Goal: Information Seeking & Learning: Learn about a topic

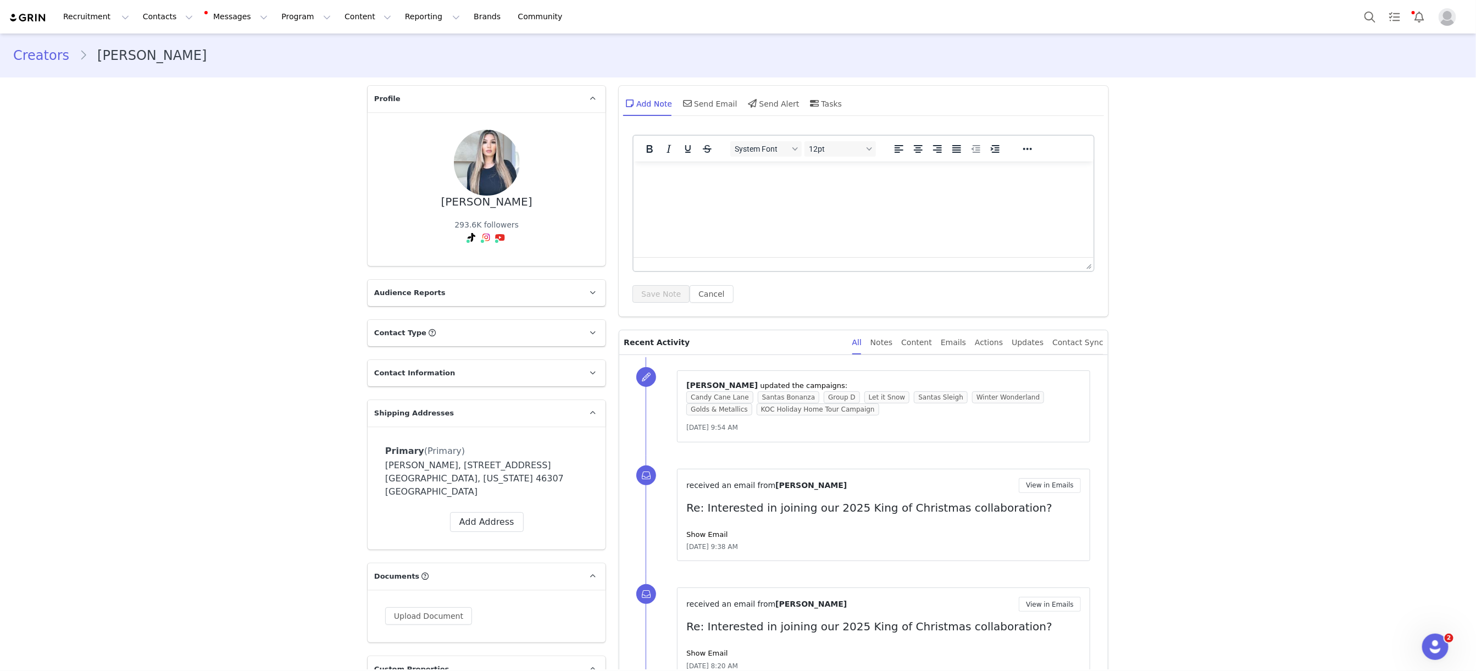
scroll to position [831, 0]
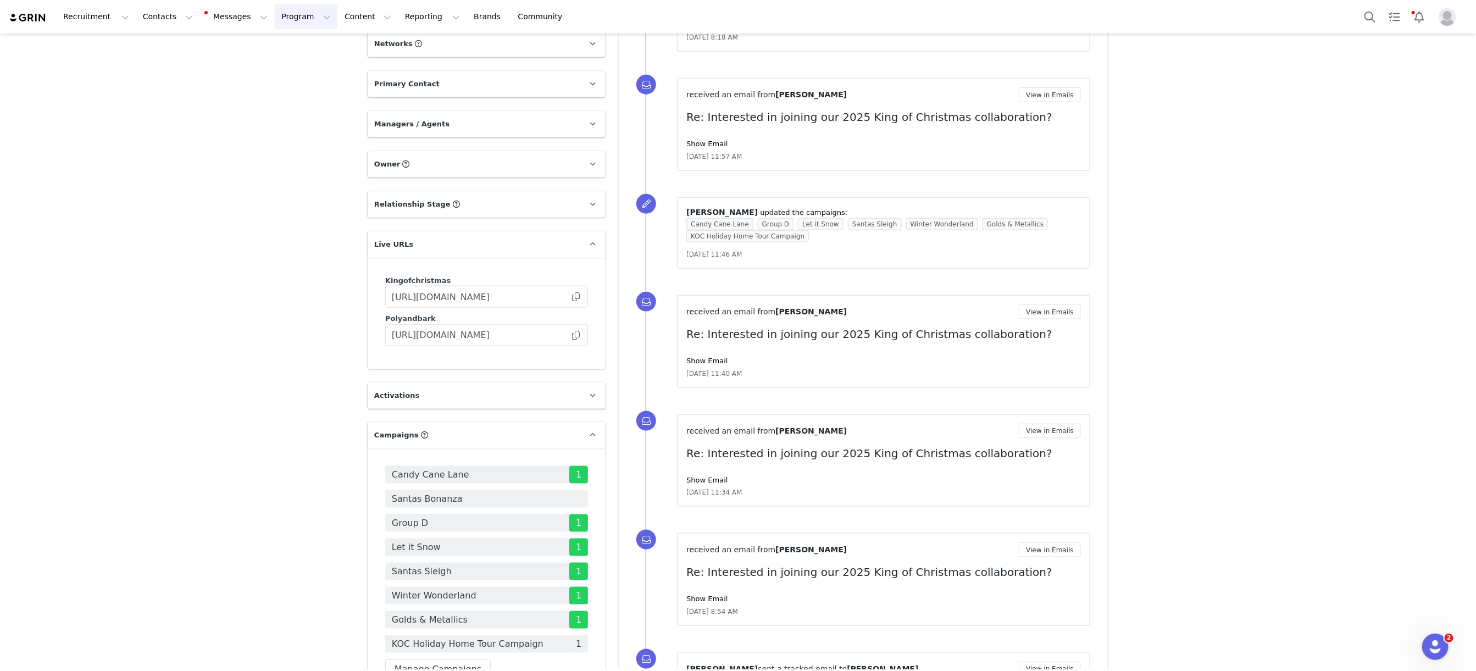
click at [293, 18] on button "Program Program" at bounding box center [306, 16] width 63 height 25
click at [305, 72] on p "Campaigns" at bounding box center [287, 70] width 43 height 12
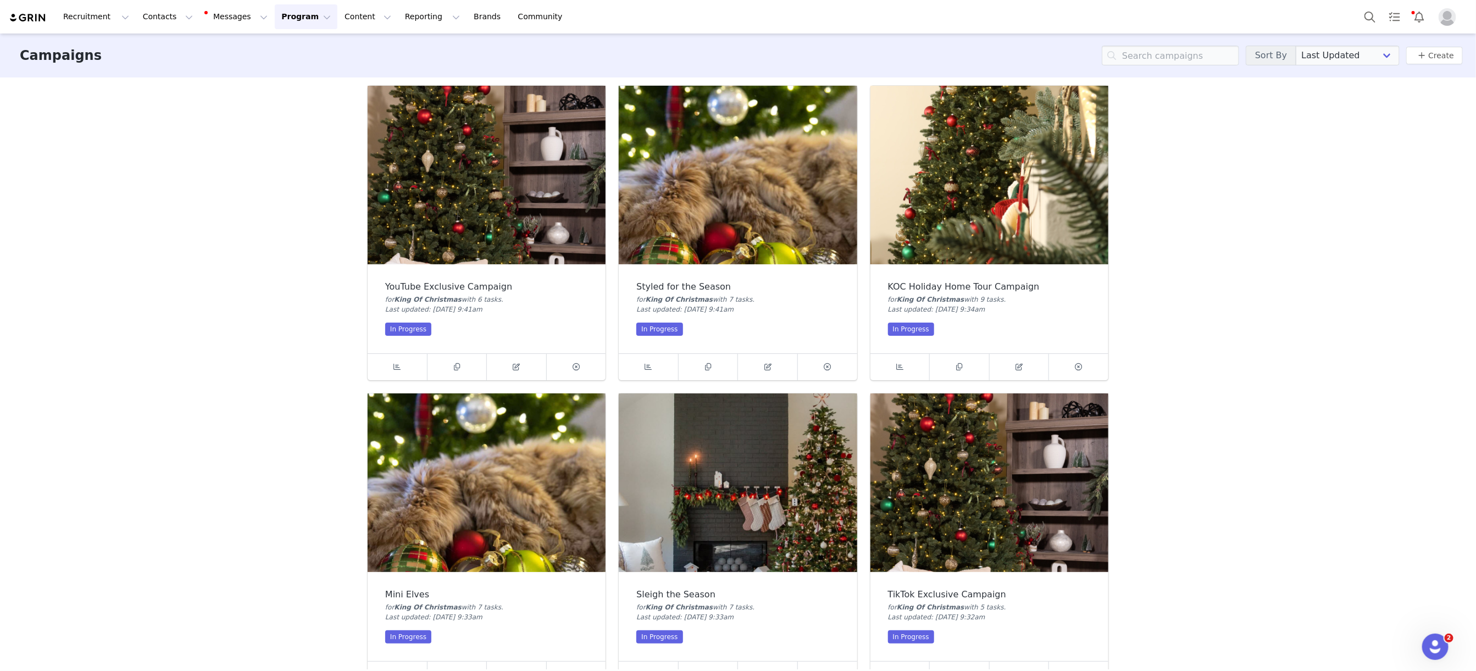
click at [557, 169] on img at bounding box center [487, 175] width 238 height 179
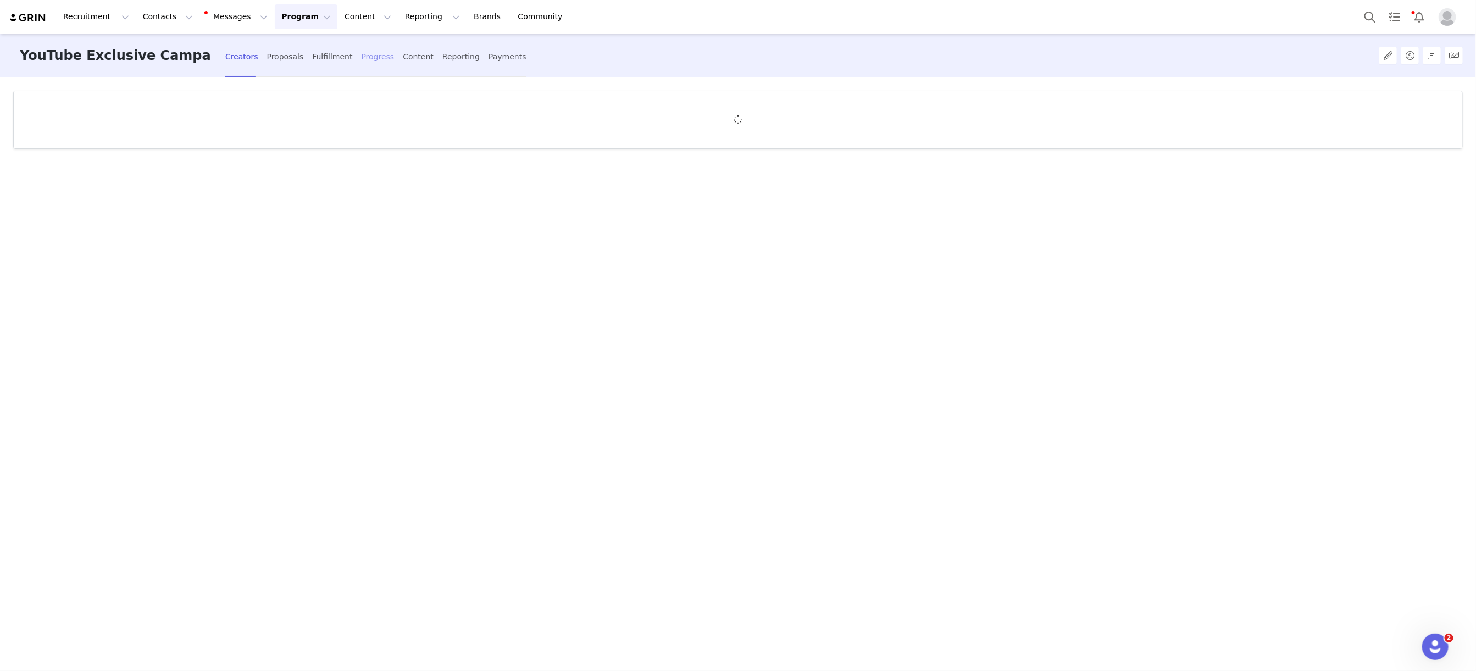
click at [362, 61] on div "Progress" at bounding box center [378, 56] width 33 height 29
click at [312, 58] on div "Fulfillment" at bounding box center [332, 56] width 40 height 29
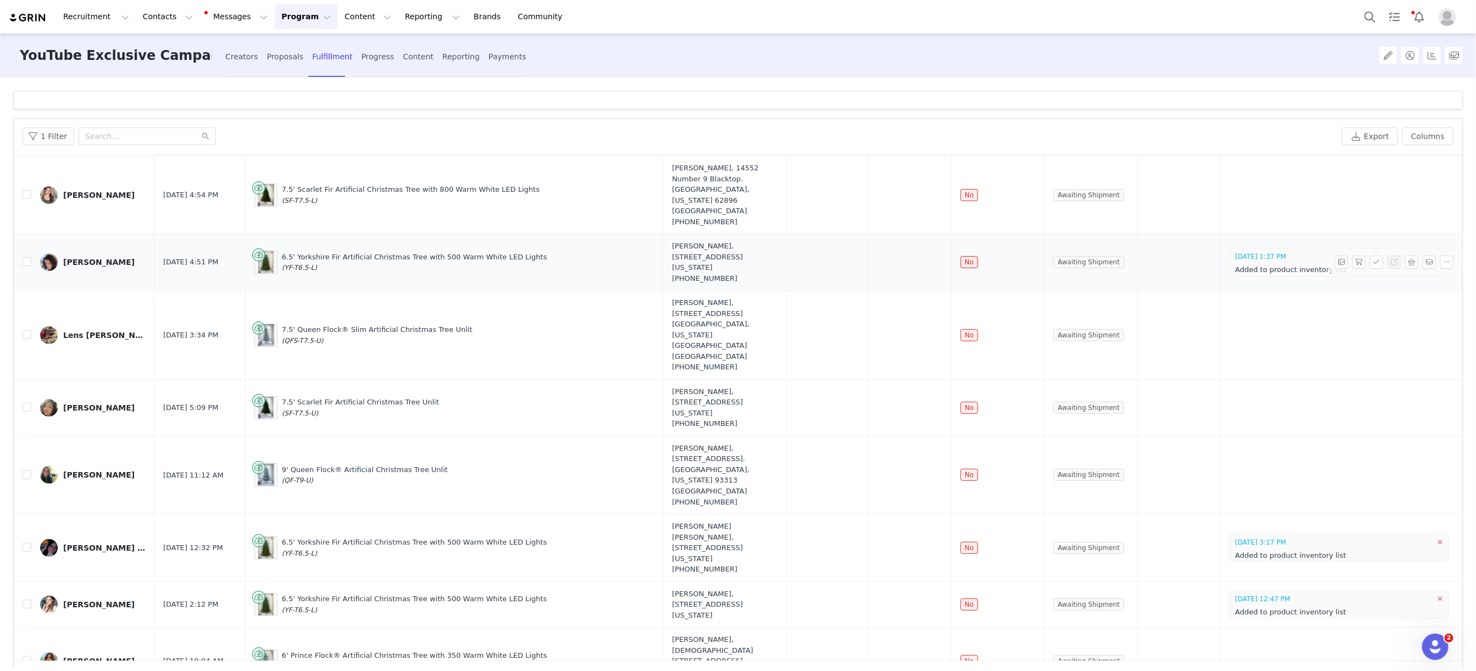
scroll to position [102, 0]
click at [1360, 329] on button "button" at bounding box center [1358, 335] width 13 height 13
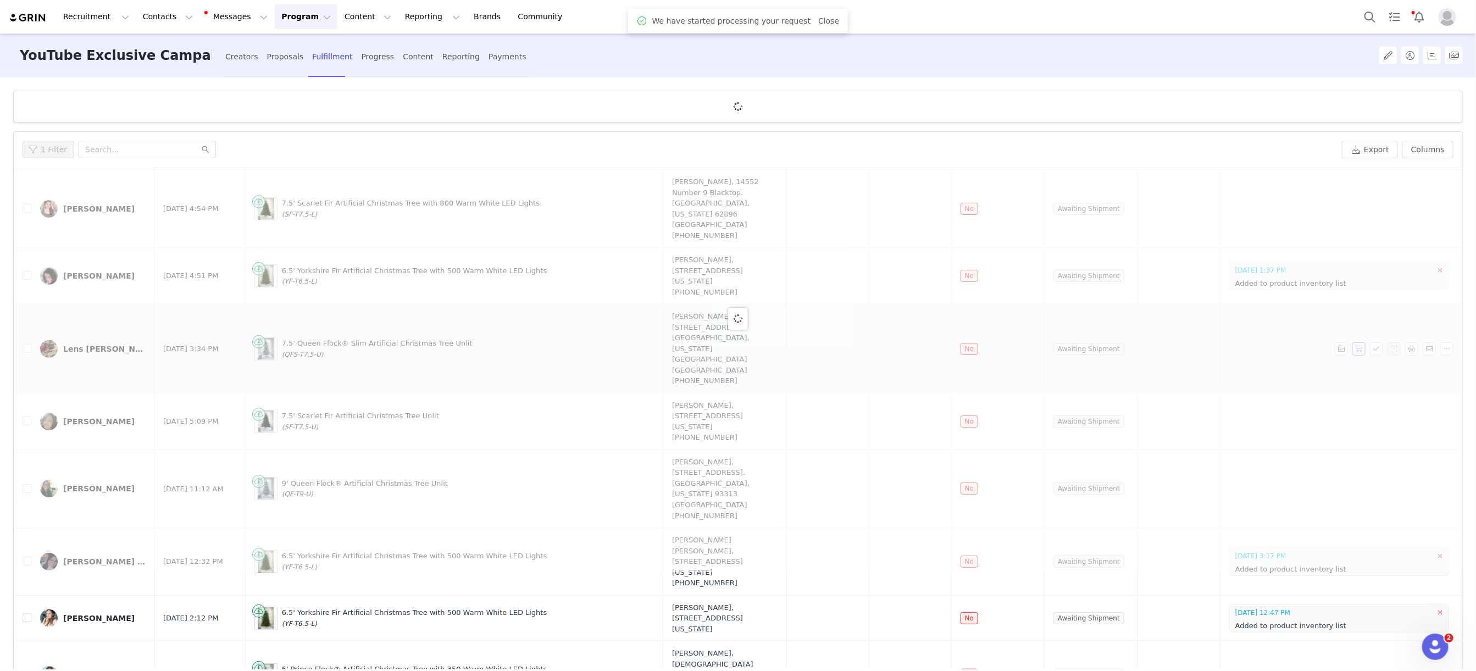
scroll to position [0, 0]
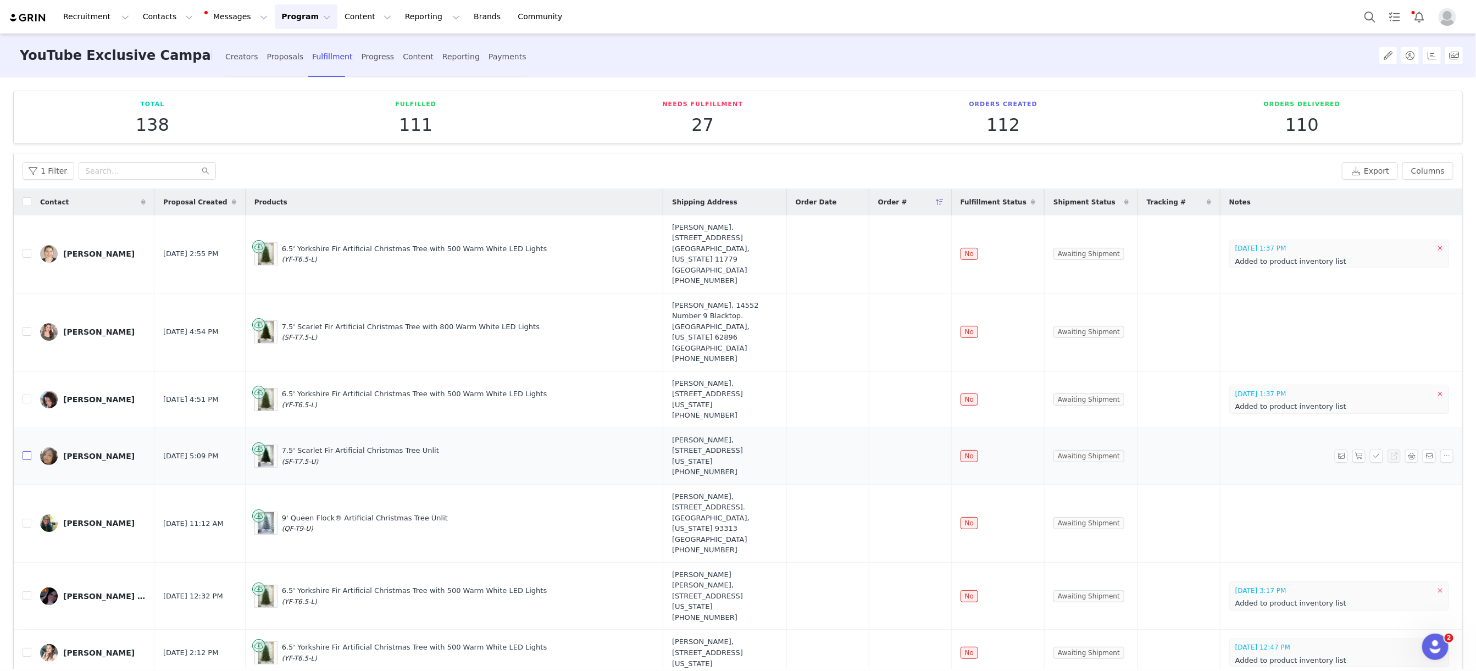
click at [29, 451] on input "checkbox" at bounding box center [27, 455] width 9 height 9
checkbox input "true"
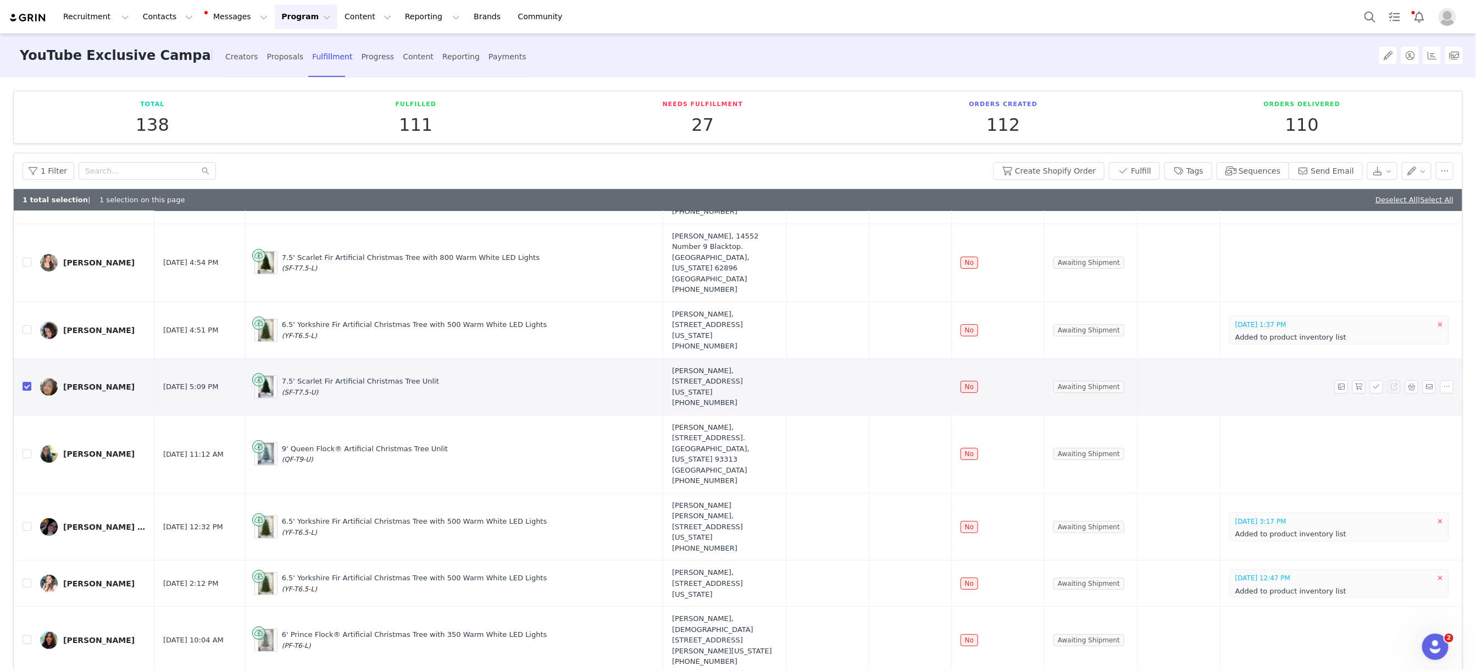
scroll to position [94, 0]
click at [29, 447] on input "checkbox" at bounding box center [27, 451] width 9 height 9
checkbox input "true"
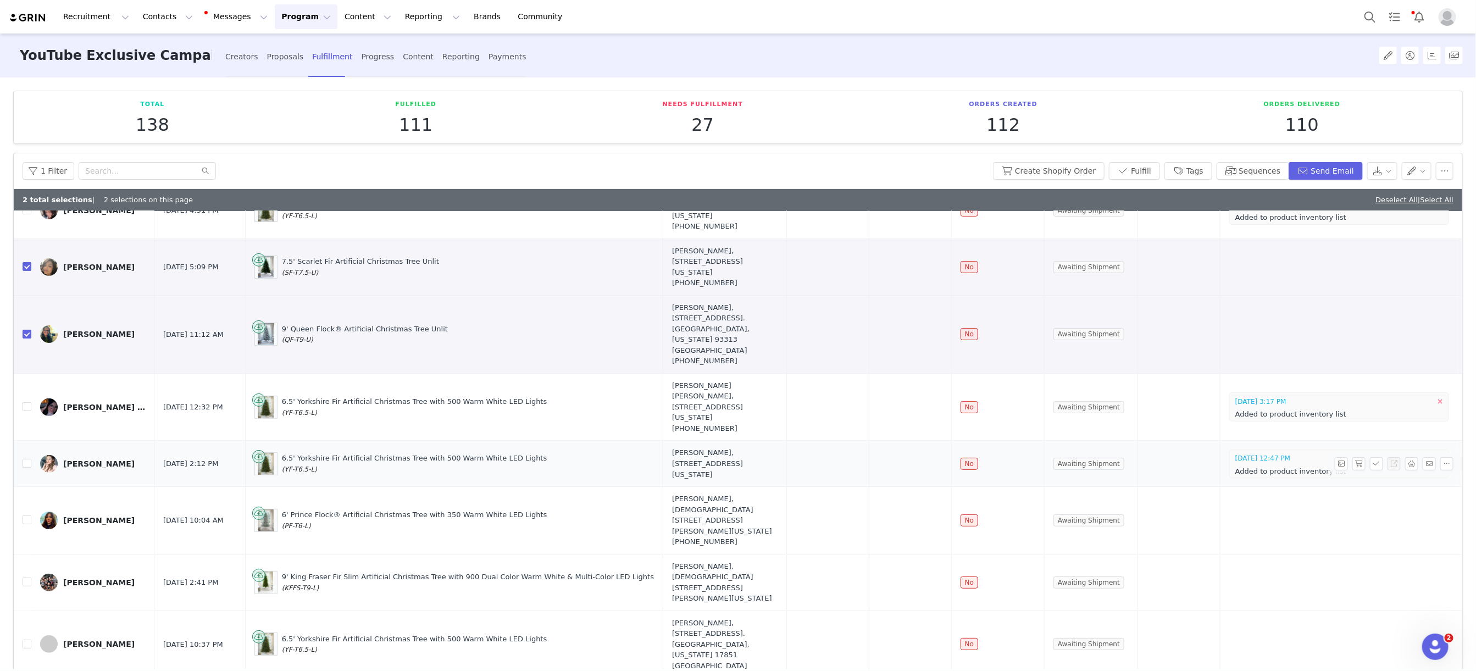
scroll to position [245, 0]
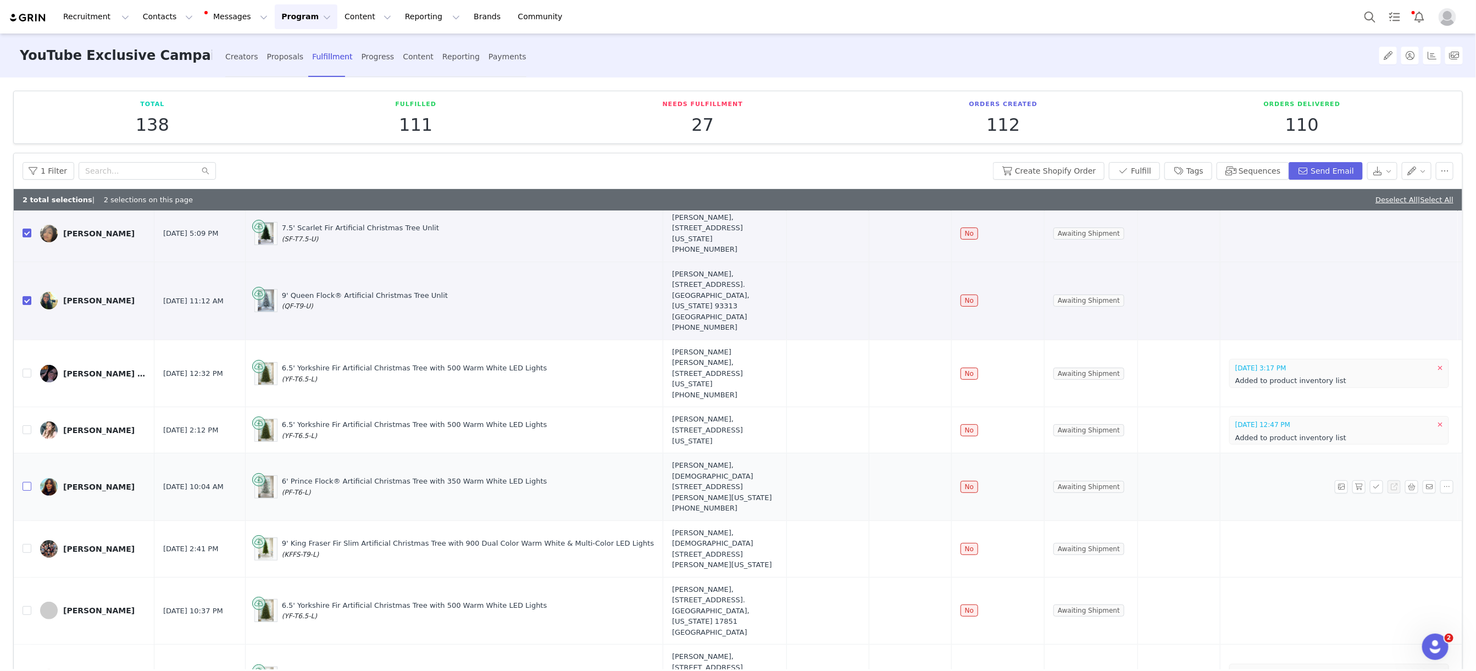
click at [27, 482] on input "checkbox" at bounding box center [27, 486] width 9 height 9
checkbox input "true"
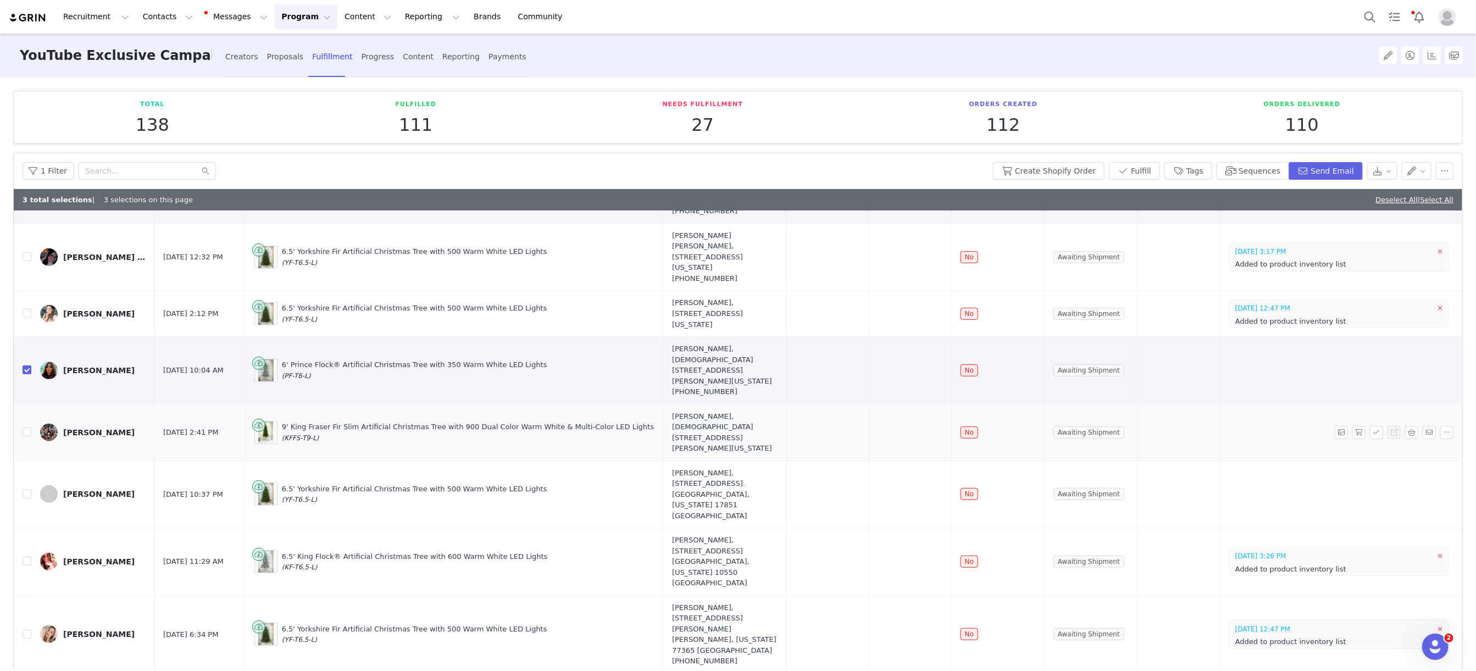
scroll to position [363, 0]
click at [28, 426] on input "checkbox" at bounding box center [27, 430] width 9 height 9
checkbox input "true"
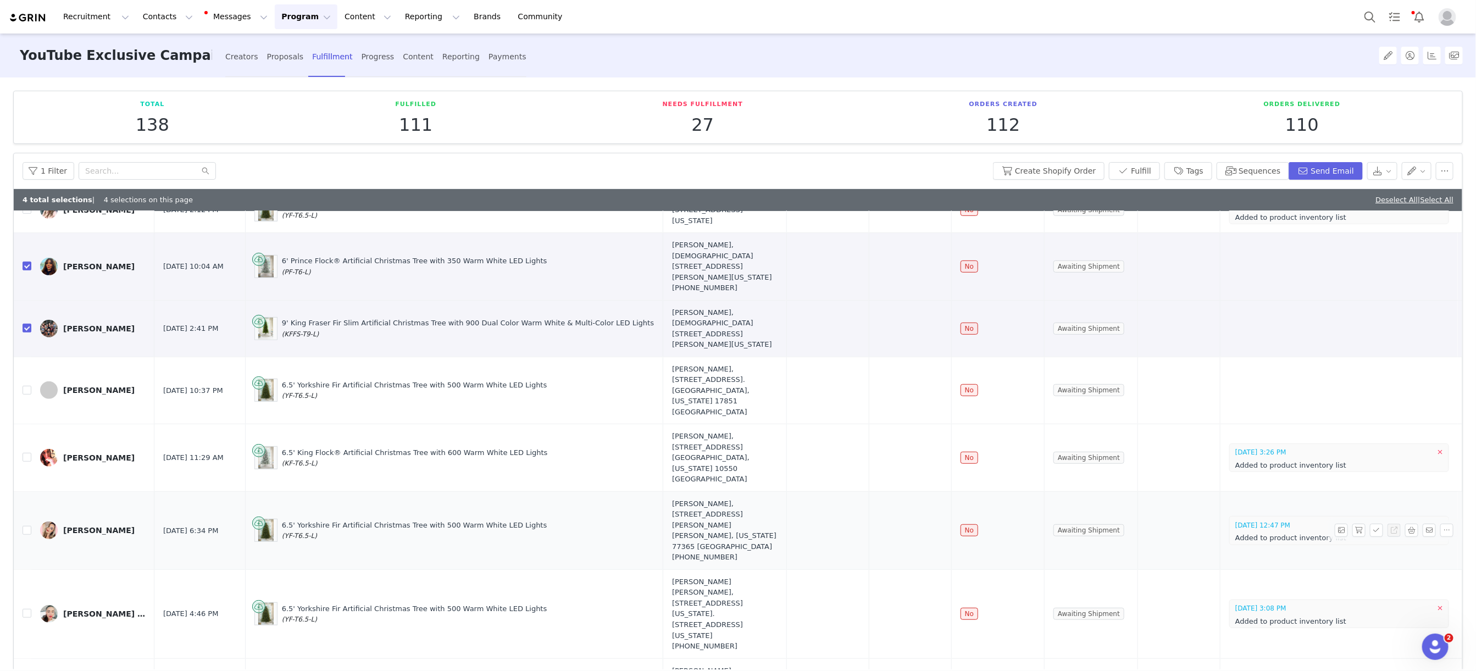
scroll to position [476, 0]
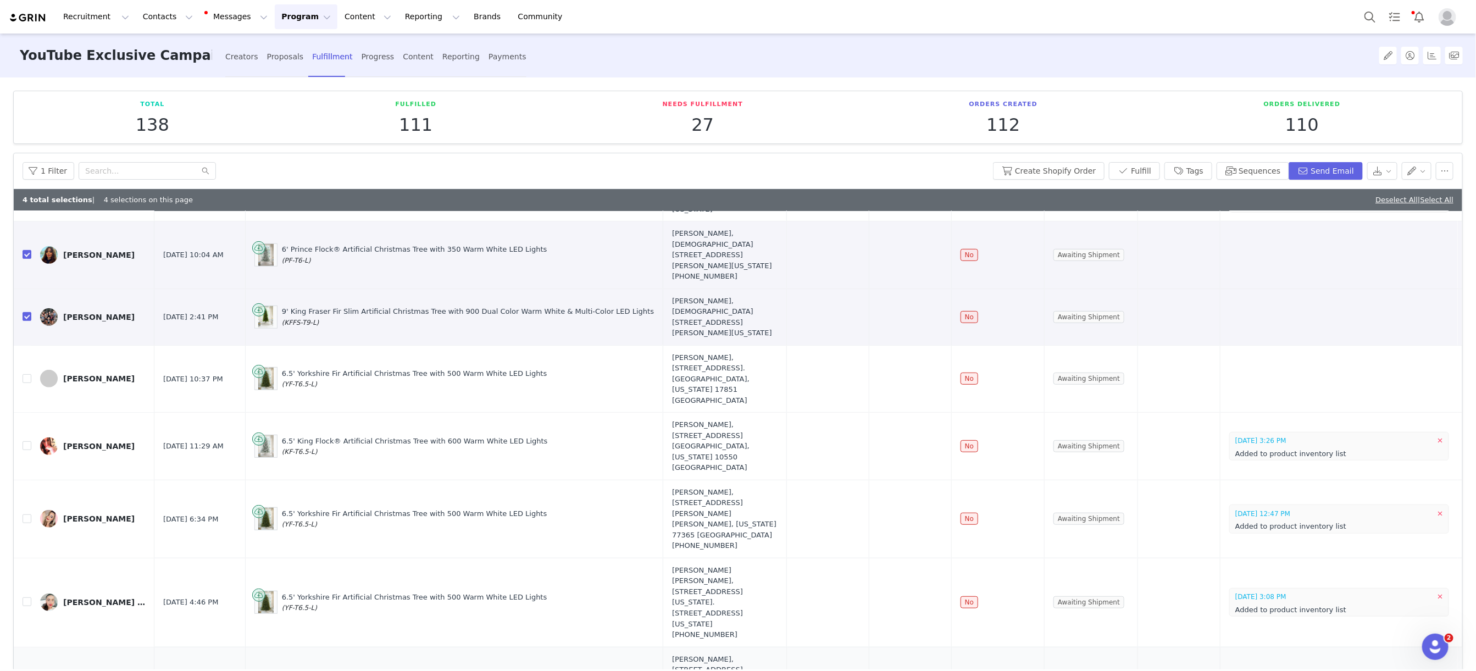
checkbox input "true"
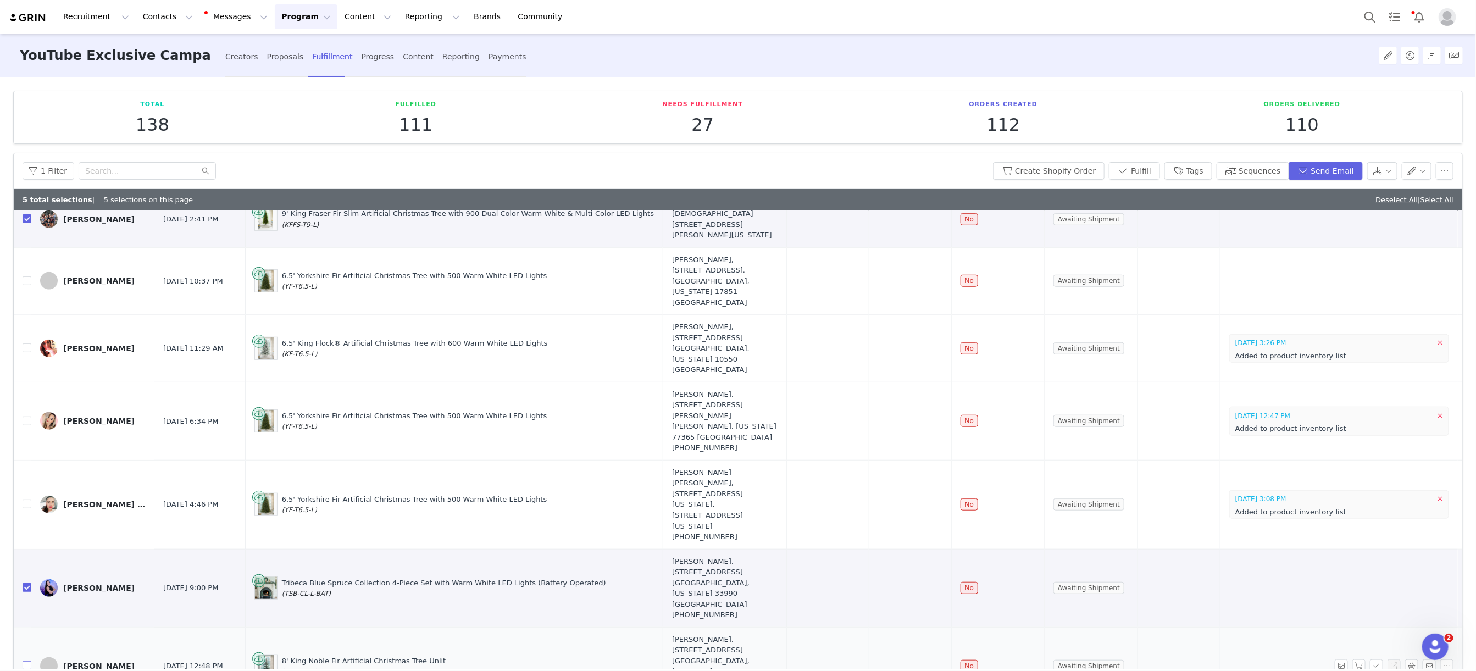
click at [29, 661] on input "checkbox" at bounding box center [27, 665] width 9 height 9
checkbox input "true"
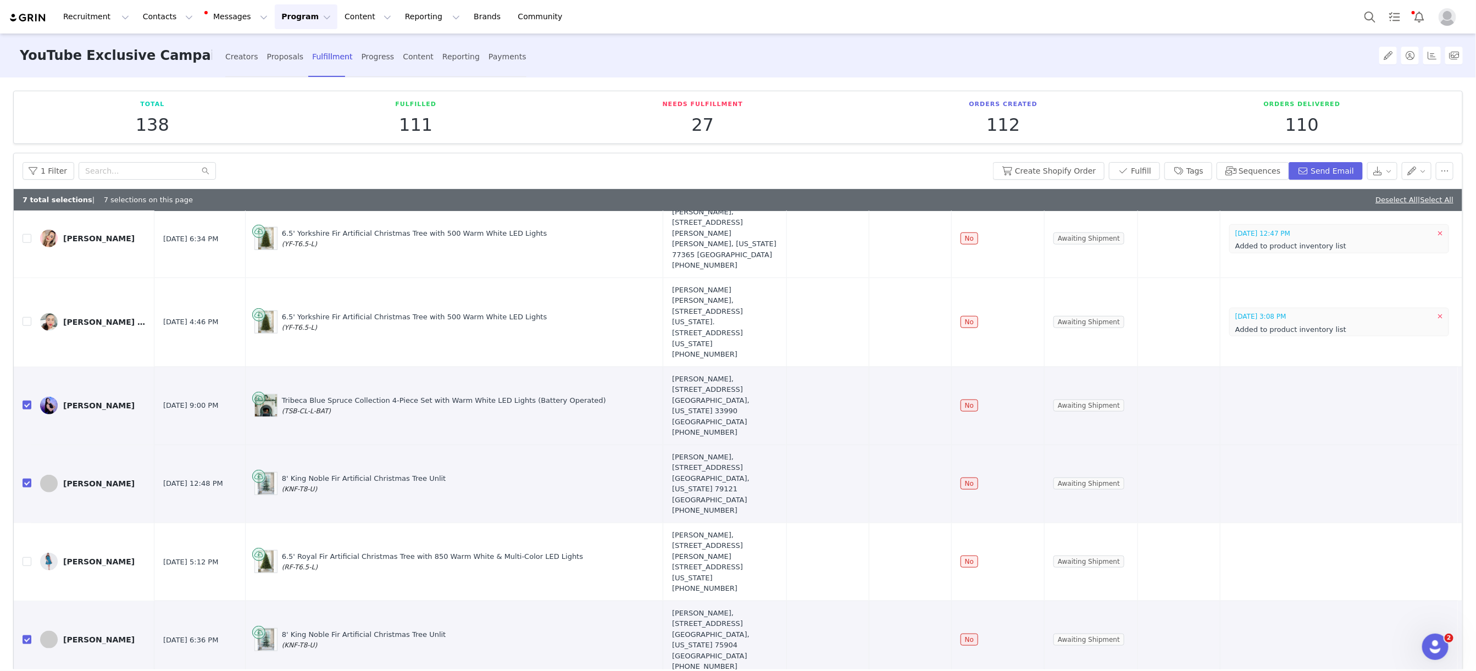
scroll to position [71, 0]
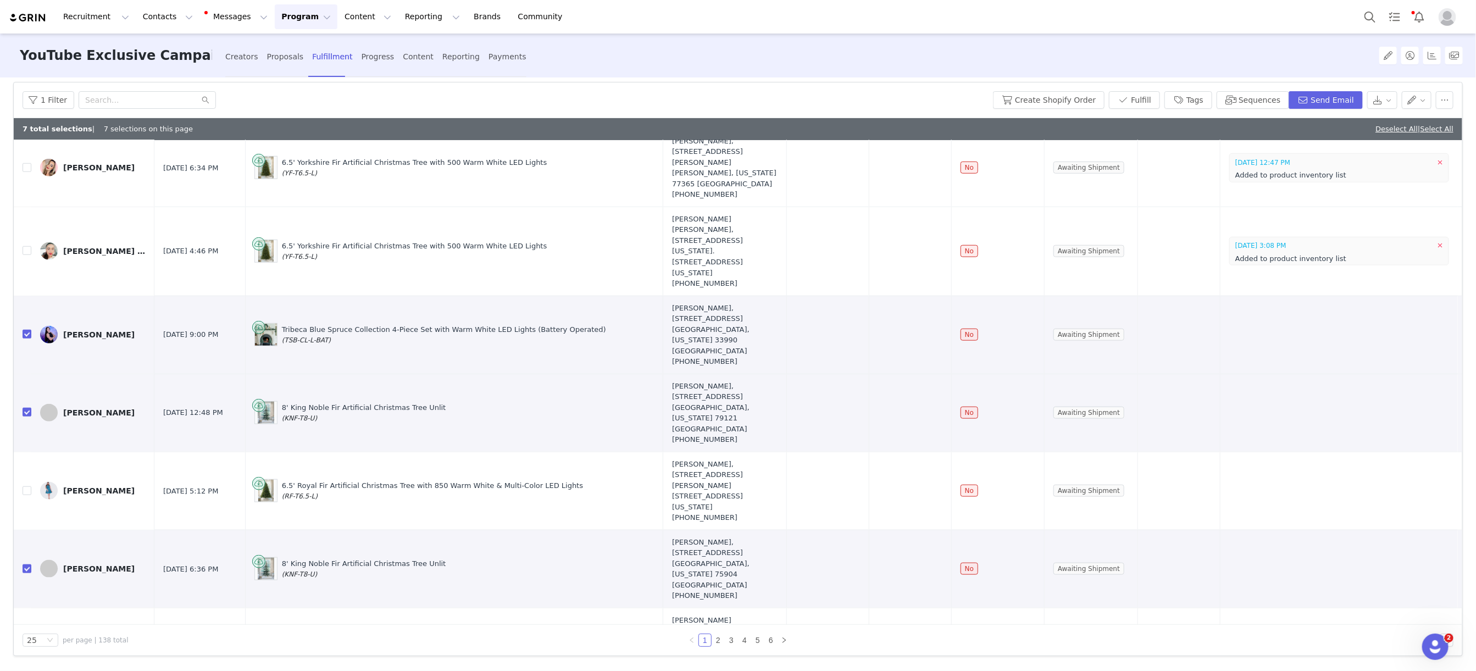
checkbox input "true"
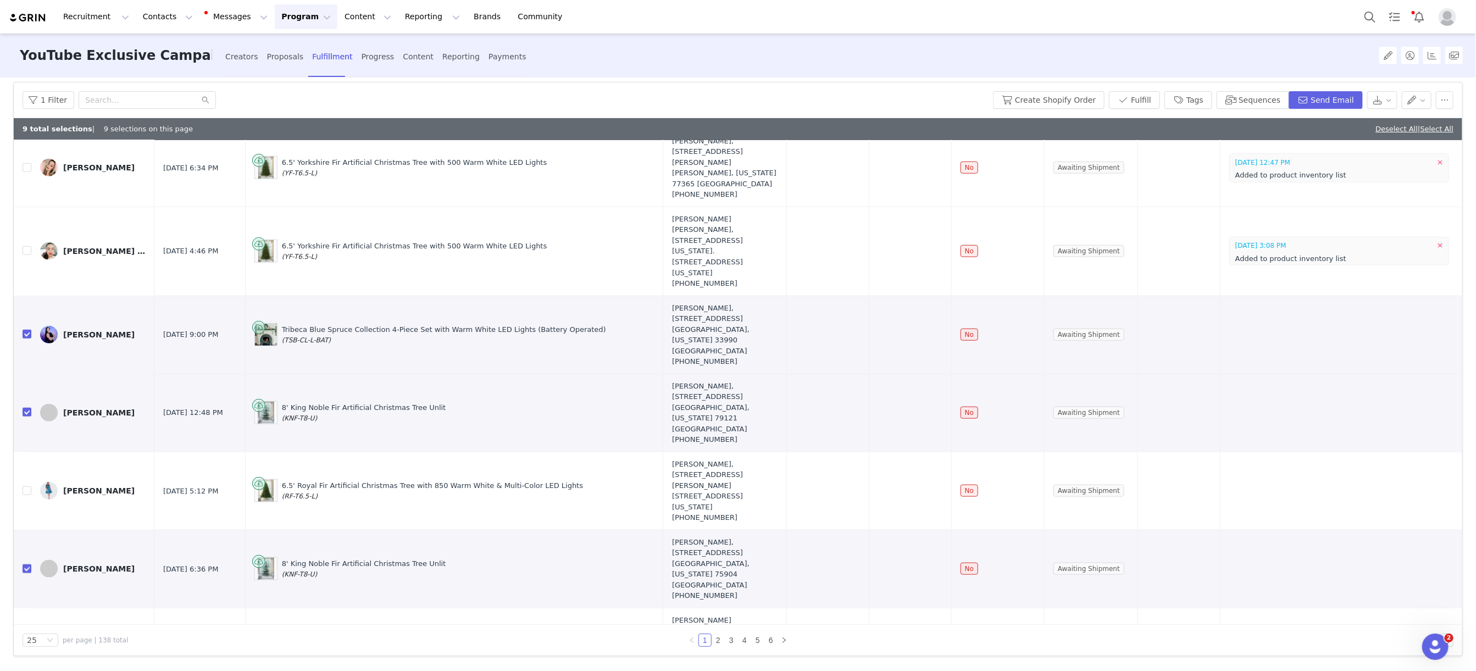
checkbox input "true"
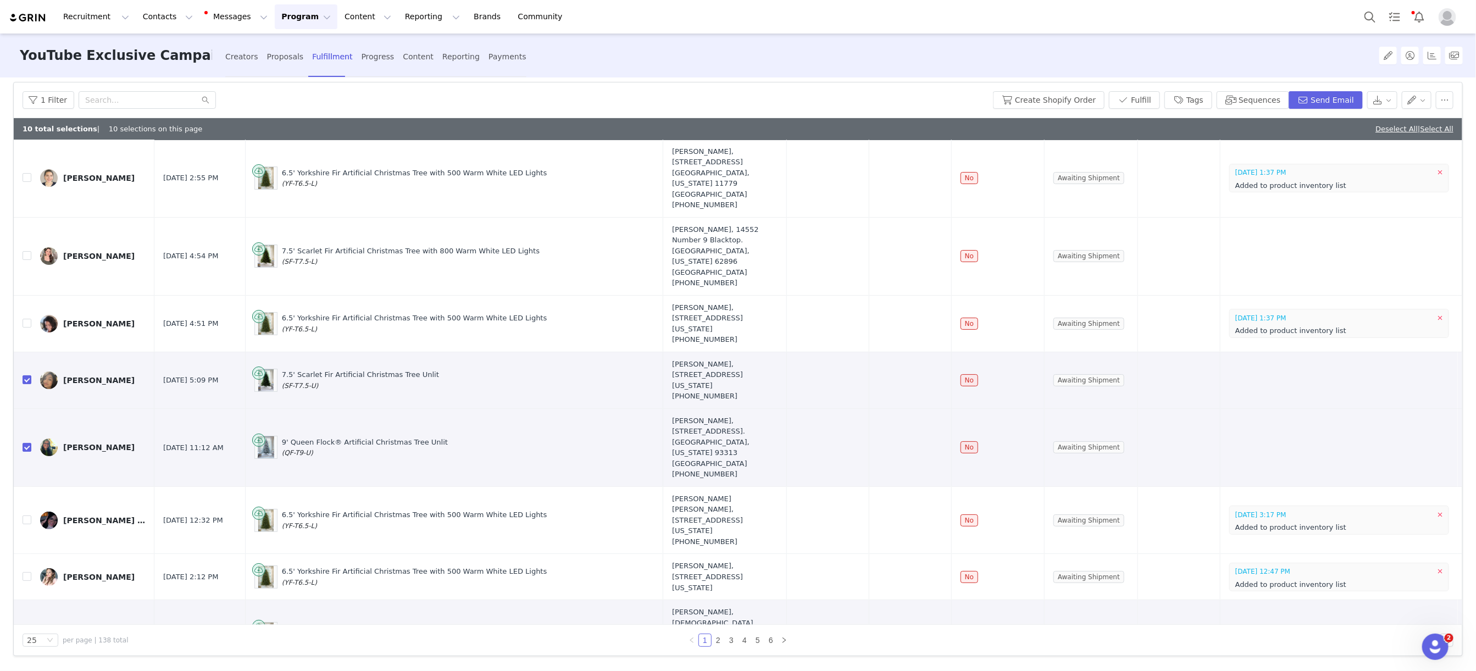
scroll to position [0, 0]
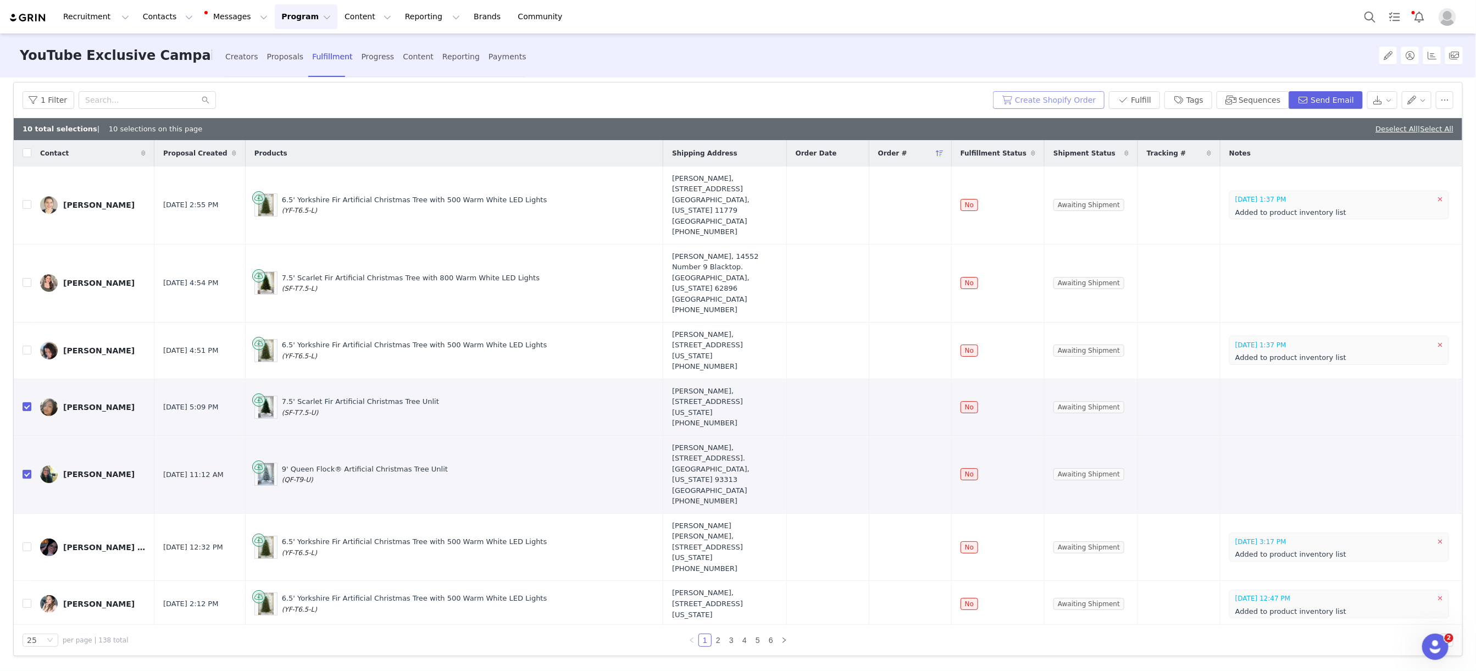
click at [1027, 98] on button "Create Shopify Order" at bounding box center [1049, 100] width 112 height 18
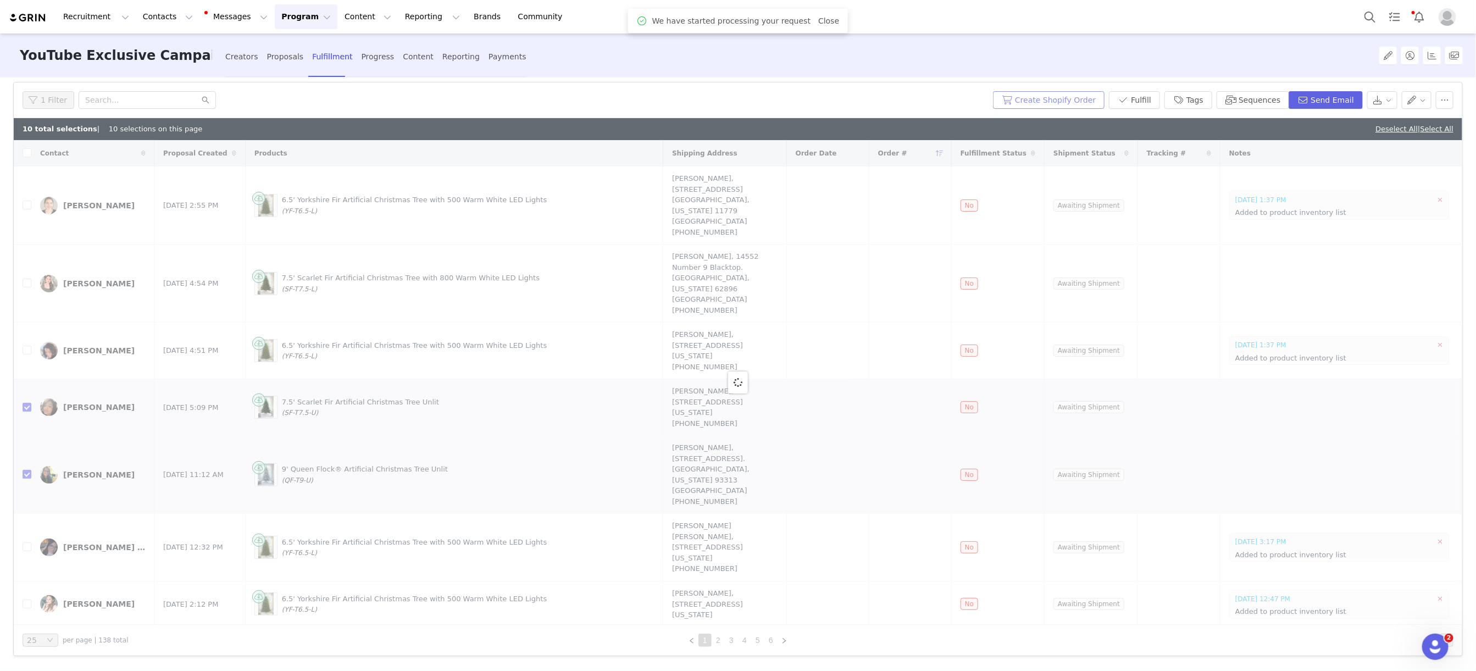
scroll to position [71, 0]
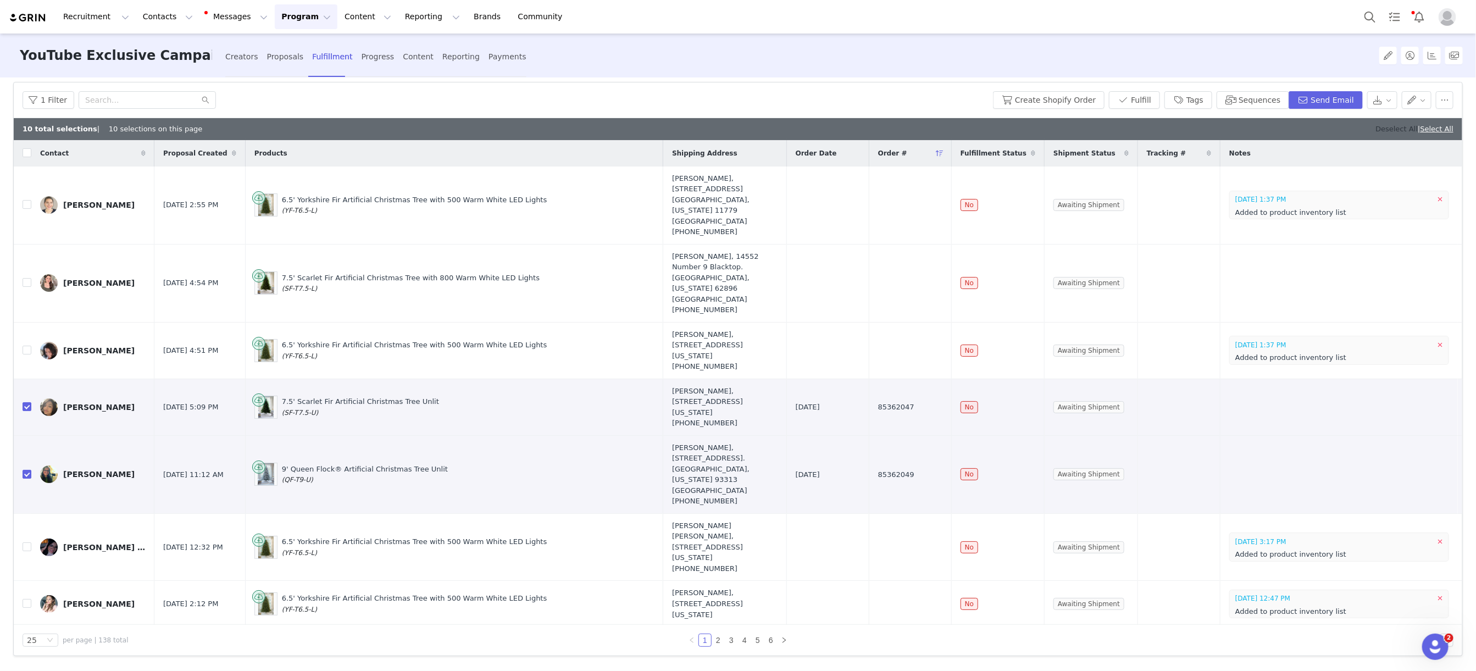
click at [1387, 127] on link "Deselect All" at bounding box center [1396, 129] width 42 height 8
checkbox input "false"
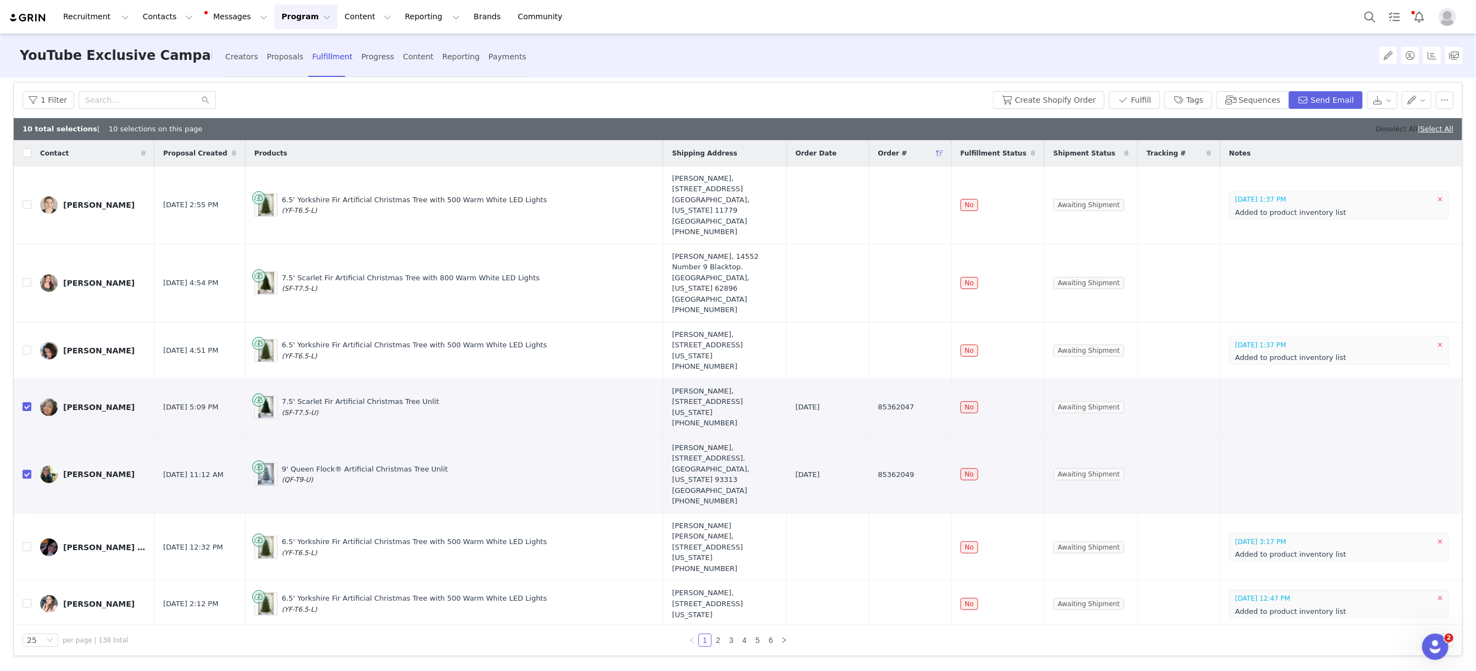
checkbox input "false"
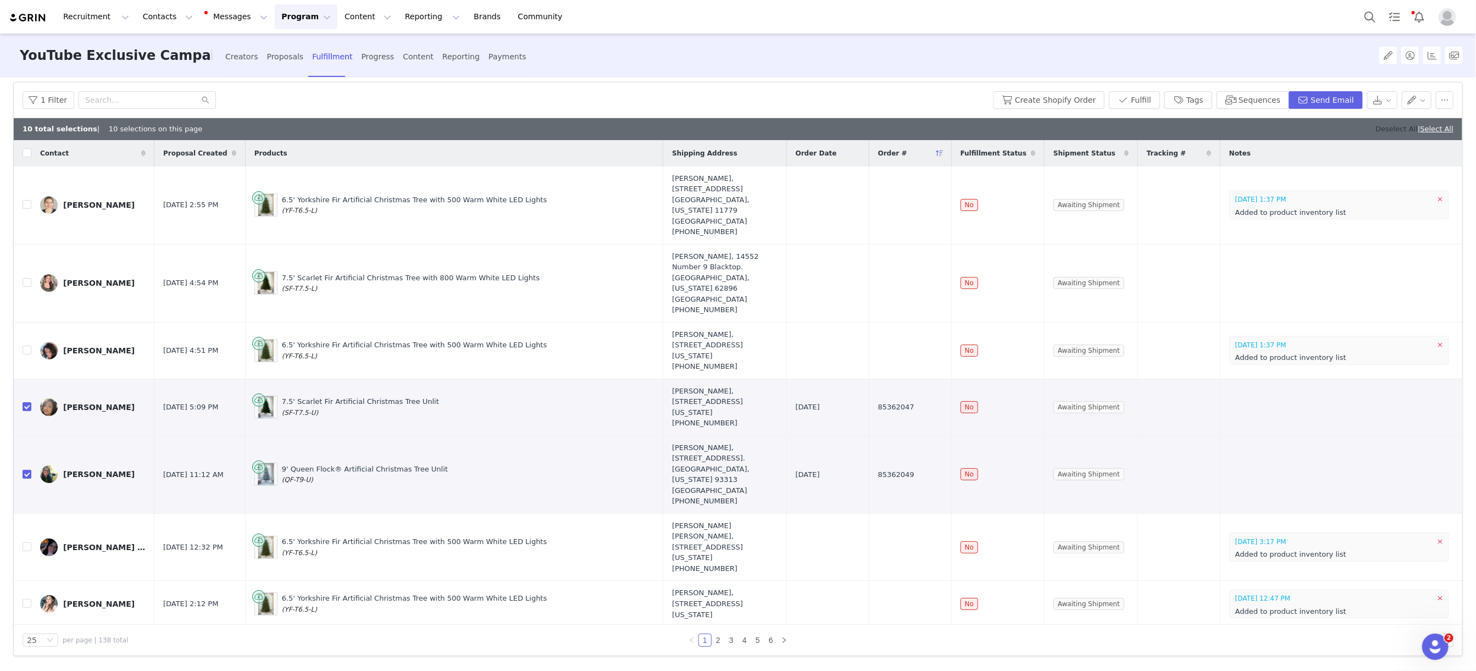
checkbox input "false"
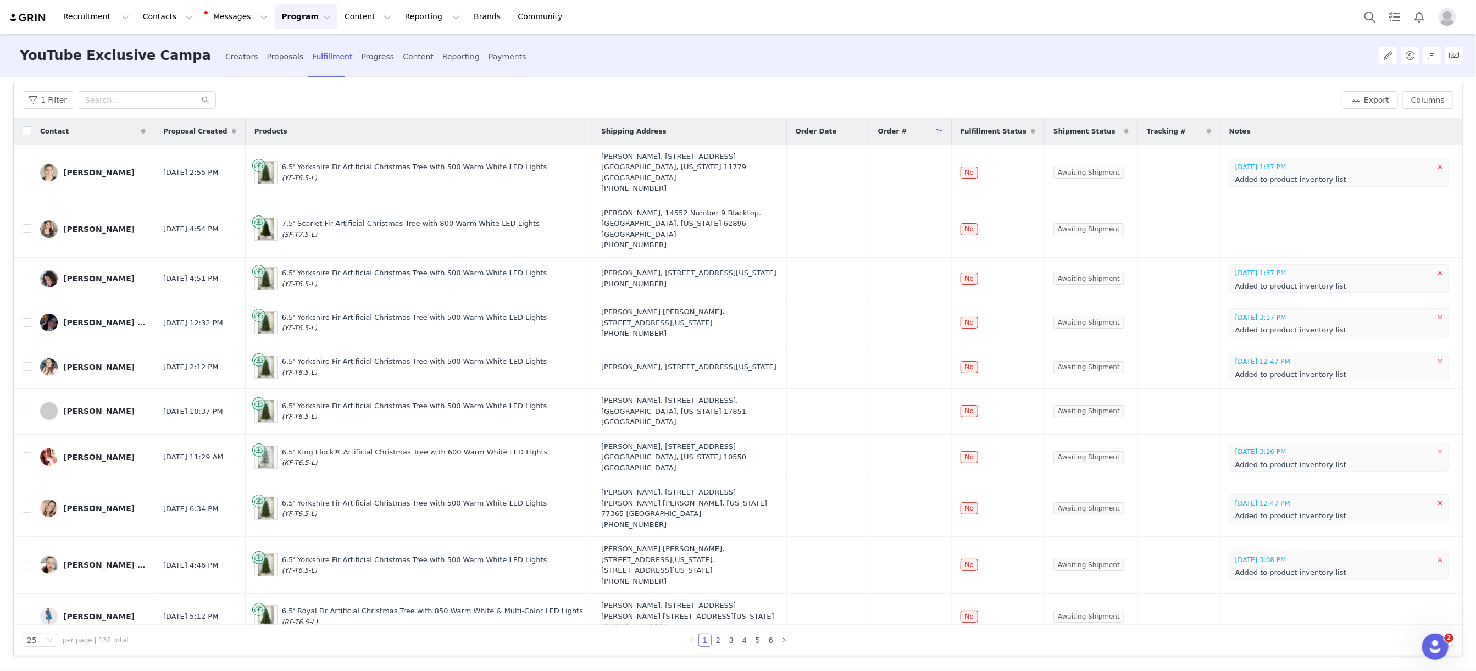
click at [282, 18] on button "Program Program" at bounding box center [306, 16] width 63 height 25
click at [305, 65] on p "Campaigns" at bounding box center [287, 70] width 43 height 12
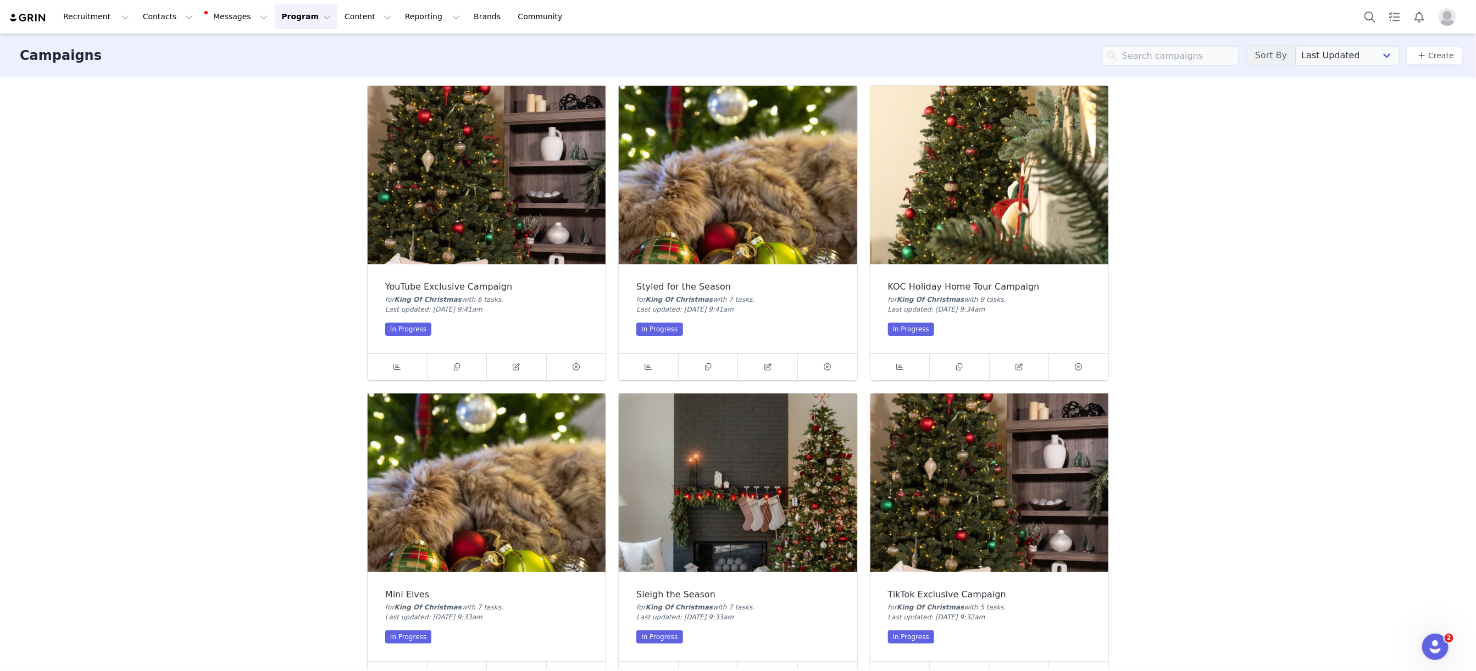
click at [740, 176] on img at bounding box center [738, 175] width 238 height 179
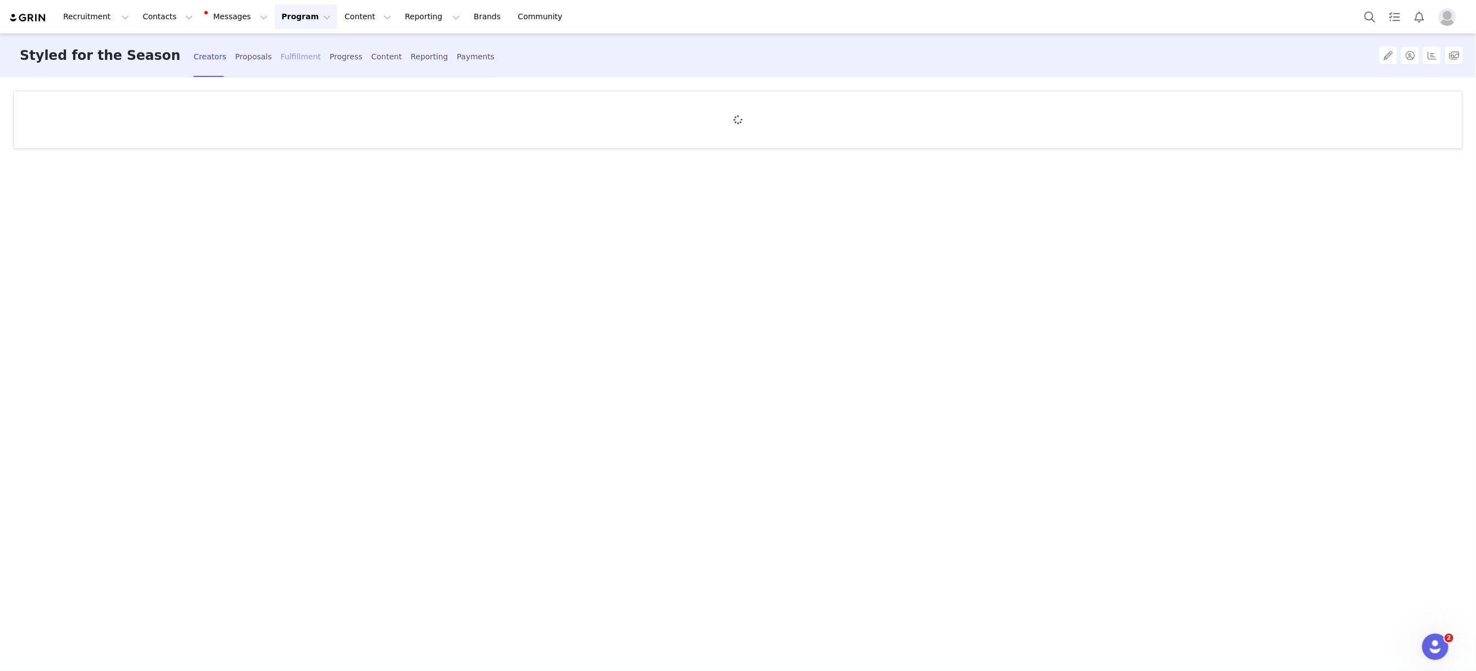
click at [281, 60] on div "Fulfillment" at bounding box center [301, 56] width 40 height 29
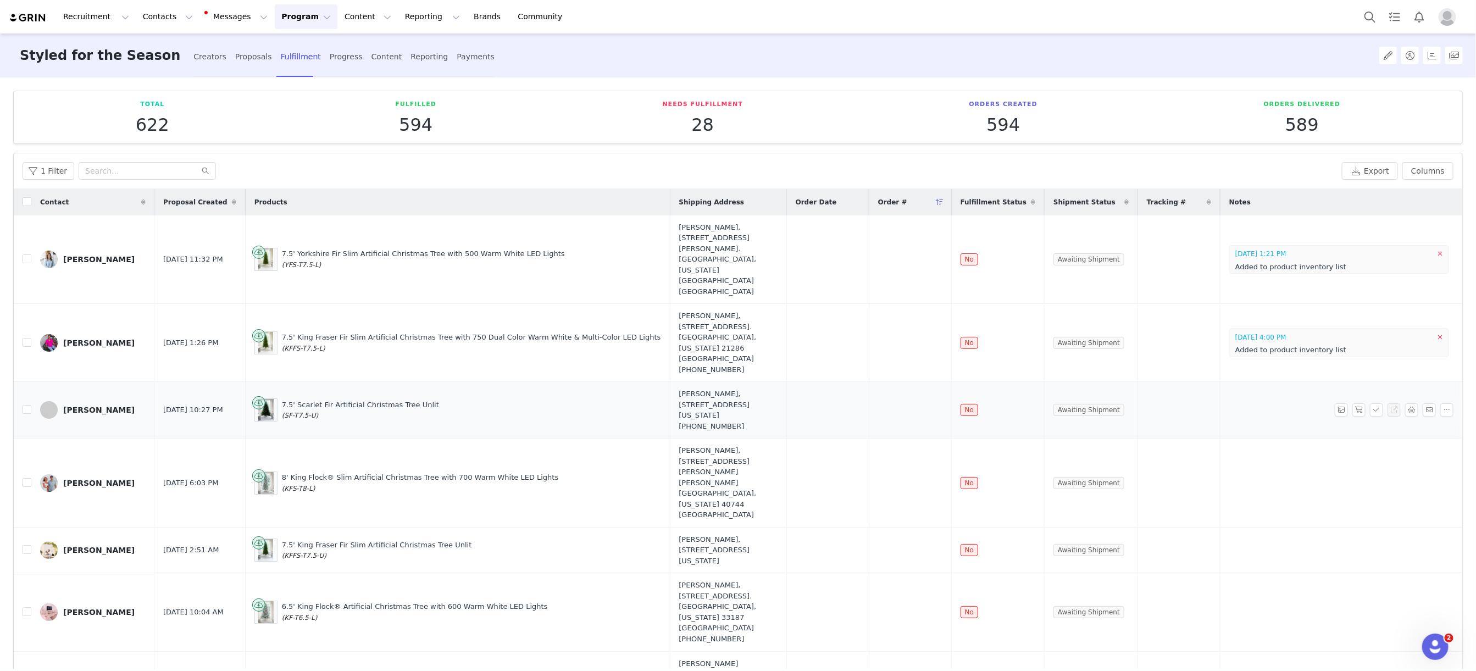
scroll to position [71, 0]
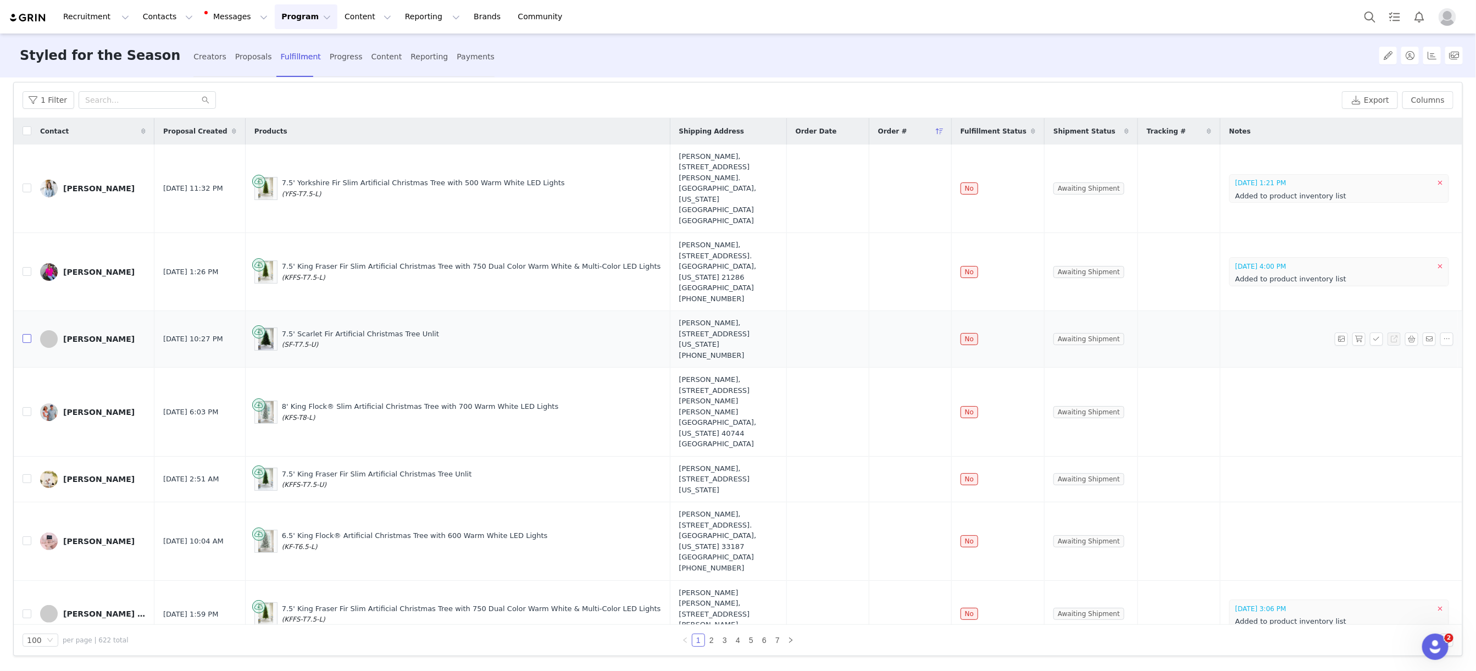
click at [28, 334] on input "checkbox" at bounding box center [27, 338] width 9 height 9
checkbox input "true"
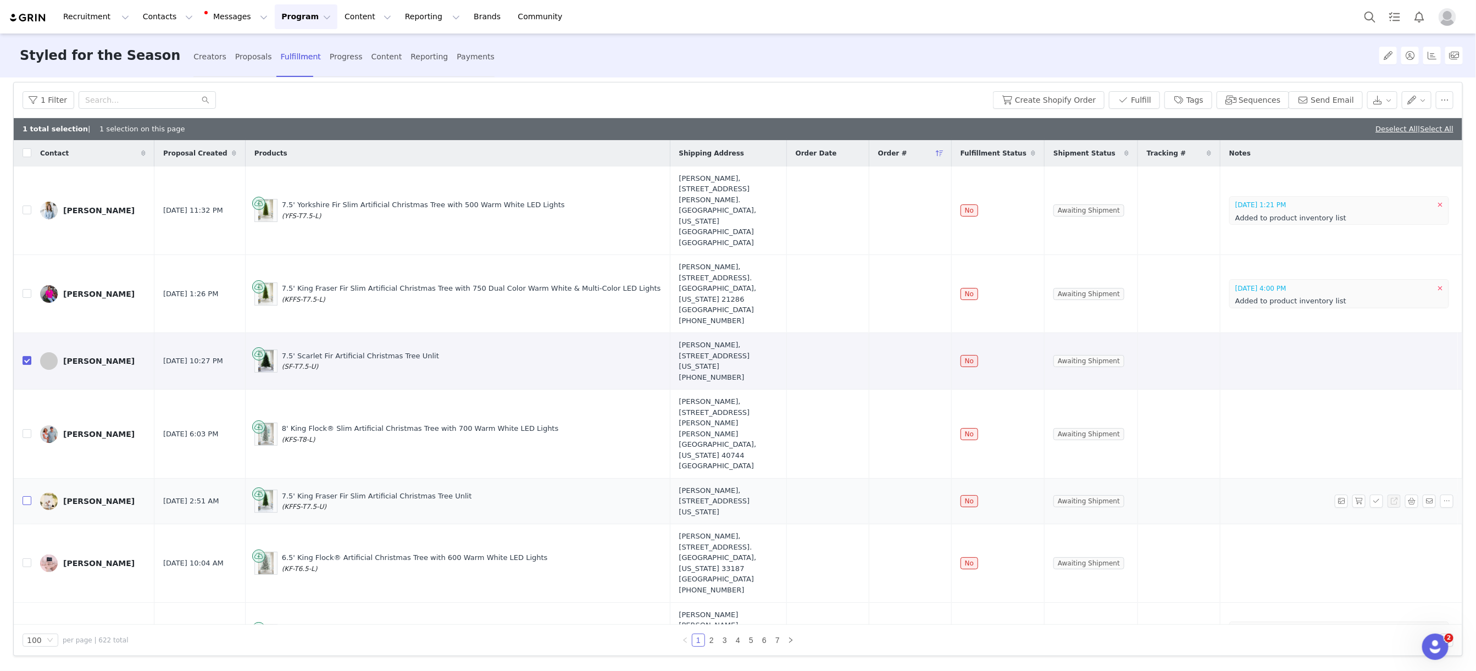
click at [24, 496] on input "checkbox" at bounding box center [27, 500] width 9 height 9
checkbox input "true"
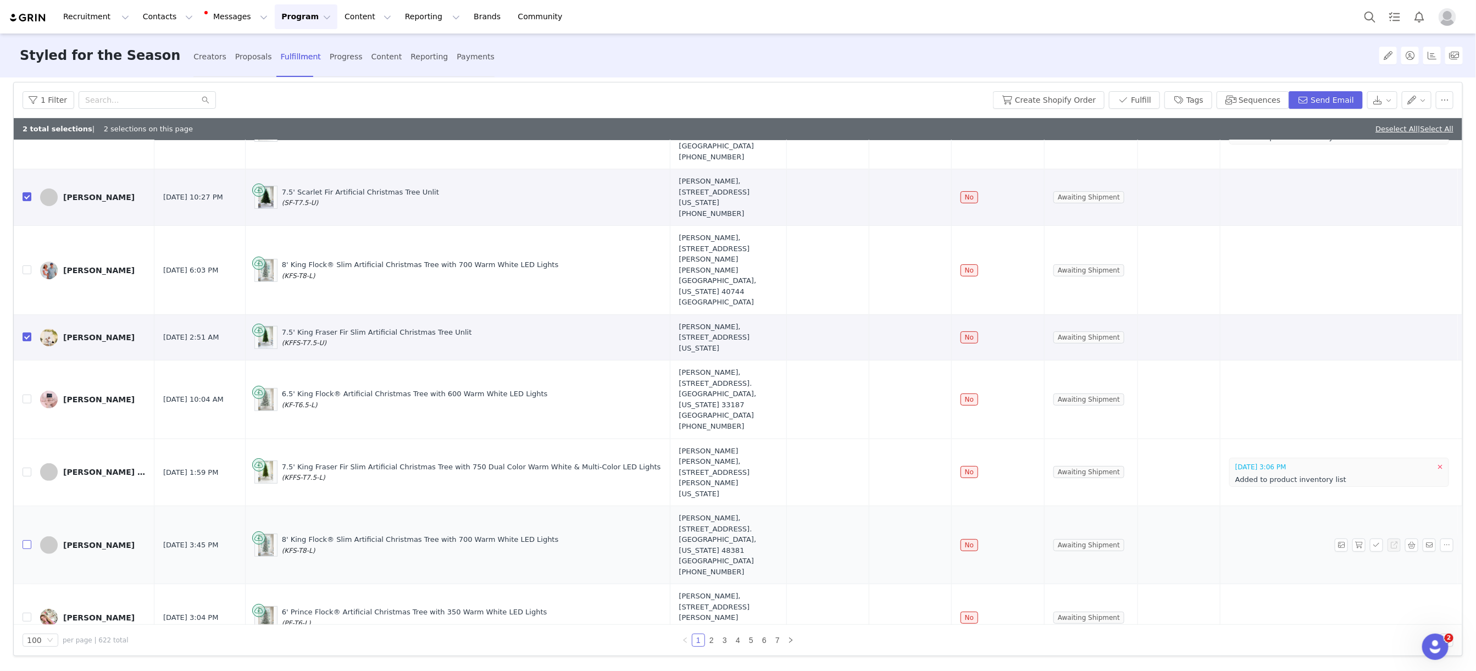
click at [25, 540] on input "checkbox" at bounding box center [27, 544] width 9 height 9
checkbox input "true"
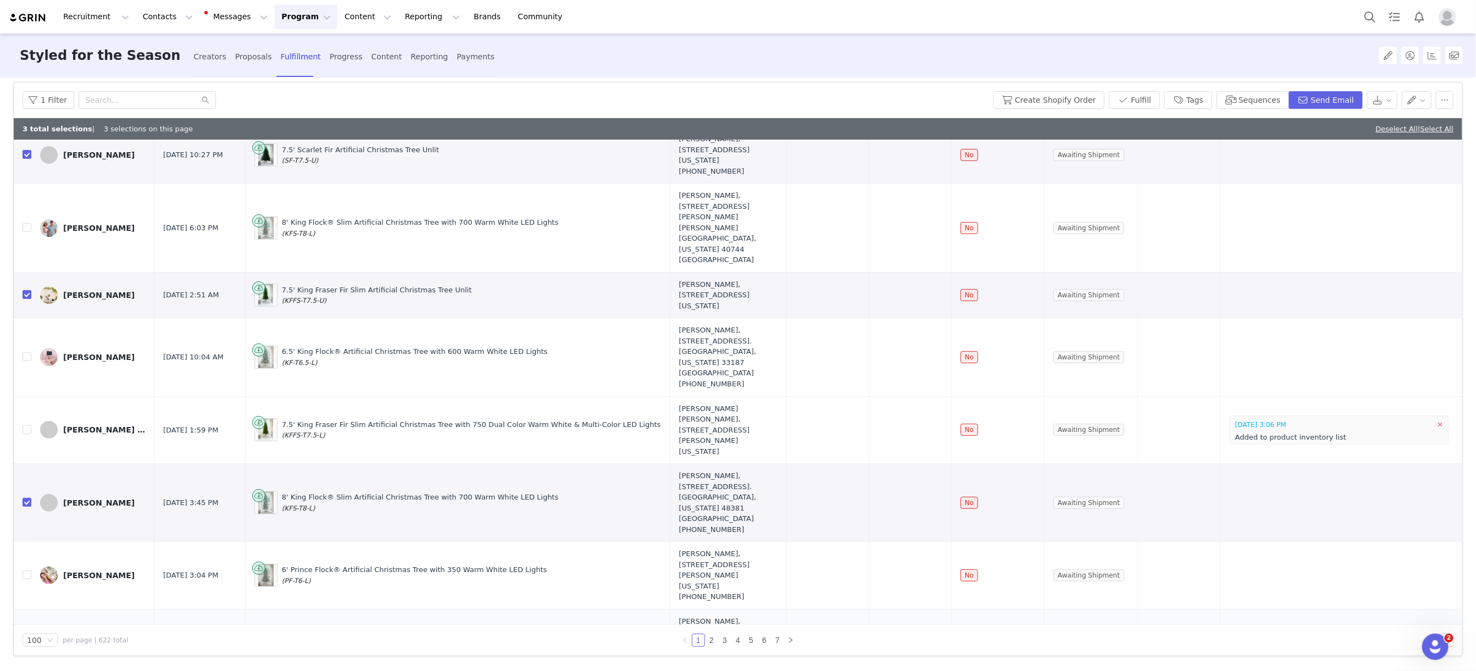
scroll to position [223, 0]
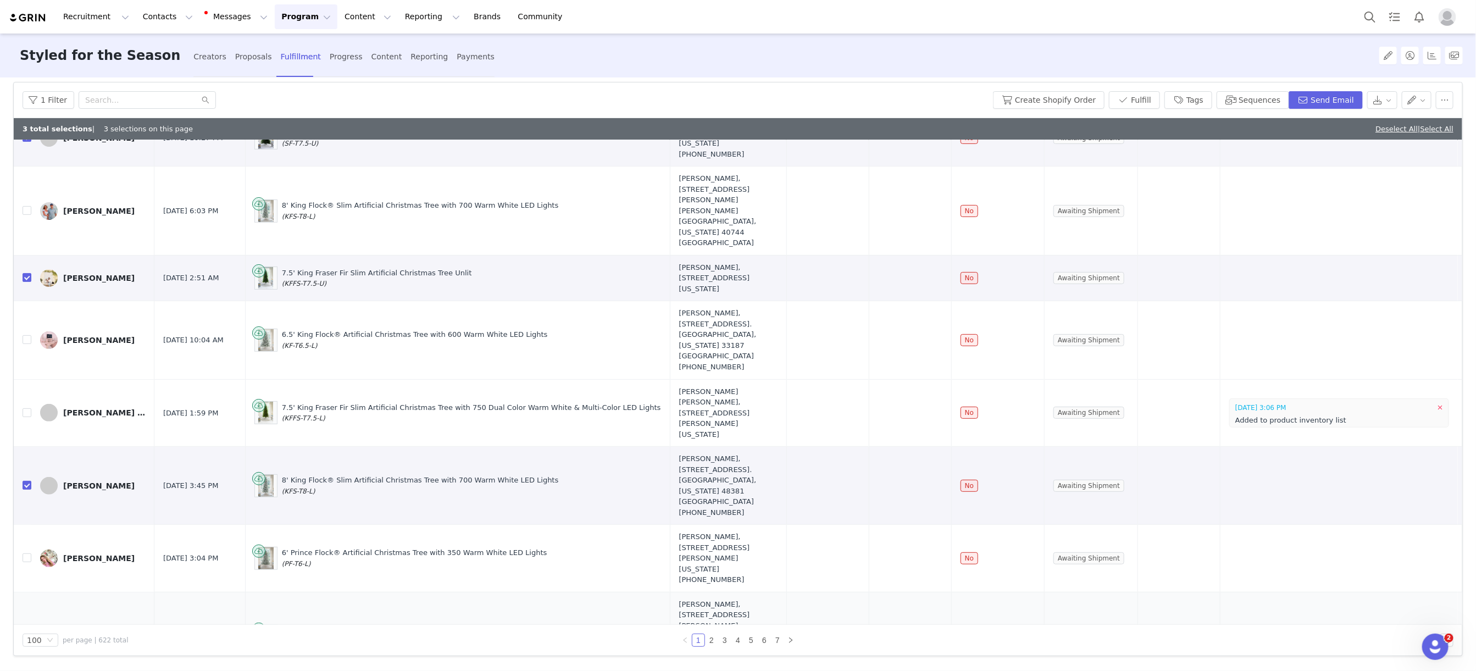
click at [26, 631] on input "checkbox" at bounding box center [27, 635] width 9 height 9
checkbox input "true"
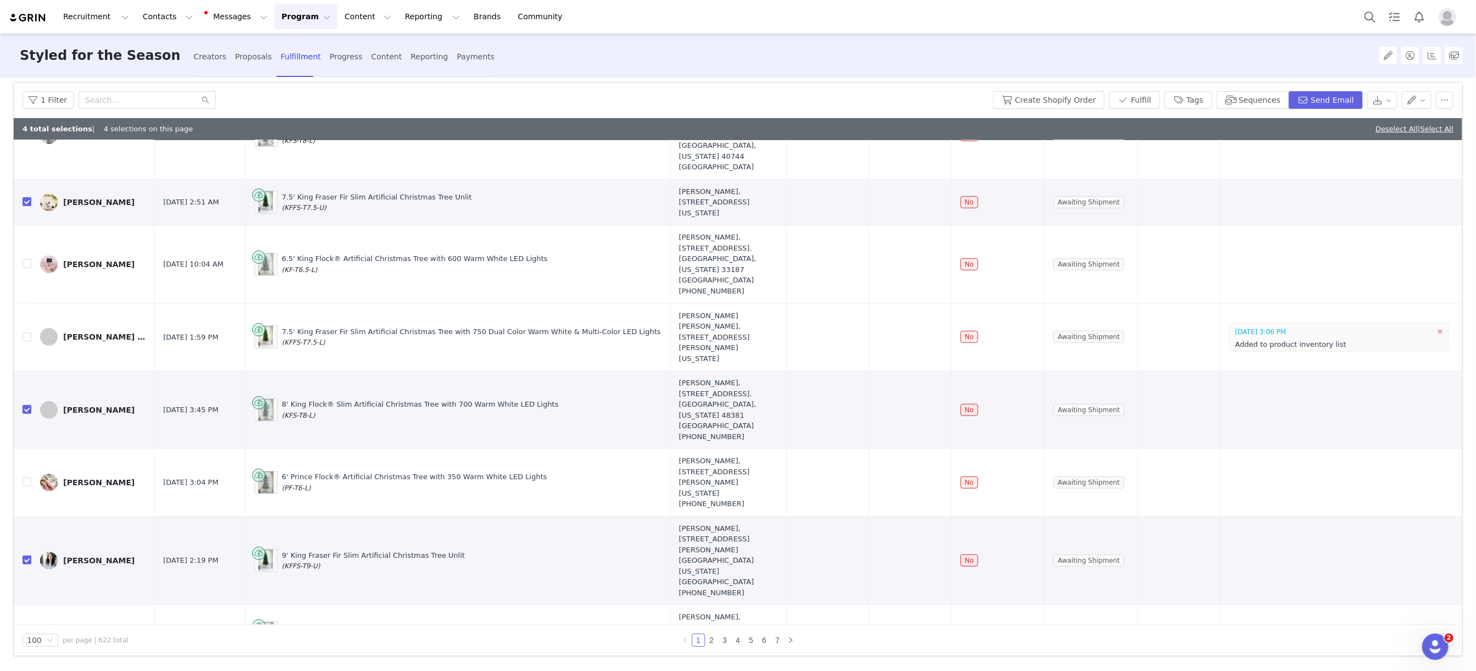
checkbox input "true"
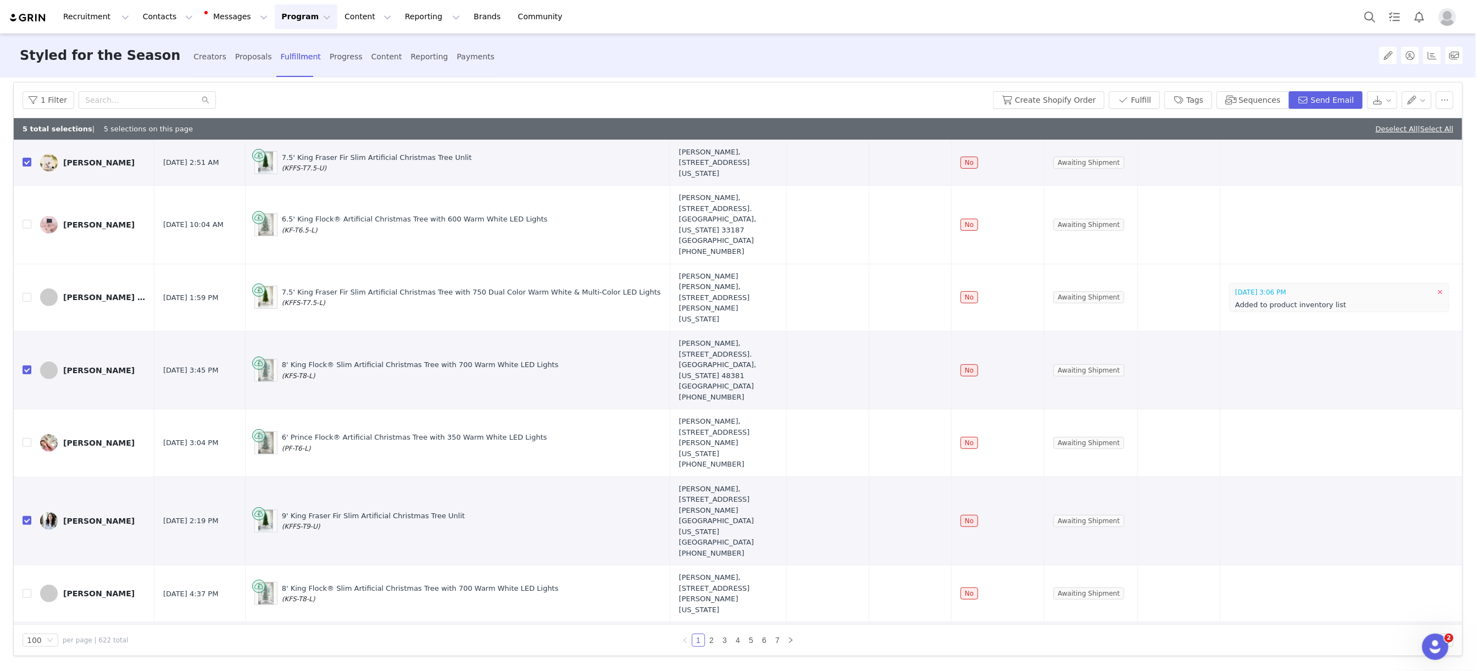
checkbox input "true"
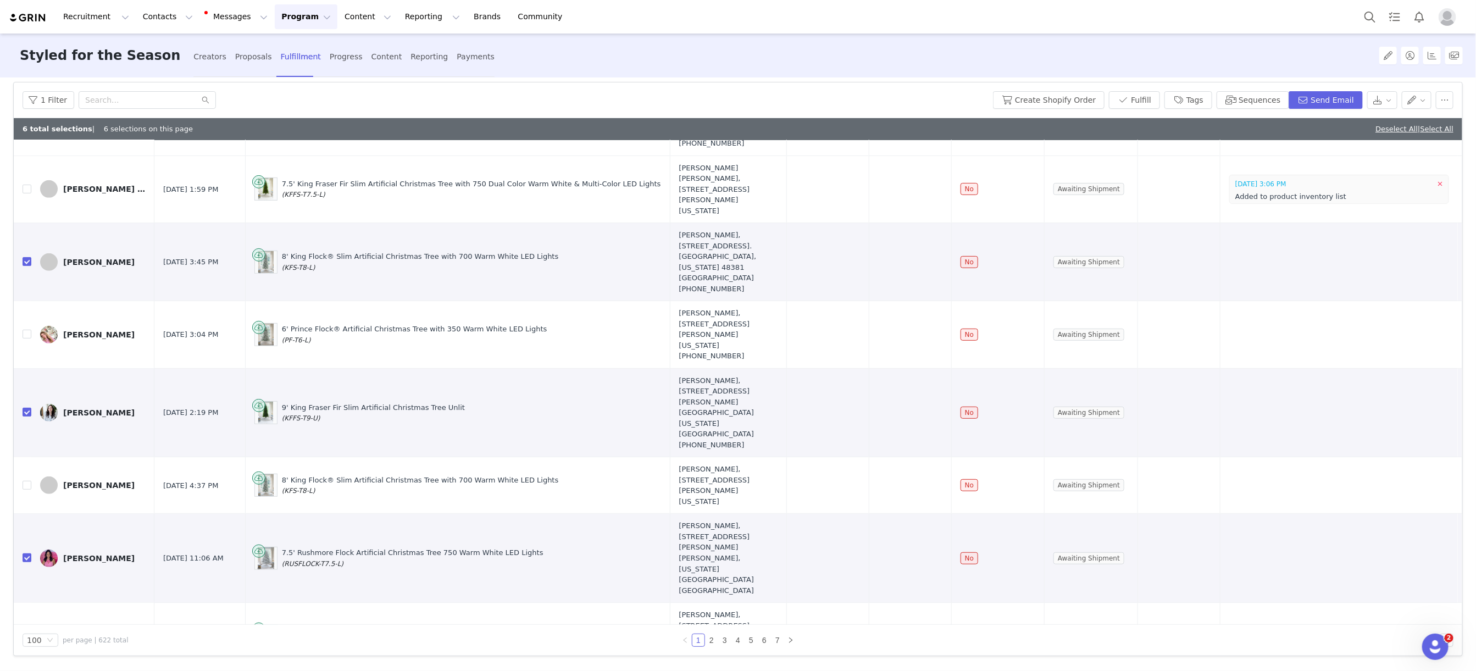
checkbox input "true"
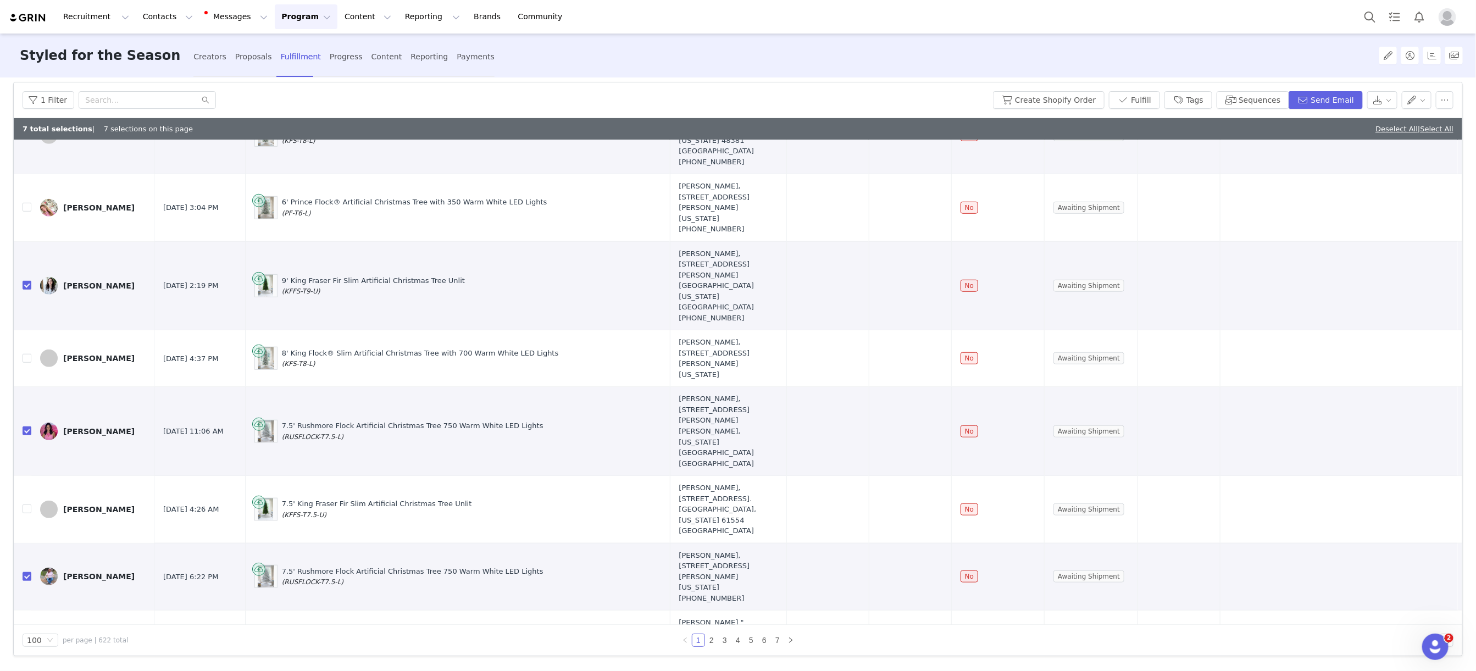
scroll to position [587, 0]
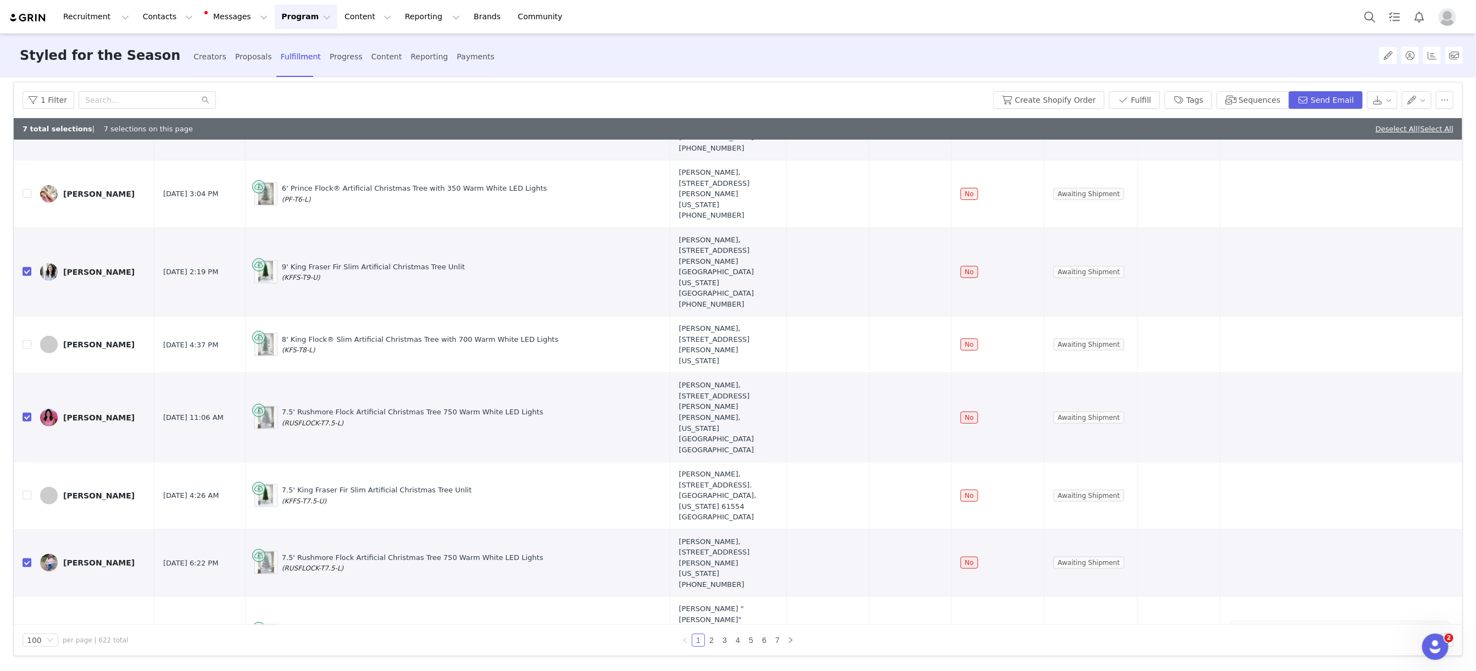
checkbox input "true"
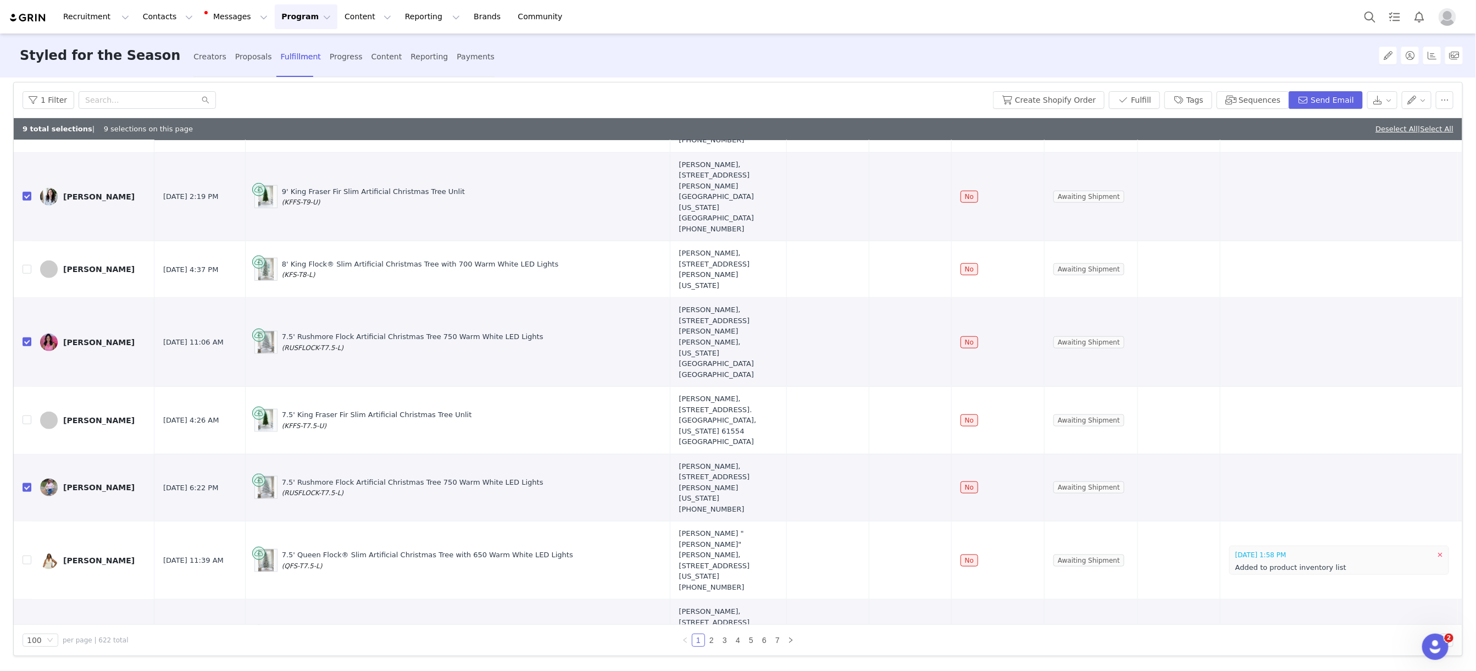
scroll to position [701, 0]
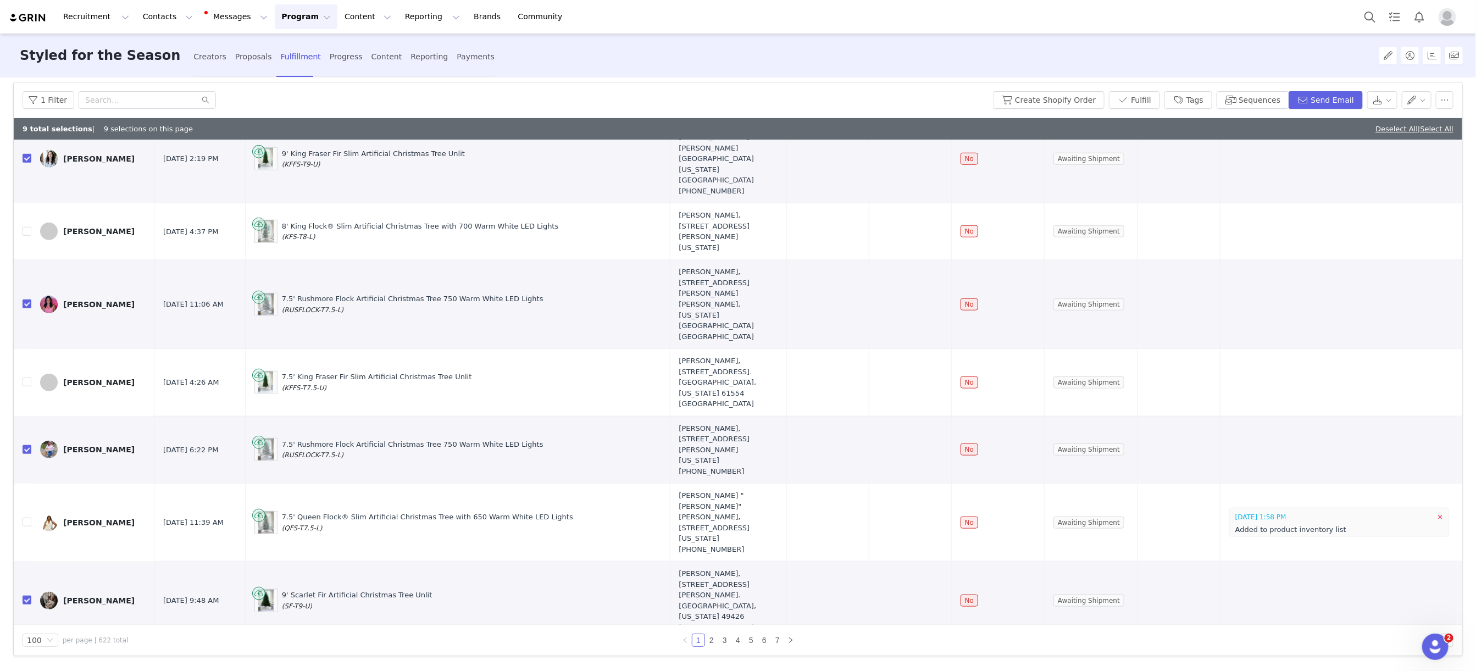
checkbox input "true"
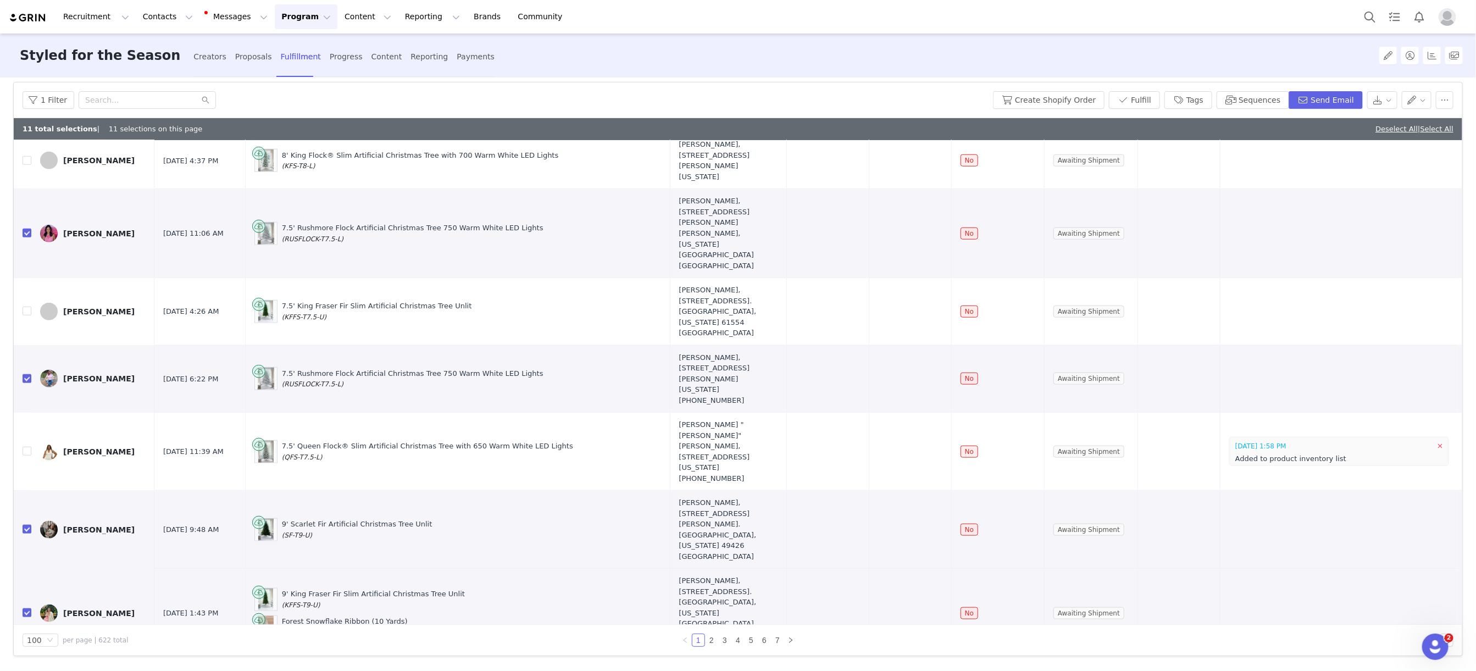
checkbox input "true"
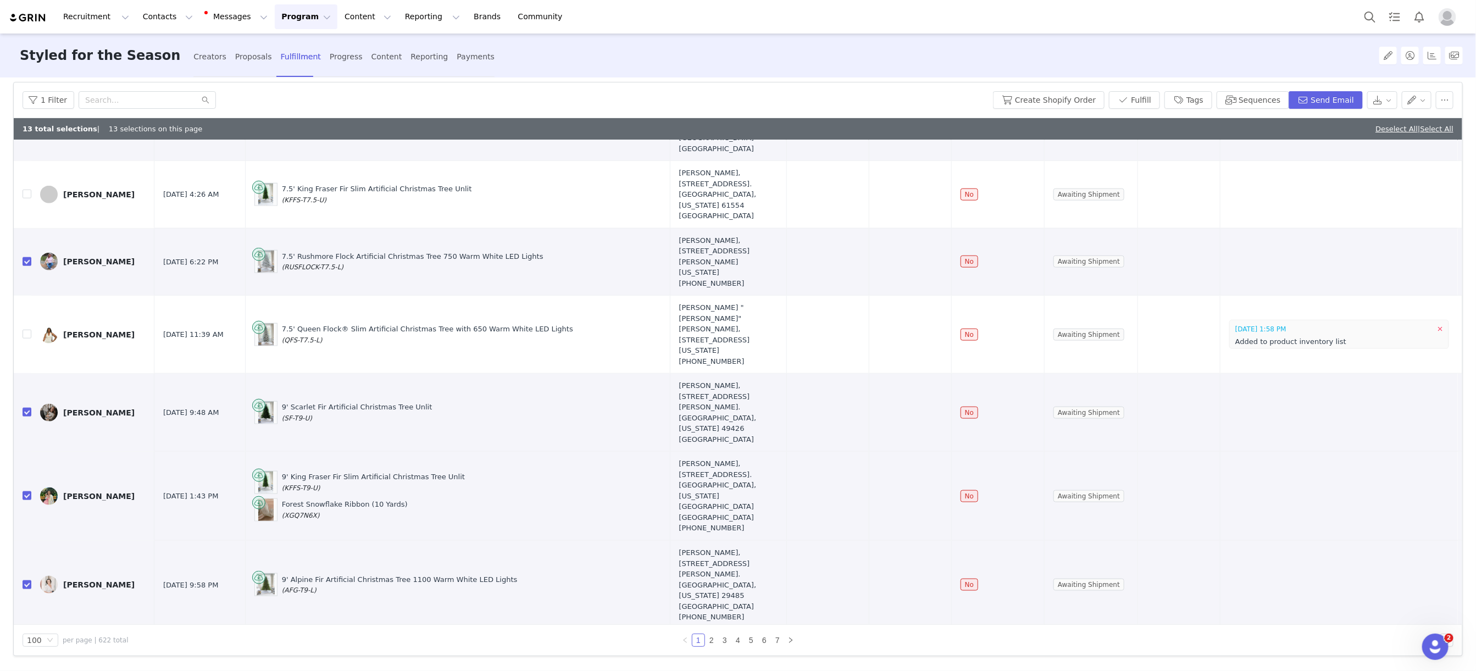
scroll to position [889, 0]
checkbox input "true"
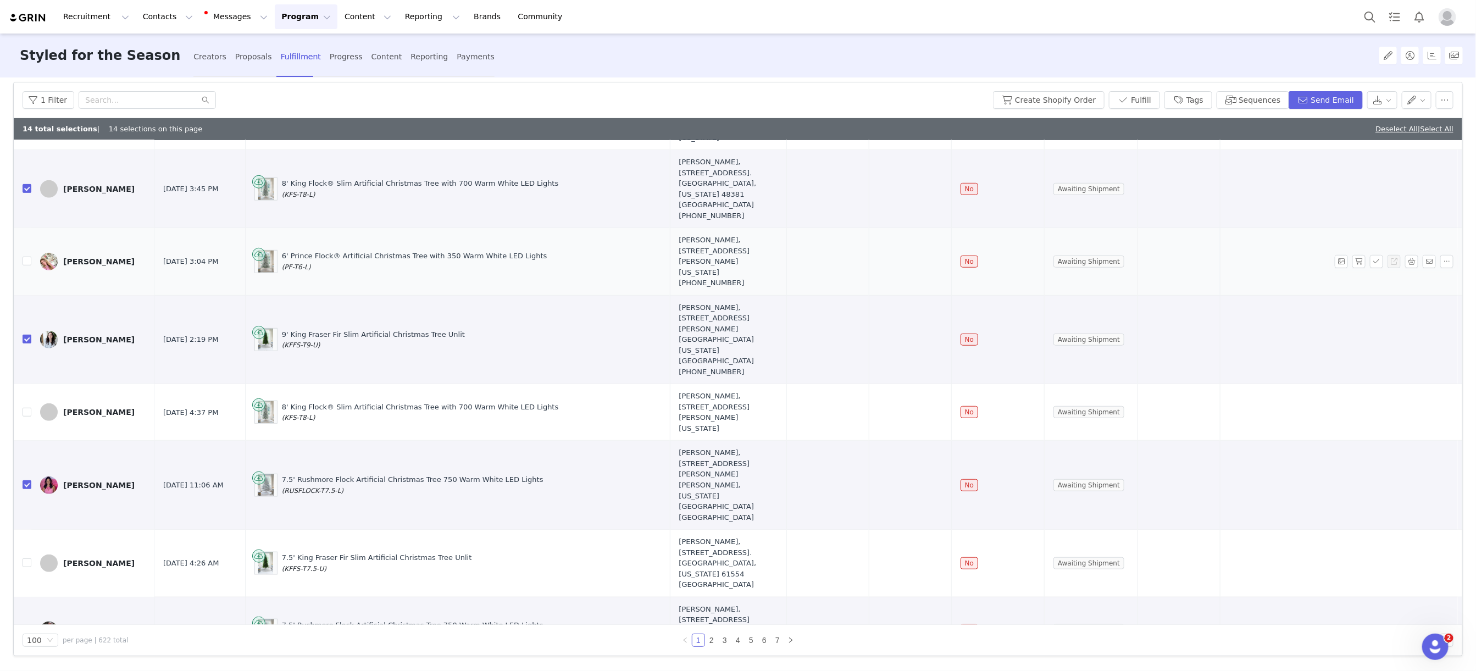
scroll to position [0, 0]
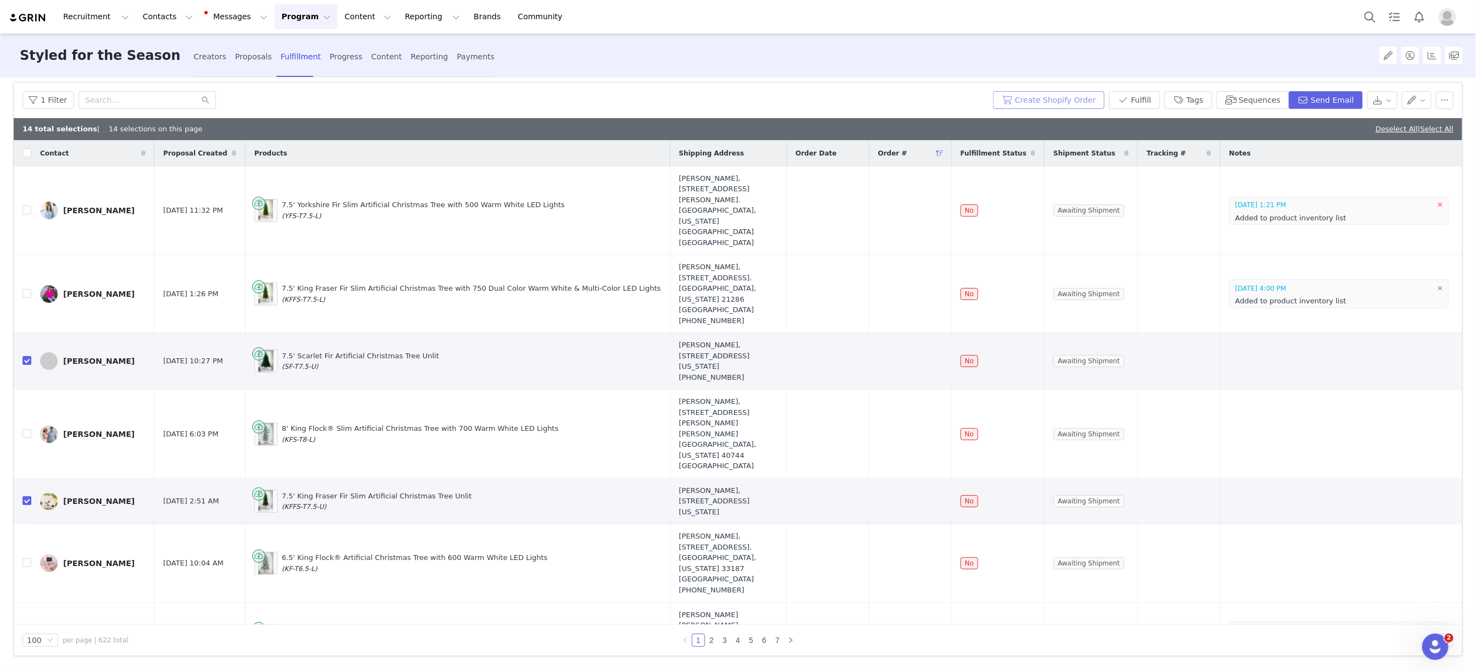
click at [1027, 102] on button "Create Shopify Order" at bounding box center [1049, 100] width 112 height 18
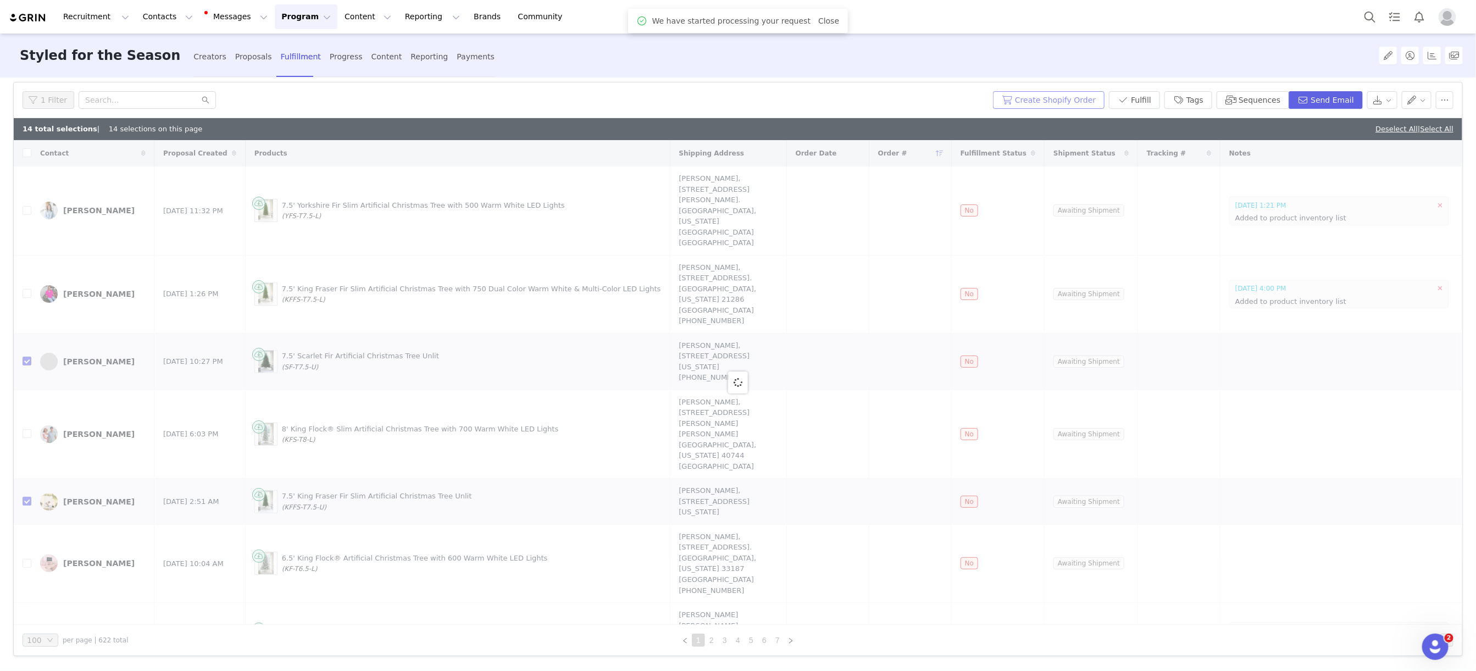
scroll to position [71, 0]
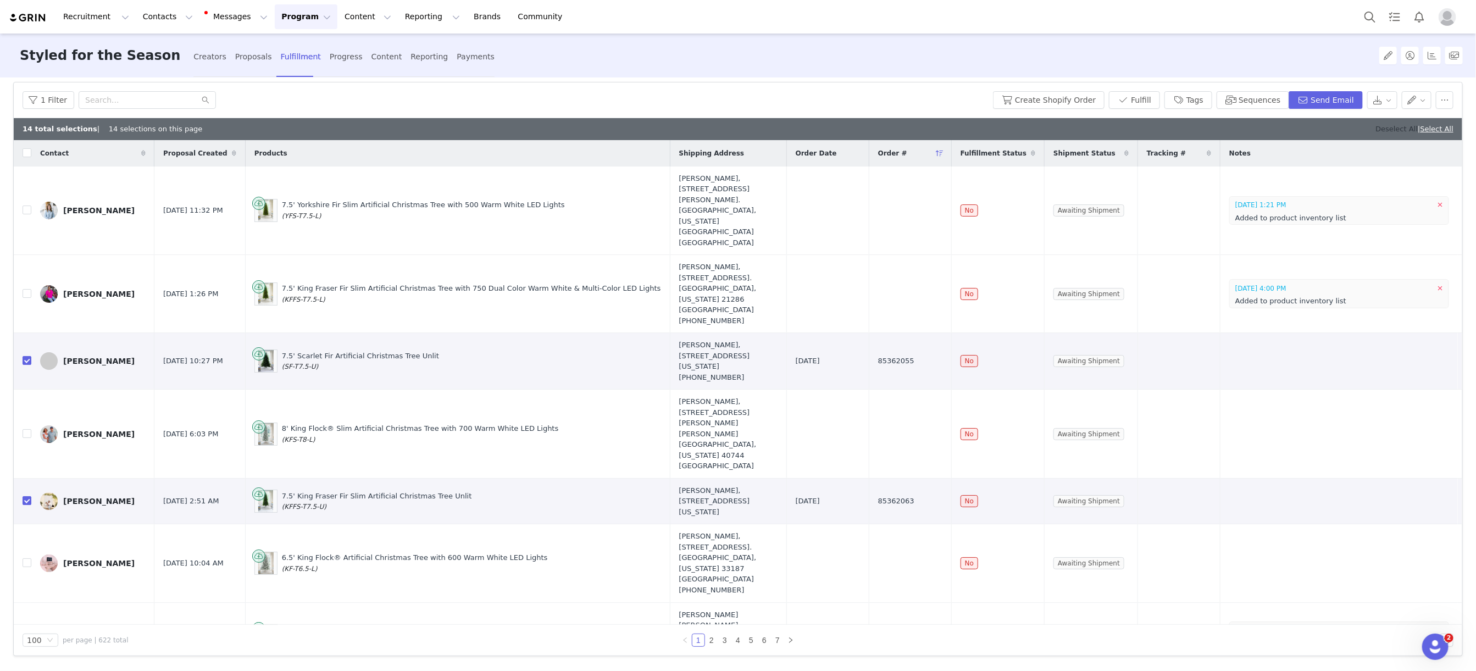
click at [1389, 129] on link "Deselect All" at bounding box center [1396, 129] width 42 height 8
checkbox input "false"
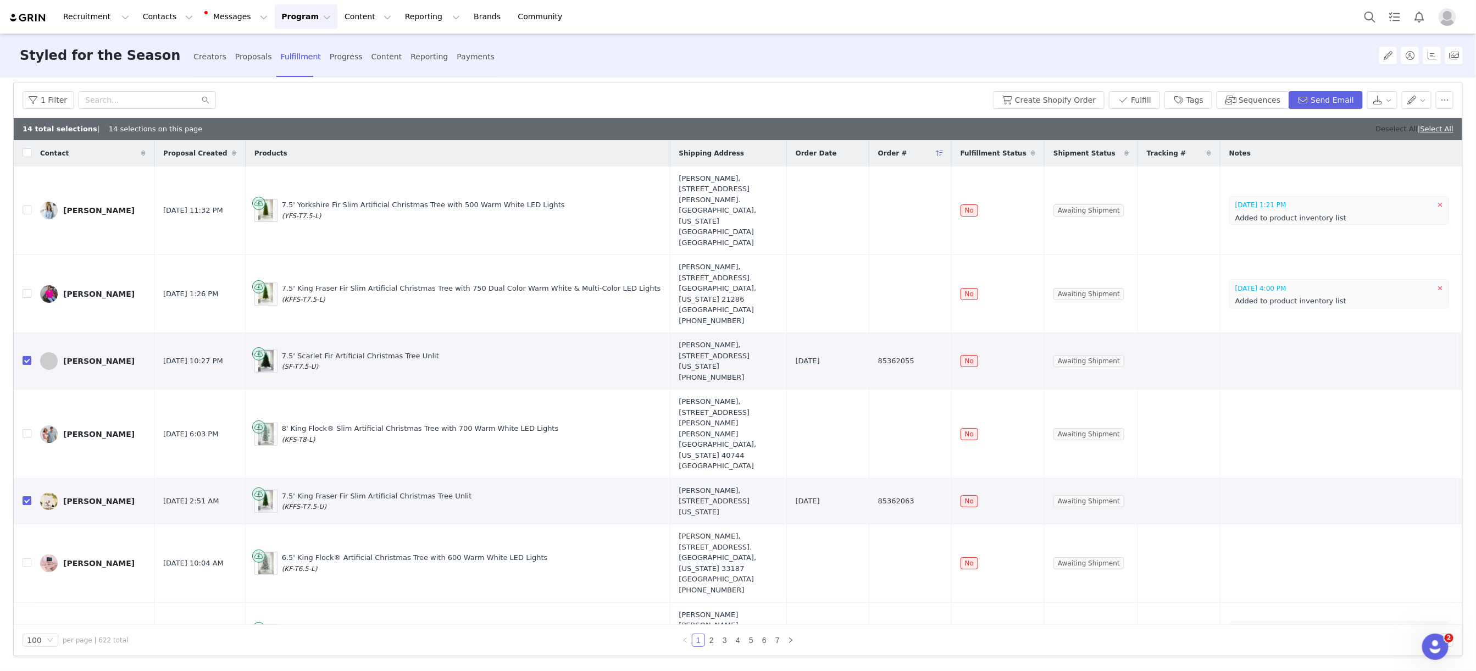
checkbox input "false"
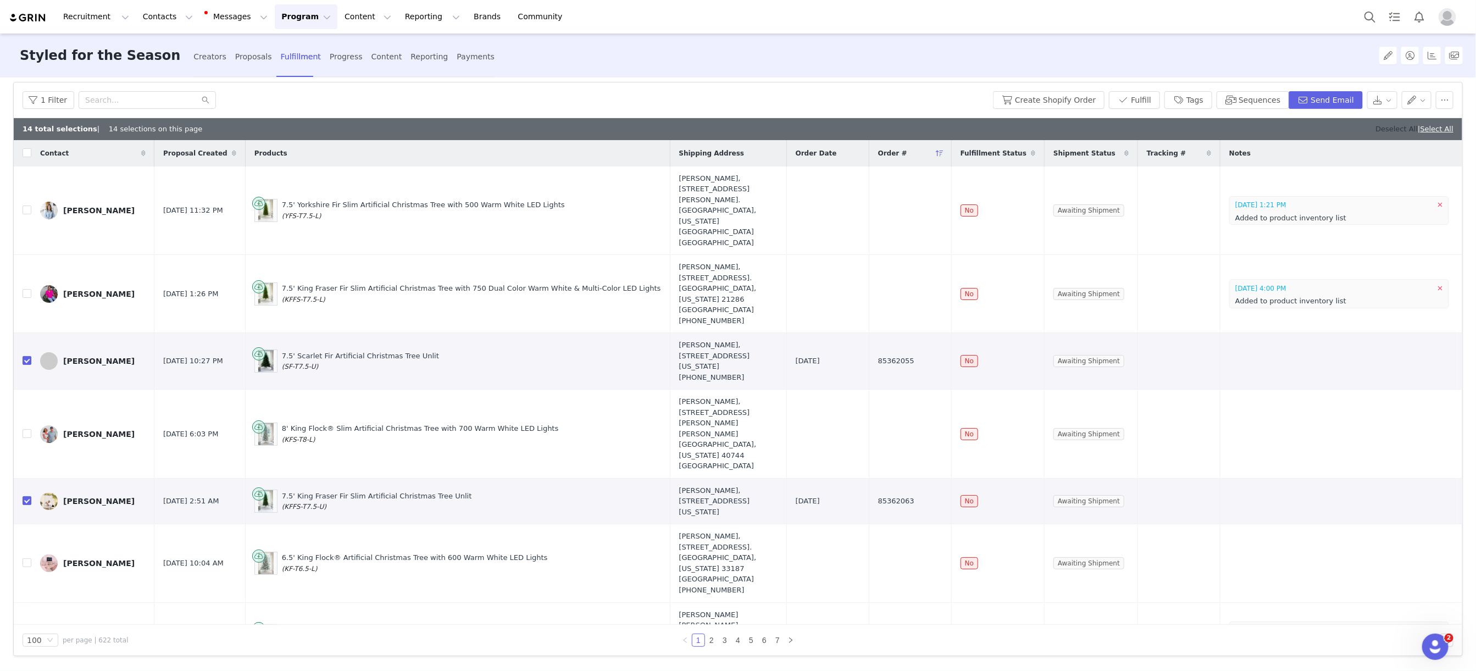
checkbox input "false"
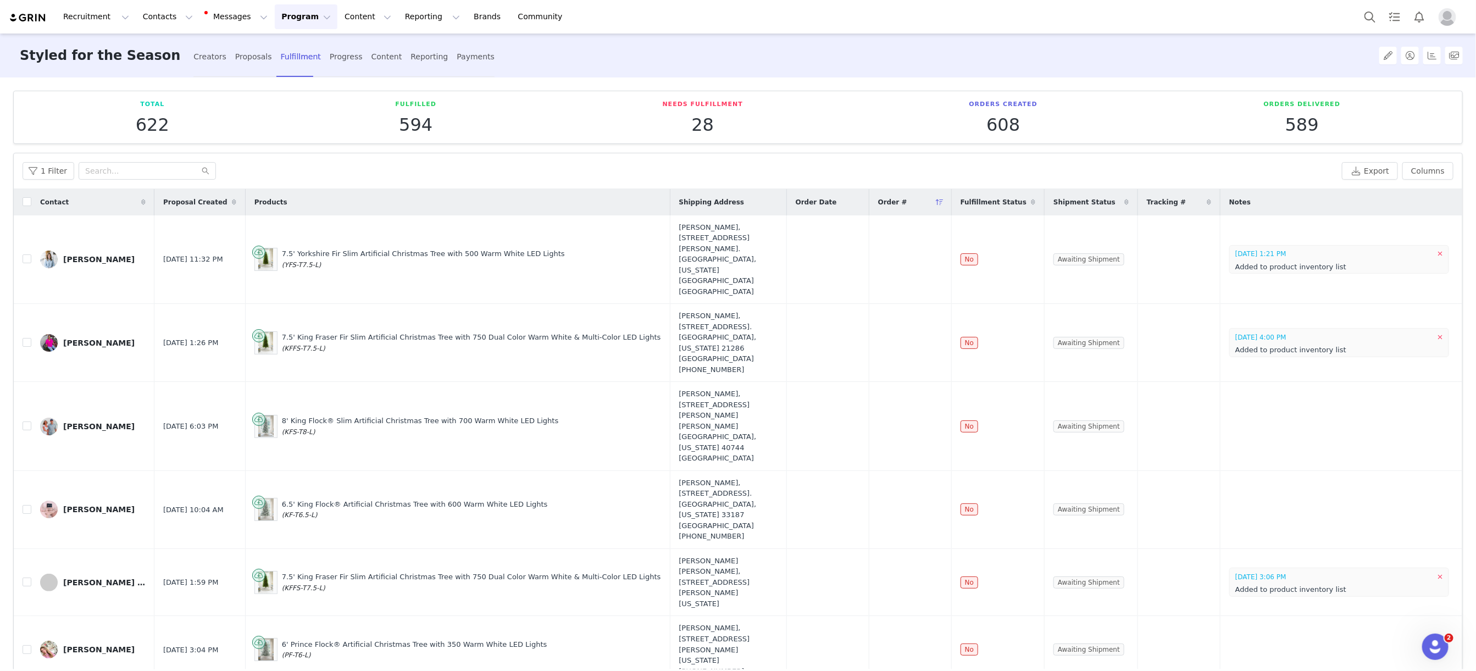
click at [275, 24] on button "Program Program" at bounding box center [306, 16] width 63 height 25
click at [302, 70] on p "Campaigns" at bounding box center [287, 70] width 43 height 12
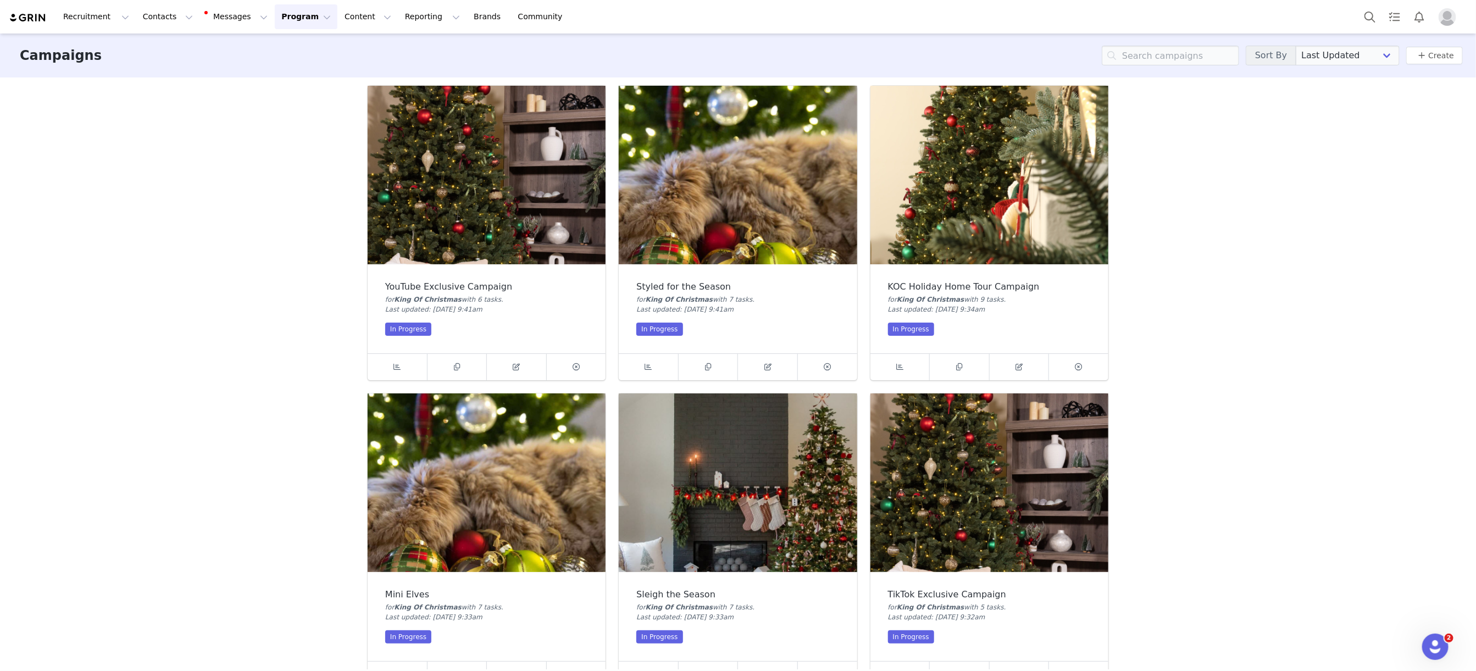
click at [991, 201] on img at bounding box center [989, 175] width 238 height 179
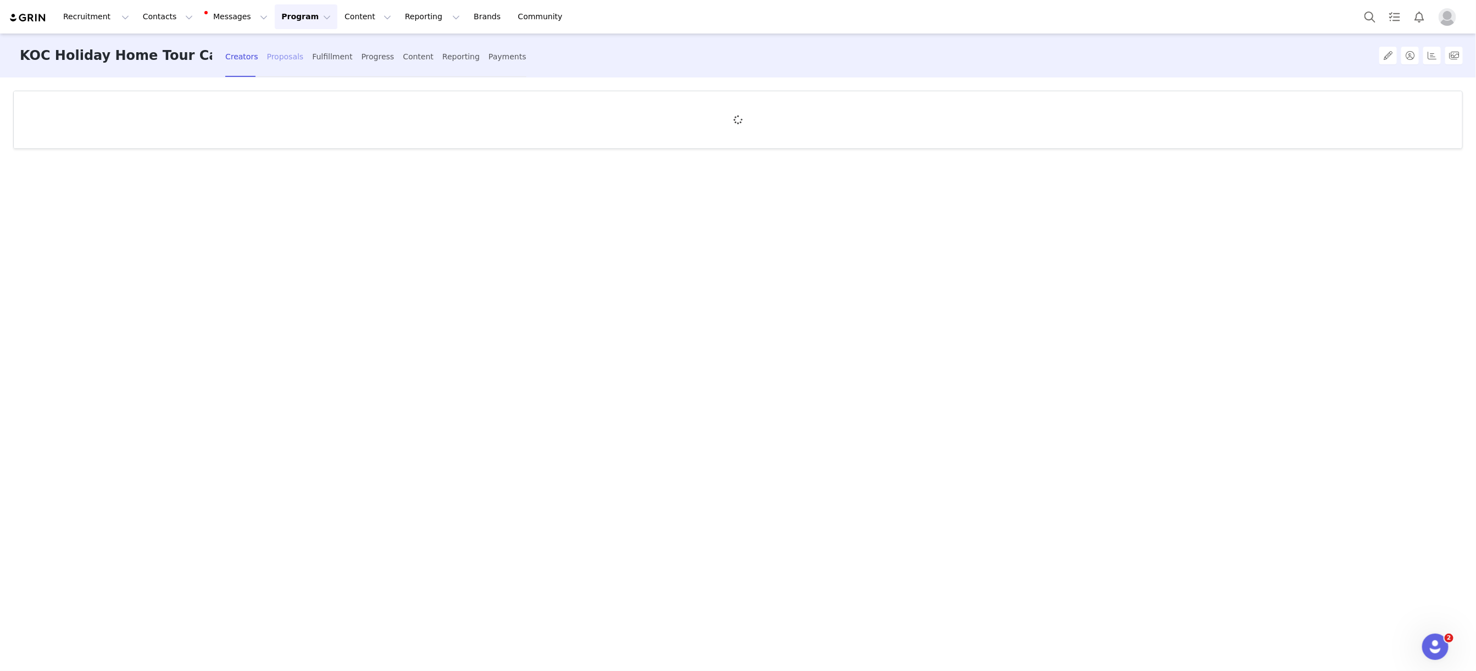
click at [273, 57] on div "Proposals" at bounding box center [285, 56] width 37 height 29
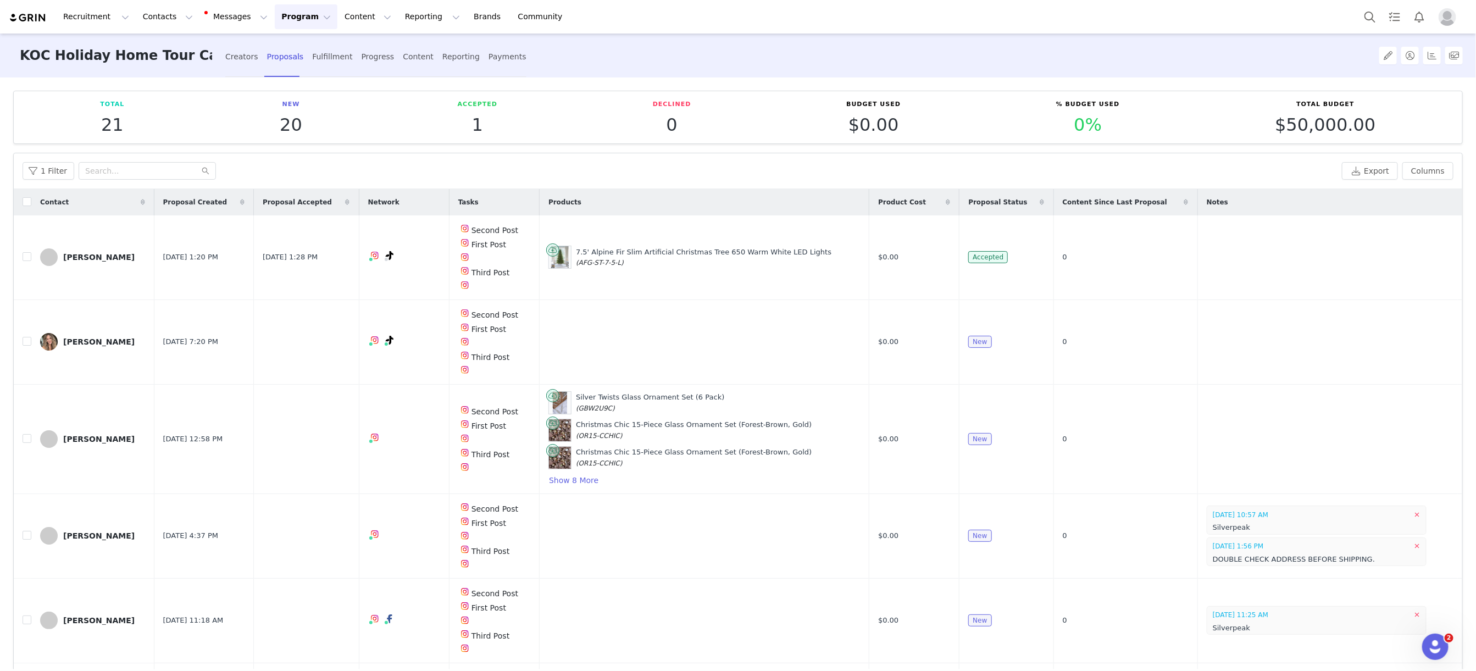
click at [294, 15] on button "Program Program" at bounding box center [306, 16] width 63 height 25
click at [307, 71] on div "Campaigns" at bounding box center [301, 70] width 74 height 12
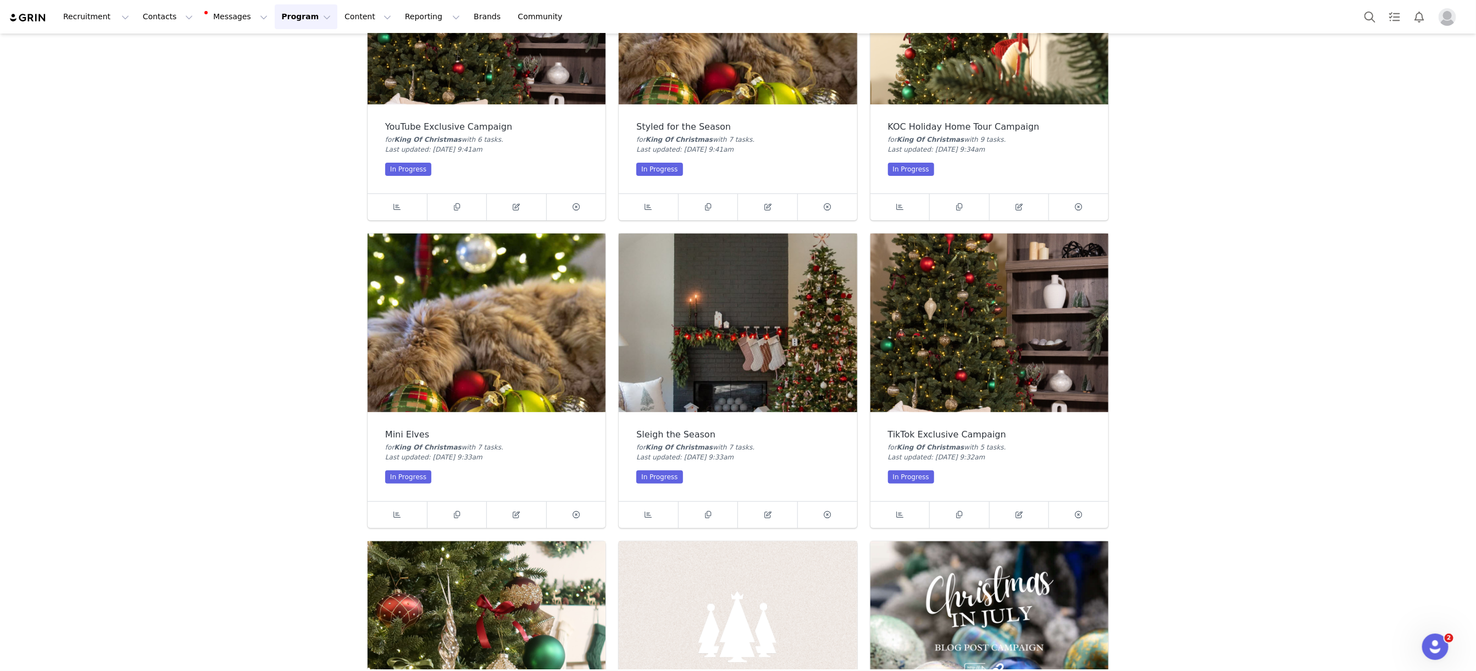
scroll to position [160, 0]
click at [480, 354] on img at bounding box center [487, 322] width 238 height 179
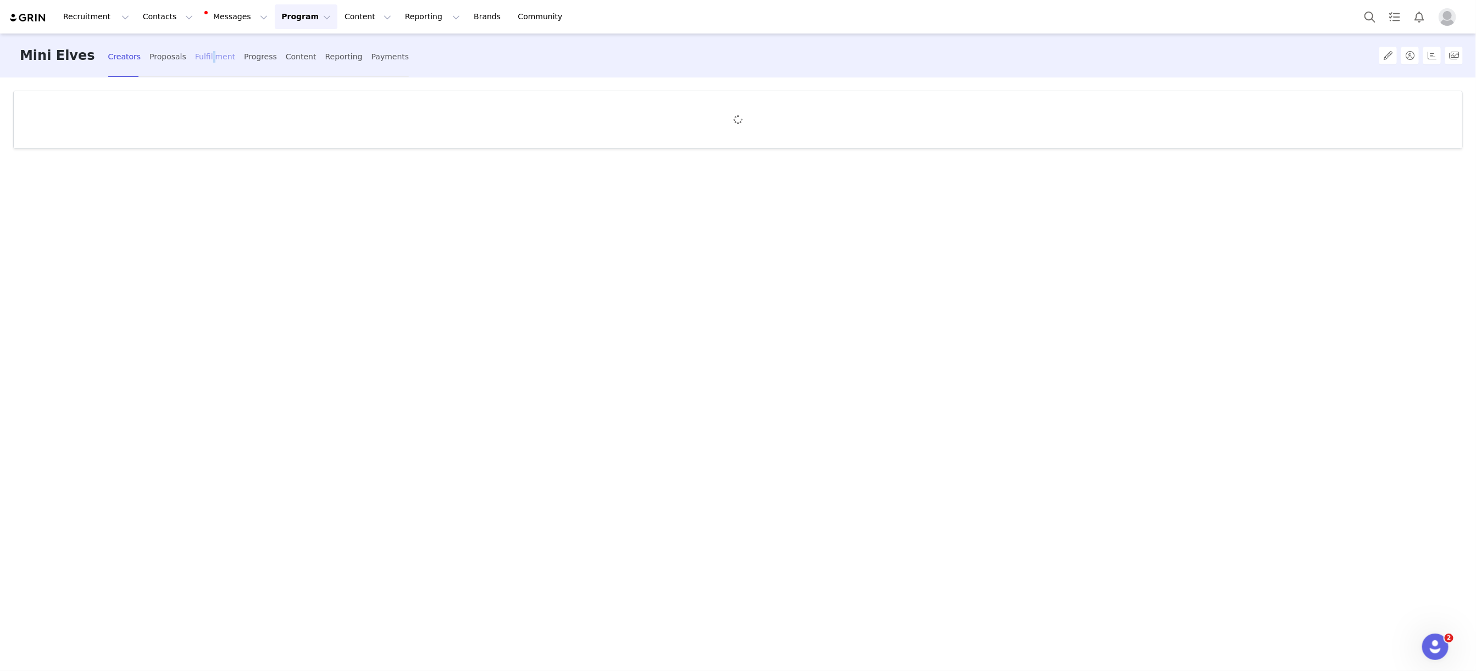
click at [195, 55] on div "Fulfillment" at bounding box center [215, 56] width 40 height 29
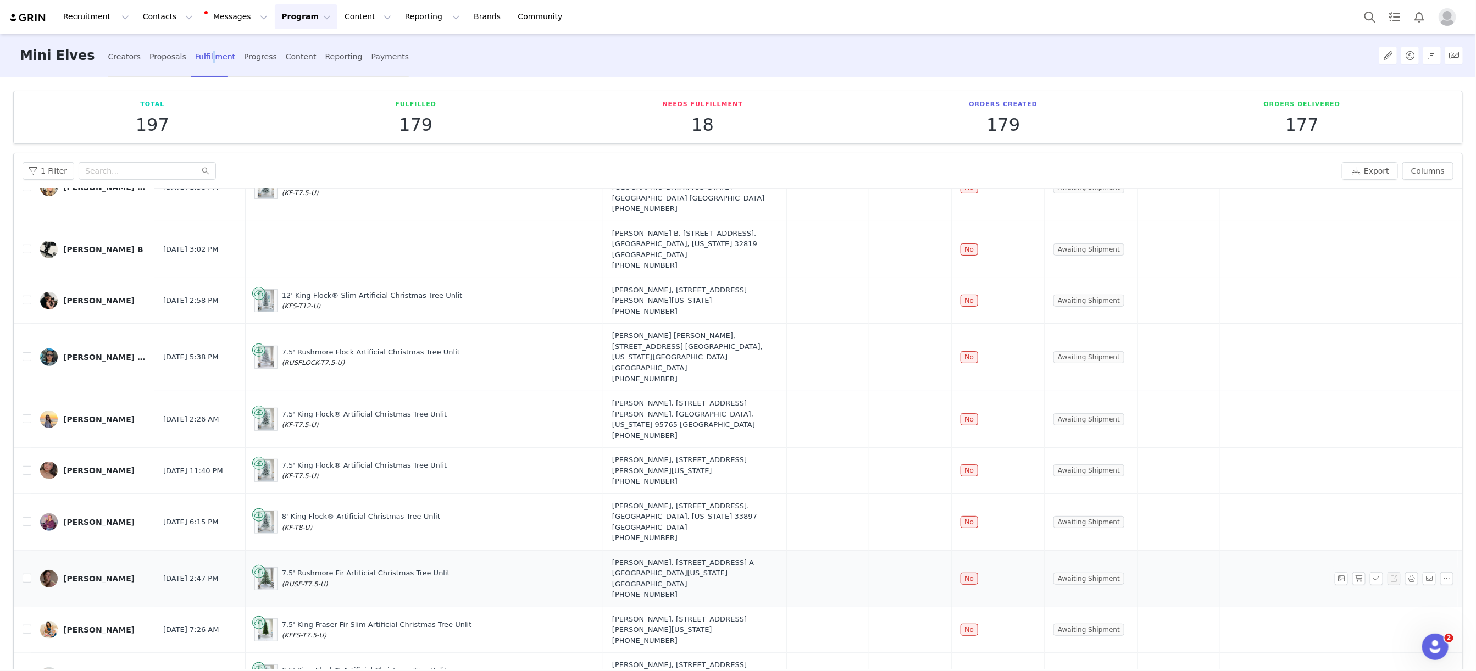
scroll to position [551, 0]
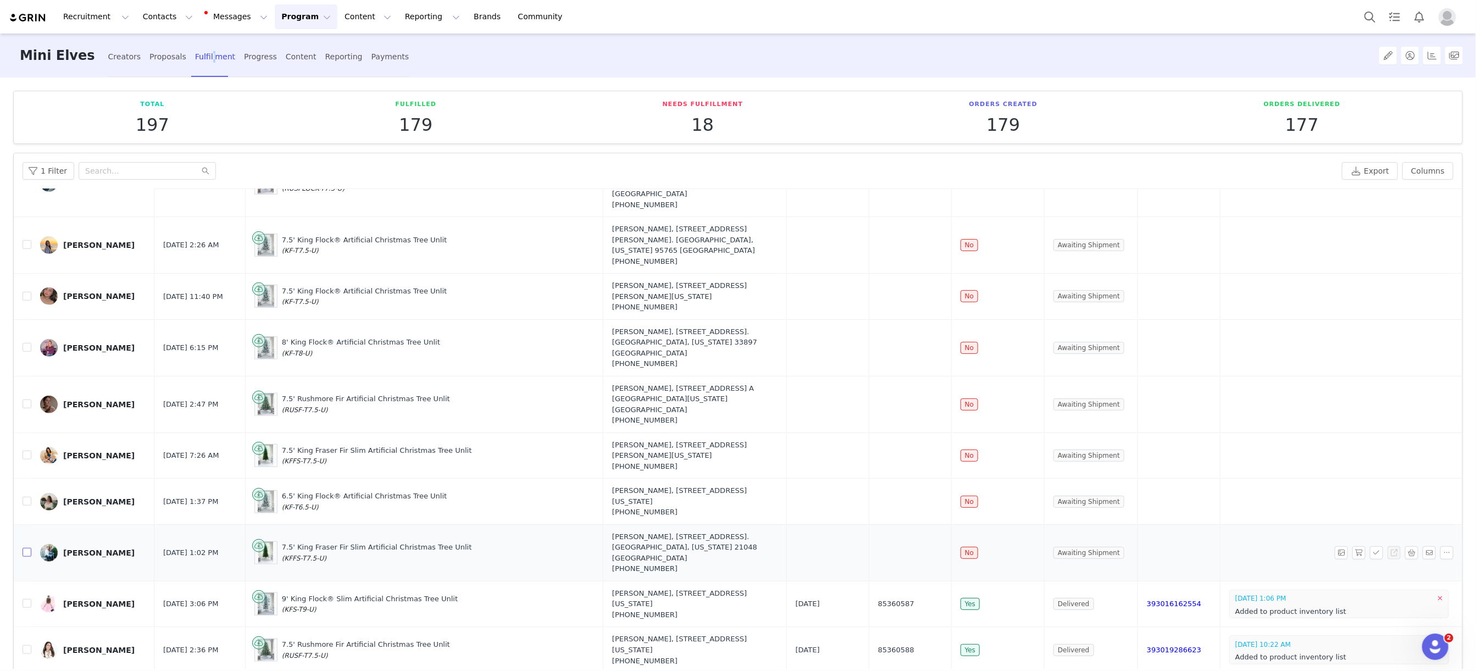
click at [23, 548] on input "checkbox" at bounding box center [27, 552] width 9 height 9
checkbox input "true"
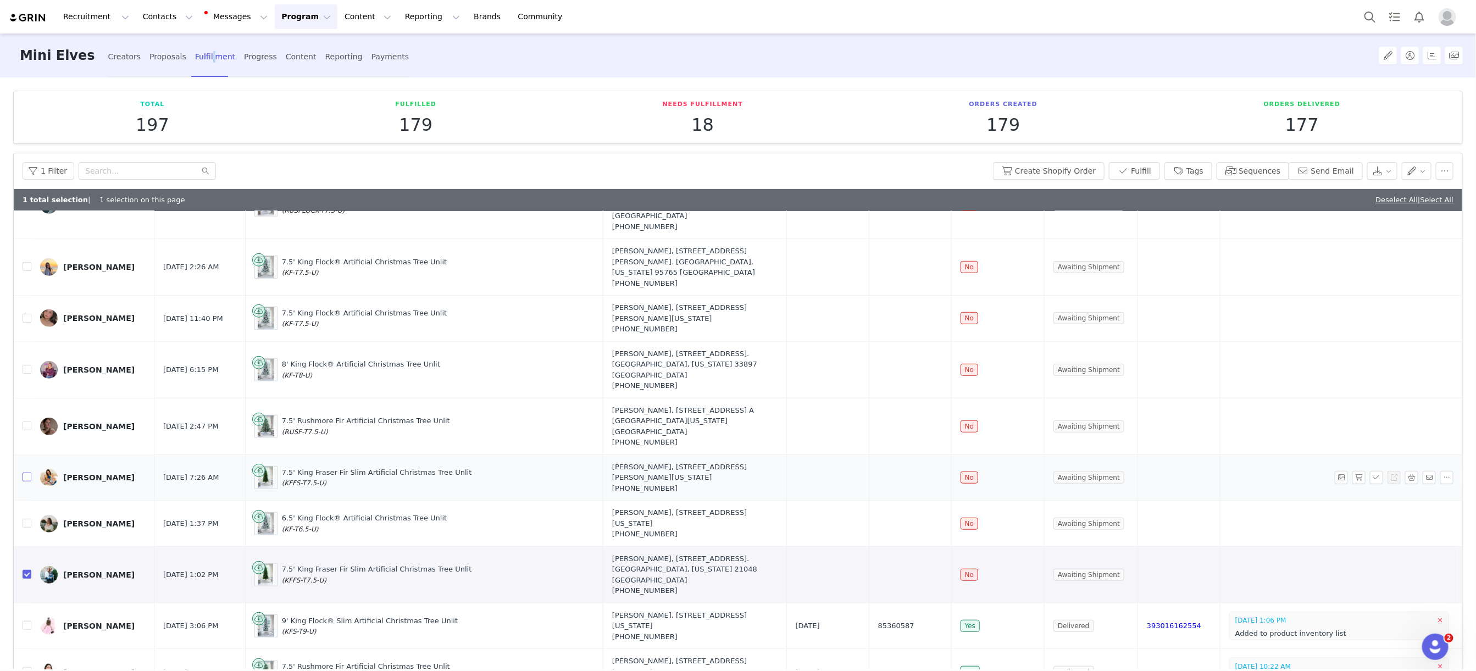
click at [27, 473] on input "checkbox" at bounding box center [27, 477] width 9 height 9
checkbox input "true"
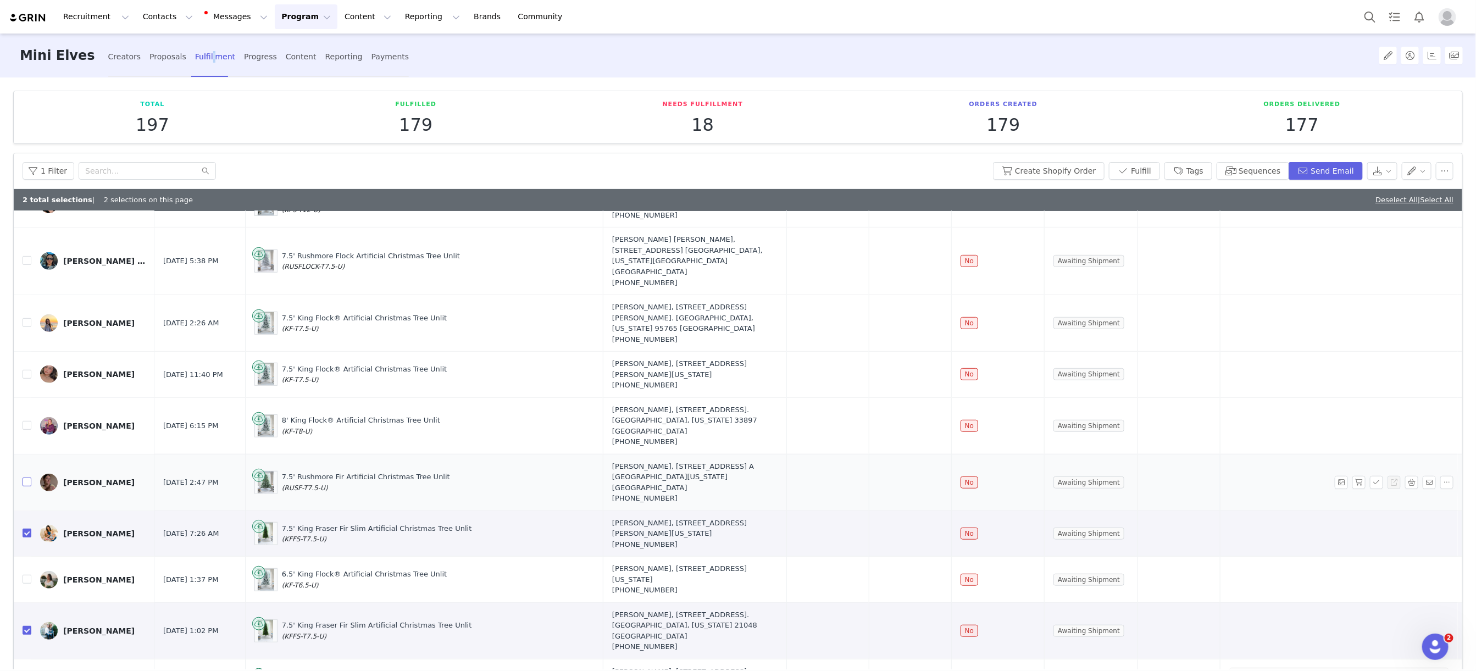
click at [26, 477] on input "checkbox" at bounding box center [27, 481] width 9 height 9
checkbox input "true"
click at [25, 421] on input "checkbox" at bounding box center [27, 425] width 9 height 9
checkbox input "true"
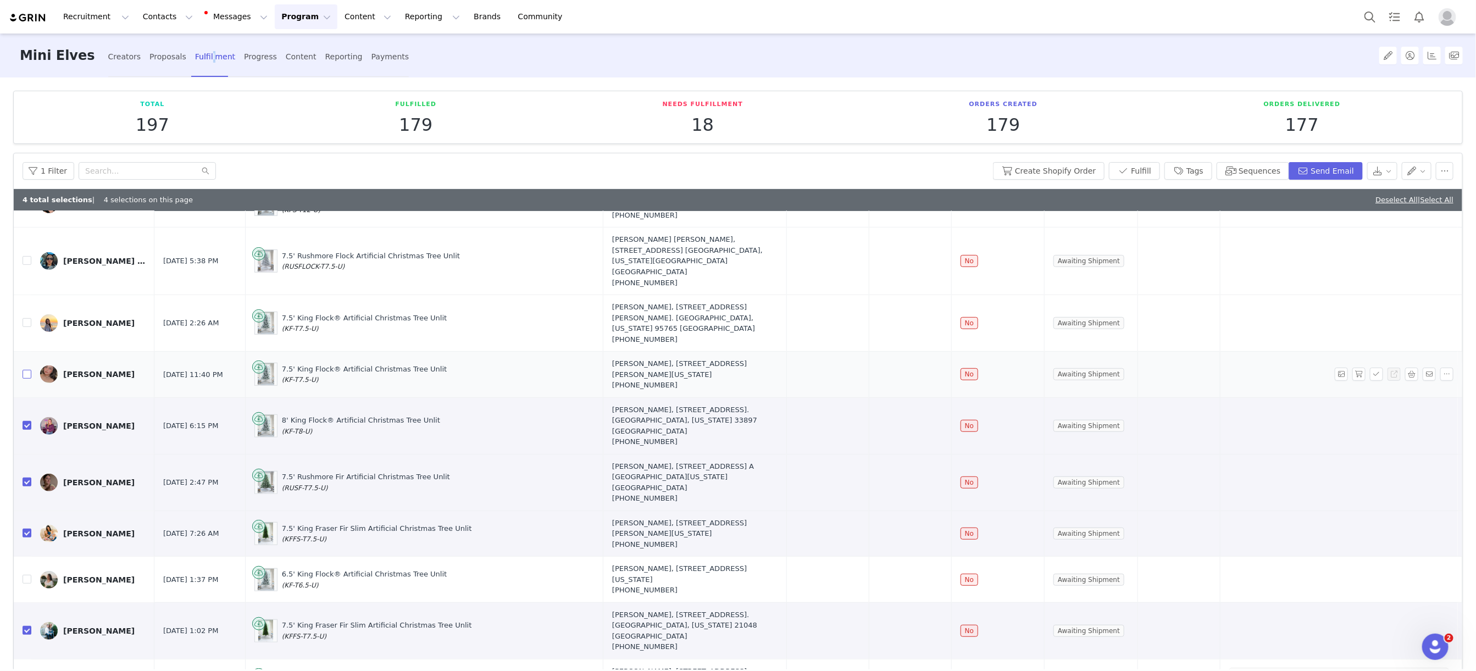
click at [27, 370] on input "checkbox" at bounding box center [27, 374] width 9 height 9
checkbox input "true"
click at [27, 318] on input "checkbox" at bounding box center [27, 322] width 9 height 9
checkbox input "true"
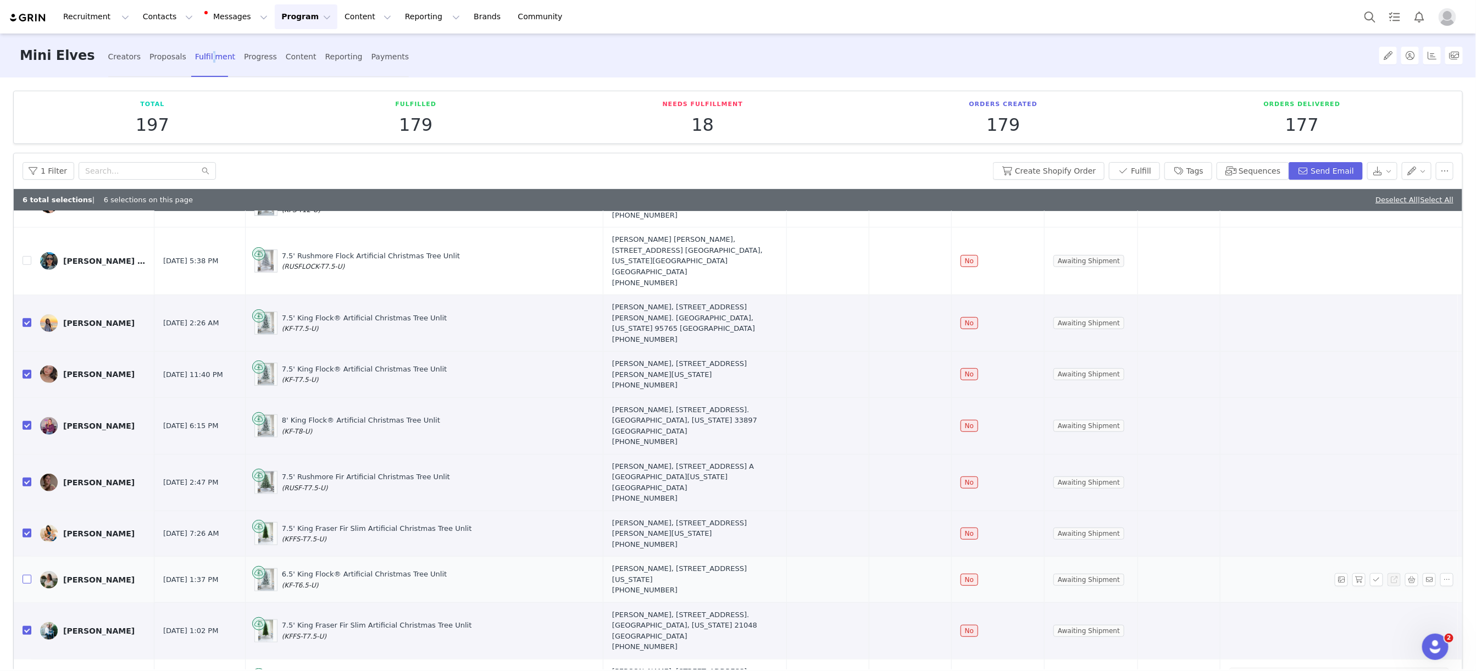
click at [25, 575] on input "checkbox" at bounding box center [27, 579] width 9 height 9
checkbox input "true"
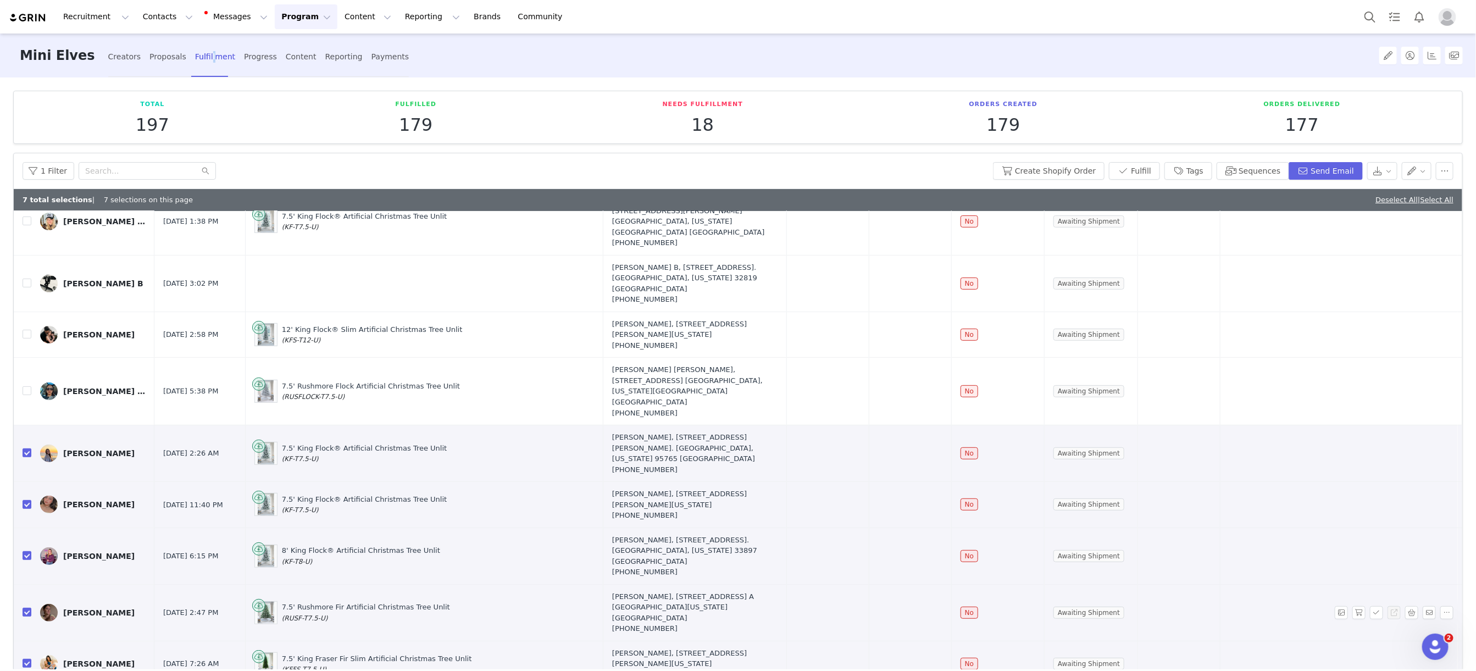
scroll to position [348, 0]
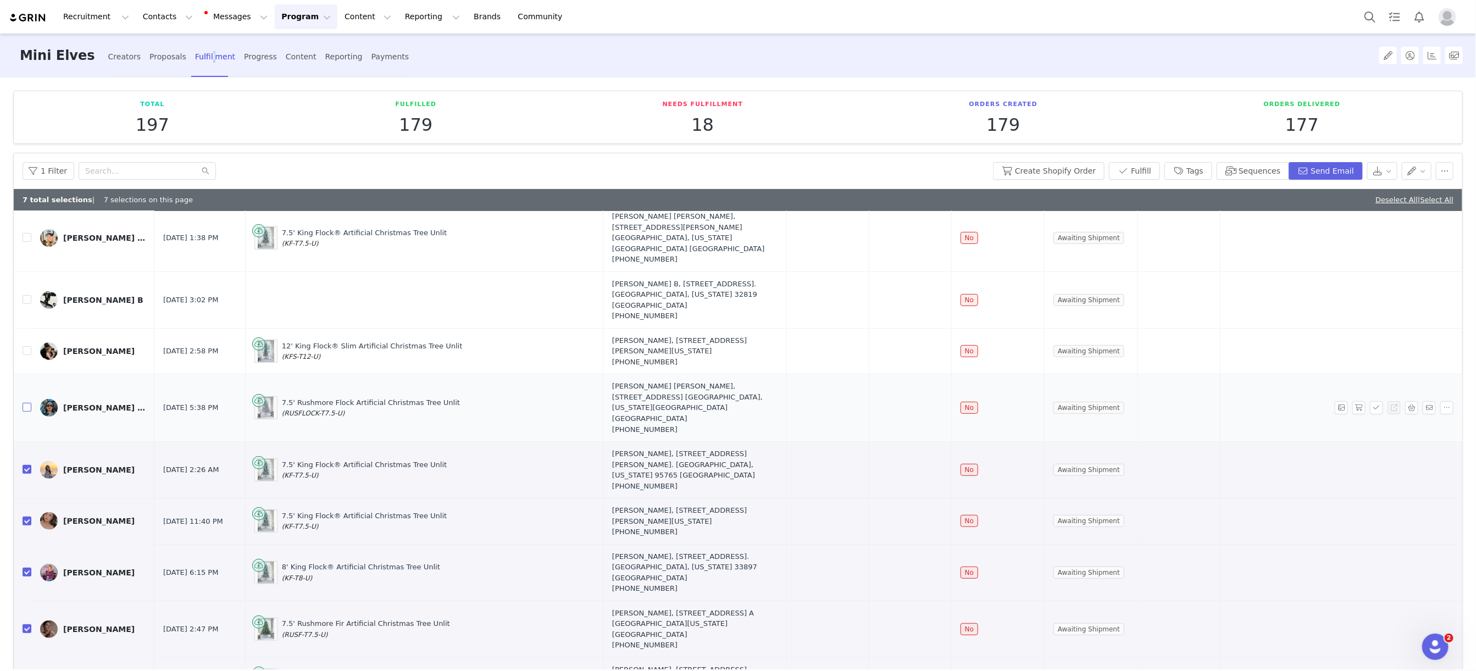
click at [26, 403] on input "checkbox" at bounding box center [27, 407] width 9 height 9
checkbox input "true"
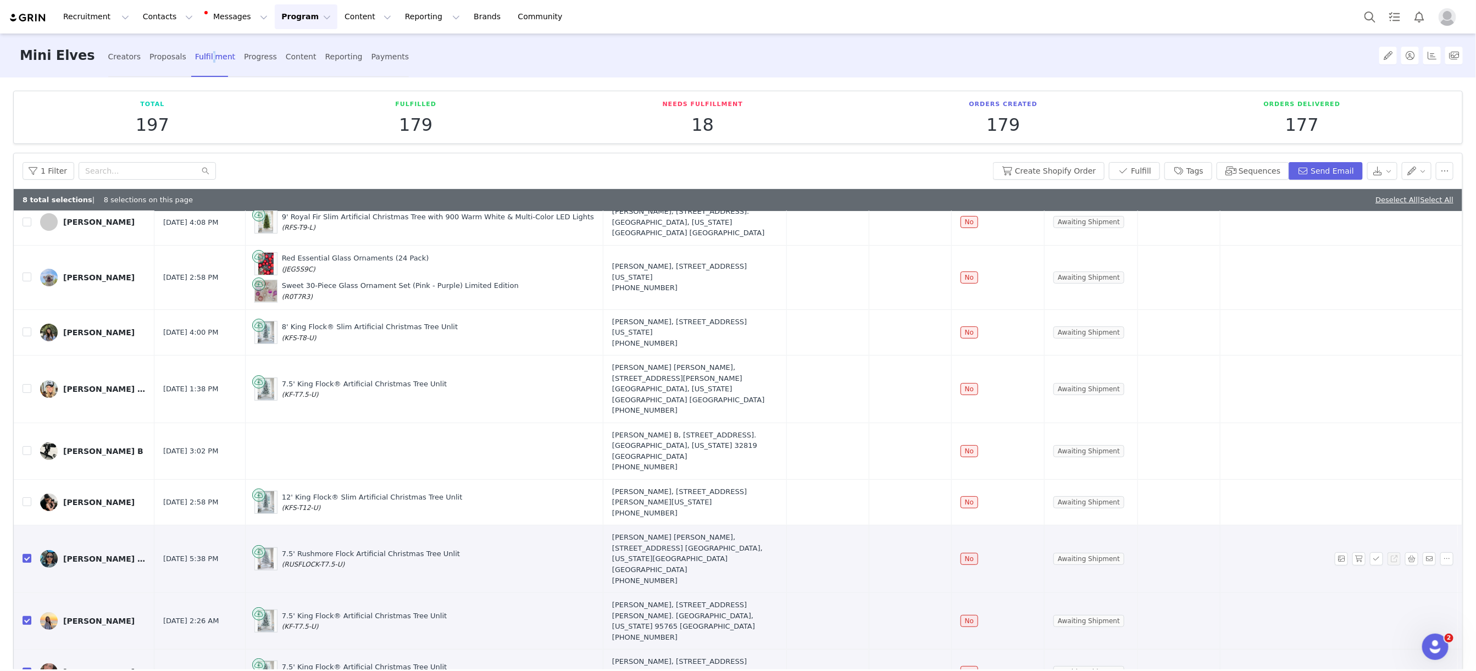
scroll to position [134, 0]
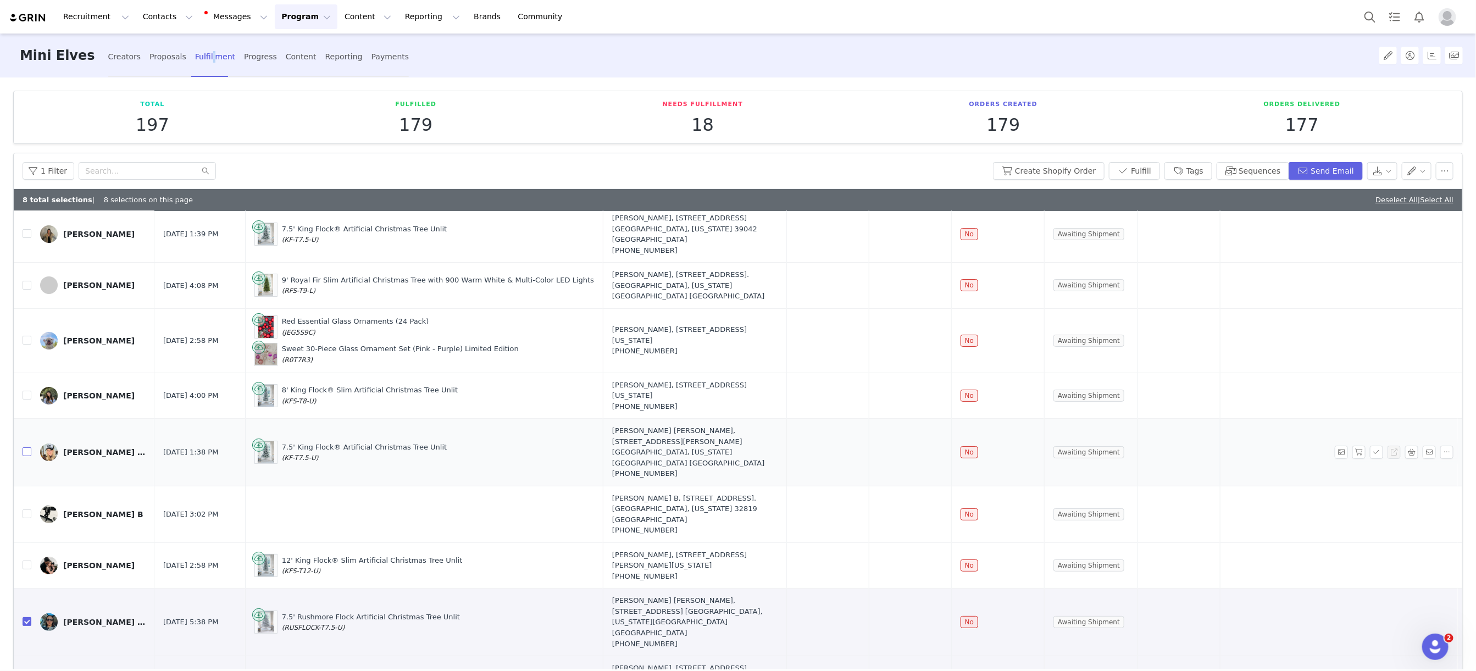
click at [29, 447] on input "checkbox" at bounding box center [27, 451] width 9 height 9
checkbox input "true"
click at [26, 391] on input "checkbox" at bounding box center [27, 395] width 9 height 9
checkbox input "true"
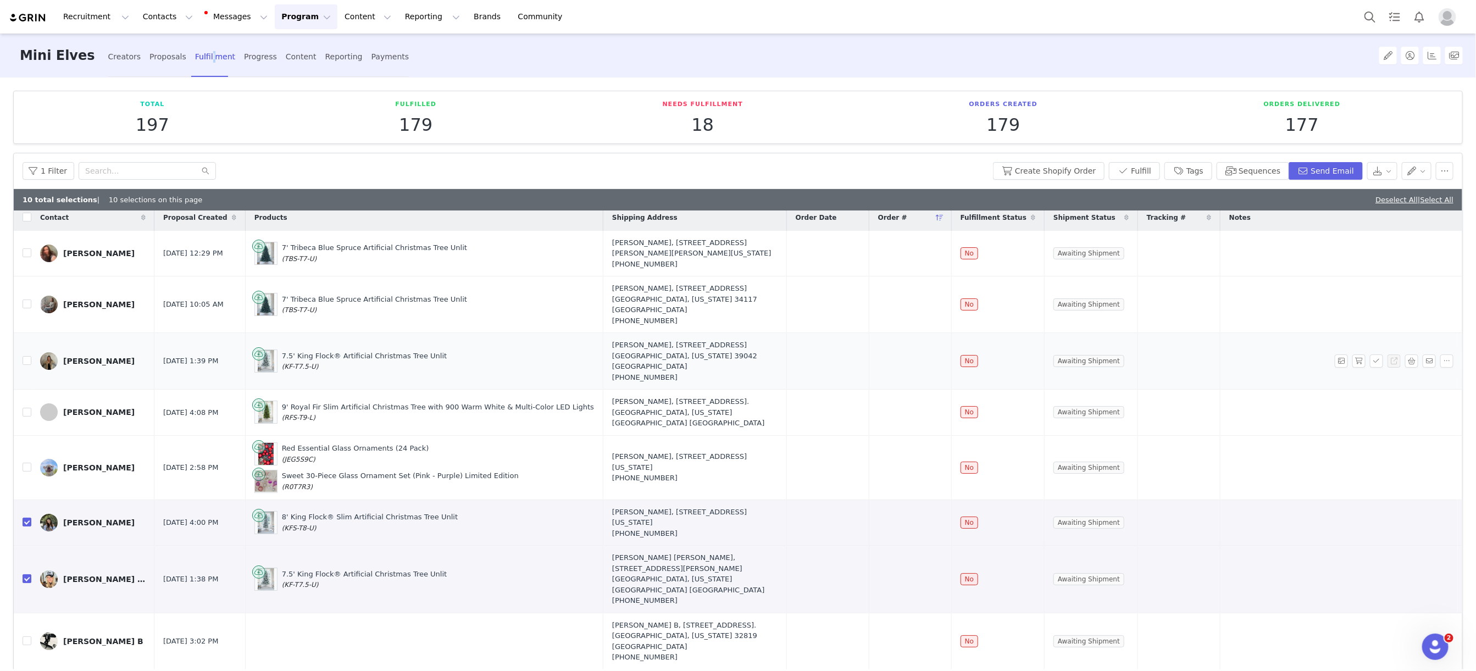
scroll to position [0, 0]
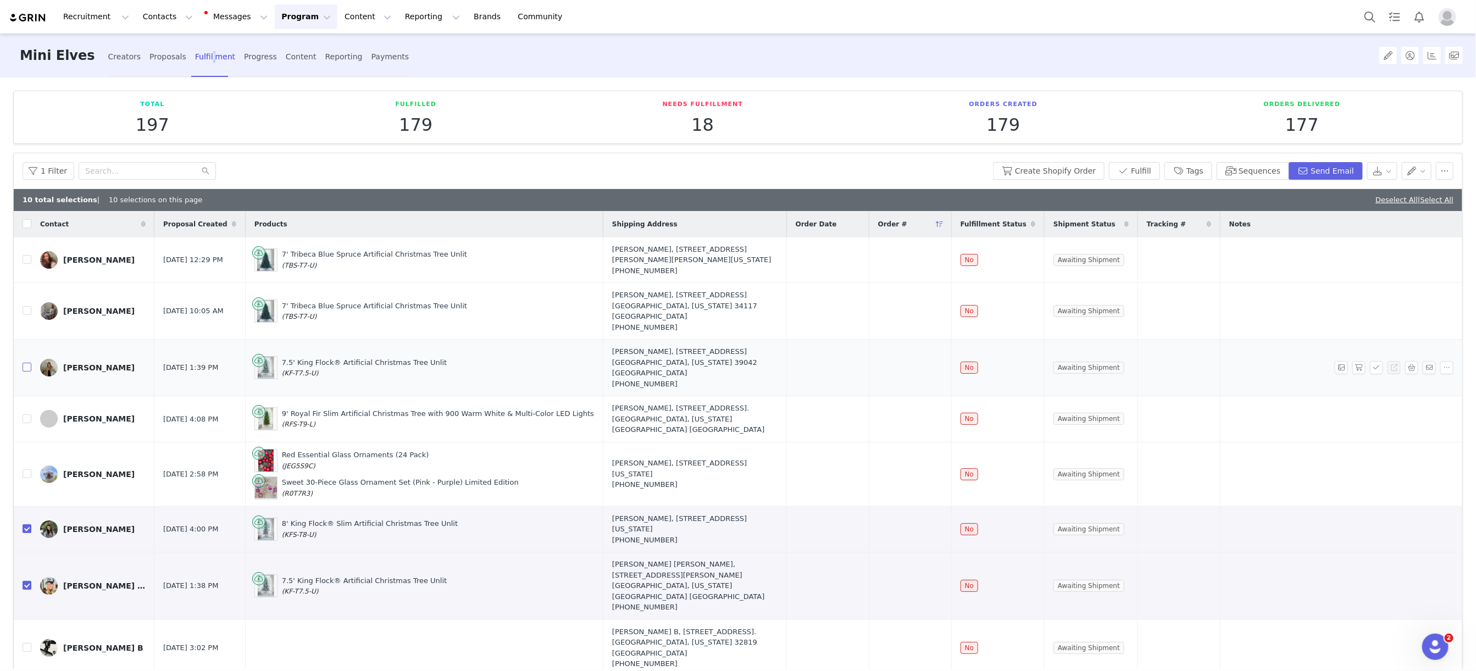
click at [27, 363] on input "checkbox" at bounding box center [27, 367] width 9 height 9
checkbox input "true"
click at [28, 469] on input "checkbox" at bounding box center [27, 473] width 9 height 9
checkbox input "true"
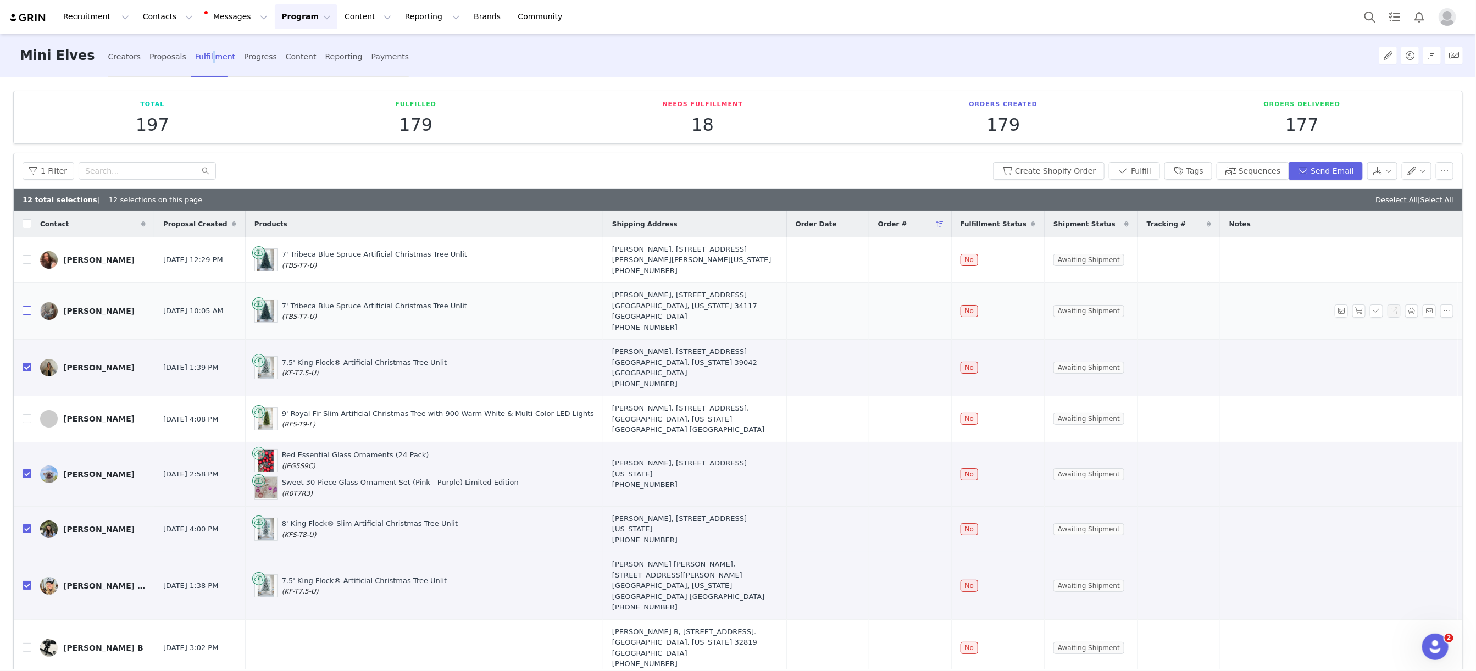
click at [25, 307] on input "checkbox" at bounding box center [27, 310] width 9 height 9
checkbox input "true"
click at [27, 260] on input "checkbox" at bounding box center [27, 259] width 9 height 9
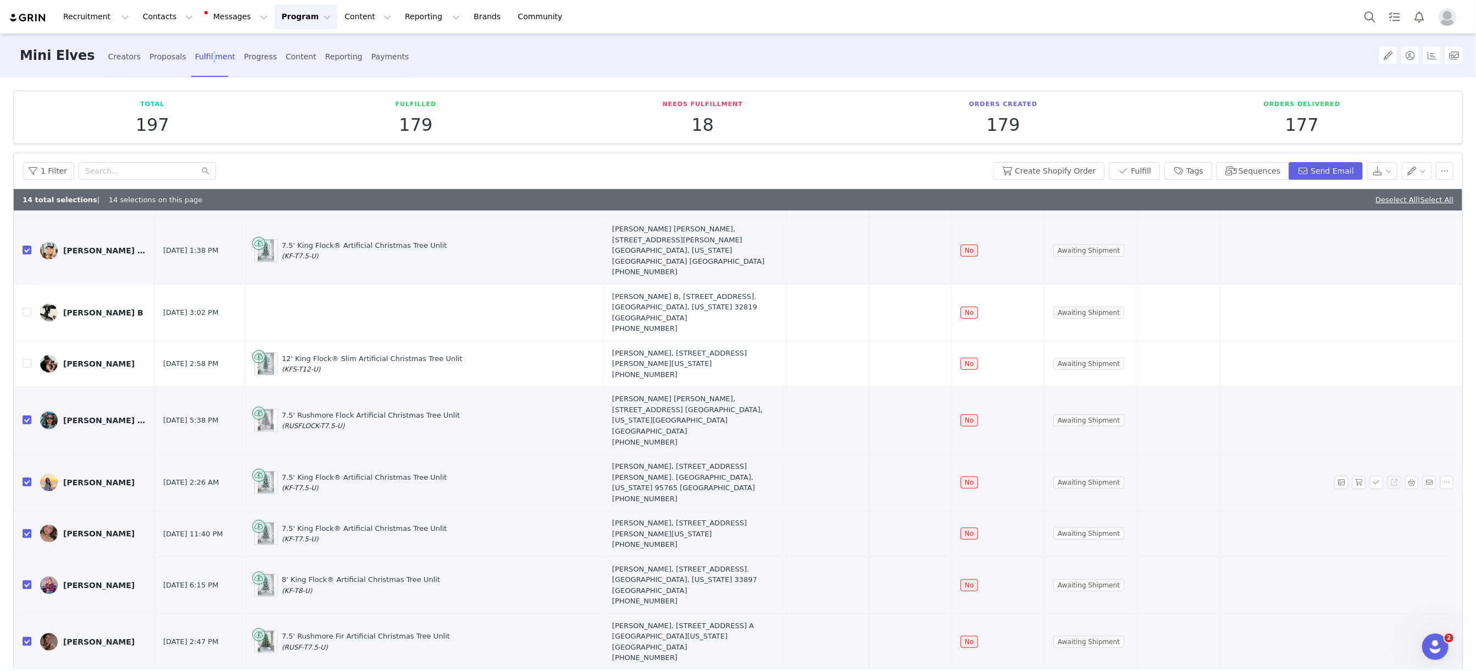
scroll to position [414, 0]
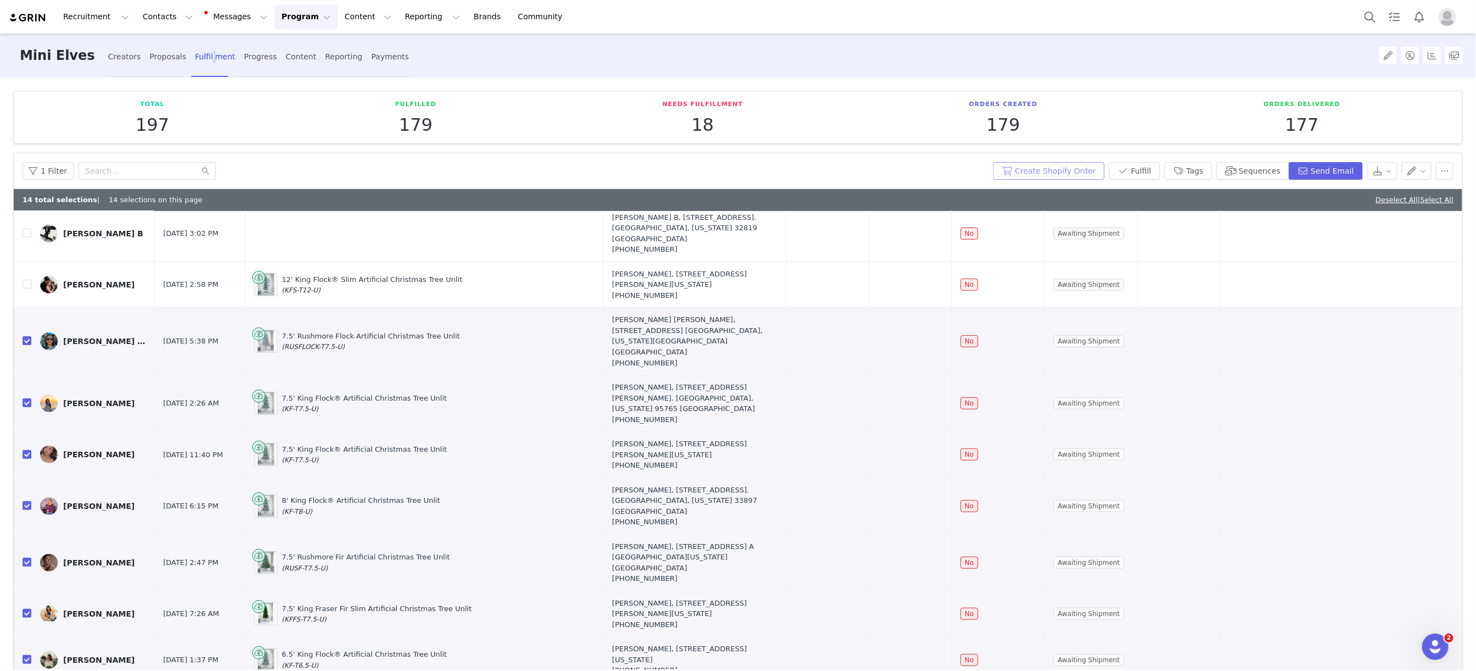
click at [1066, 172] on button "Create Shopify Order" at bounding box center [1049, 171] width 112 height 18
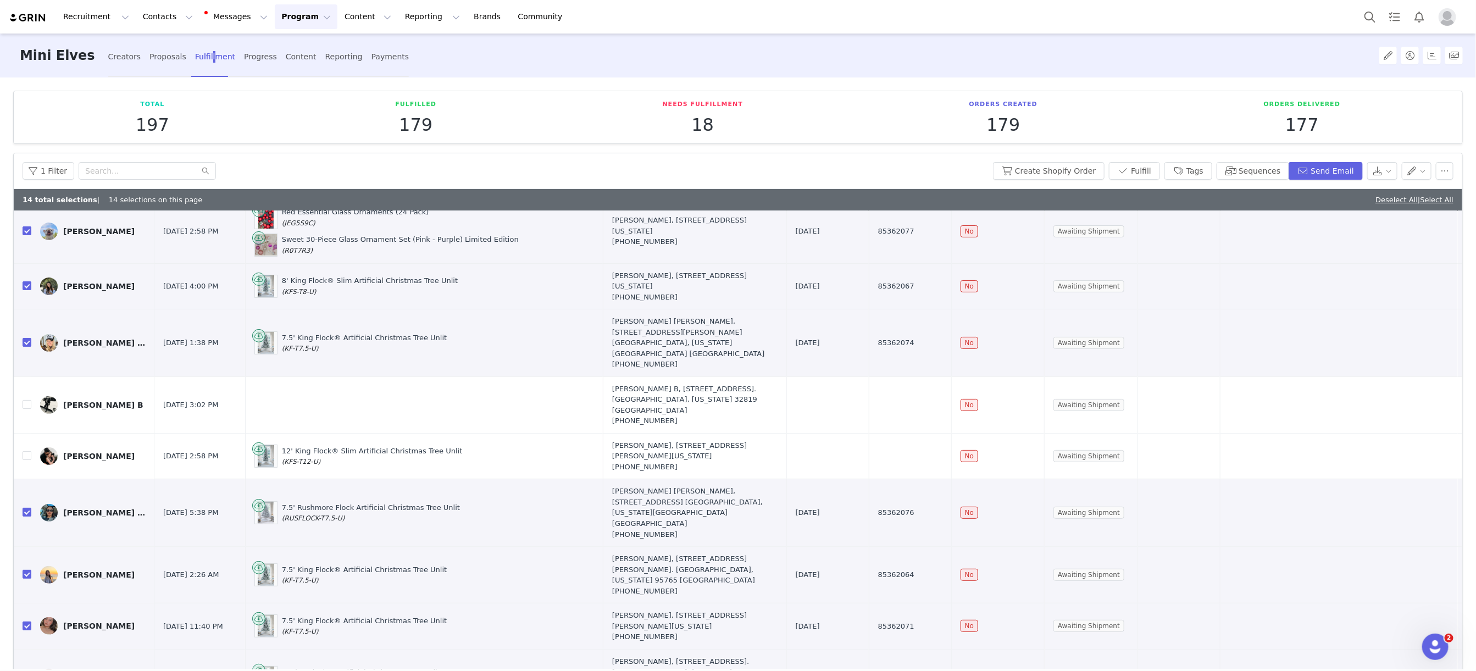
scroll to position [0, 0]
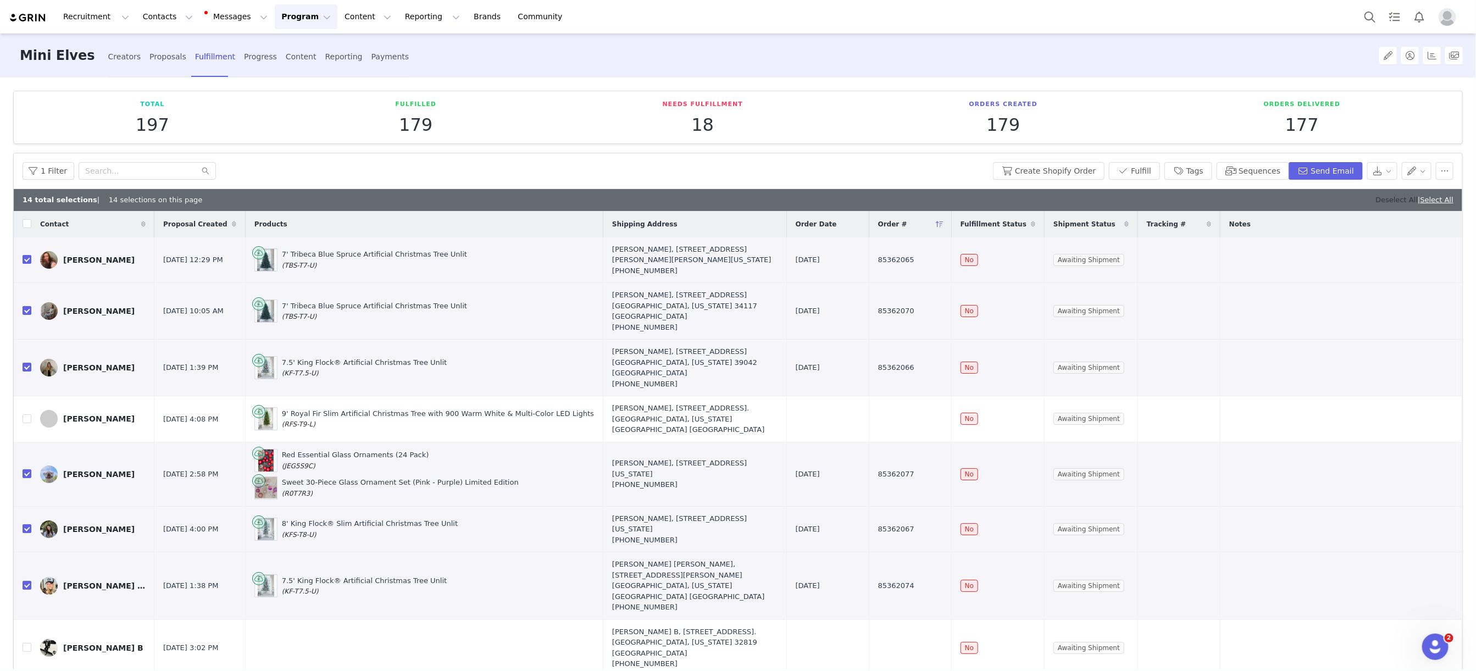
click at [1388, 198] on link "Deselect All" at bounding box center [1396, 200] width 42 height 8
checkbox input "false"
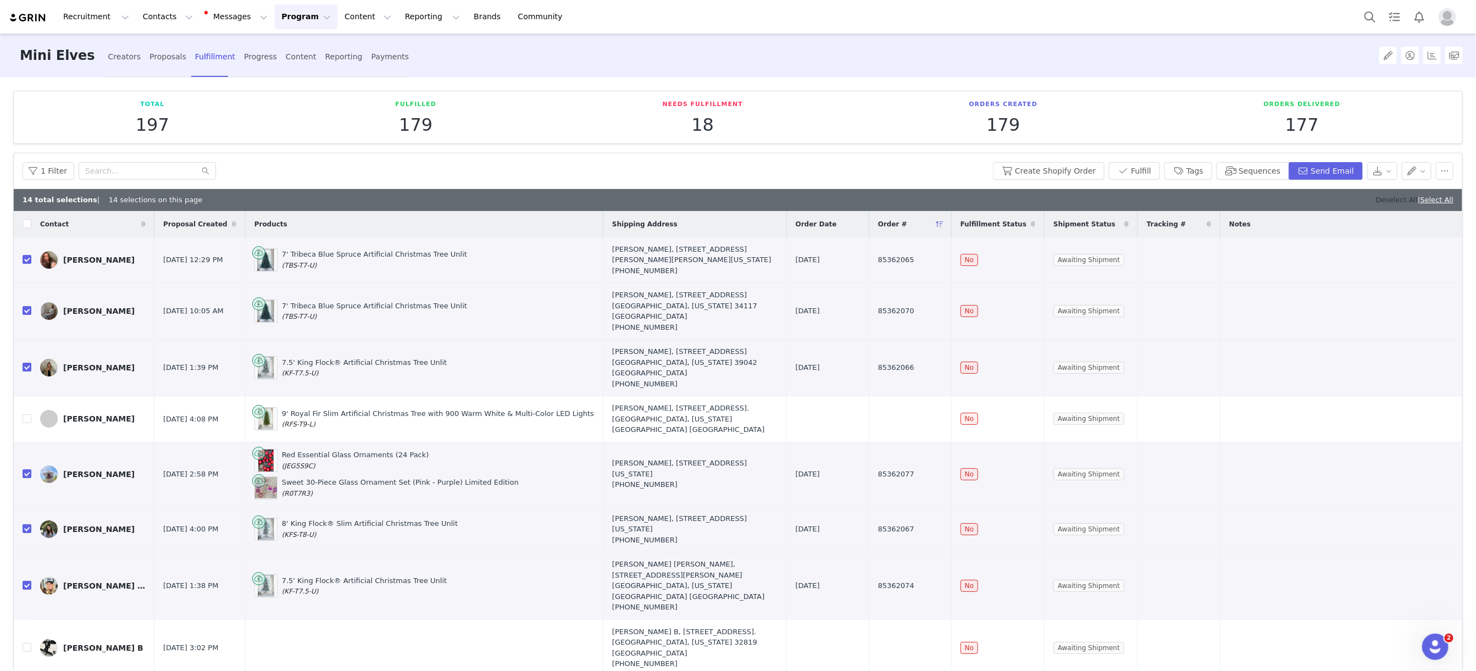
checkbox input "false"
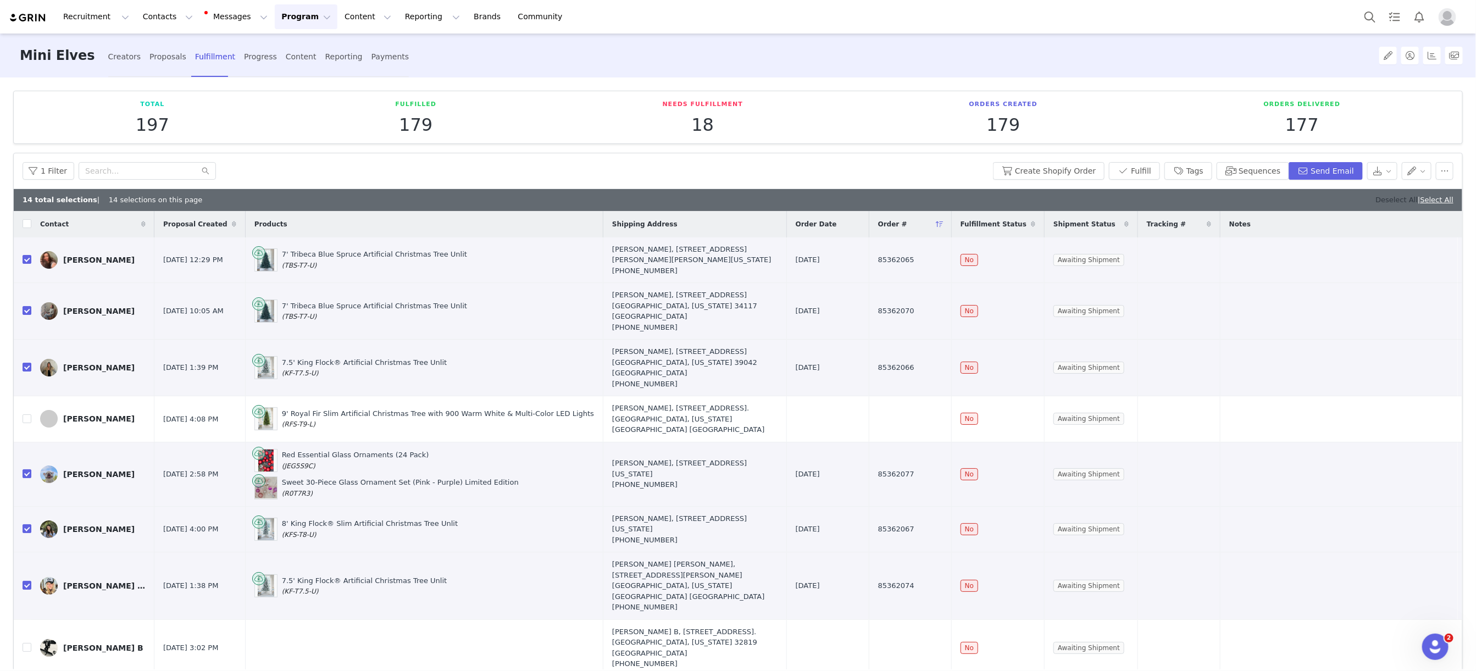
checkbox input "false"
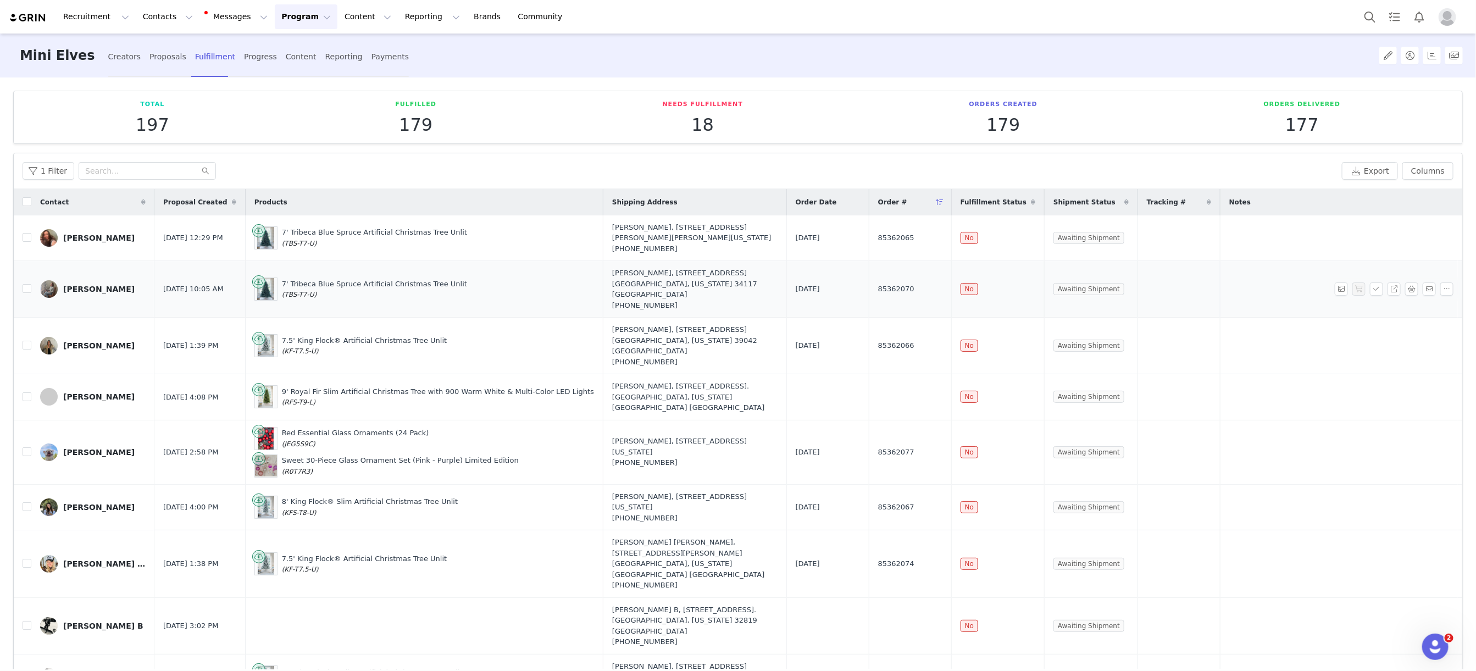
scroll to position [7, 0]
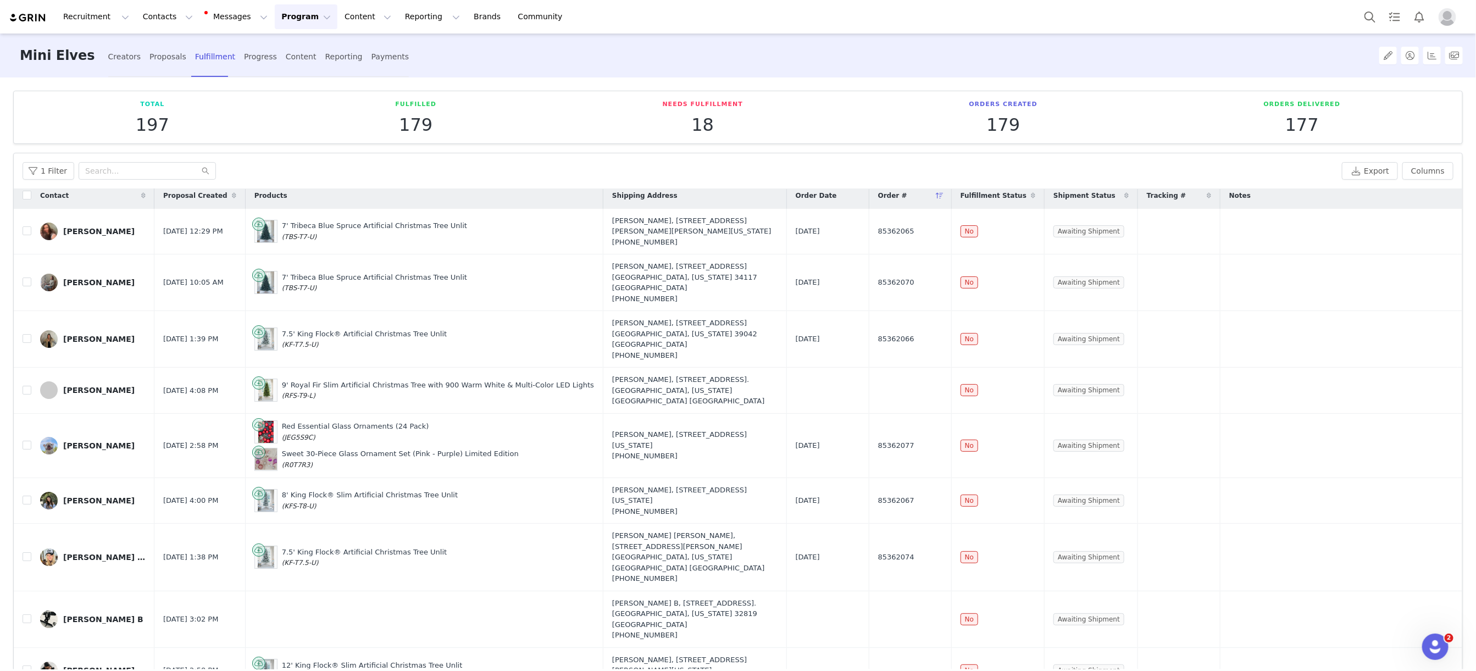
click at [282, 16] on button "Program Program" at bounding box center [306, 16] width 63 height 25
click at [296, 70] on p "Campaigns" at bounding box center [287, 70] width 43 height 12
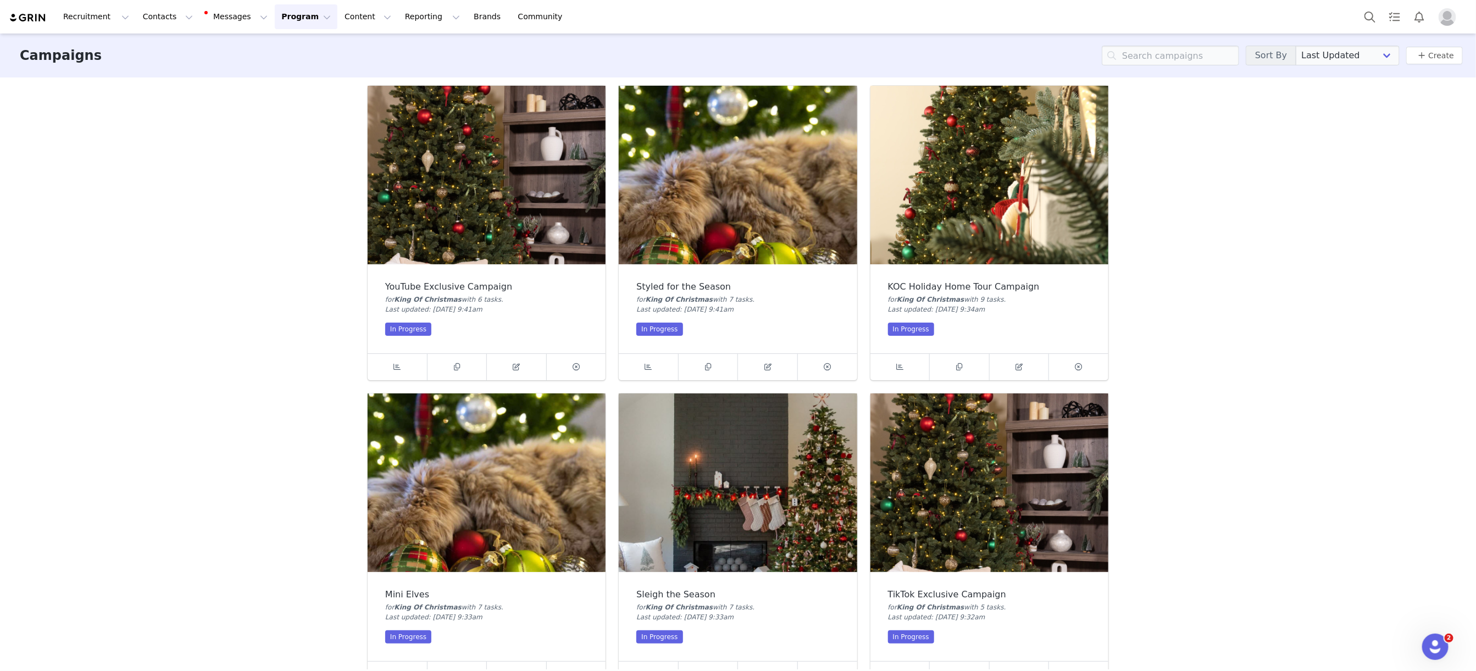
click at [765, 209] on img at bounding box center [738, 175] width 238 height 179
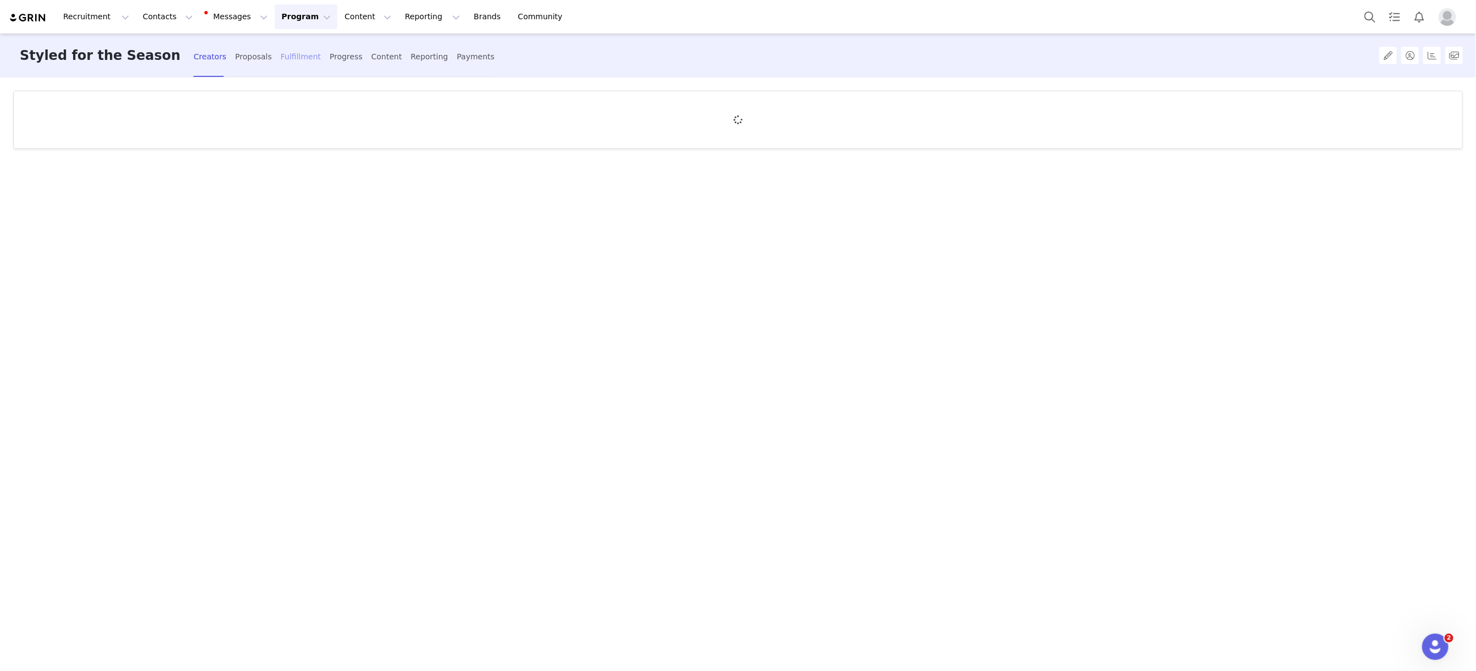
click at [281, 45] on div "Fulfillment" at bounding box center [301, 56] width 40 height 29
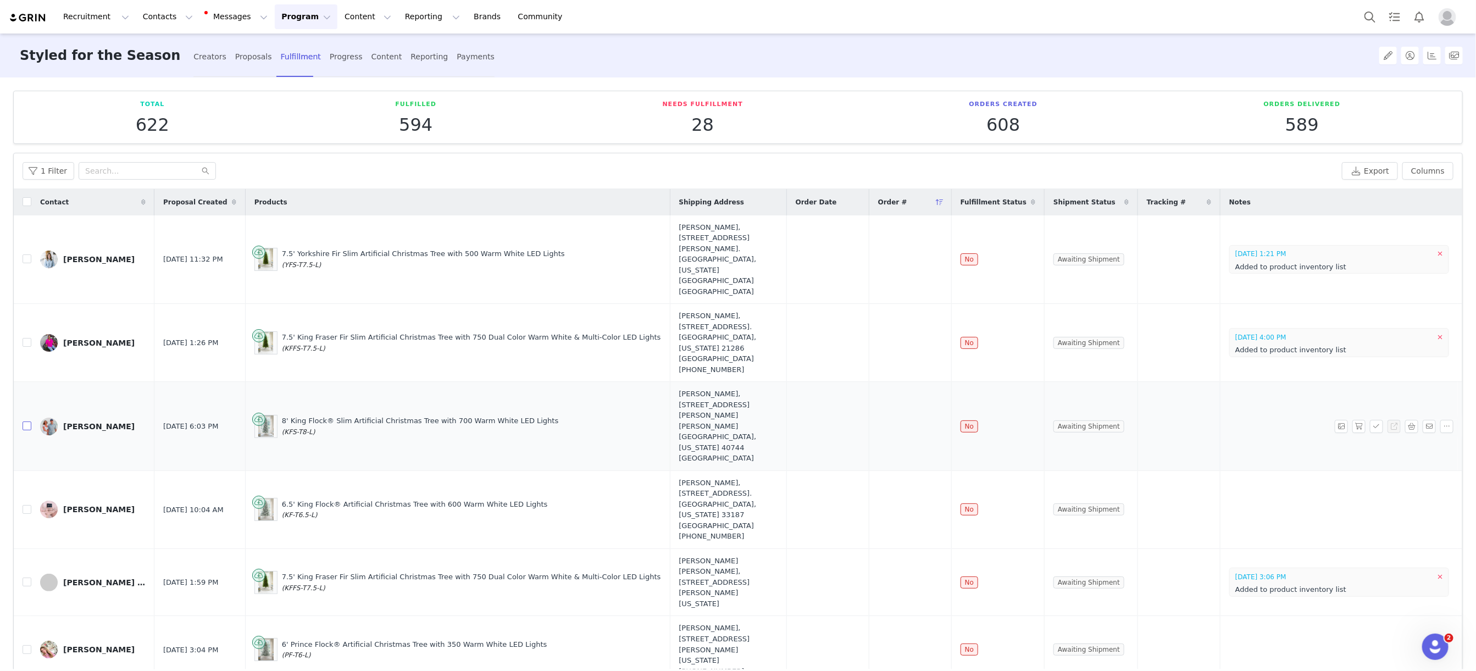
click at [25, 421] on input "checkbox" at bounding box center [27, 425] width 9 height 9
checkbox input "true"
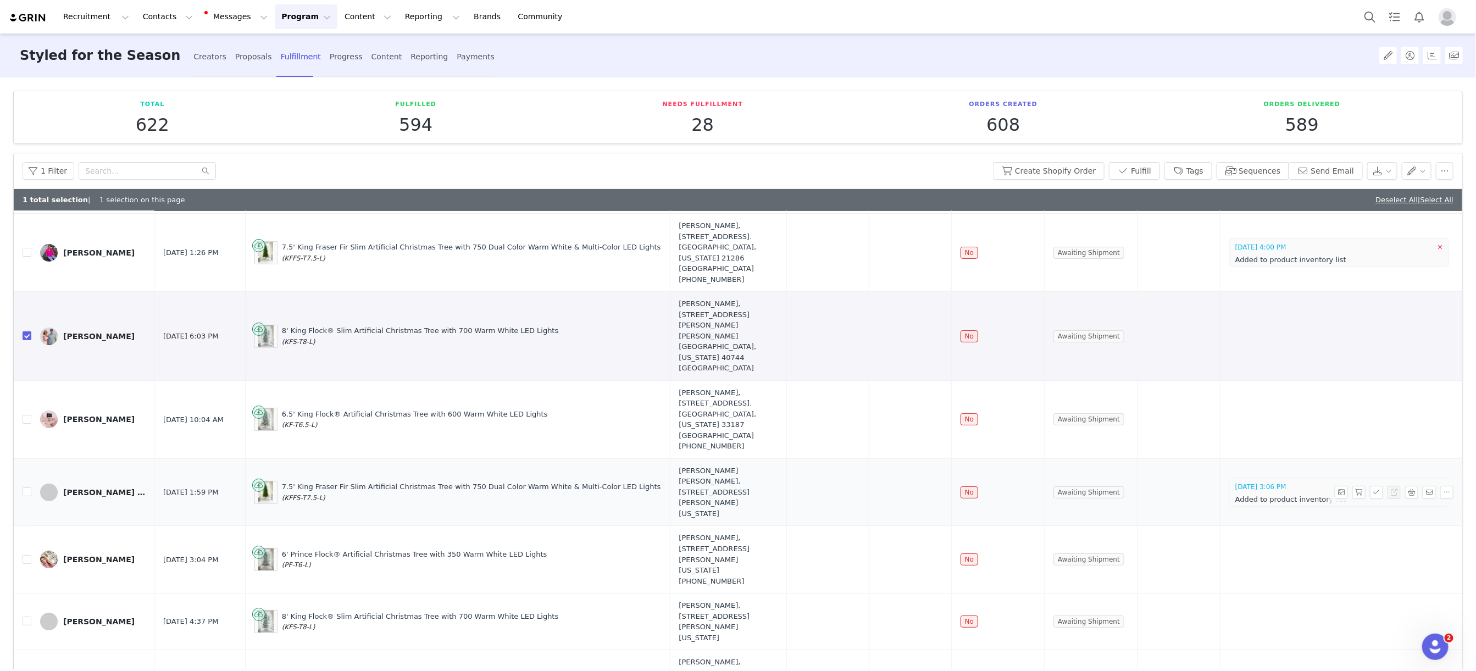
scroll to position [114, 0]
click at [27, 553] on input "checkbox" at bounding box center [27, 557] width 9 height 9
checkbox input "true"
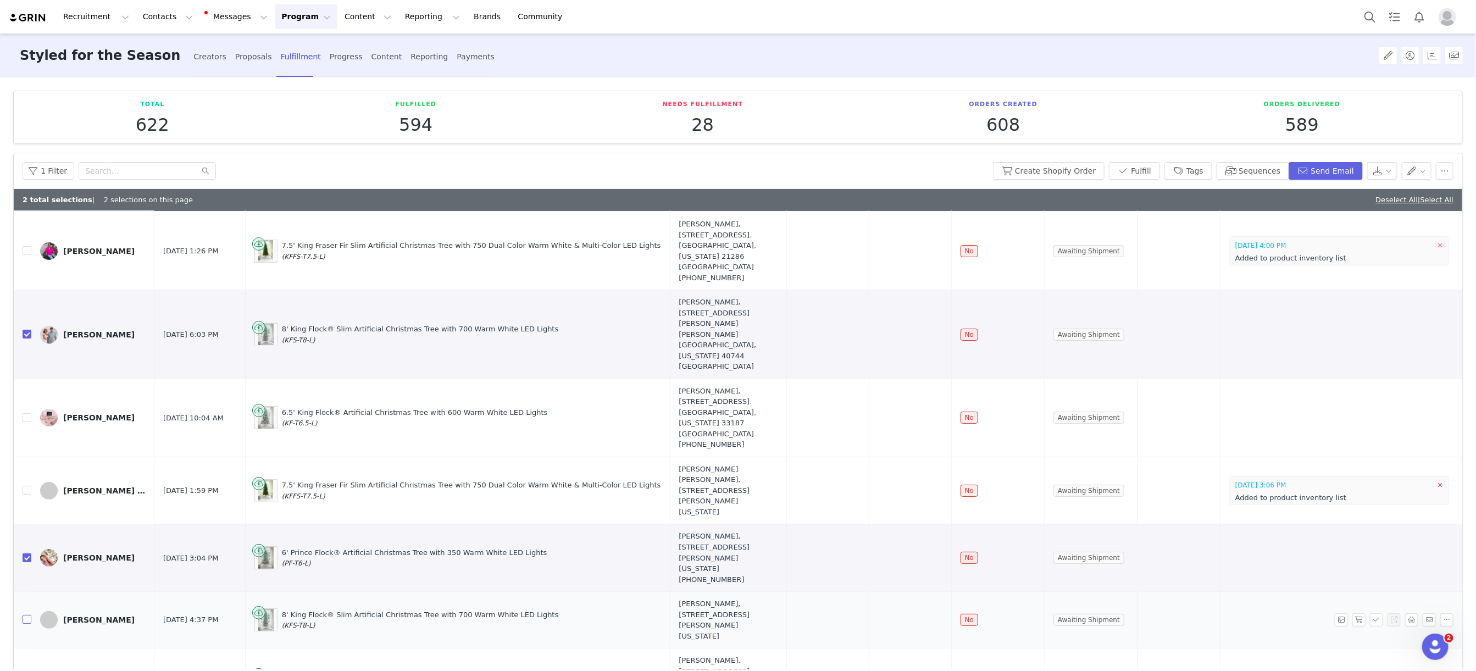
click at [27, 615] on input "checkbox" at bounding box center [27, 619] width 9 height 9
checkbox input "true"
click at [28, 670] on input "checkbox" at bounding box center [27, 681] width 9 height 9
checkbox input "true"
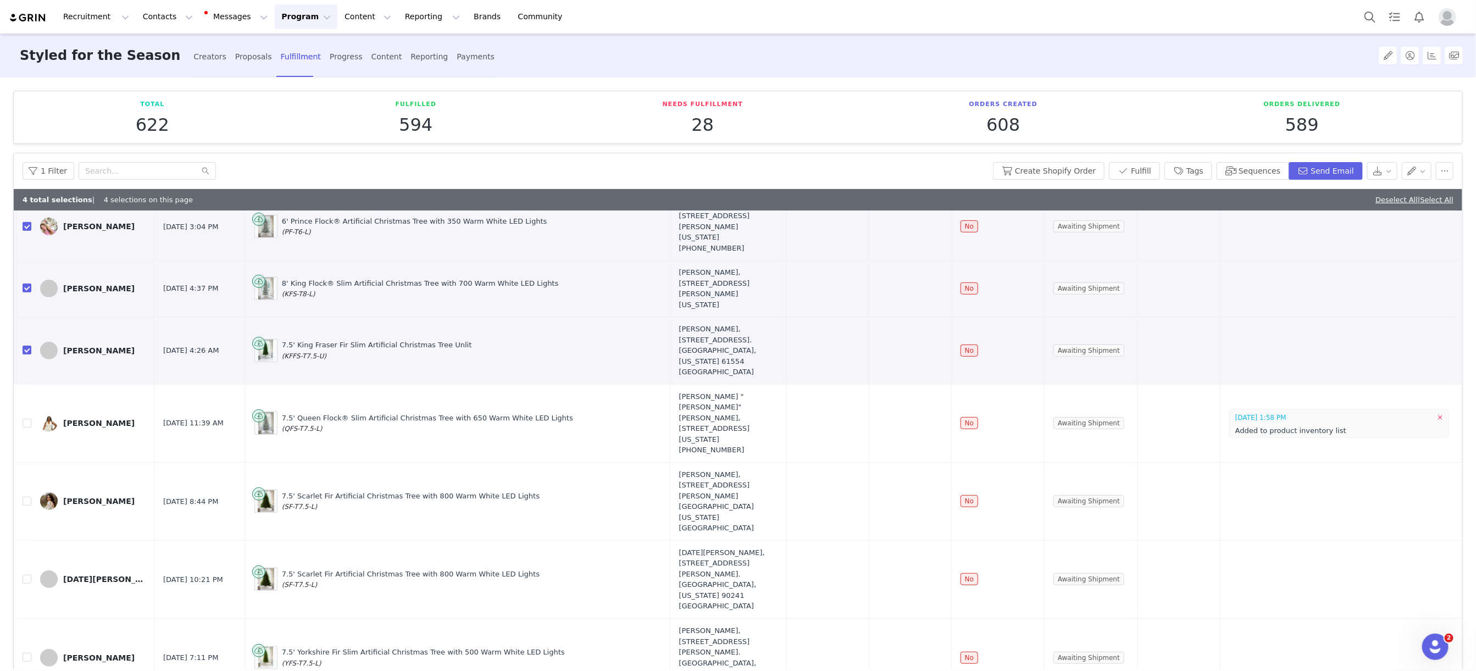
scroll to position [0, 0]
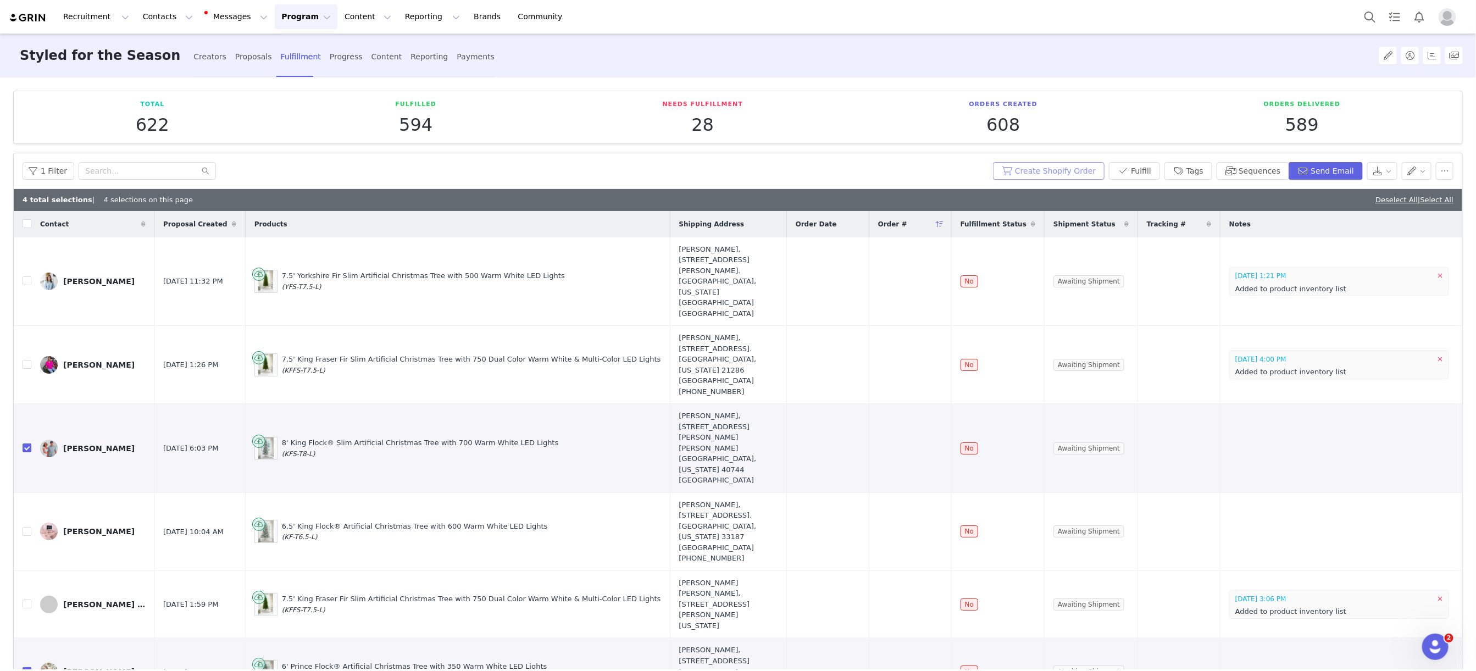
click at [1050, 172] on button "Create Shopify Order" at bounding box center [1049, 171] width 112 height 18
click at [275, 13] on button "Program Program" at bounding box center [306, 16] width 63 height 25
click at [278, 66] on p "Campaigns" at bounding box center [287, 70] width 43 height 12
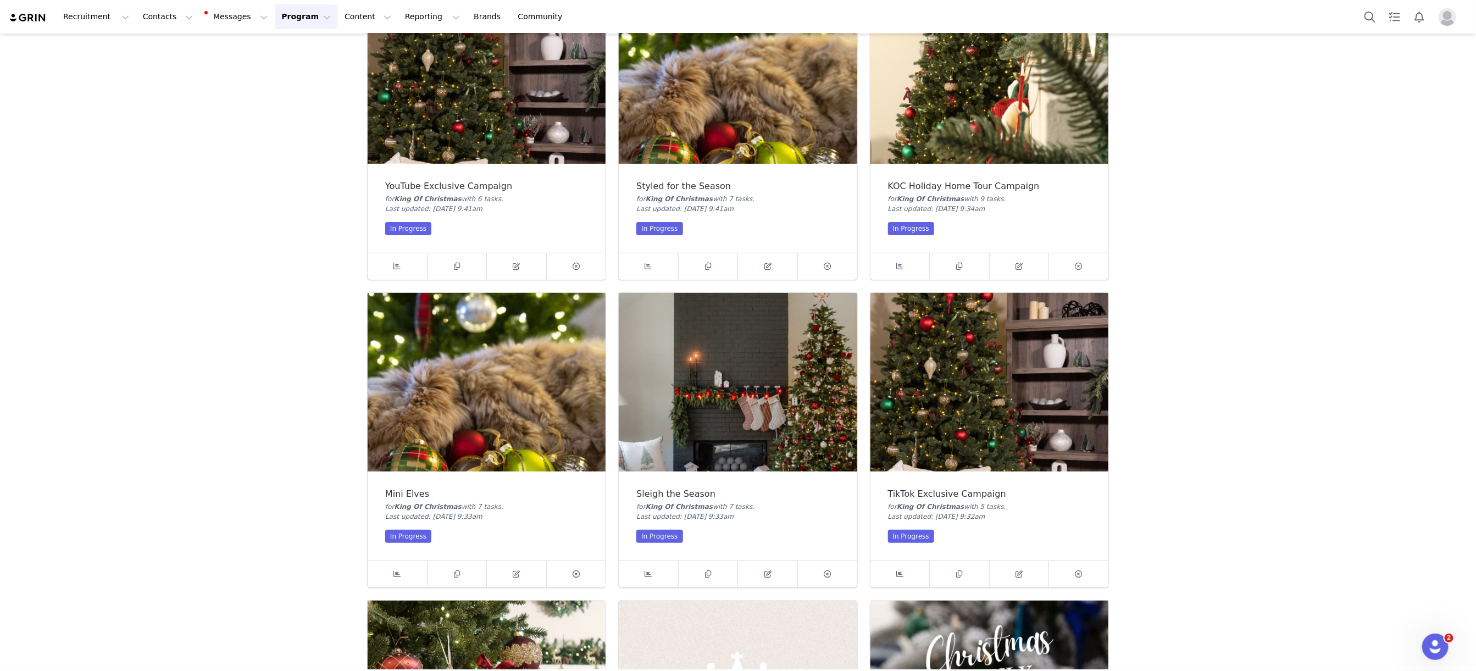
scroll to position [101, 0]
click at [284, 451] on div "Campaigns Sort By Last Updated Newest to Oldest Oldest to Newest Title A-Z Titl…" at bounding box center [738, 250] width 1476 height 636
click at [733, 422] on img at bounding box center [738, 381] width 238 height 179
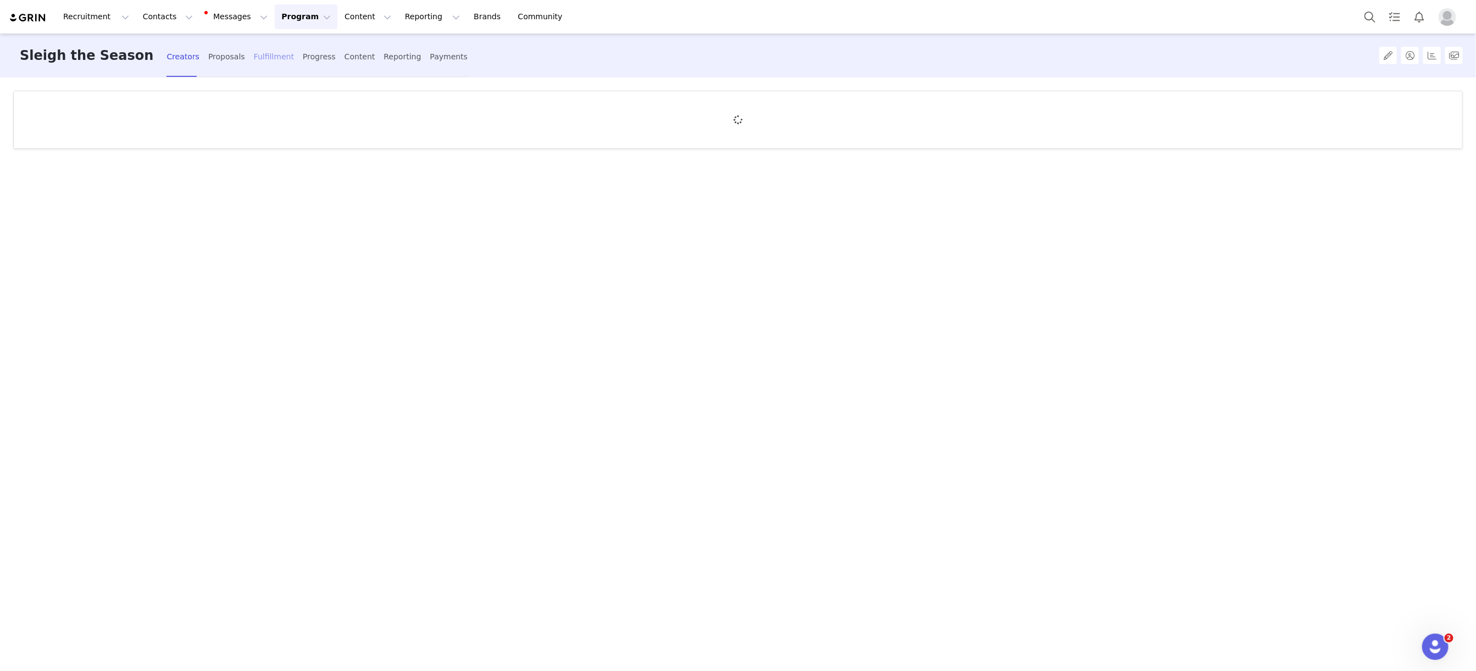
click at [254, 58] on div "Fulfillment" at bounding box center [274, 56] width 40 height 29
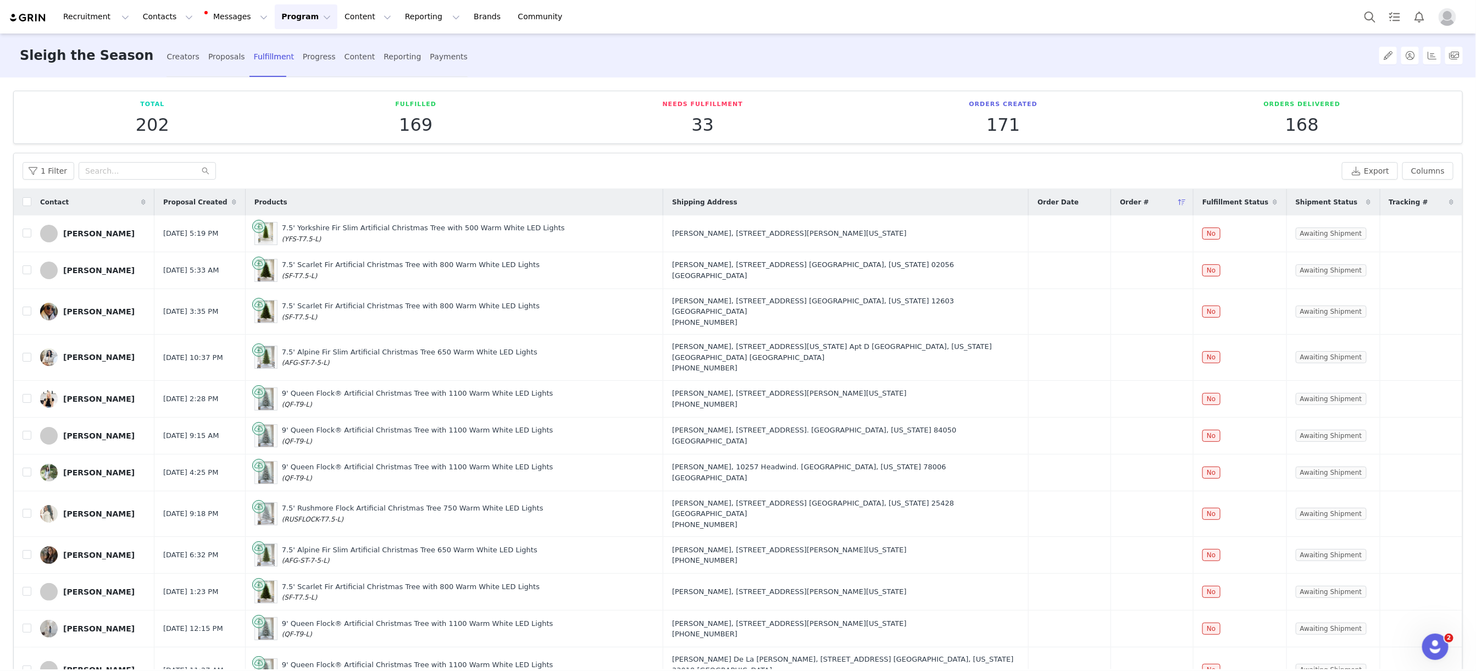
click at [548, 143] on article "Total 202 Fulfilled 169 Needs Fulfillment 33 Orders Created 171 Orders Delivere…" at bounding box center [737, 117] width 1449 height 53
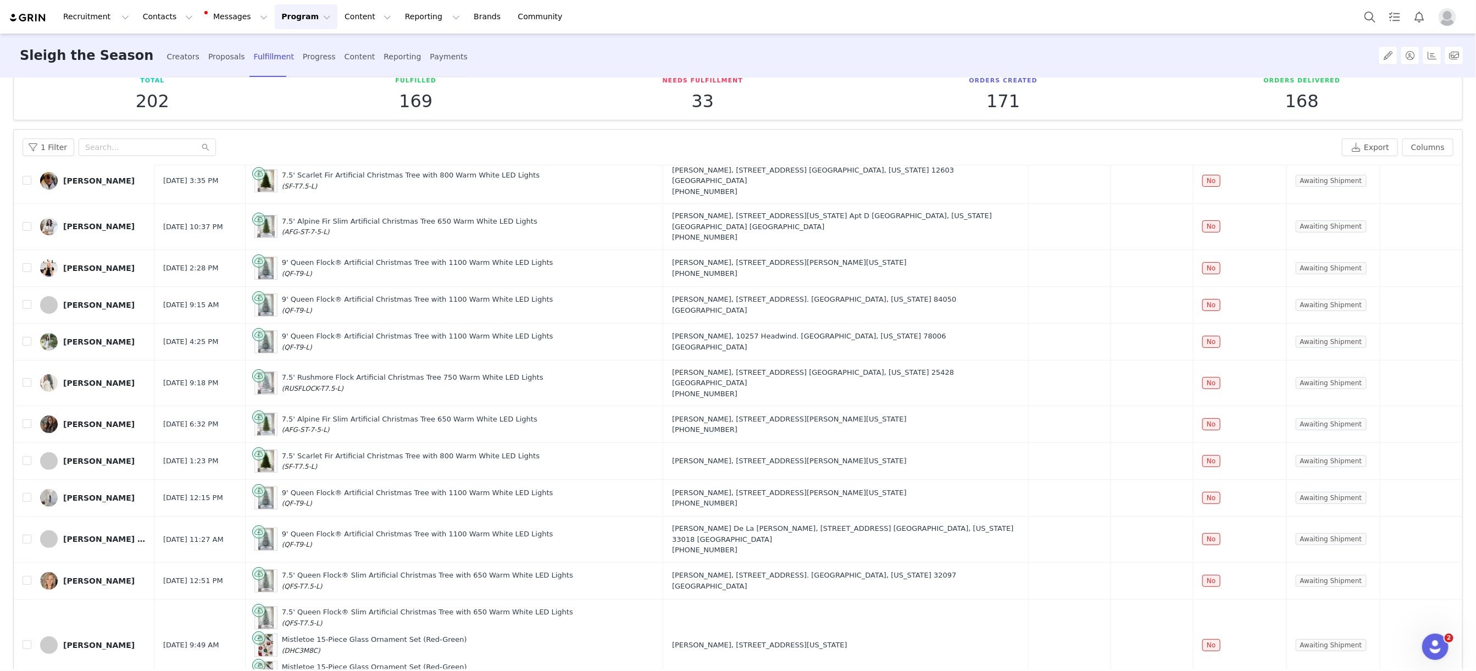
scroll to position [104, 0]
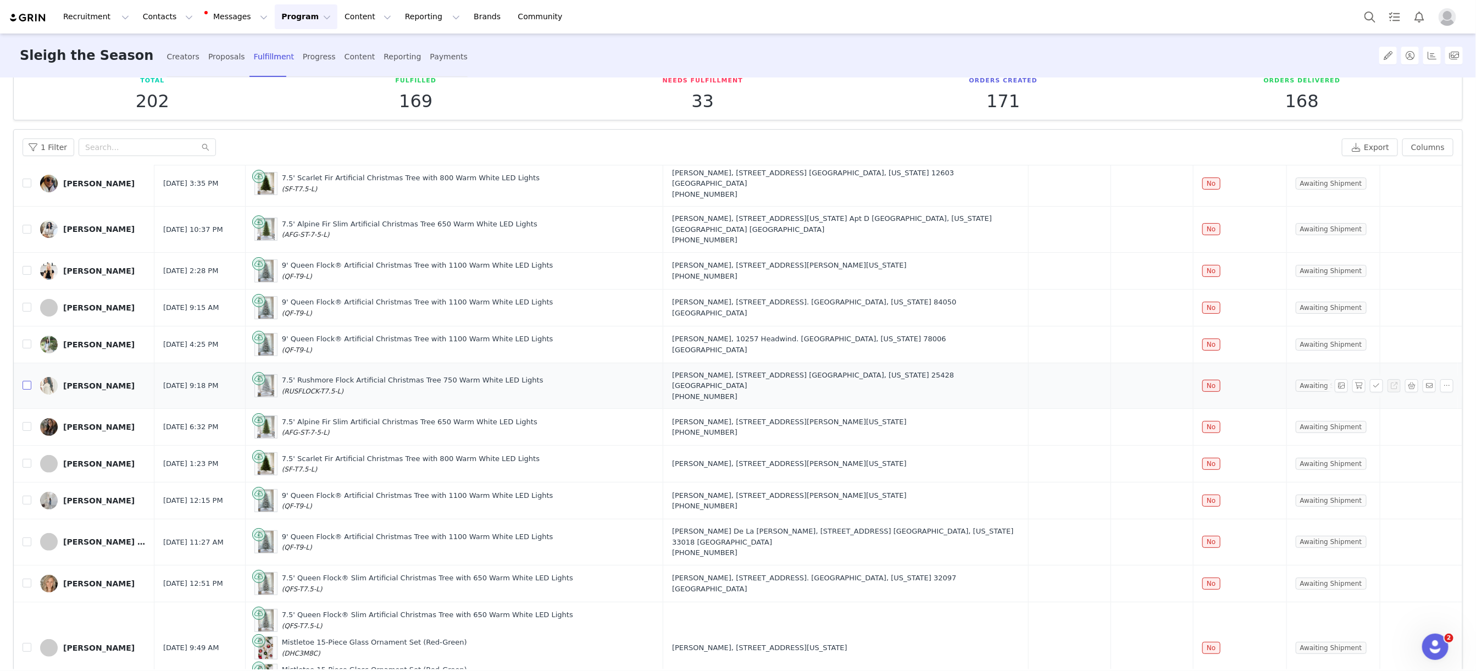
click at [27, 381] on input "checkbox" at bounding box center [27, 385] width 9 height 9
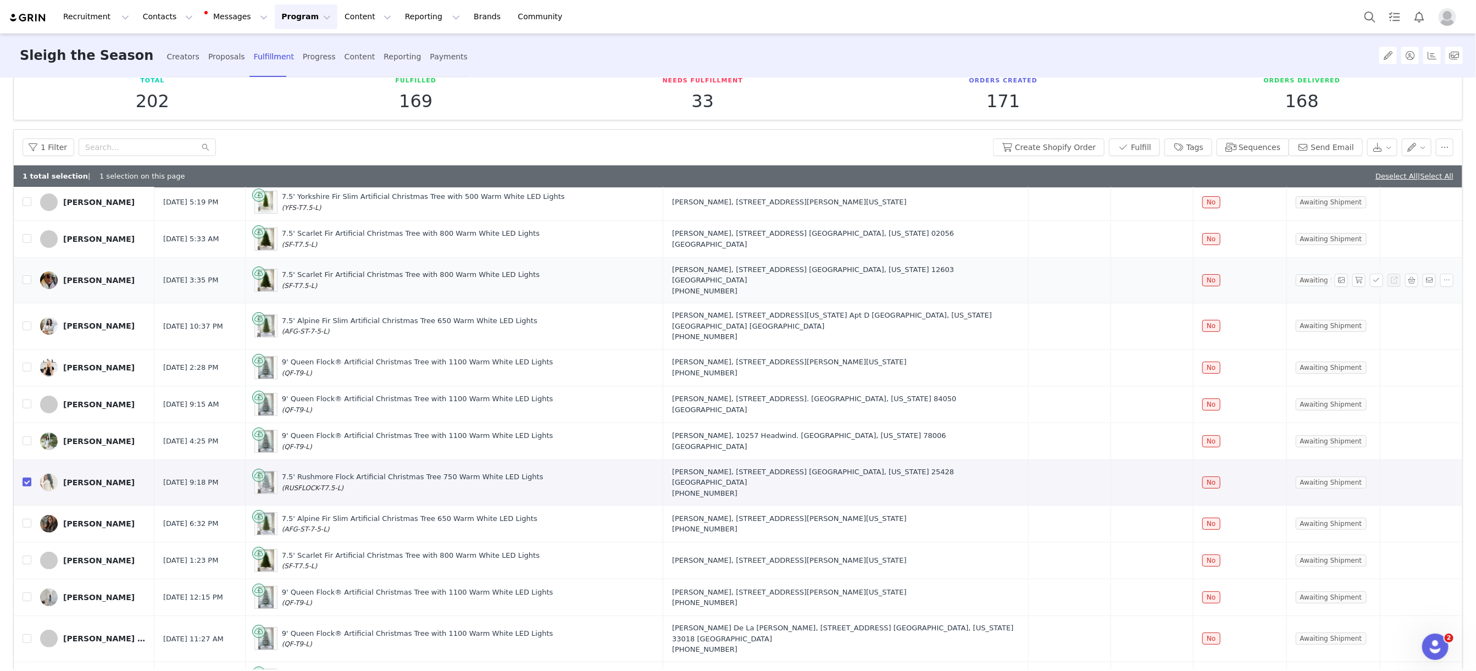
scroll to position [0, 0]
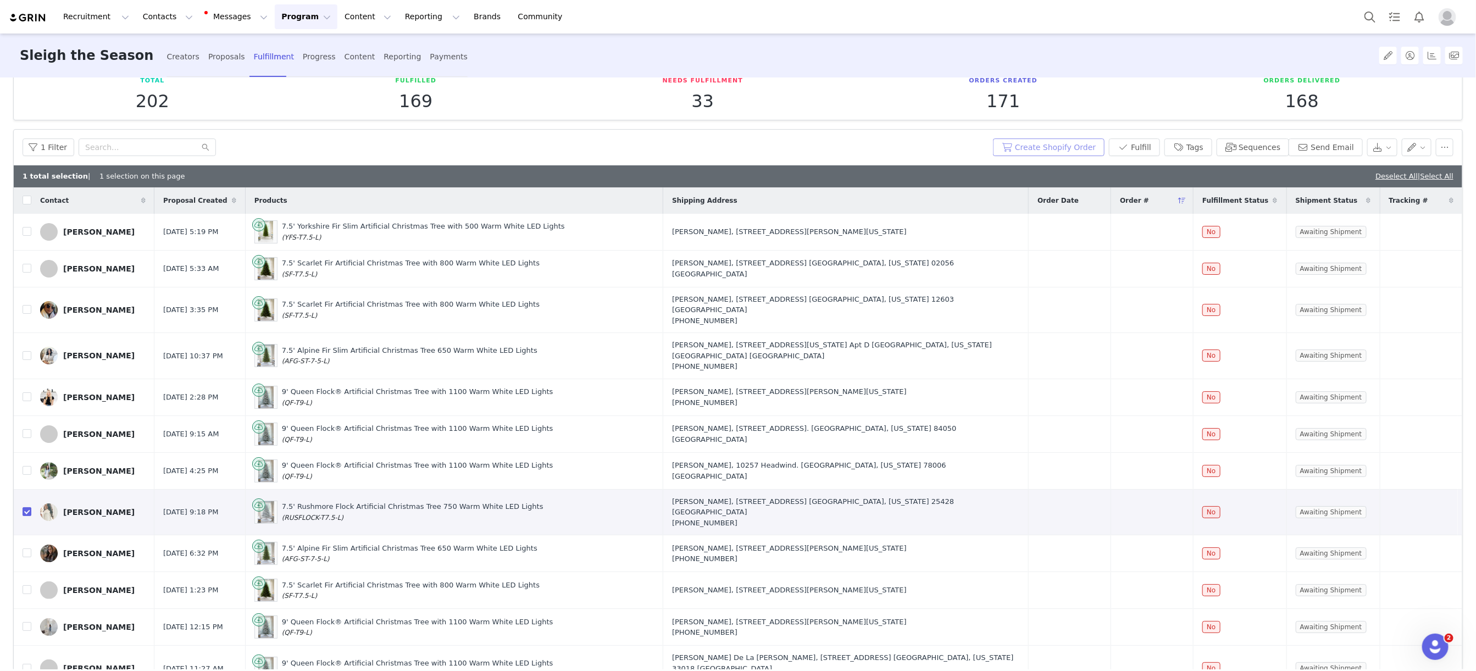
click at [1041, 146] on button "Create Shopify Order" at bounding box center [1049, 147] width 112 height 18
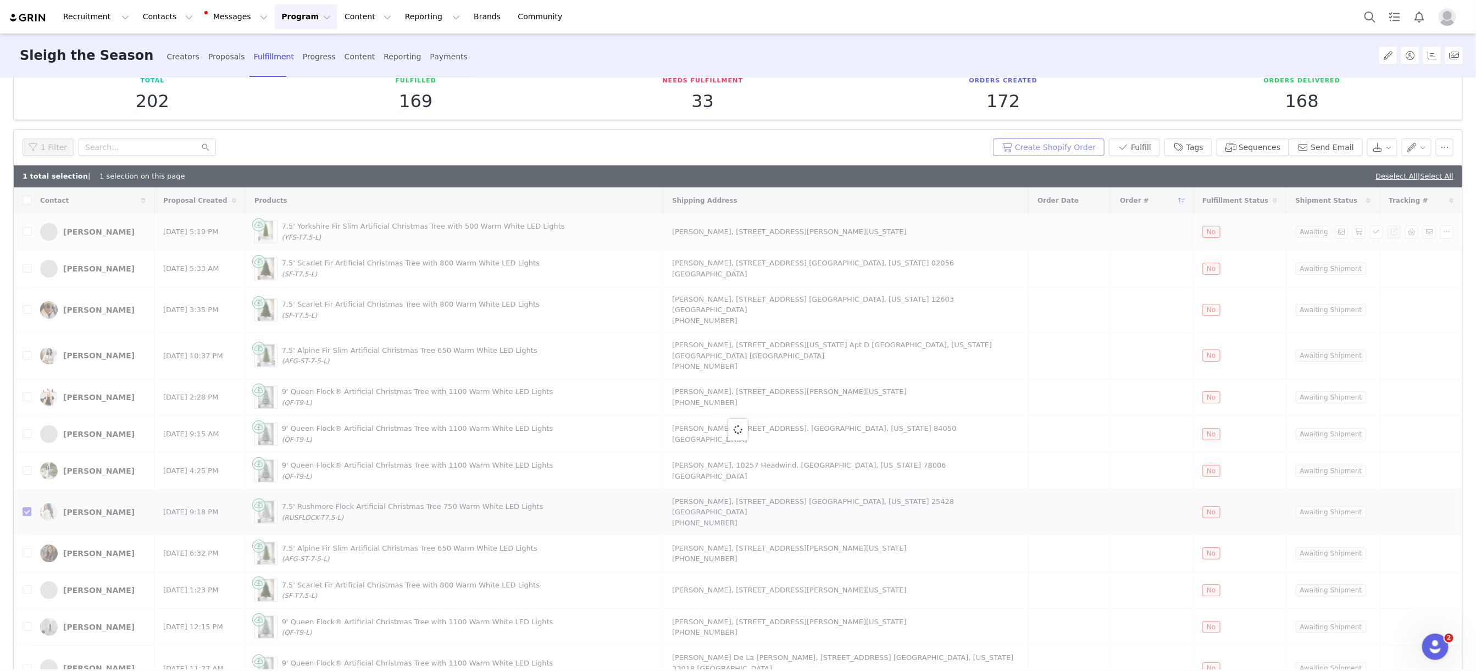
checkbox input "false"
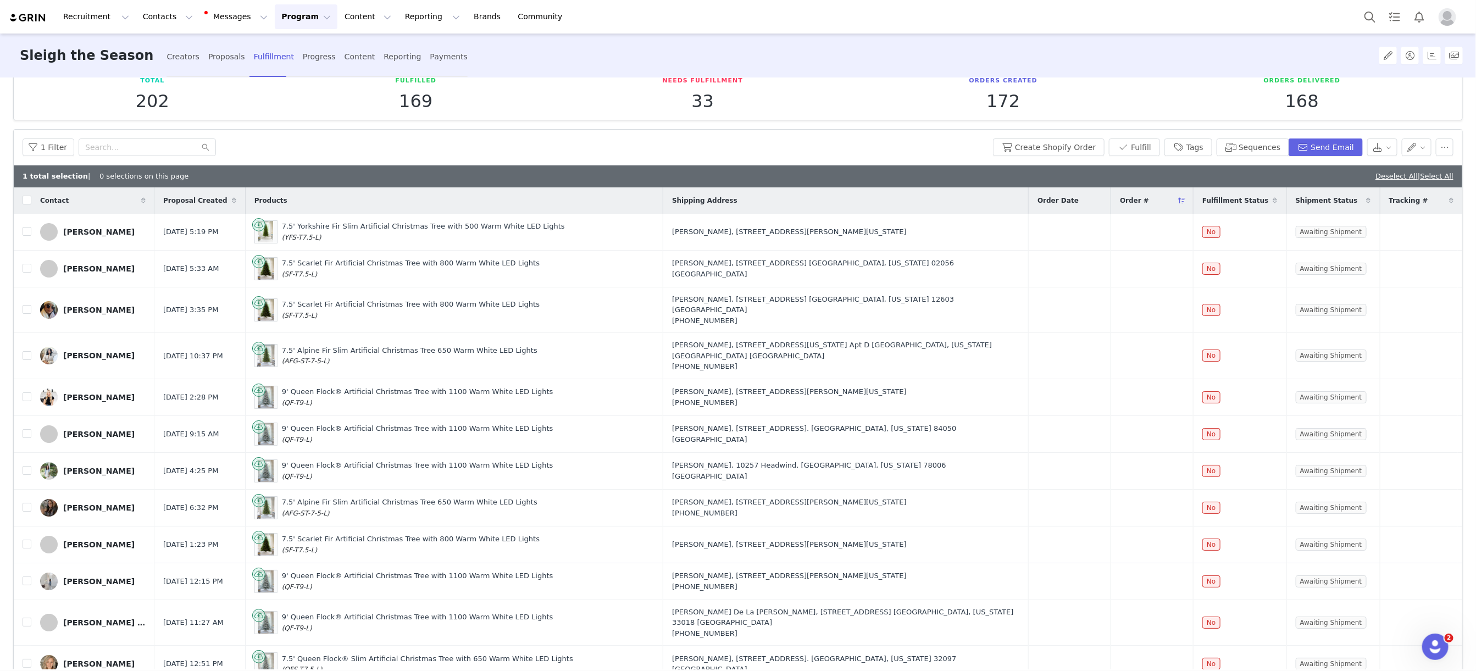
click at [300, 19] on button "Program Program" at bounding box center [306, 16] width 63 height 25
click at [301, 59] on link "Campaigns" at bounding box center [301, 69] width 87 height 20
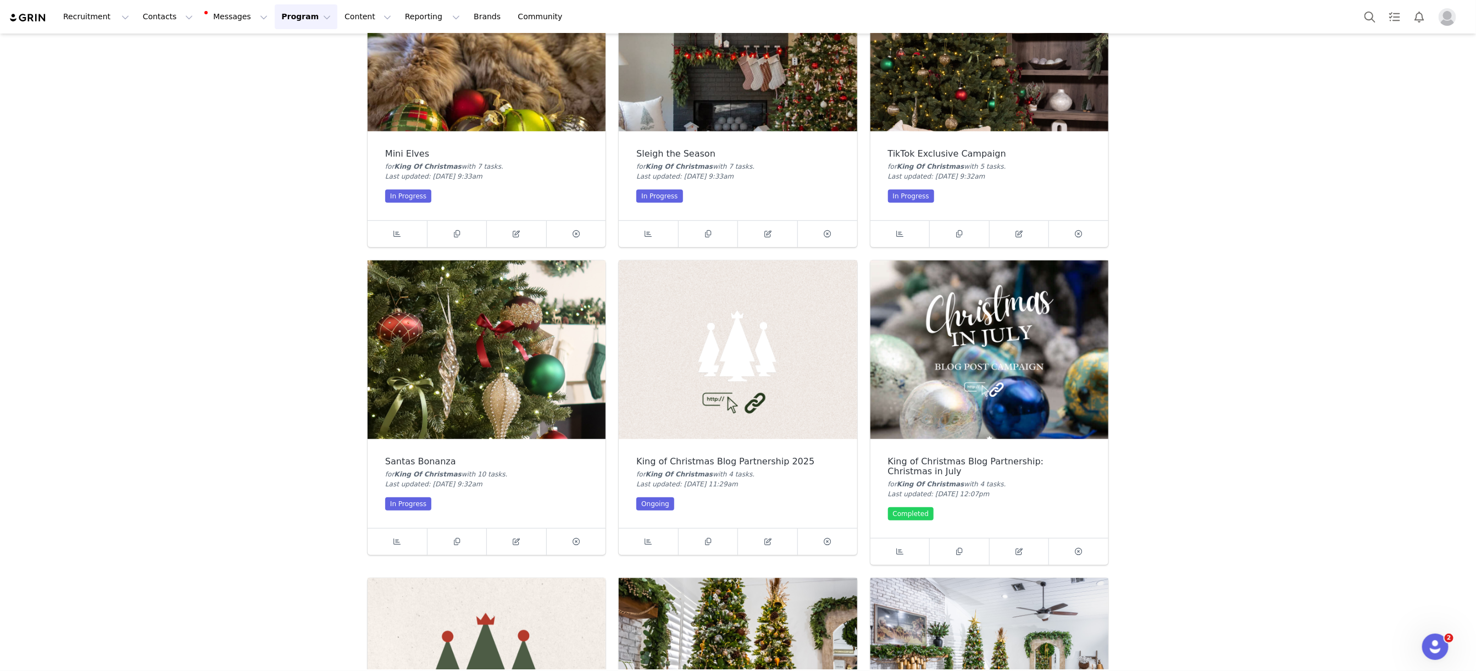
scroll to position [446, 0]
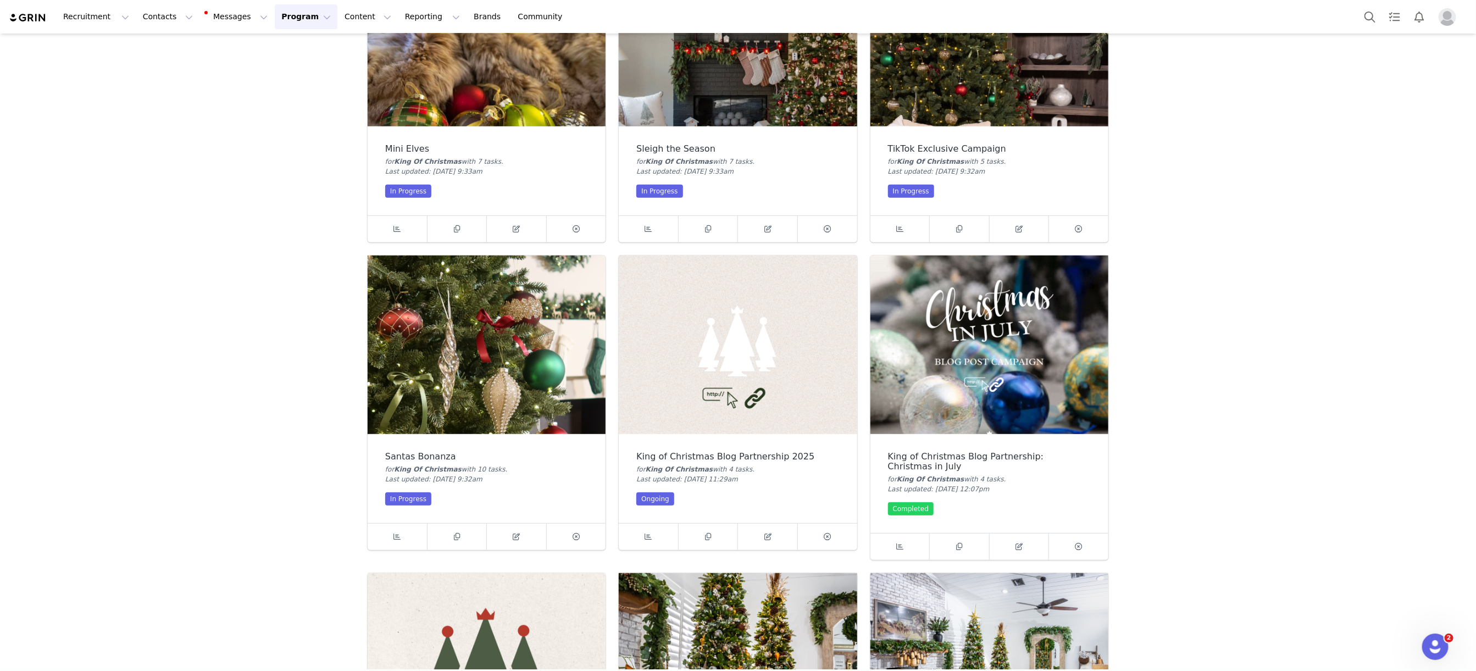
click at [543, 332] on img at bounding box center [487, 344] width 238 height 179
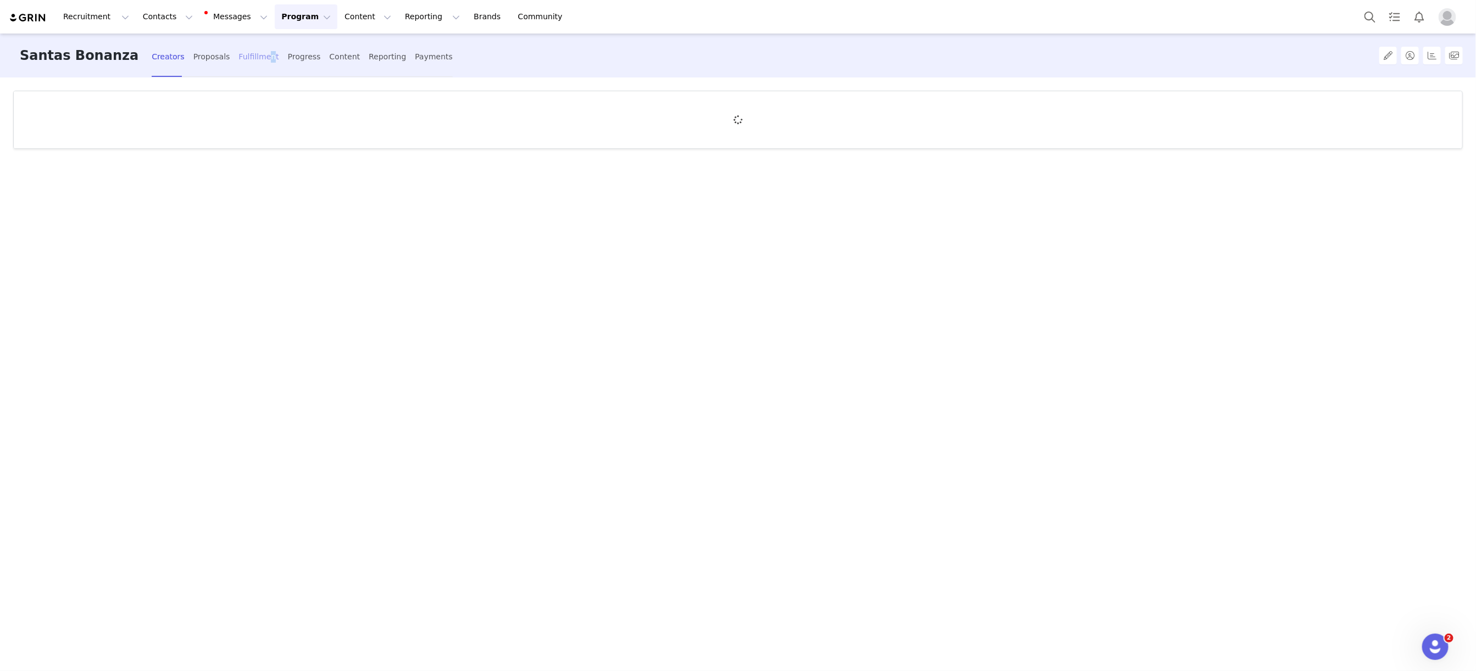
click at [244, 52] on div "Fulfillment" at bounding box center [258, 56] width 40 height 29
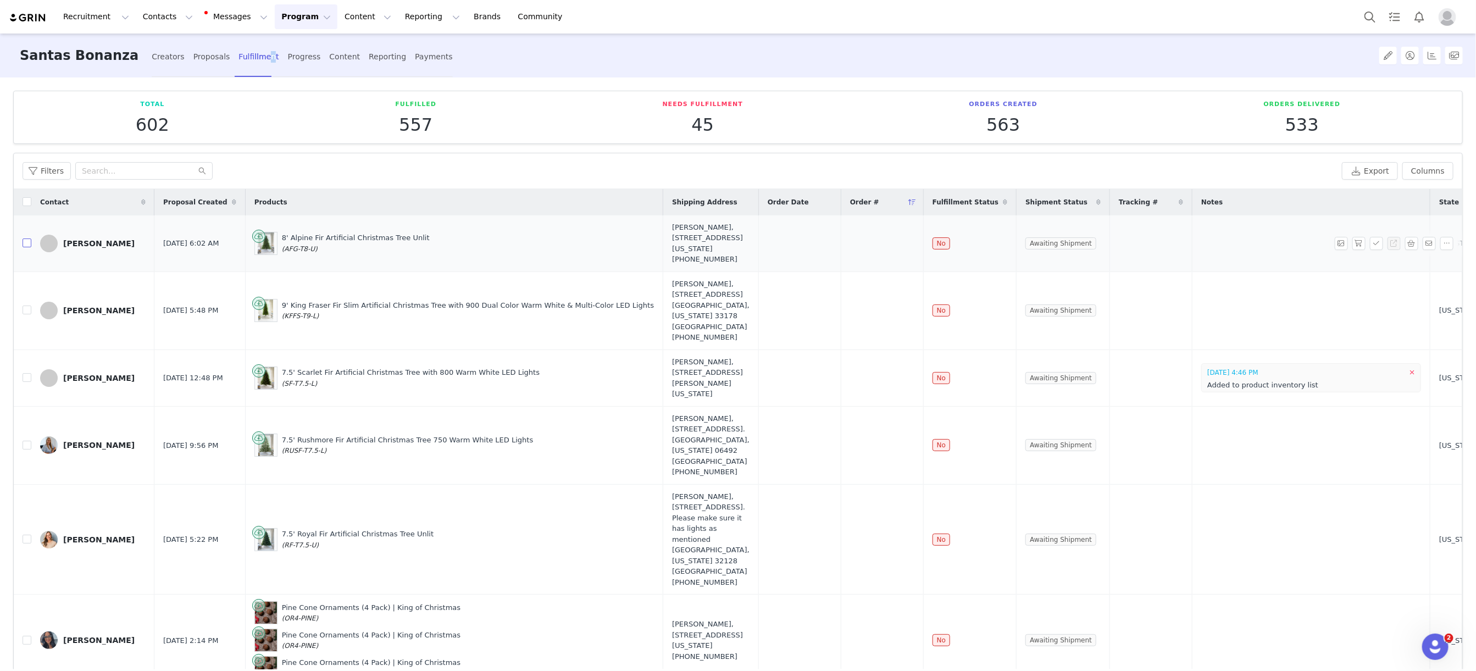
click at [27, 247] on input "checkbox" at bounding box center [27, 242] width 9 height 9
checkbox input "true"
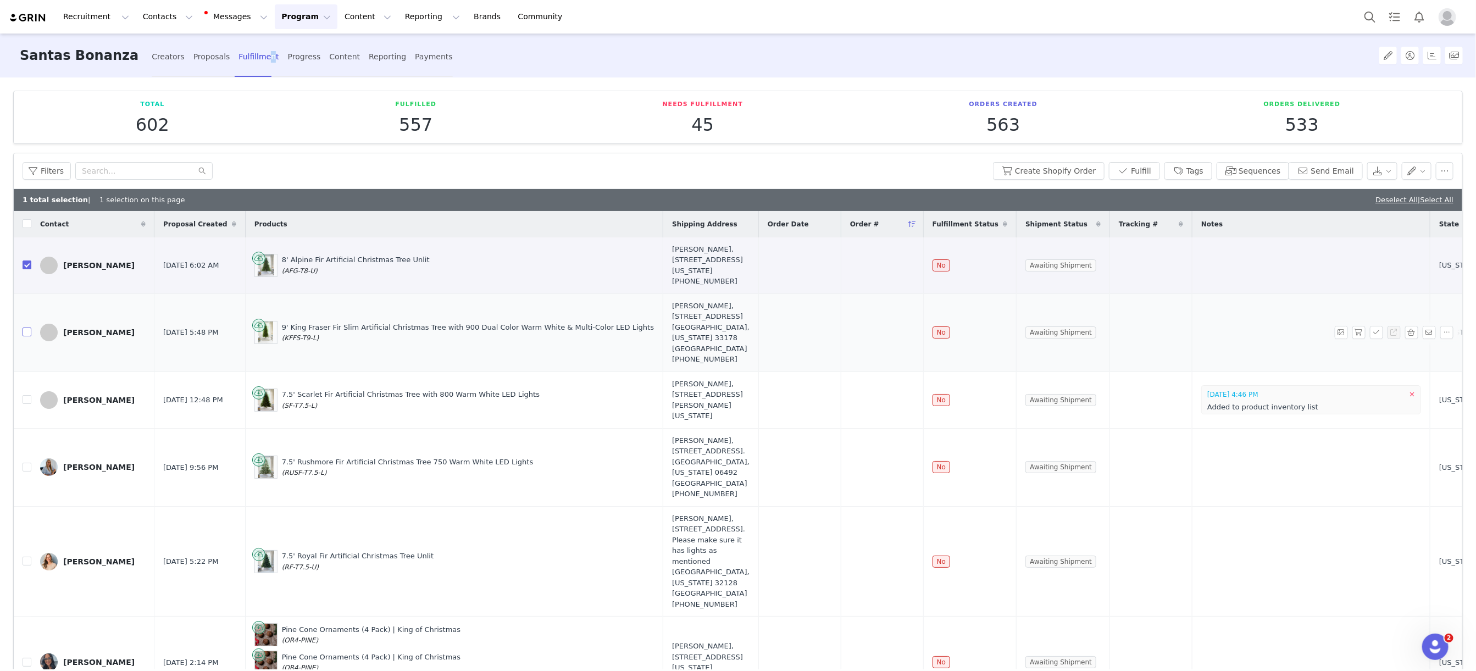
click at [28, 336] on input "checkbox" at bounding box center [27, 331] width 9 height 9
checkbox input "true"
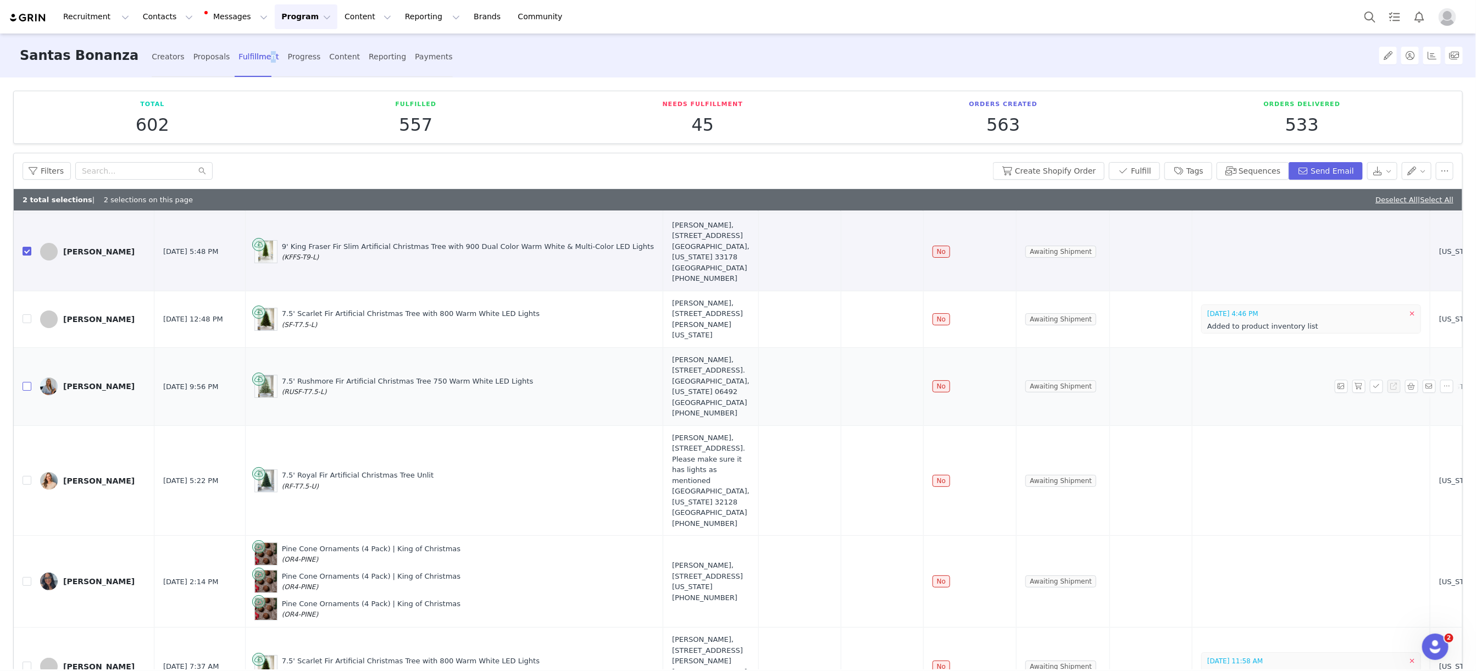
click at [29, 391] on input "checkbox" at bounding box center [27, 386] width 9 height 9
checkbox input "true"
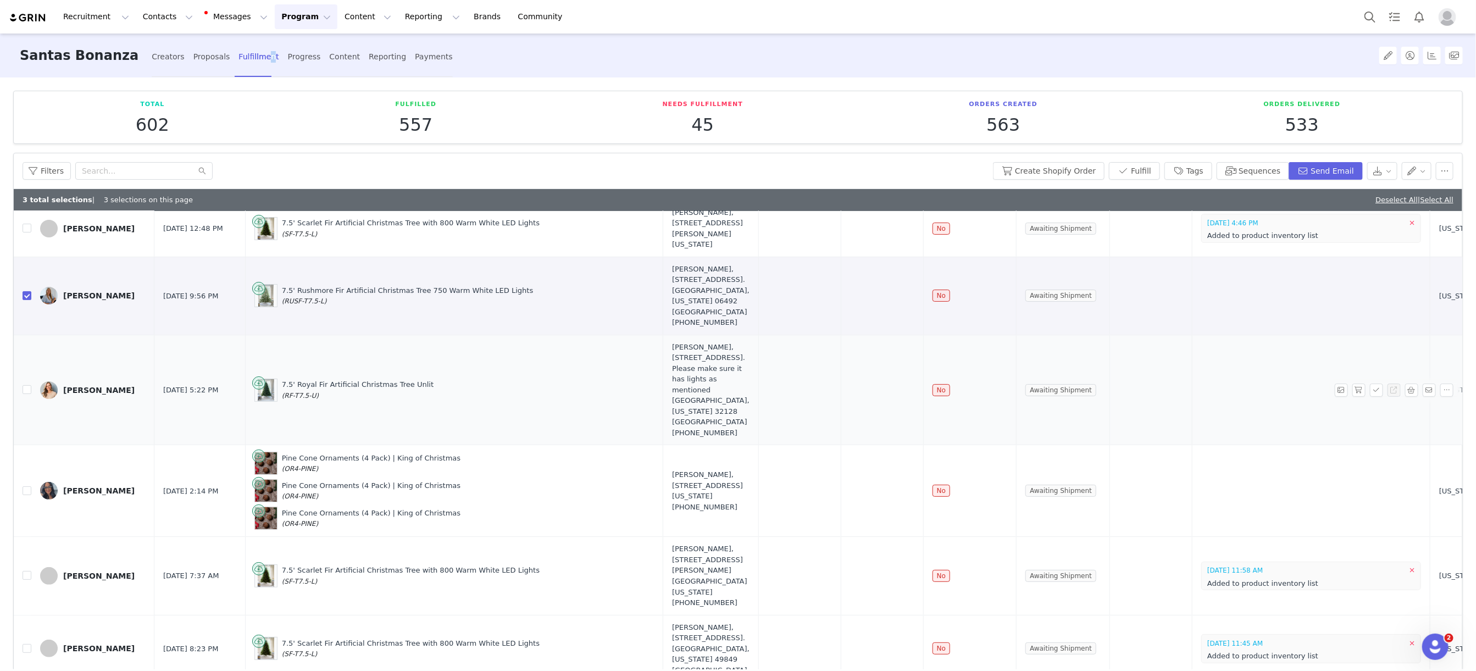
scroll to position [188, 0]
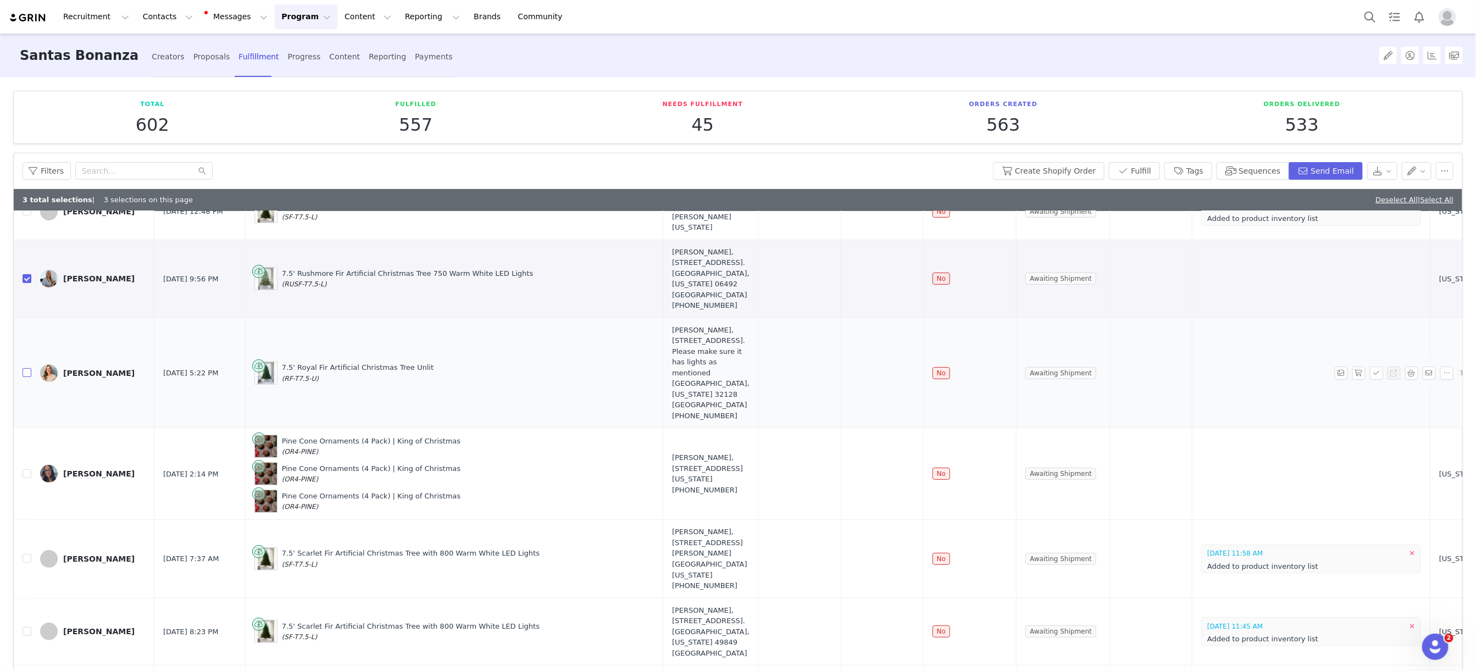
click at [30, 379] on label at bounding box center [27, 373] width 9 height 12
click at [30, 377] on input "checkbox" at bounding box center [27, 372] width 9 height 9
checkbox input "true"
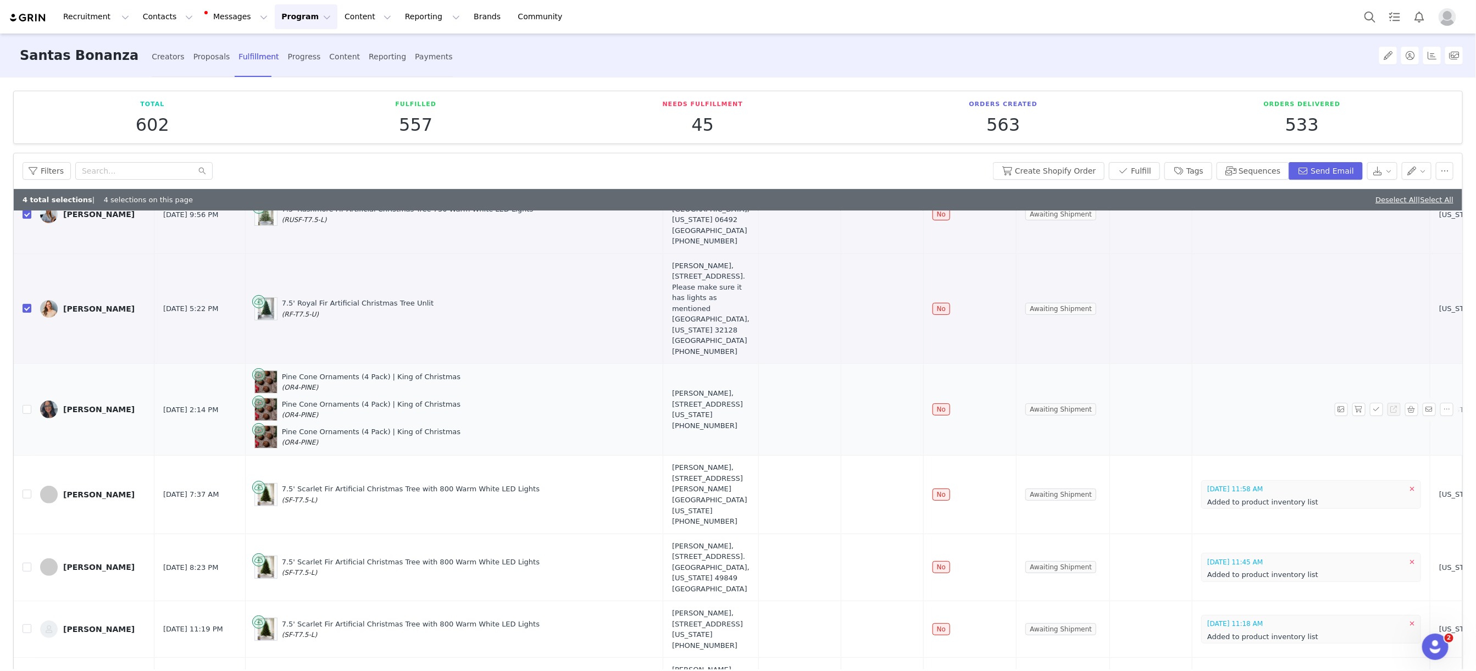
scroll to position [275, 0]
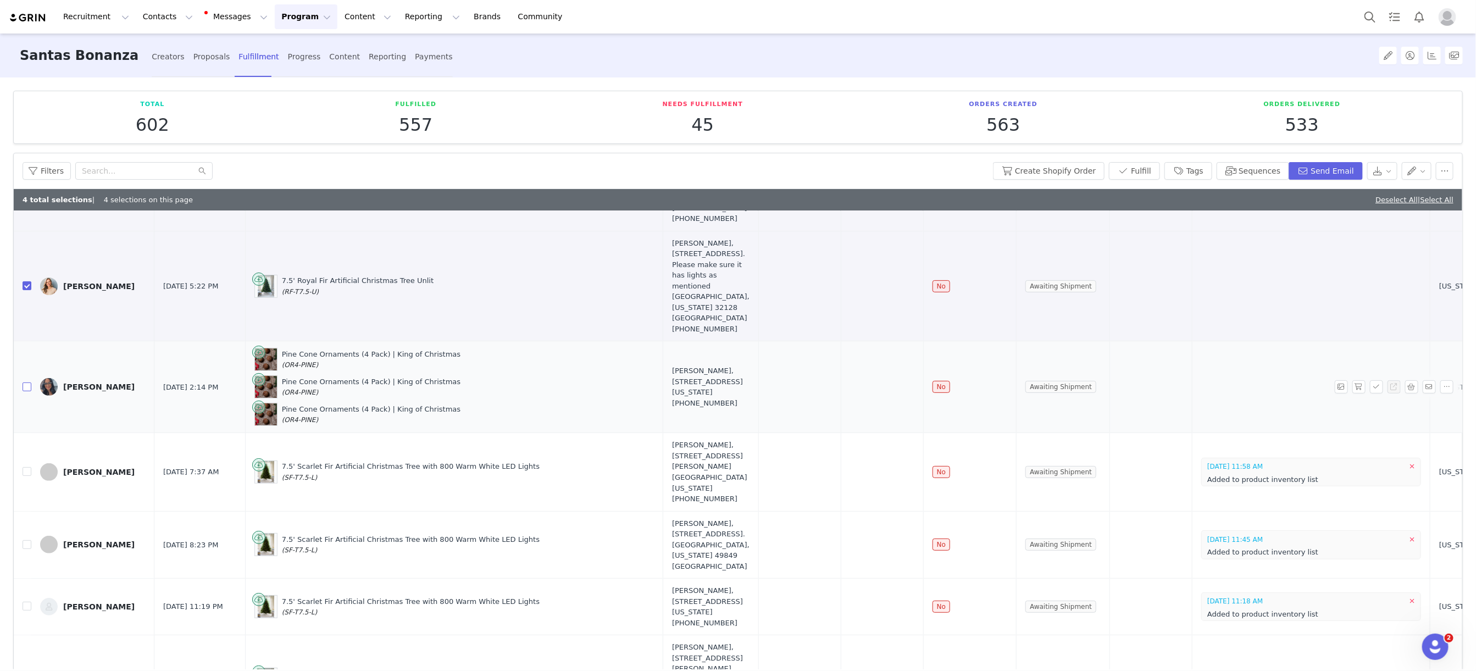
click at [24, 391] on input "checkbox" at bounding box center [27, 386] width 9 height 9
checkbox input "true"
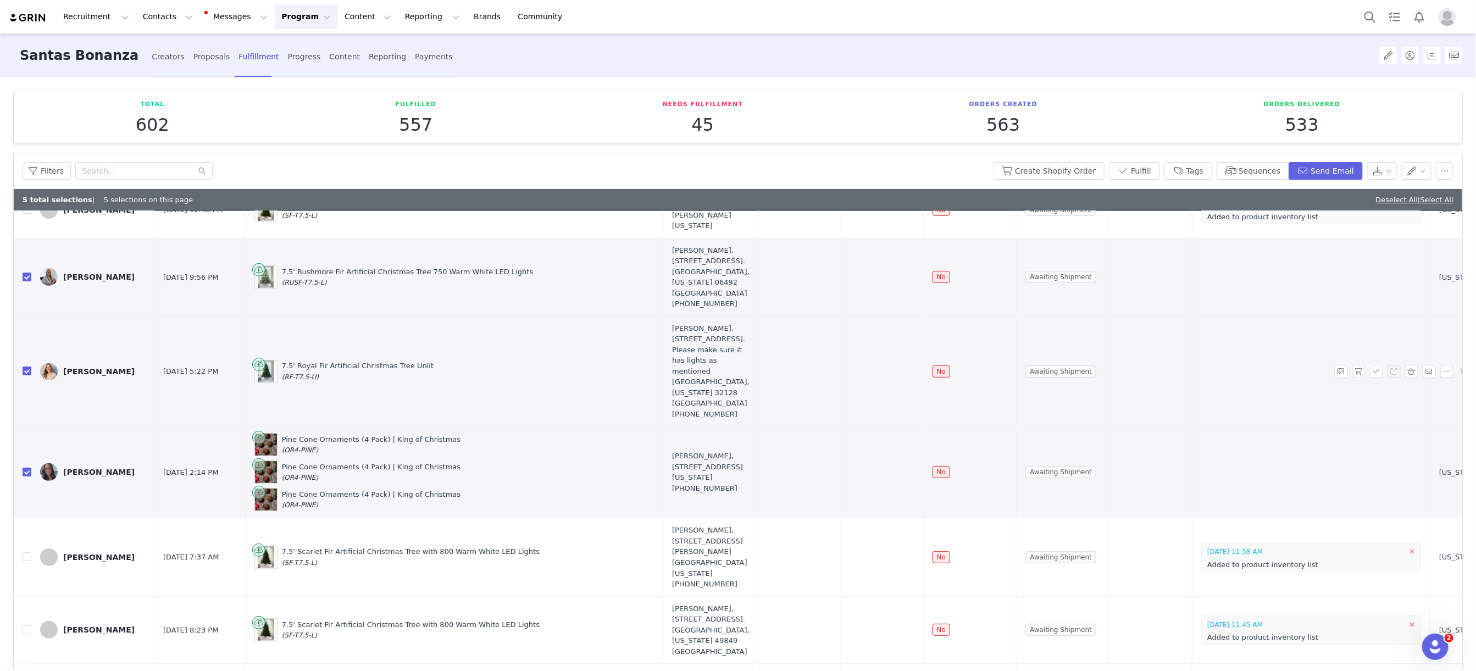
scroll to position [192, 0]
click at [28, 374] on input "checkbox" at bounding box center [27, 369] width 9 height 9
checkbox input "false"
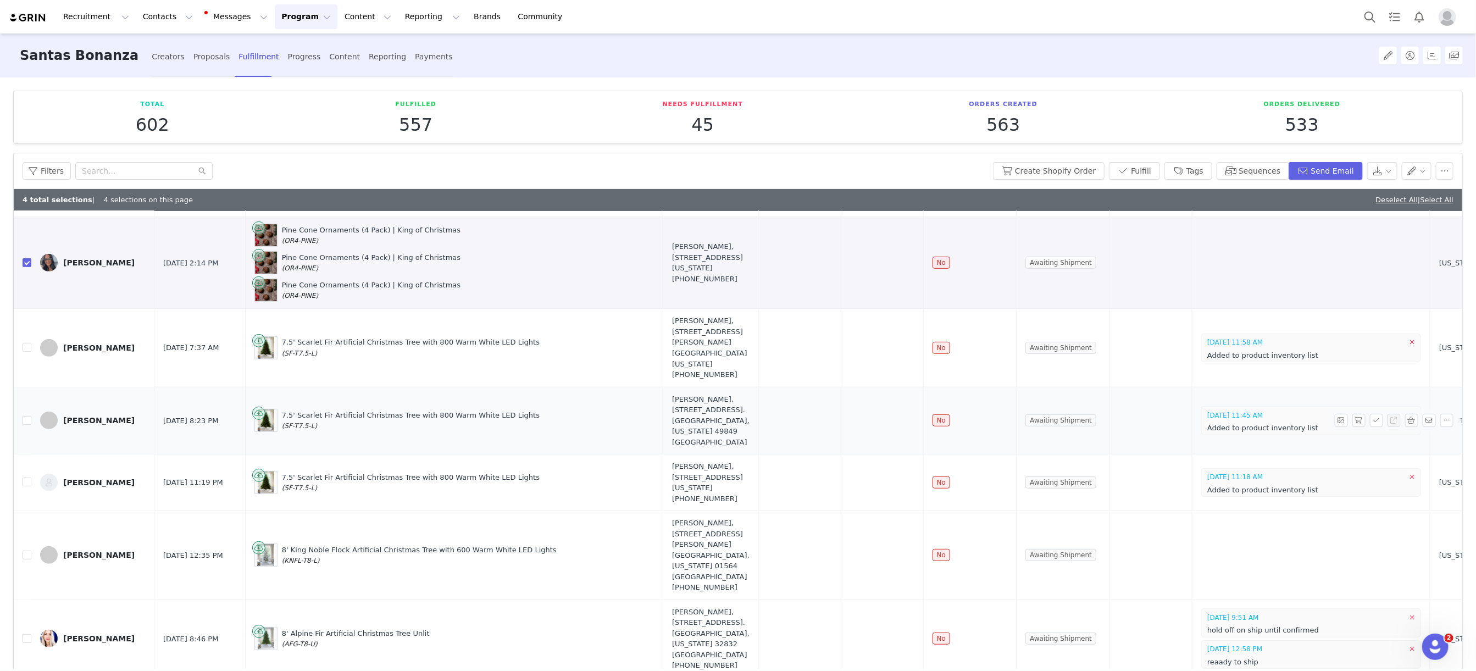
scroll to position [596, 0]
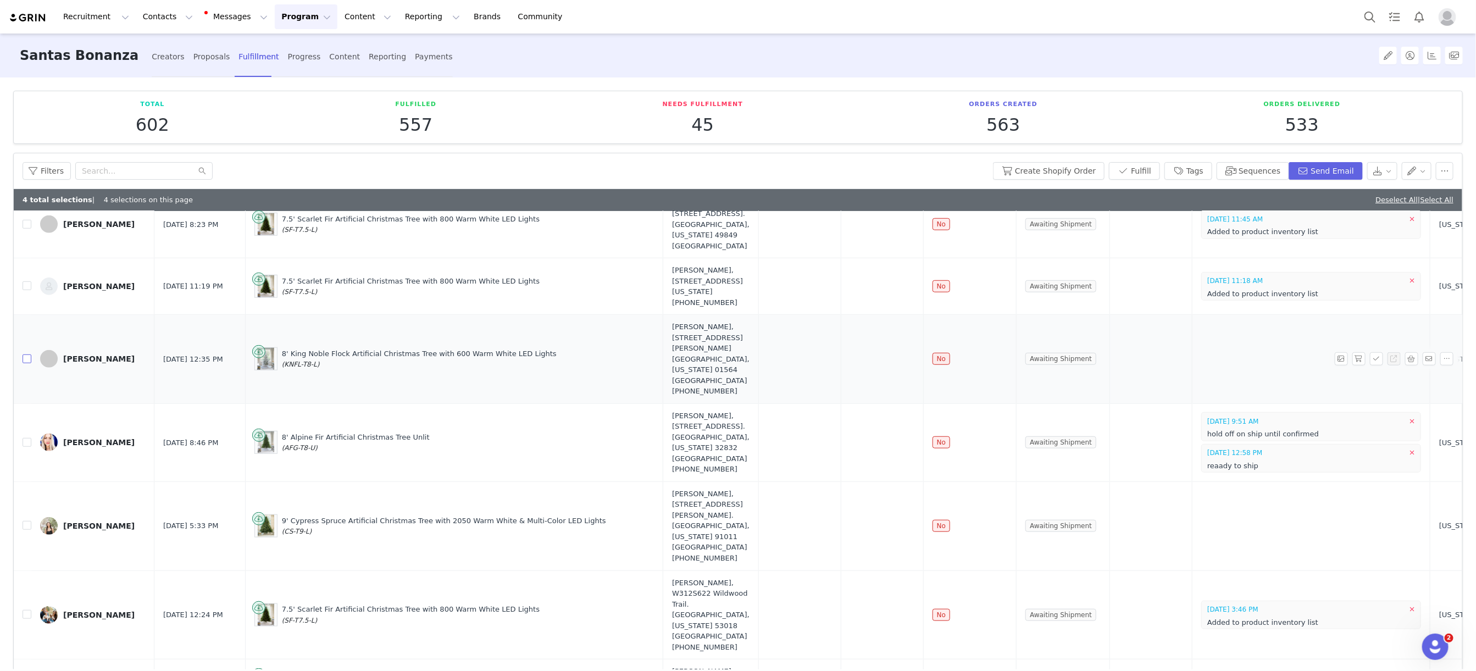
click at [29, 363] on input "checkbox" at bounding box center [27, 358] width 9 height 9
checkbox input "true"
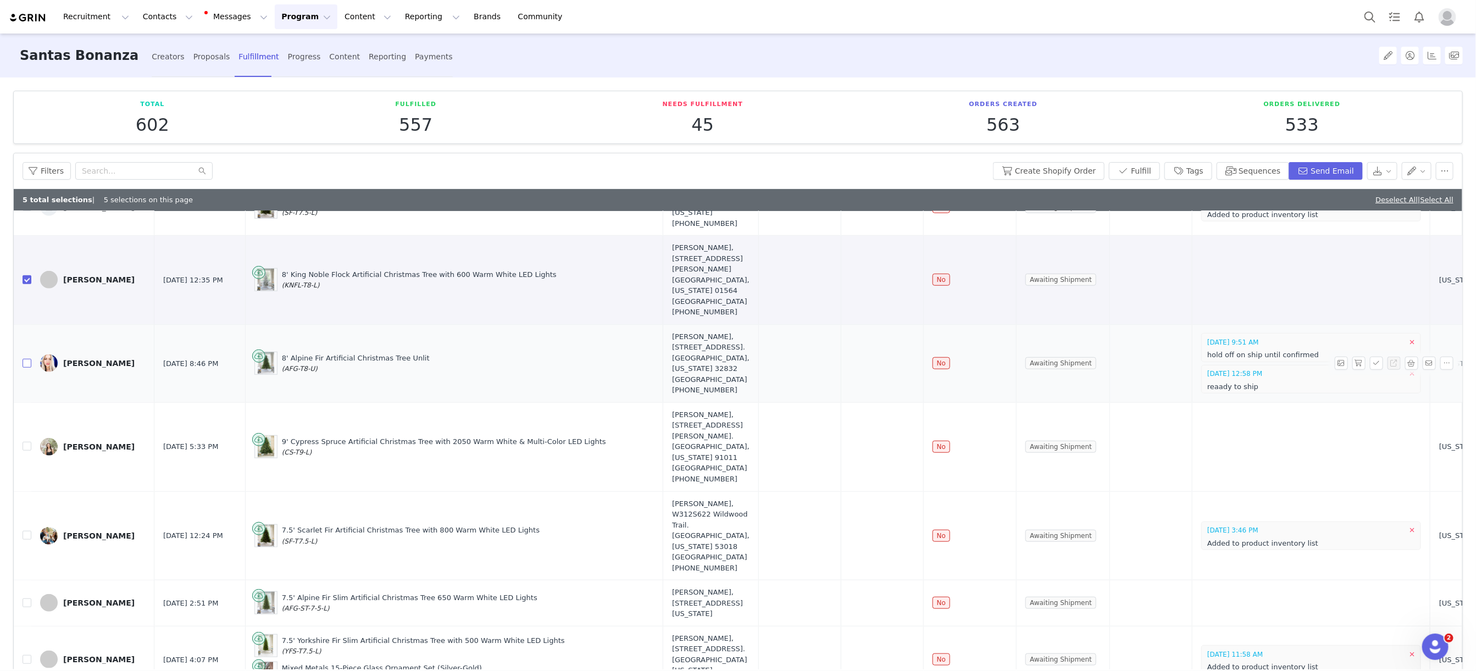
click at [27, 368] on input "checkbox" at bounding box center [27, 363] width 9 height 9
checkbox input "true"
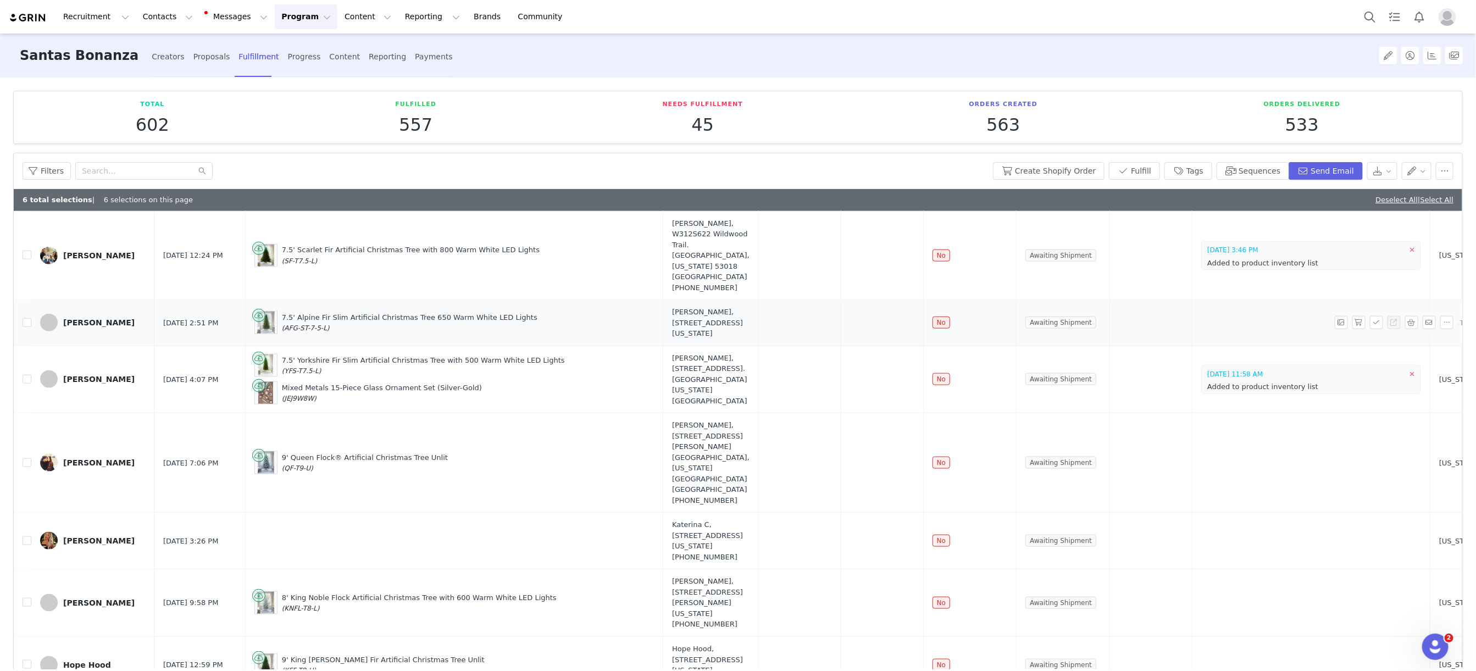
scroll to position [986, 0]
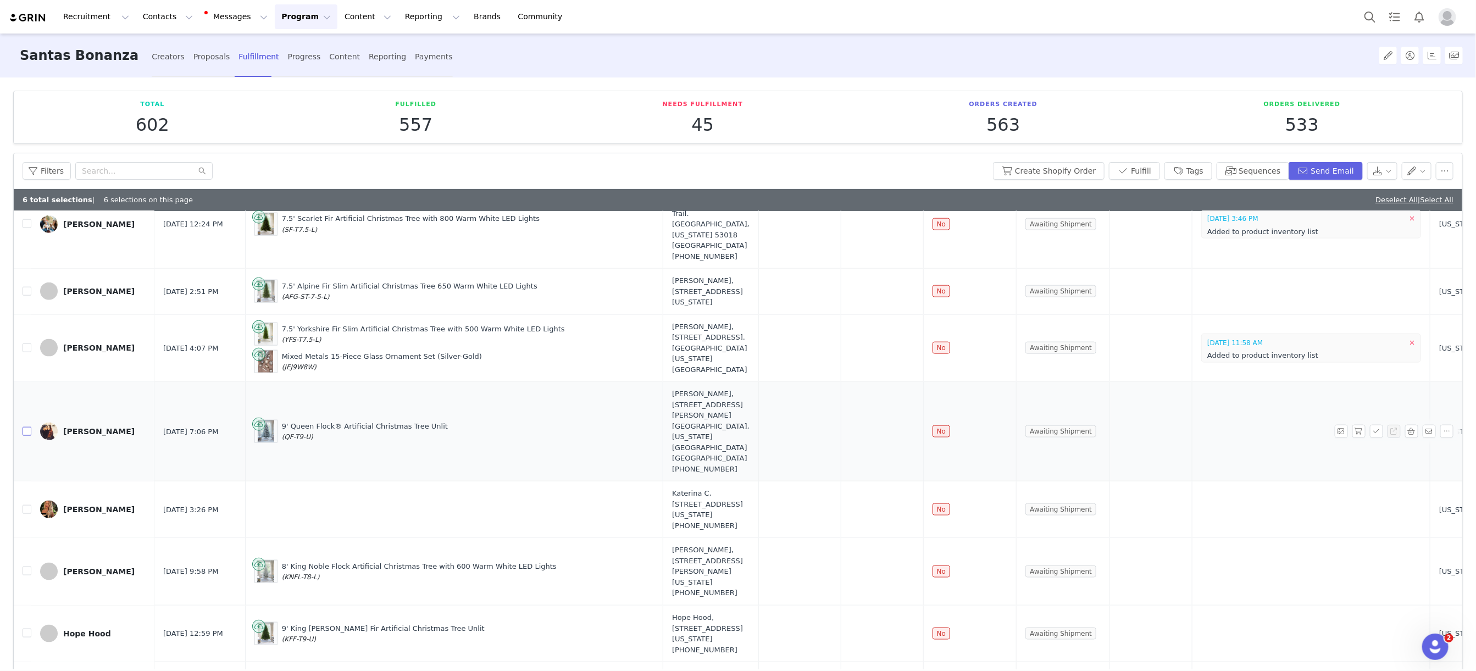
click at [27, 436] on input "checkbox" at bounding box center [27, 431] width 9 height 9
checkbox input "true"
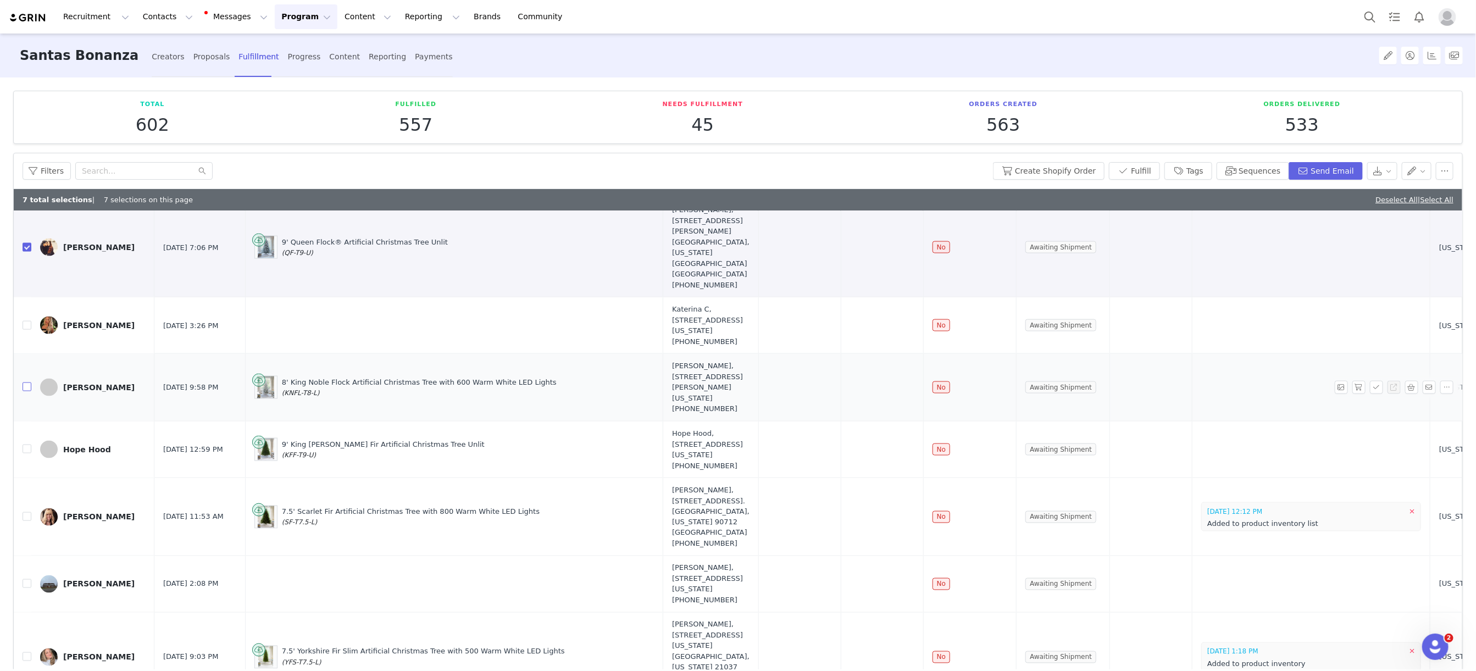
click at [27, 391] on input "checkbox" at bounding box center [27, 386] width 9 height 9
checkbox input "true"
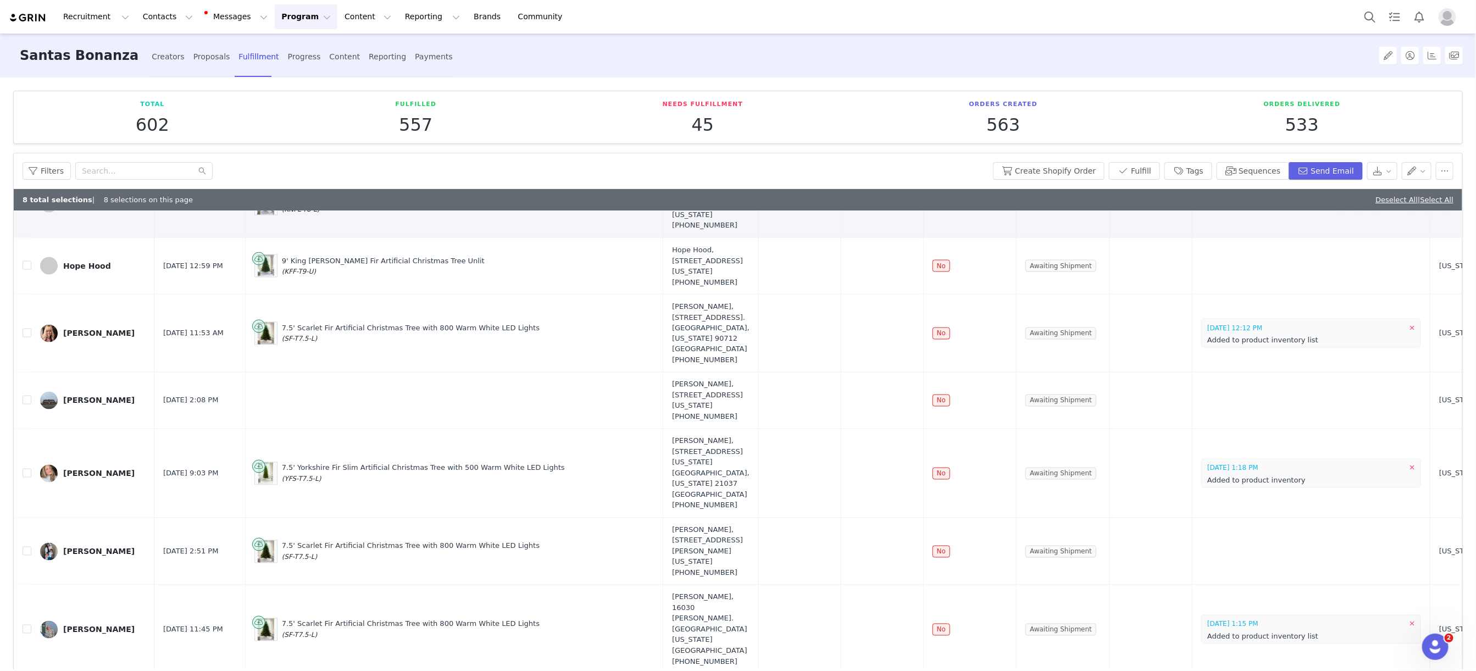
scroll to position [1369, 0]
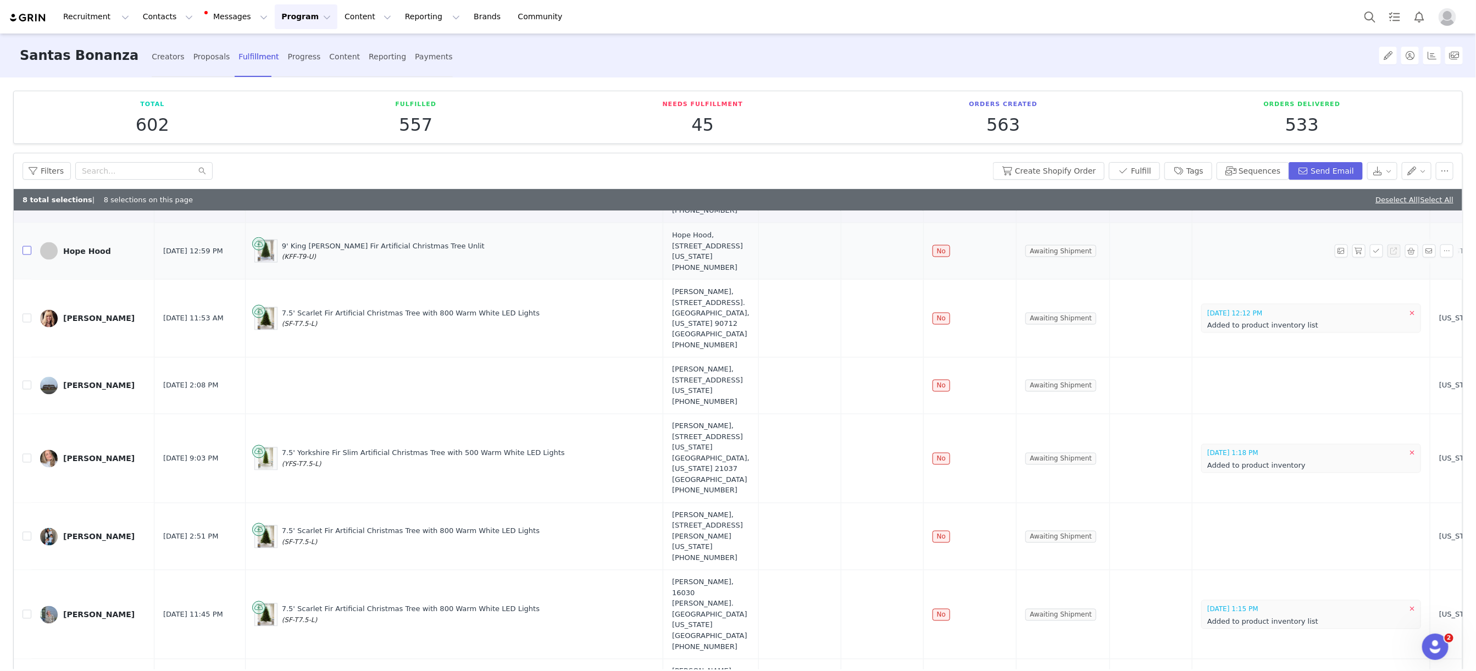
click at [25, 257] on label at bounding box center [27, 252] width 9 height 12
click at [25, 255] on input "checkbox" at bounding box center [27, 250] width 9 height 9
checkbox input "true"
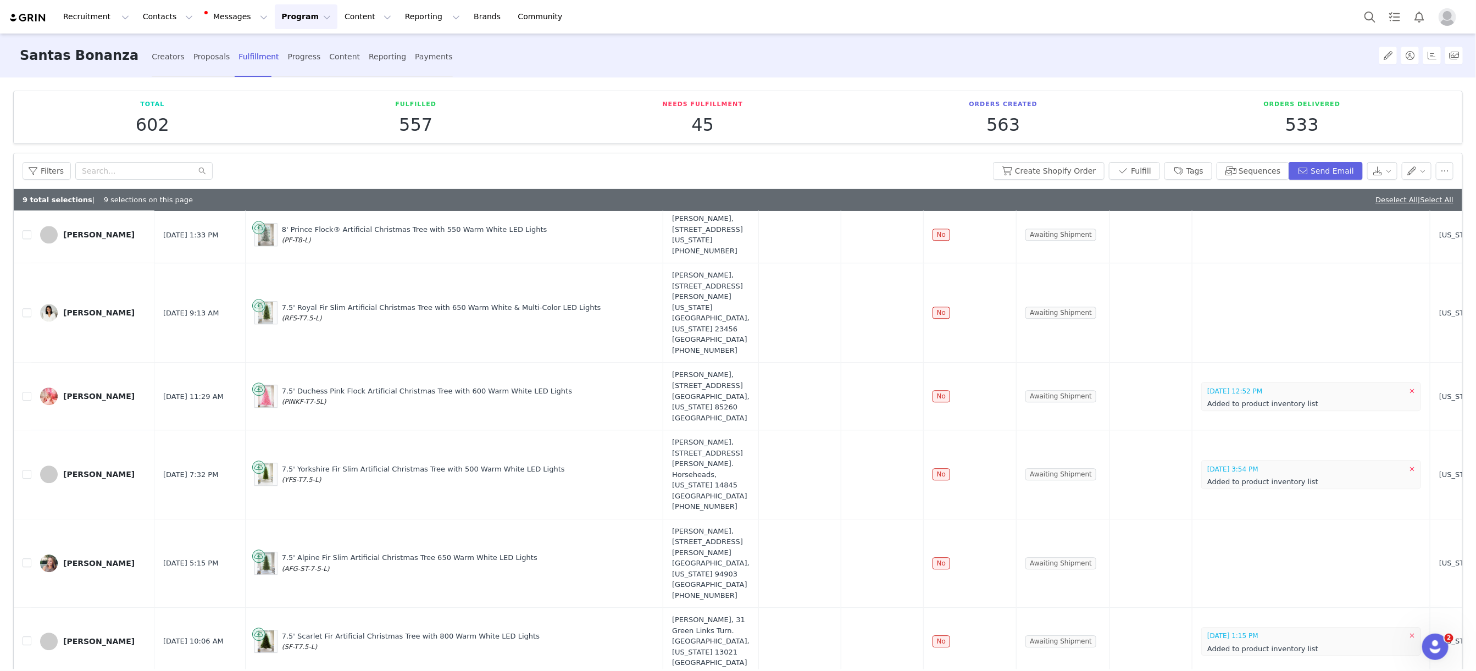
scroll to position [2069, 0]
click at [30, 240] on input "checkbox" at bounding box center [27, 235] width 9 height 9
checkbox input "true"
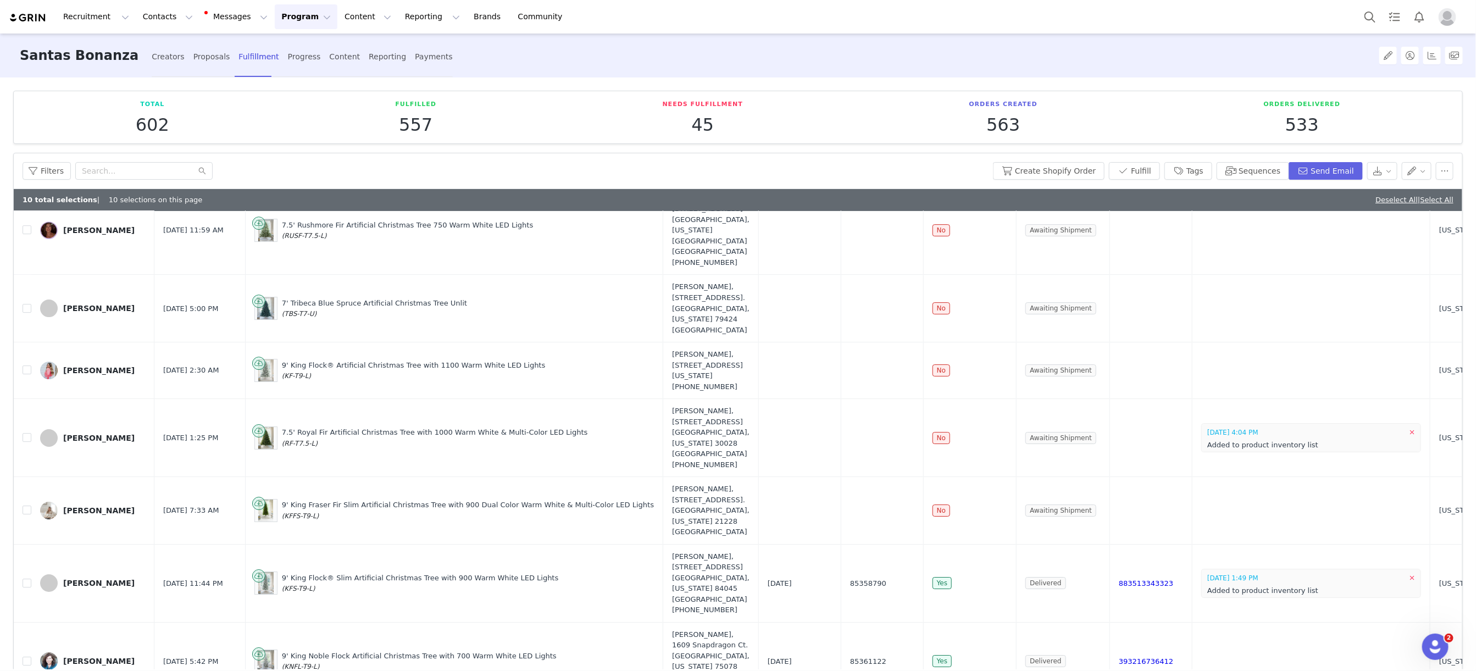
scroll to position [2575, 0]
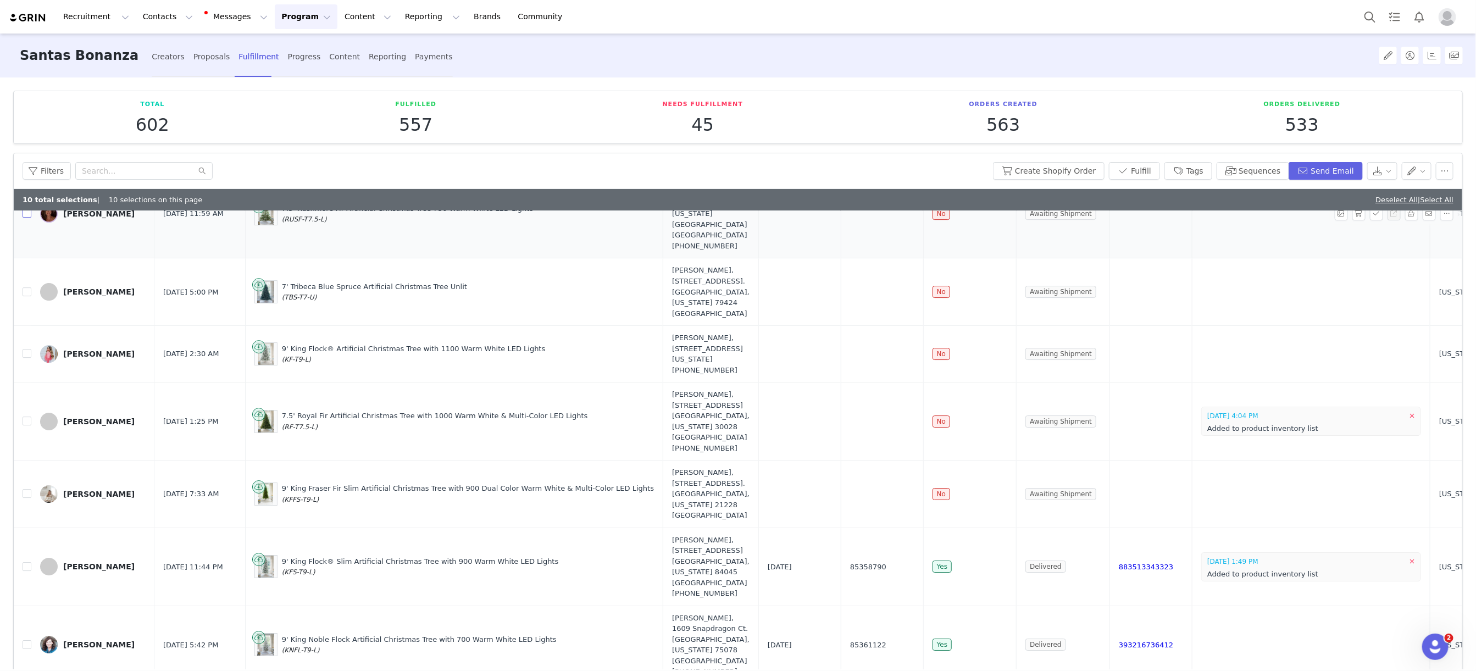
click at [26, 218] on input "checkbox" at bounding box center [27, 213] width 9 height 9
checkbox input "true"
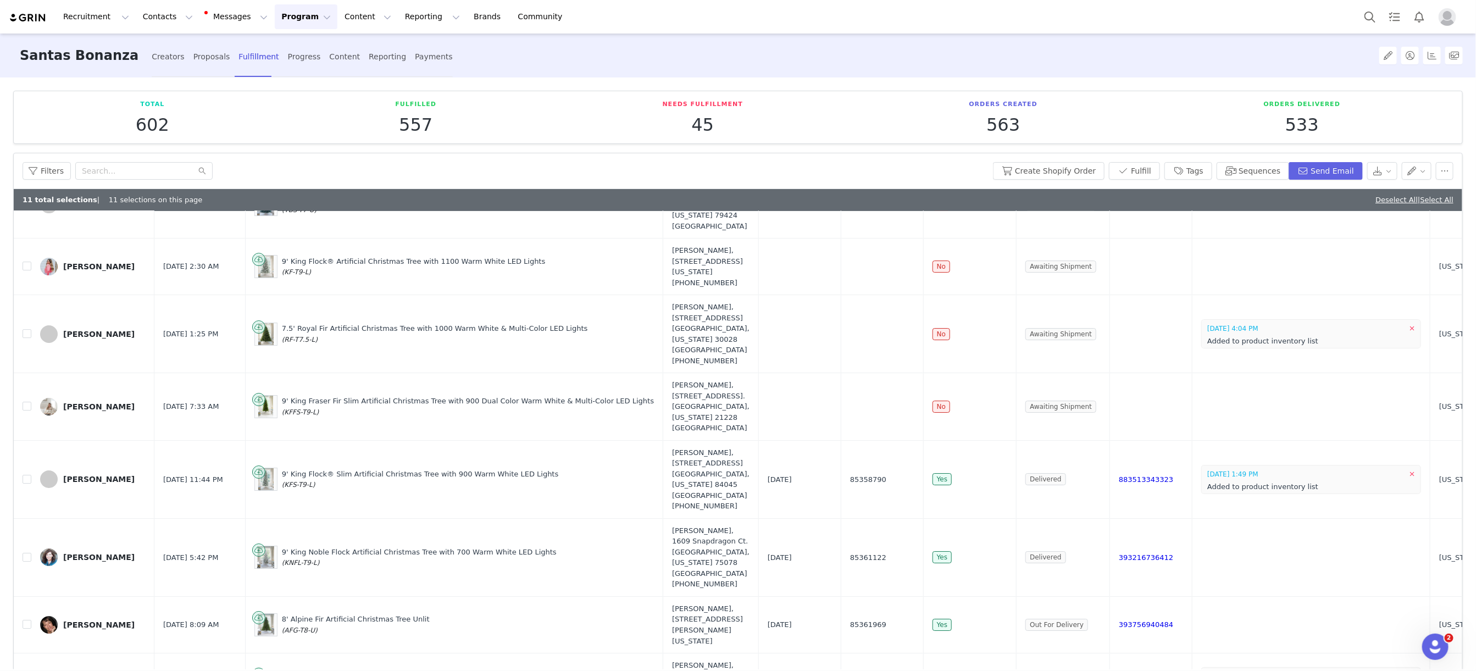
scroll to position [2683, 0]
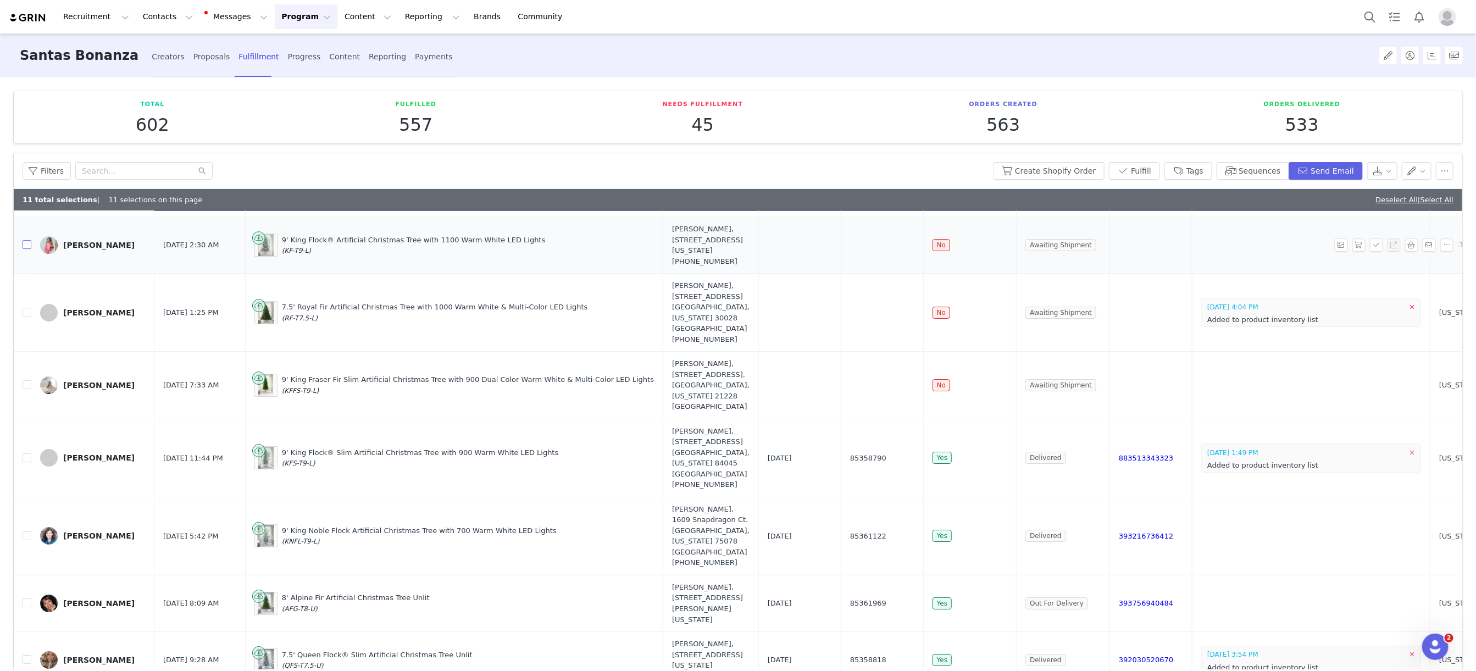
click at [24, 249] on input "checkbox" at bounding box center [27, 244] width 9 height 9
checkbox input "true"
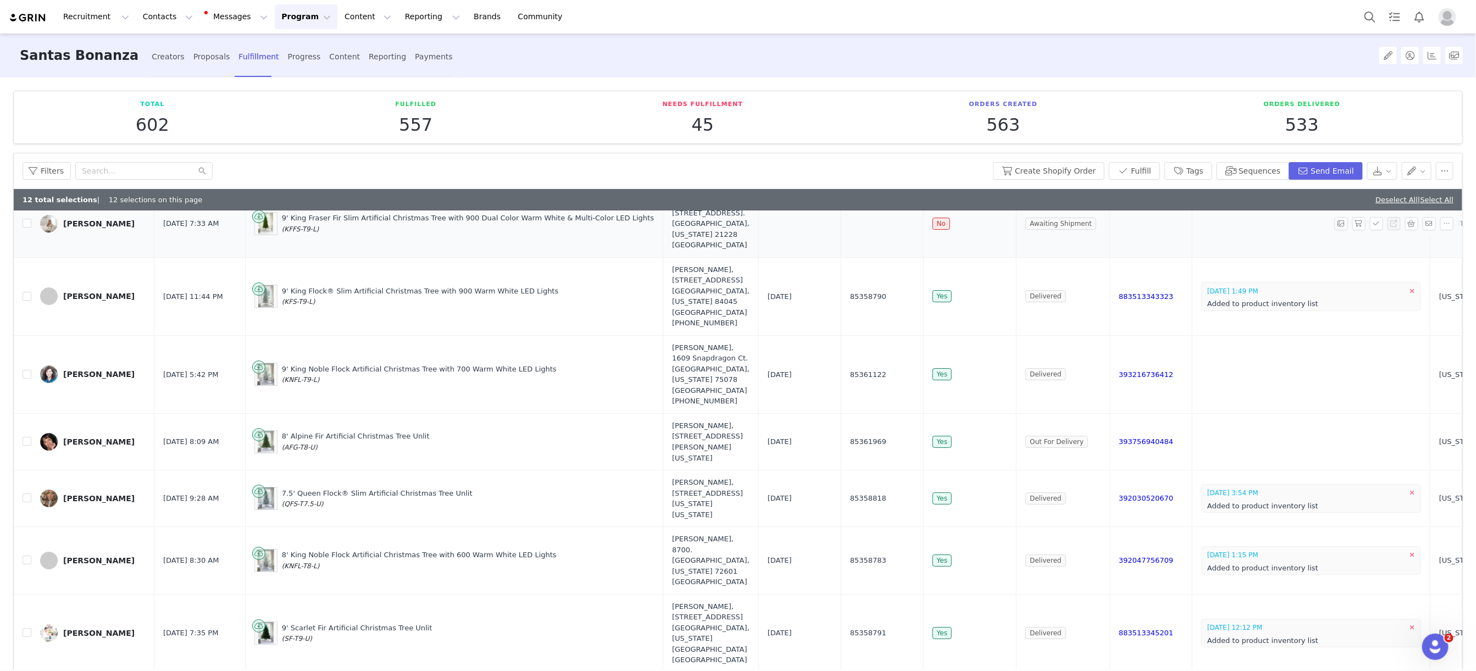
scroll to position [2858, 0]
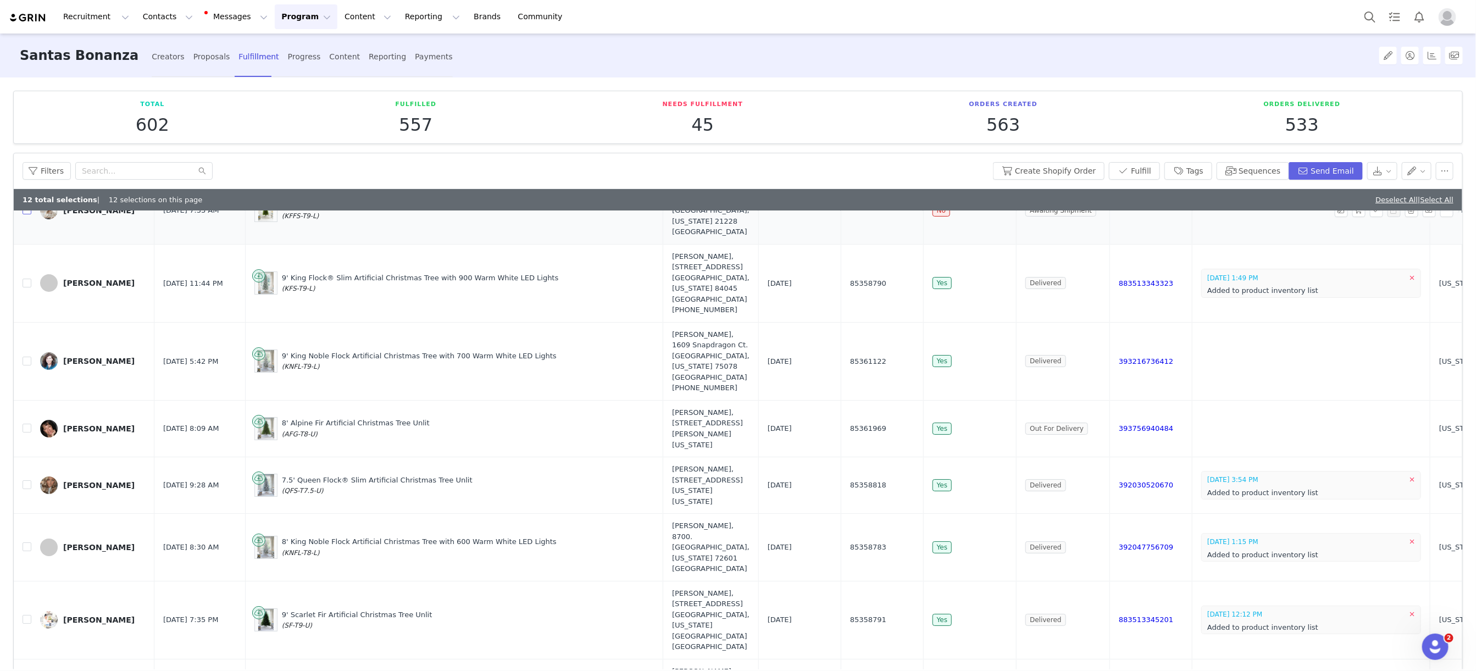
click at [29, 214] on input "checkbox" at bounding box center [27, 209] width 9 height 9
checkbox input "true"
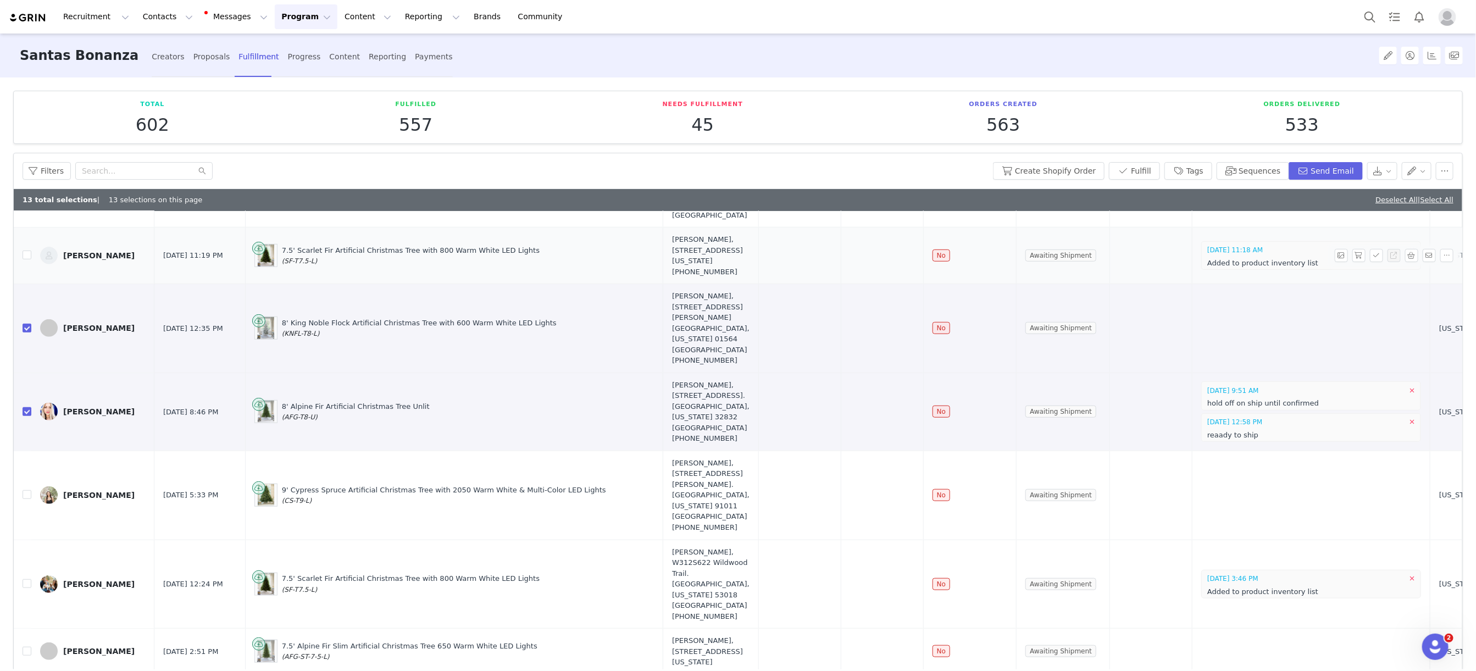
scroll to position [0, 0]
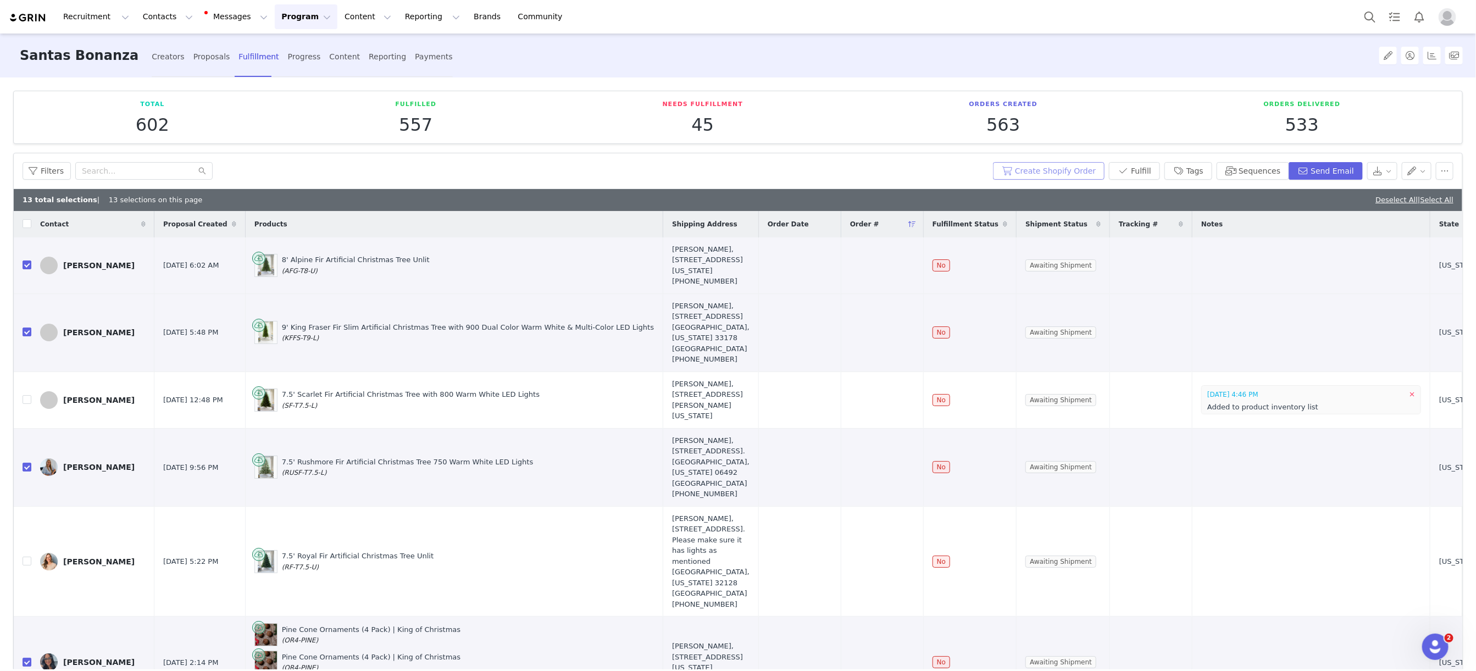
click at [1069, 174] on button "Create Shopify Order" at bounding box center [1049, 171] width 112 height 18
click at [1398, 201] on link "Deselect All" at bounding box center [1396, 200] width 42 height 8
checkbox input "false"
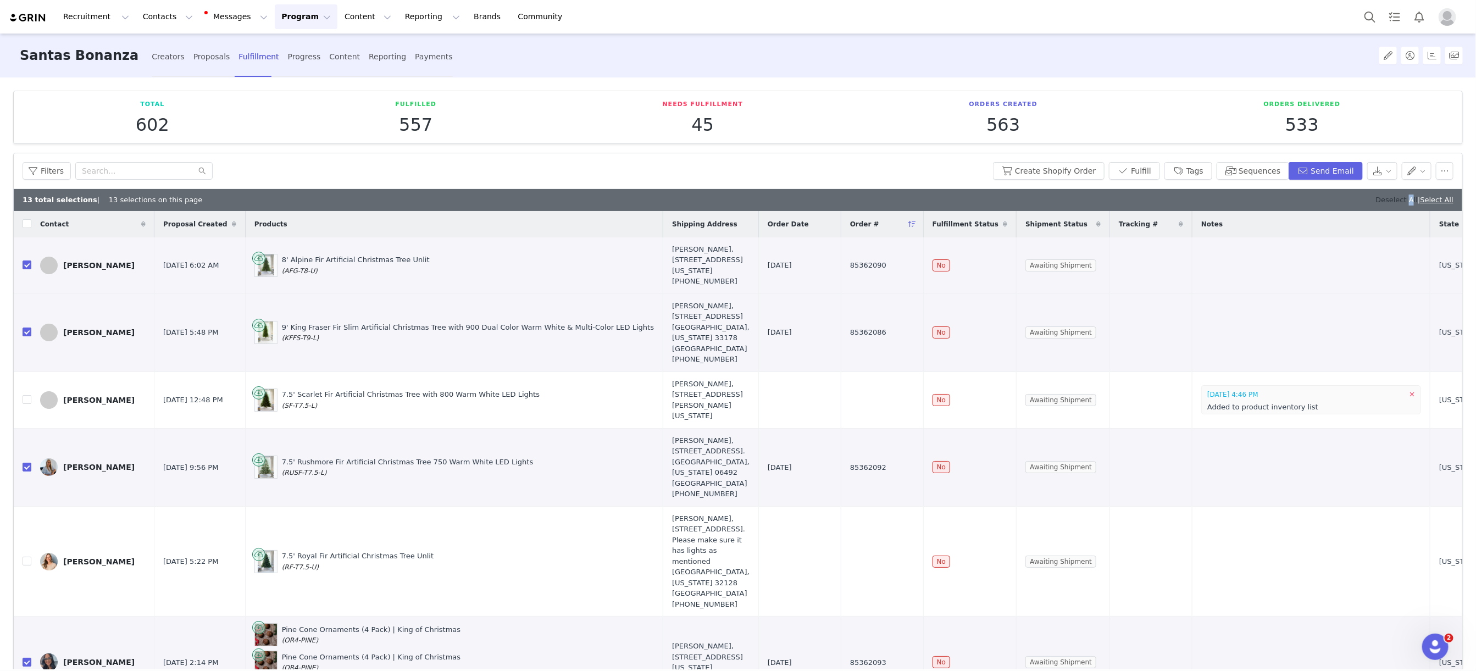
checkbox input "false"
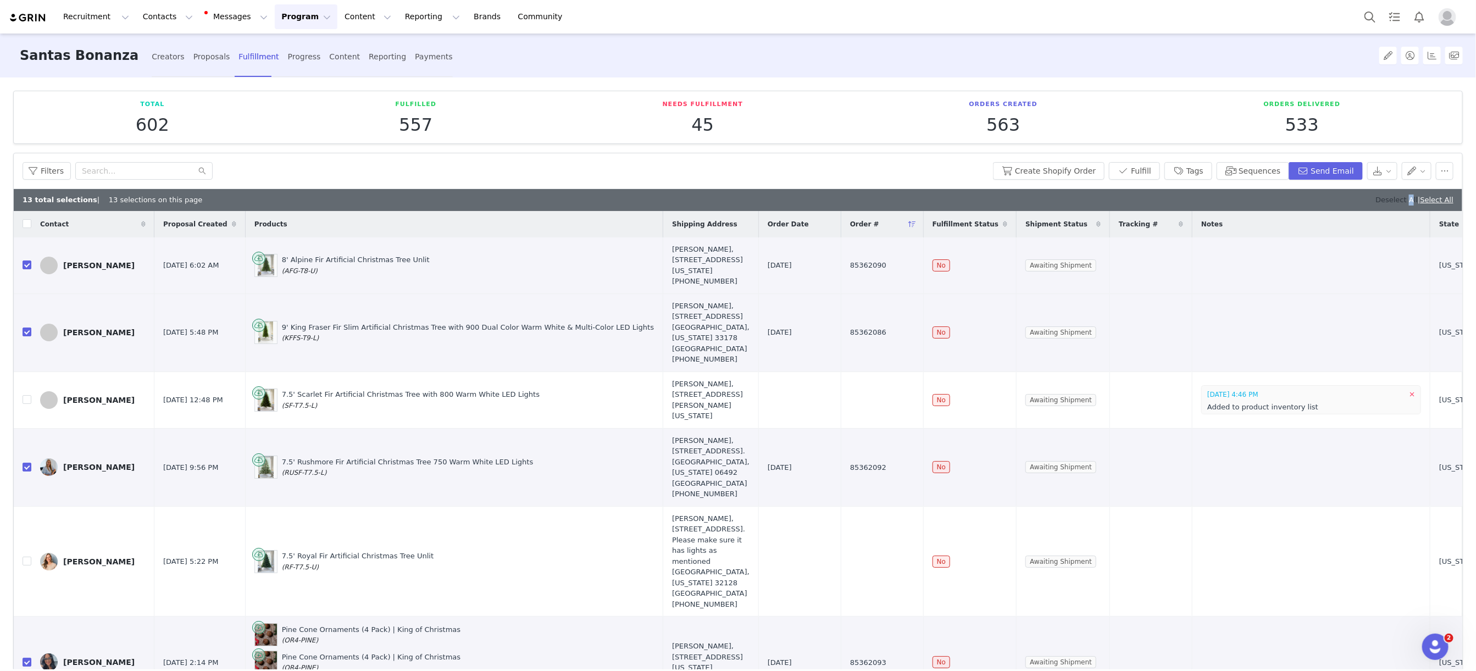
checkbox input "false"
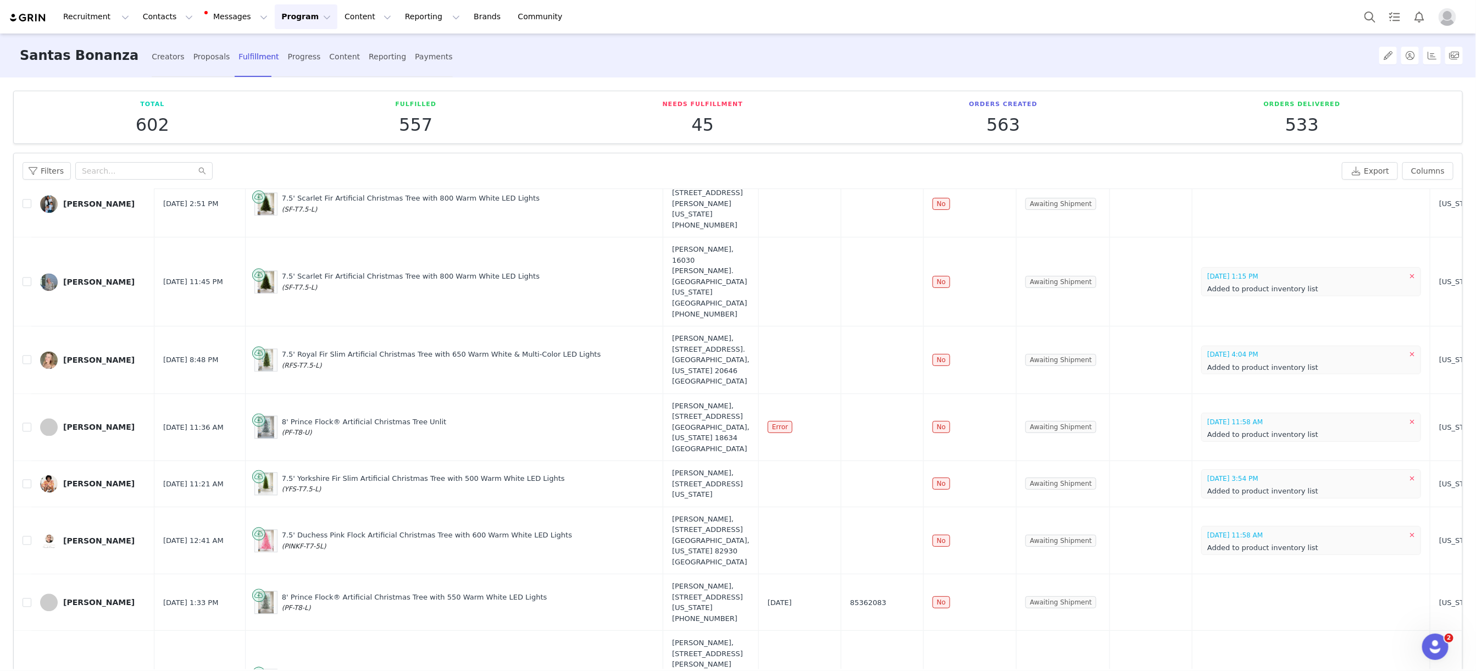
scroll to position [1022, 0]
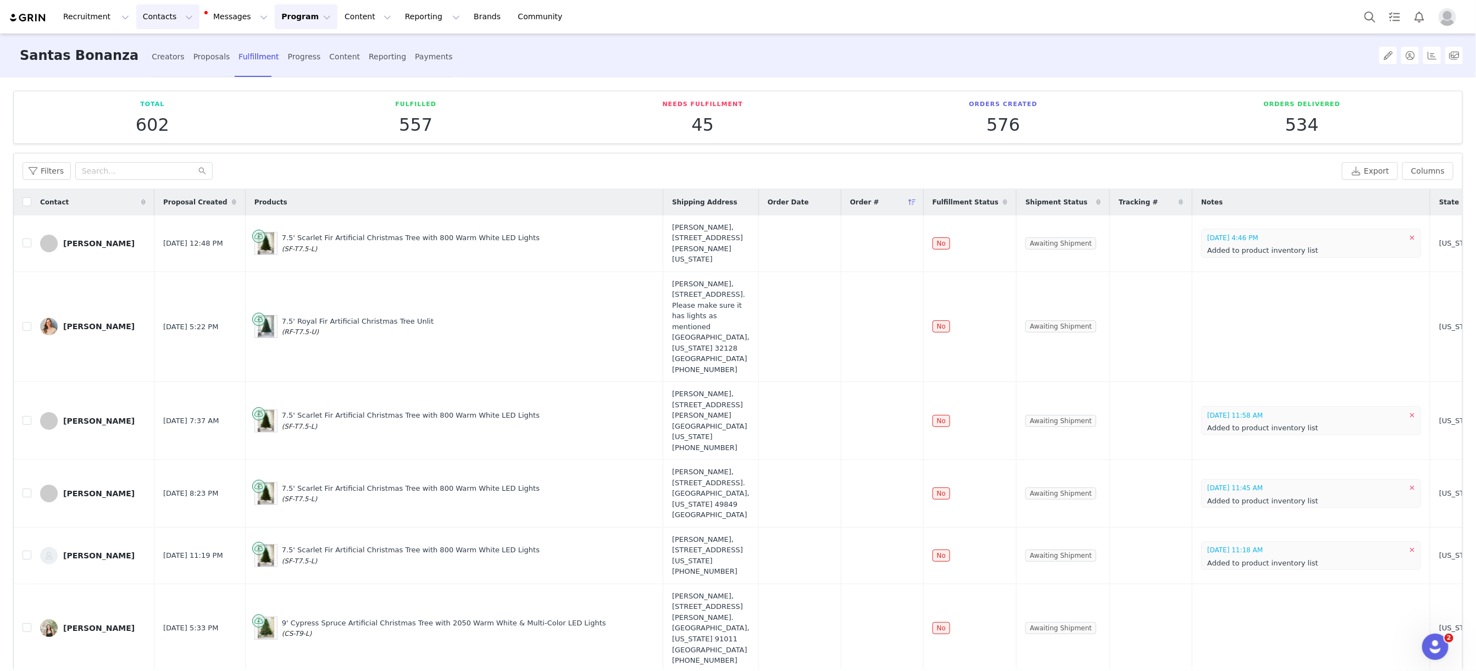
click at [165, 19] on button "Contacts Contacts" at bounding box center [167, 16] width 63 height 25
click at [195, 53] on div "Creators" at bounding box center [172, 49] width 74 height 12
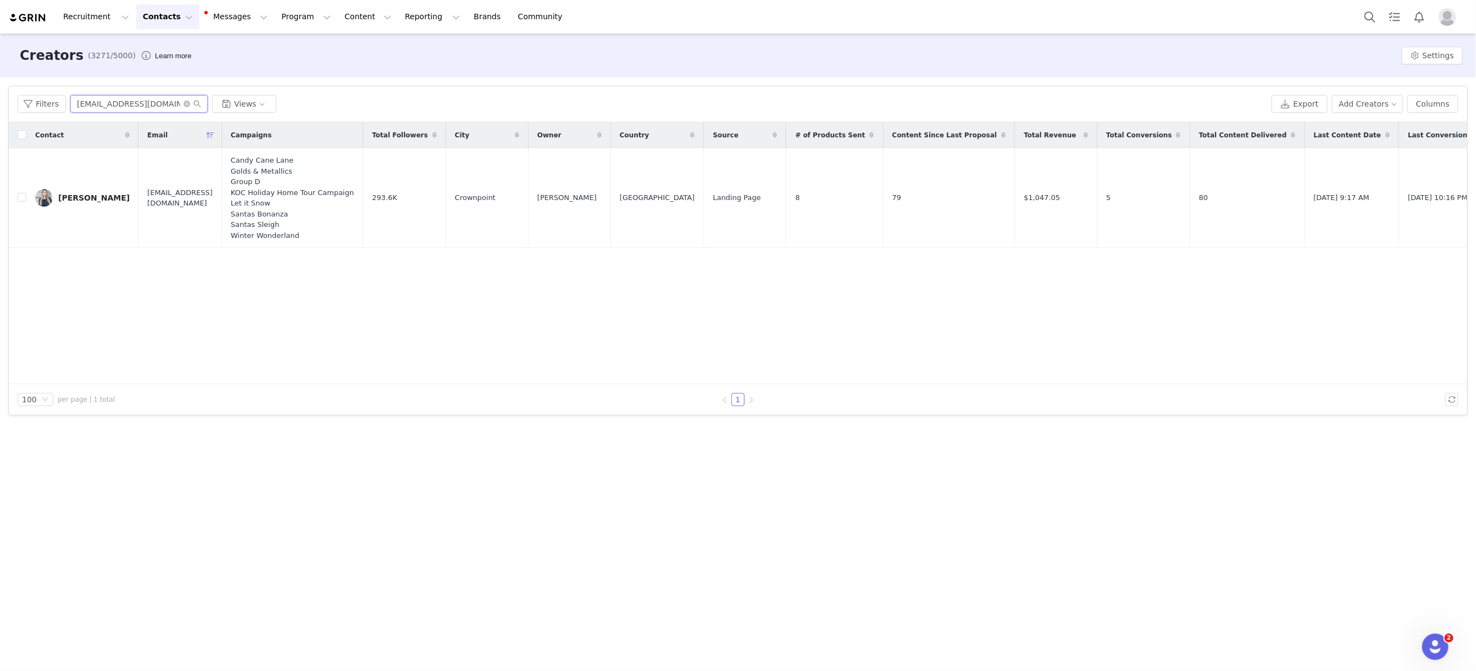
click at [103, 105] on input "[EMAIL_ADDRESS][DOMAIN_NAME]" at bounding box center [138, 104] width 137 height 18
paste input "[PERSON_NAME].brodyy"
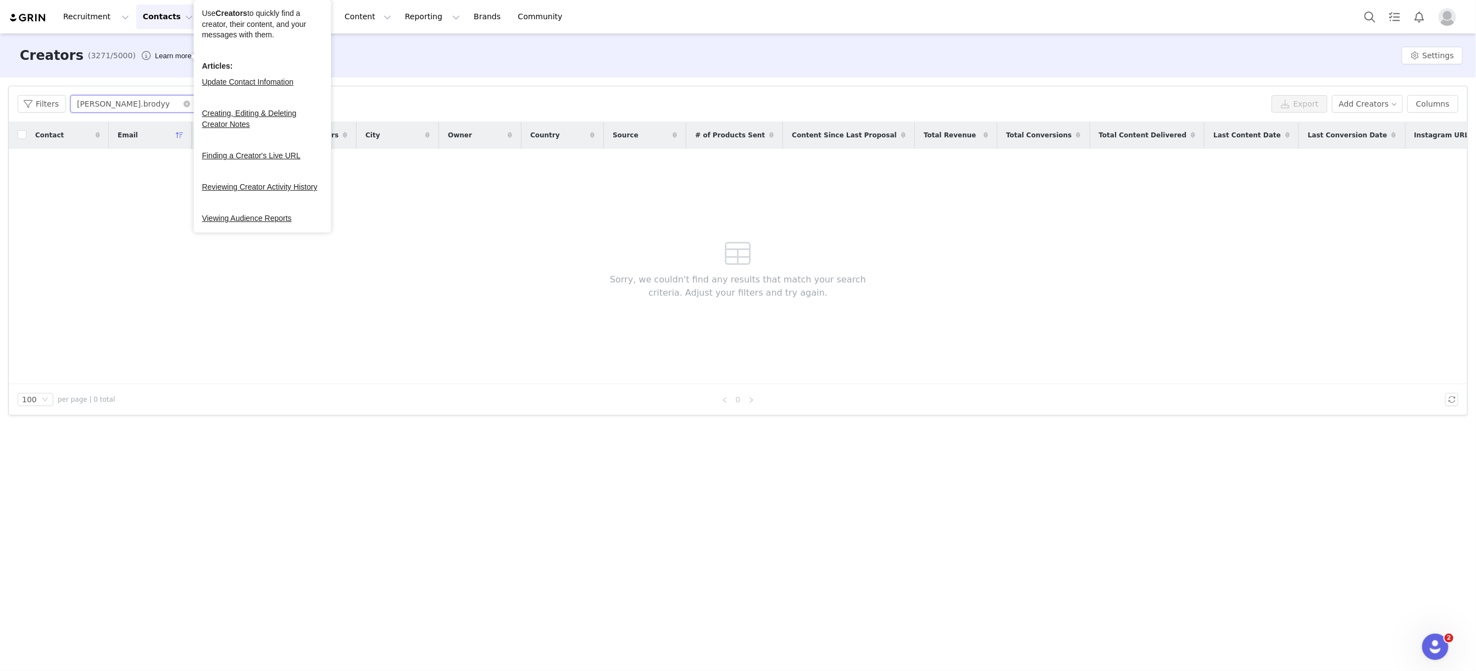
type input "[PERSON_NAME].brodyy"
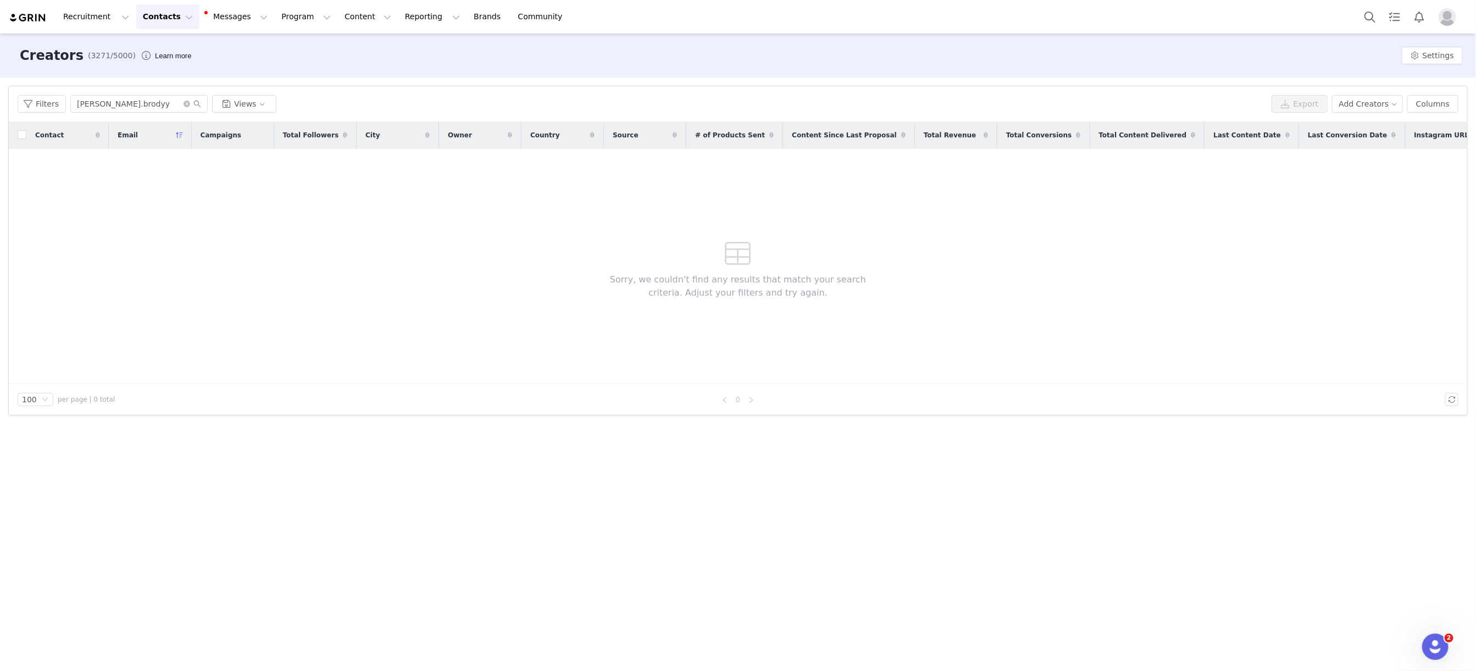
click at [166, 21] on button "Contacts Contacts" at bounding box center [167, 16] width 63 height 25
click at [182, 80] on link "Applicants" at bounding box center [172, 90] width 87 height 20
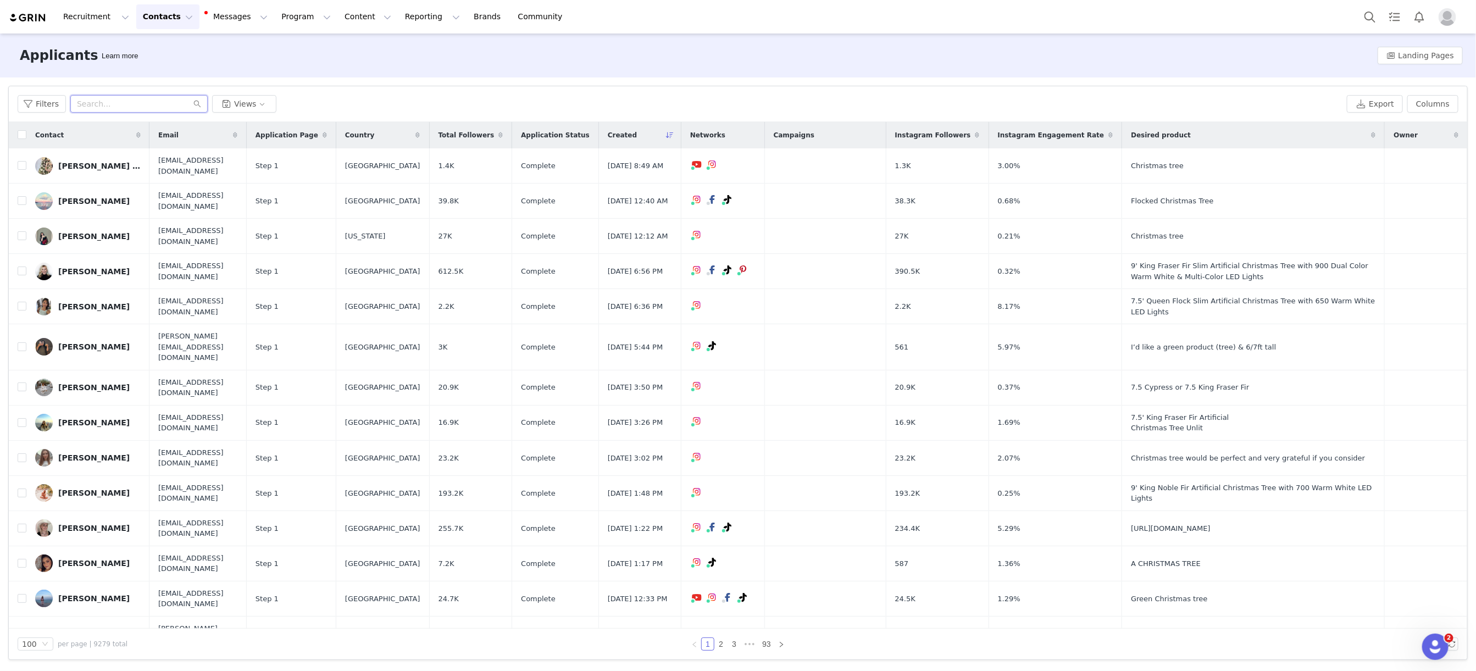
click at [102, 99] on input "text" at bounding box center [138, 104] width 137 height 18
paste input "[PERSON_NAME].brodyy"
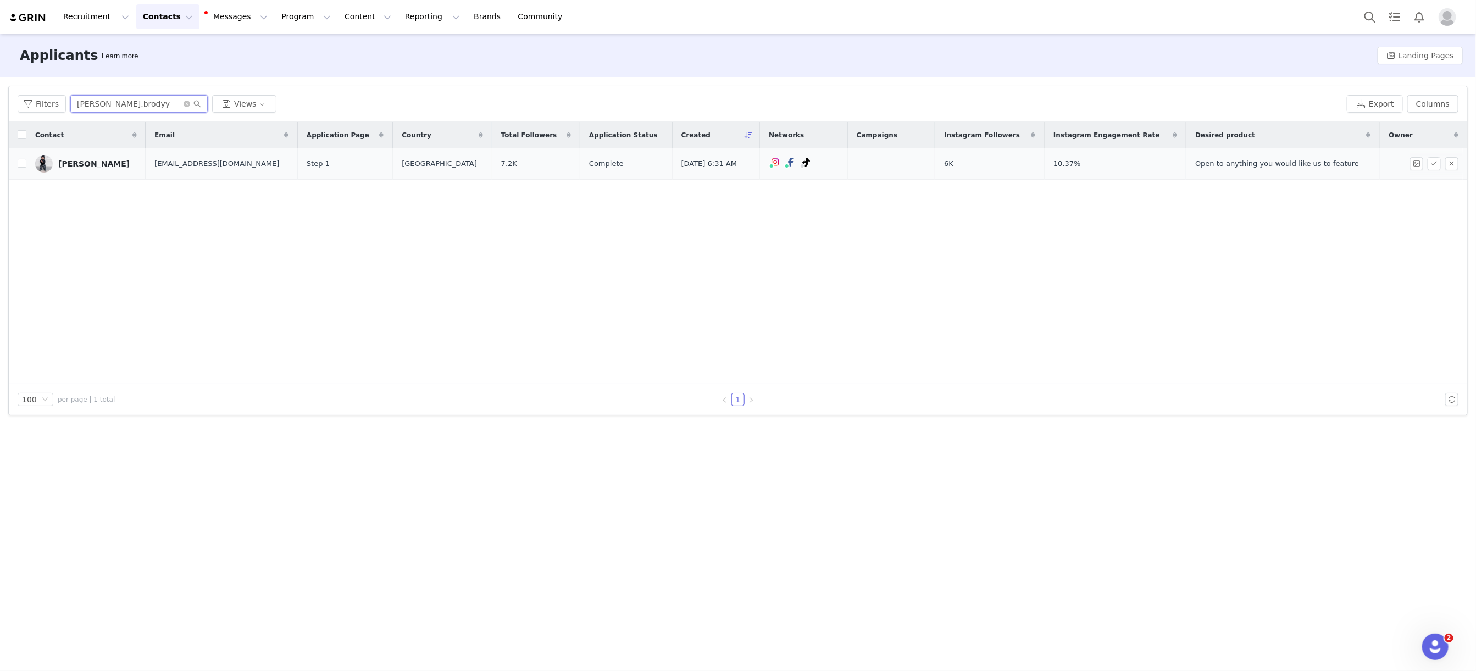
type input "[PERSON_NAME].brodyy"
click at [95, 163] on div "[PERSON_NAME]" at bounding box center [93, 163] width 71 height 9
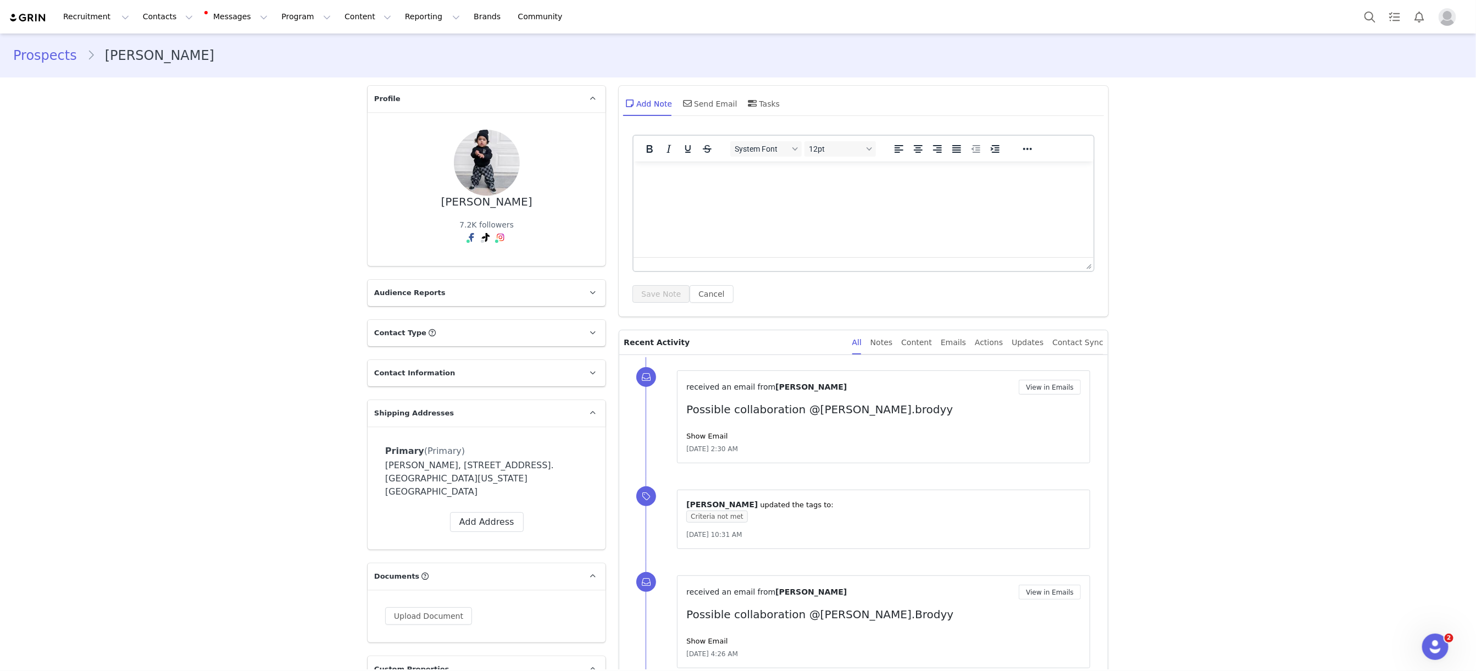
click at [153, 10] on button "Contacts Contacts" at bounding box center [167, 16] width 63 height 25
click at [177, 95] on div "Applicants" at bounding box center [172, 90] width 74 height 12
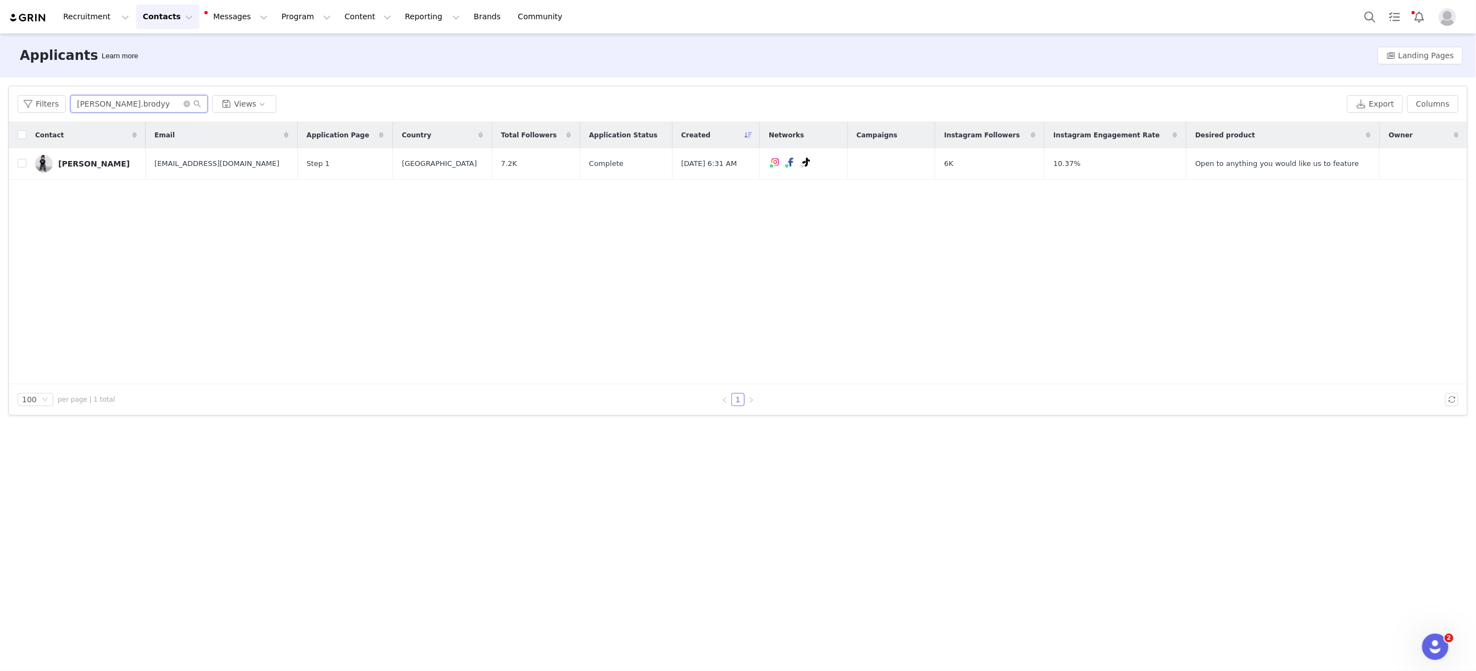
click at [142, 107] on input "[PERSON_NAME].brodyy" at bounding box center [138, 104] width 137 height 18
paste input "[PERSON_NAME]"
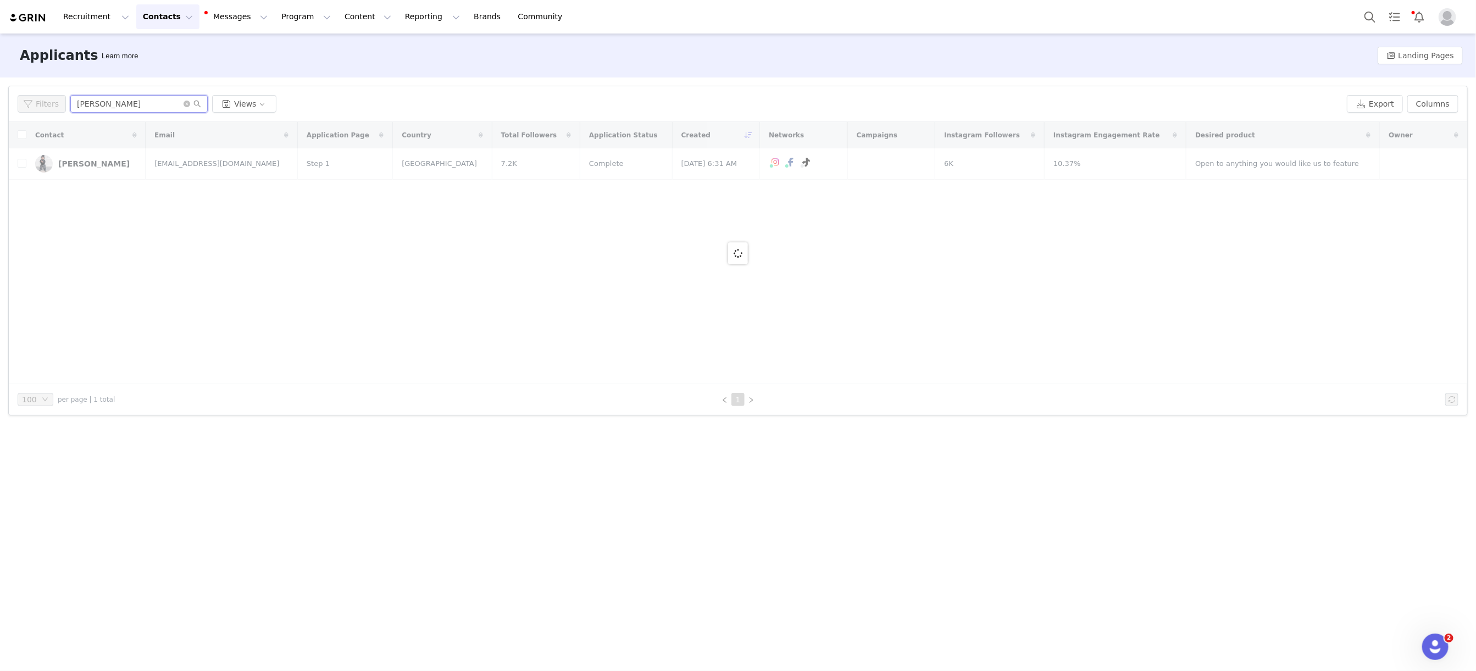
type input "[PERSON_NAME]"
click at [176, 20] on button "Contacts Contacts" at bounding box center [167, 16] width 63 height 25
click at [174, 51] on div "Creators" at bounding box center [172, 49] width 74 height 12
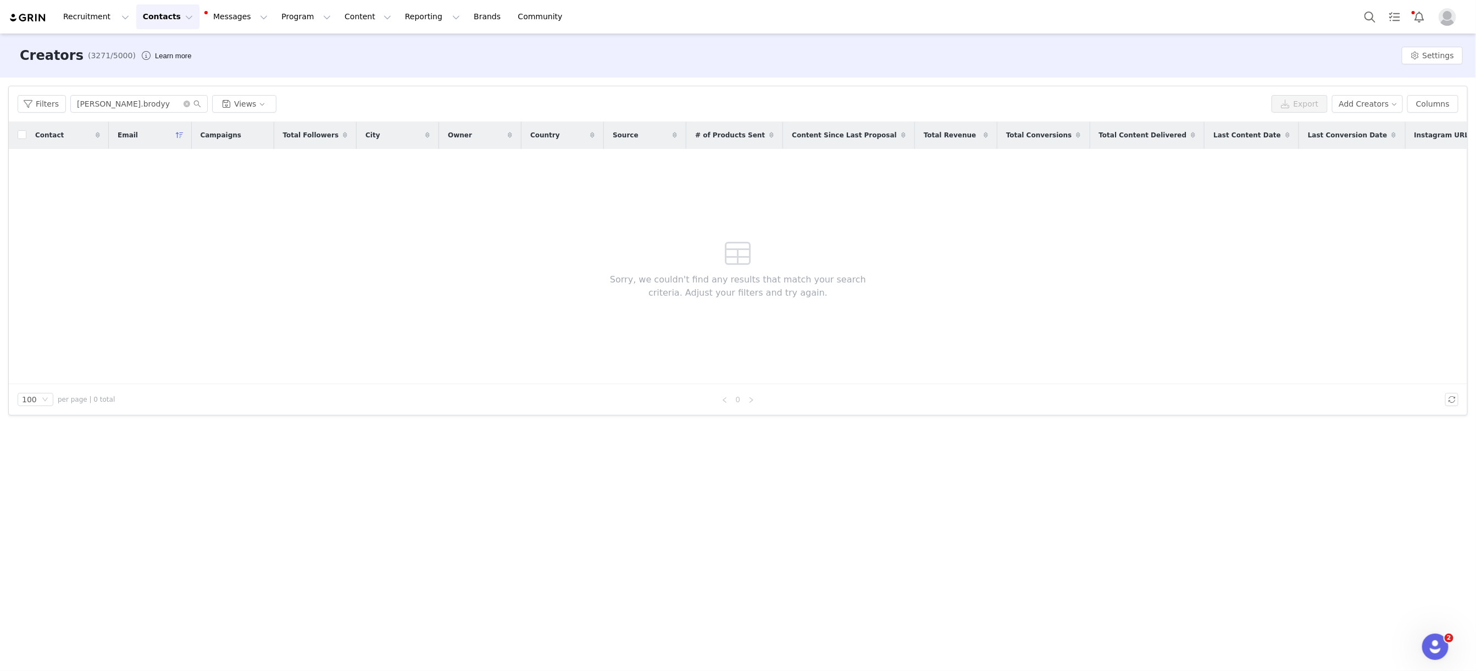
click at [160, 16] on button "Contacts Contacts" at bounding box center [167, 16] width 63 height 25
click at [169, 90] on p "Applicants" at bounding box center [157, 90] width 40 height 12
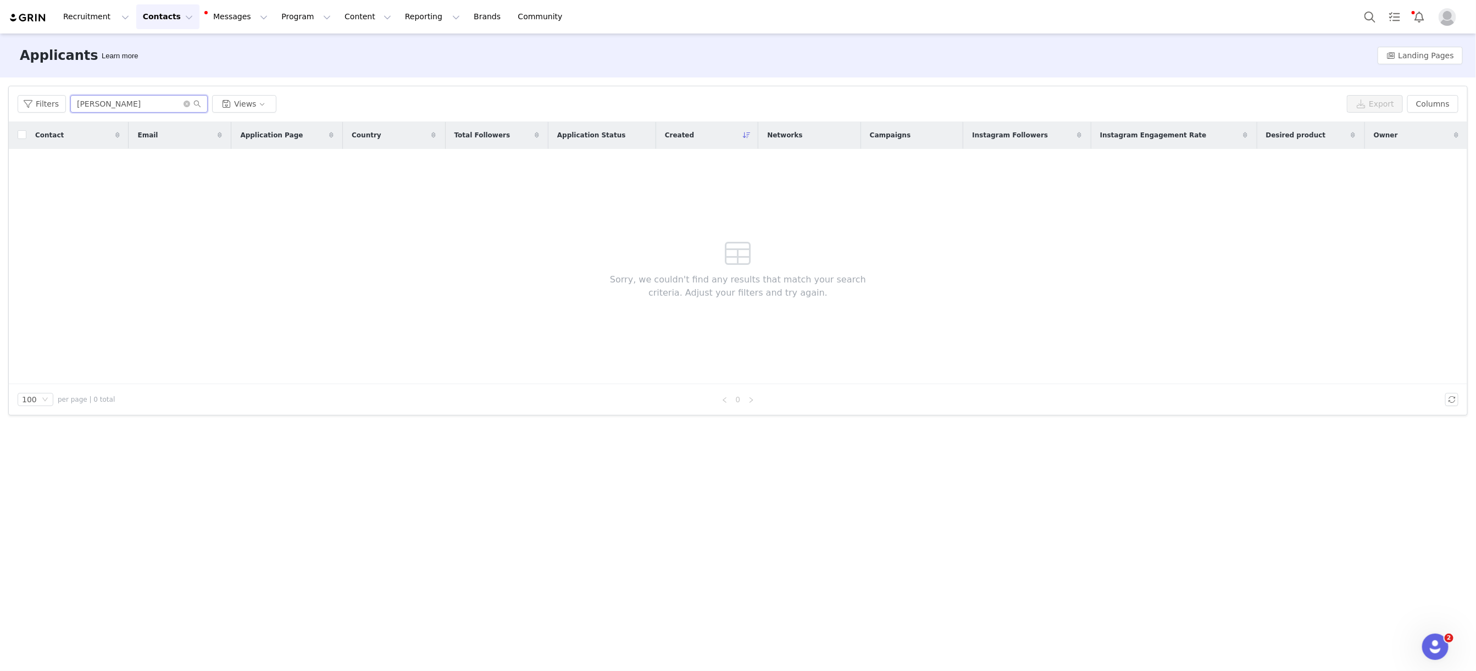
click at [103, 100] on input "[PERSON_NAME]" at bounding box center [138, 104] width 137 height 18
paste input "[EMAIL_ADDRESS][DOMAIN_NAME]"
type input "[EMAIL_ADDRESS][DOMAIN_NAME]"
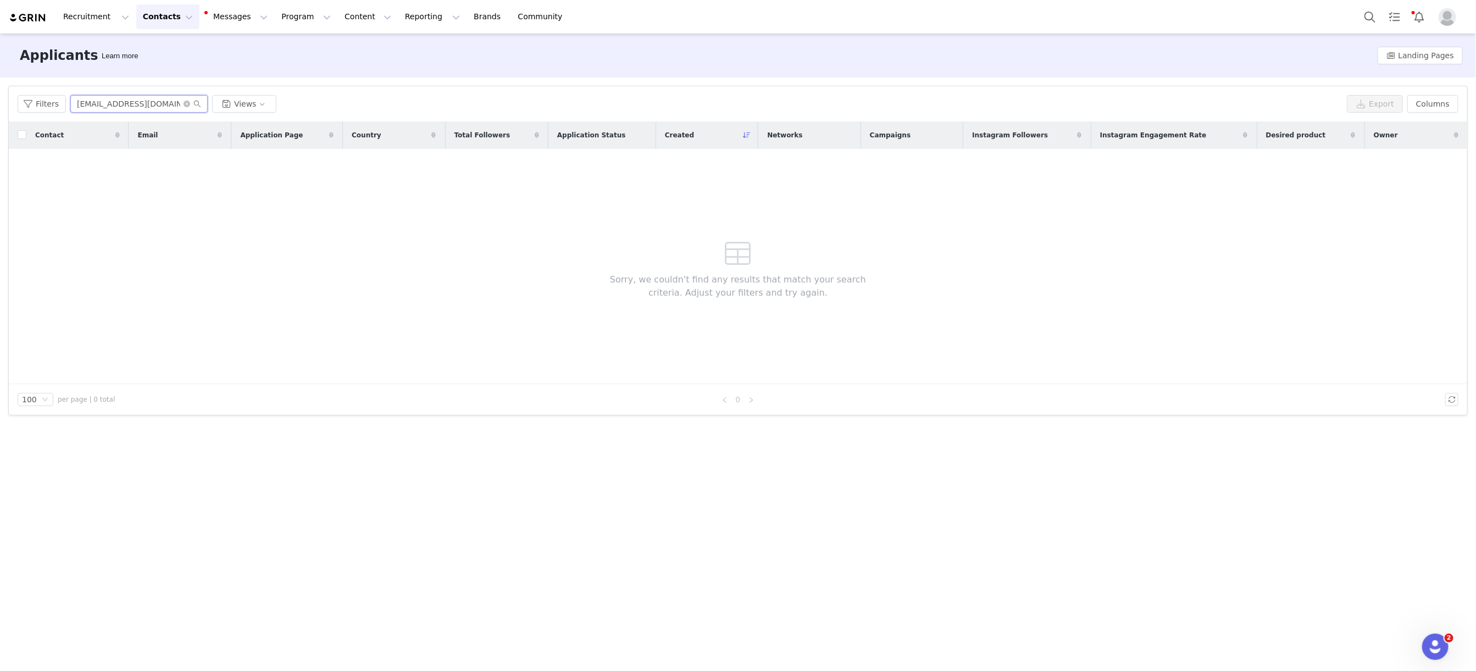
click at [119, 98] on input "[EMAIL_ADDRESS][DOMAIN_NAME]" at bounding box center [138, 104] width 137 height 18
paste input "[EMAIL_ADDRESS][DOMAIN_NAME]"
type input "[EMAIL_ADDRESS][DOMAIN_NAME]"
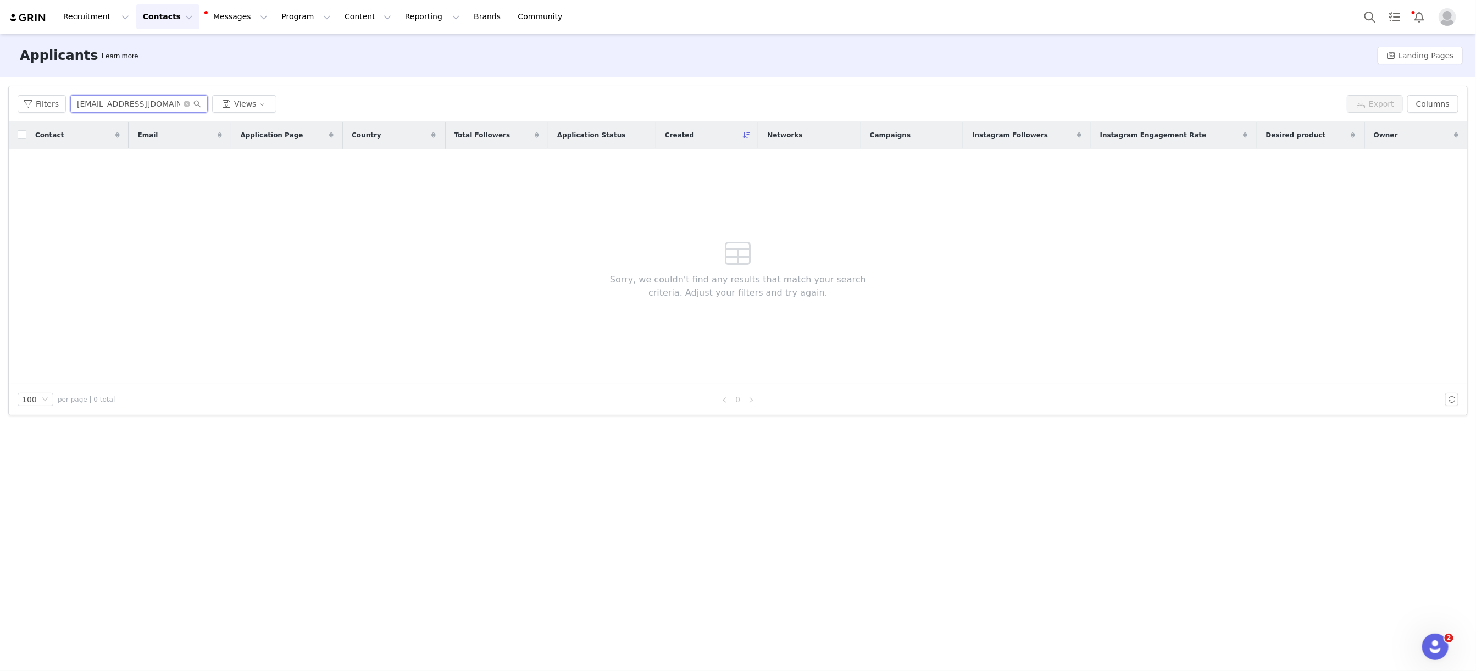
click at [149, 104] on input "[EMAIL_ADDRESS][DOMAIN_NAME]" at bounding box center [138, 104] width 137 height 18
paste input "[EMAIL_ADDRESS][DOMAIN_NAME]"
type input "[EMAIL_ADDRESS][DOMAIN_NAME]"
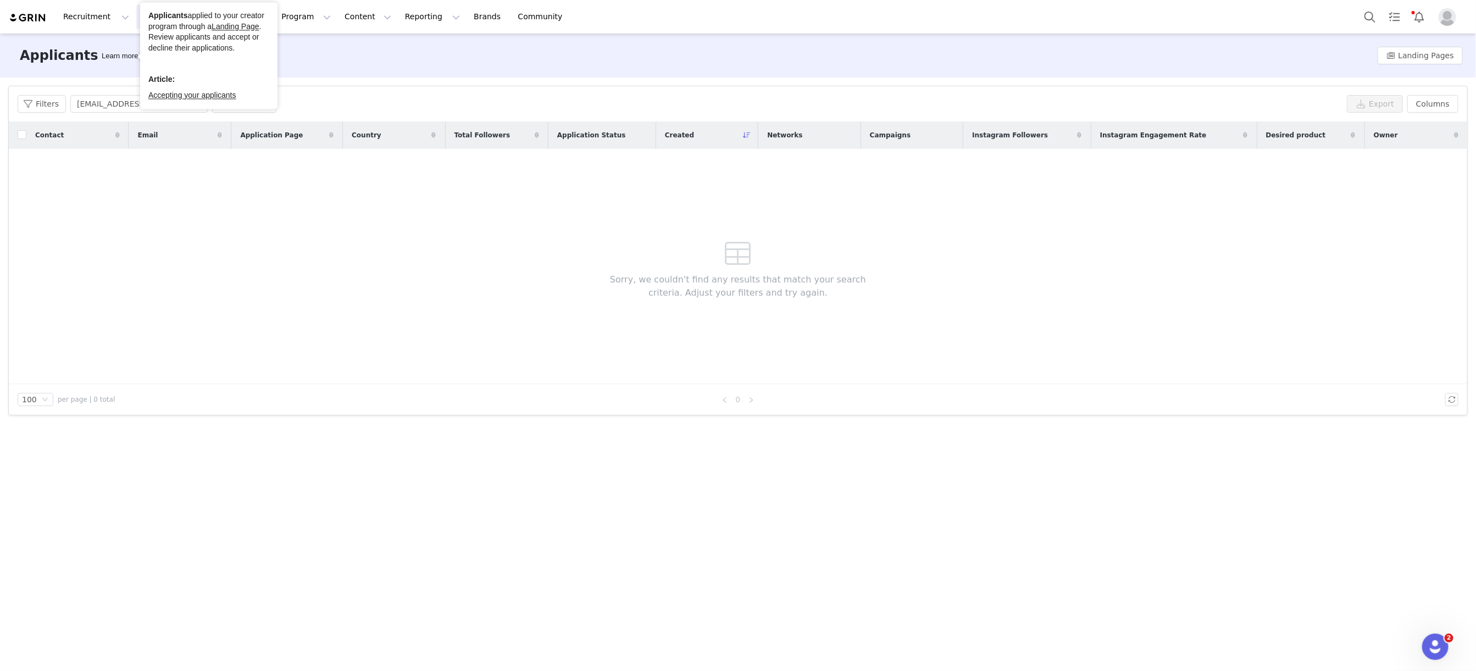
click at [410, 29] on span "Reporting Reporting Dashboard Report Builder" at bounding box center [432, 16] width 68 height 25
click at [177, 19] on button "Contacts Contacts" at bounding box center [167, 16] width 63 height 25
click at [195, 47] on div "Creators" at bounding box center [172, 49] width 74 height 12
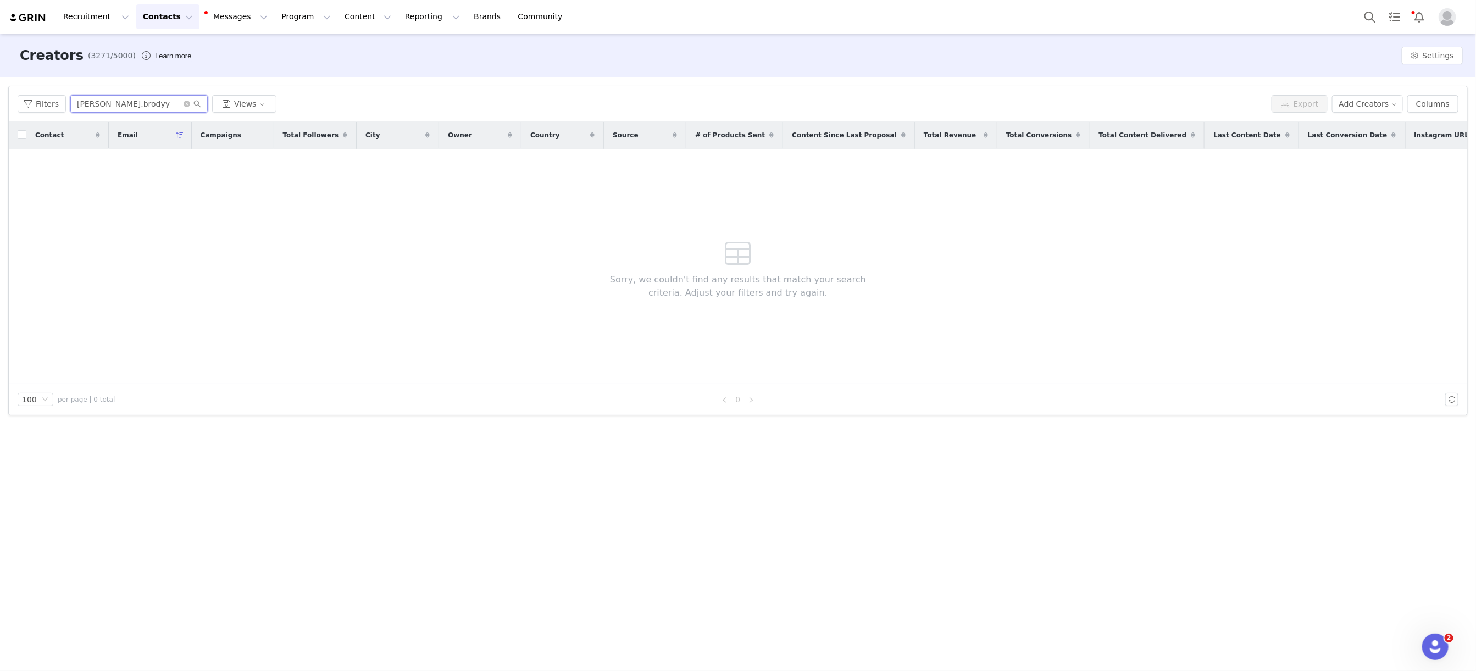
click at [128, 107] on input "[PERSON_NAME].brodyy" at bounding box center [138, 104] width 137 height 18
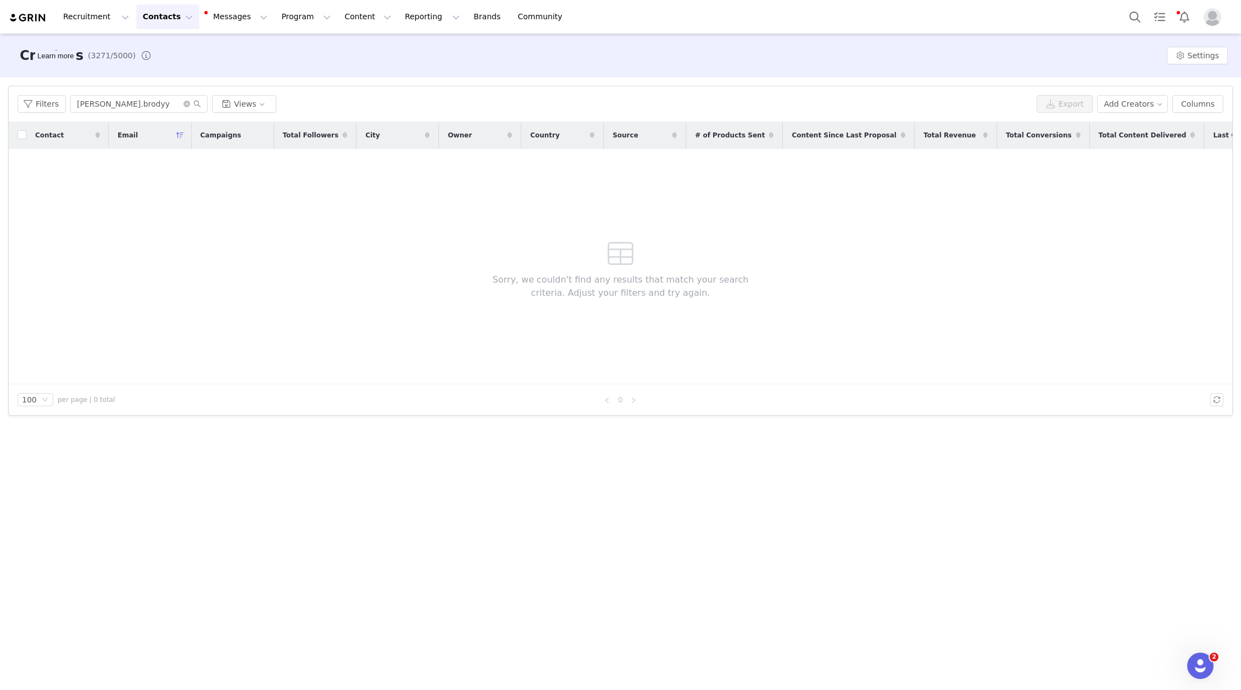
click at [146, 22] on button "Contacts Contacts" at bounding box center [167, 16] width 63 height 25
click at [168, 45] on p "Creators" at bounding box center [153, 49] width 33 height 12
click at [185, 99] on input "[PERSON_NAME].brodyy" at bounding box center [138, 104] width 137 height 18
click at [185, 106] on icon "icon: close-circle" at bounding box center [187, 104] width 7 height 7
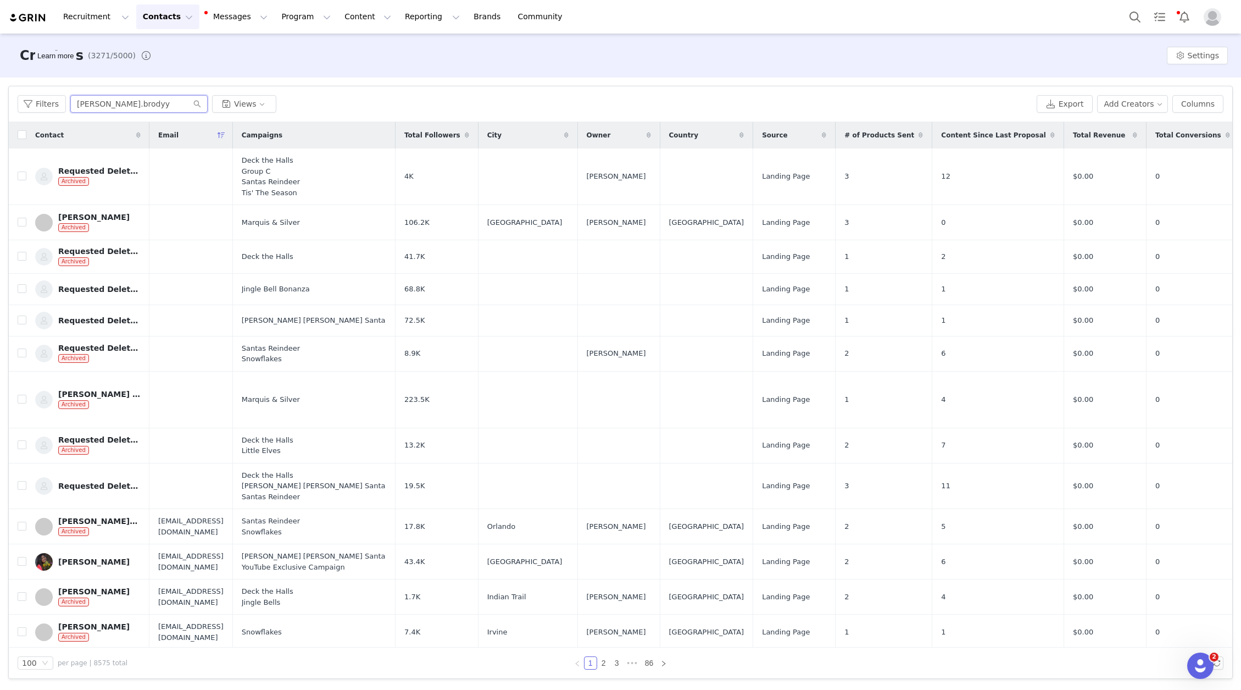
click at [133, 97] on input "[PERSON_NAME].brodyy" at bounding box center [138, 104] width 137 height 18
click at [120, 105] on input "[PERSON_NAME].brodyy" at bounding box center [138, 104] width 137 height 18
click at [124, 105] on input "[PERSON_NAME].brodyy" at bounding box center [138, 104] width 137 height 18
click at [113, 104] on input "[PERSON_NAME].brodyy" at bounding box center [138, 104] width 137 height 18
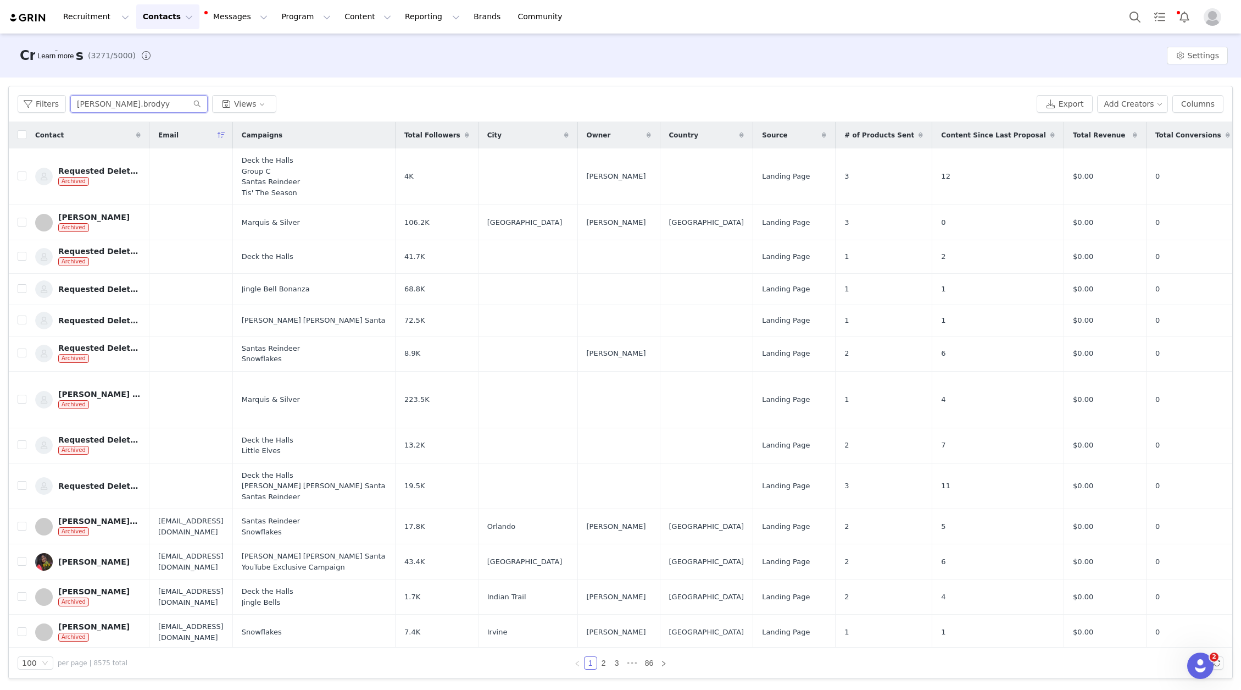
click at [119, 103] on input "[PERSON_NAME].brodyy" at bounding box center [138, 104] width 137 height 18
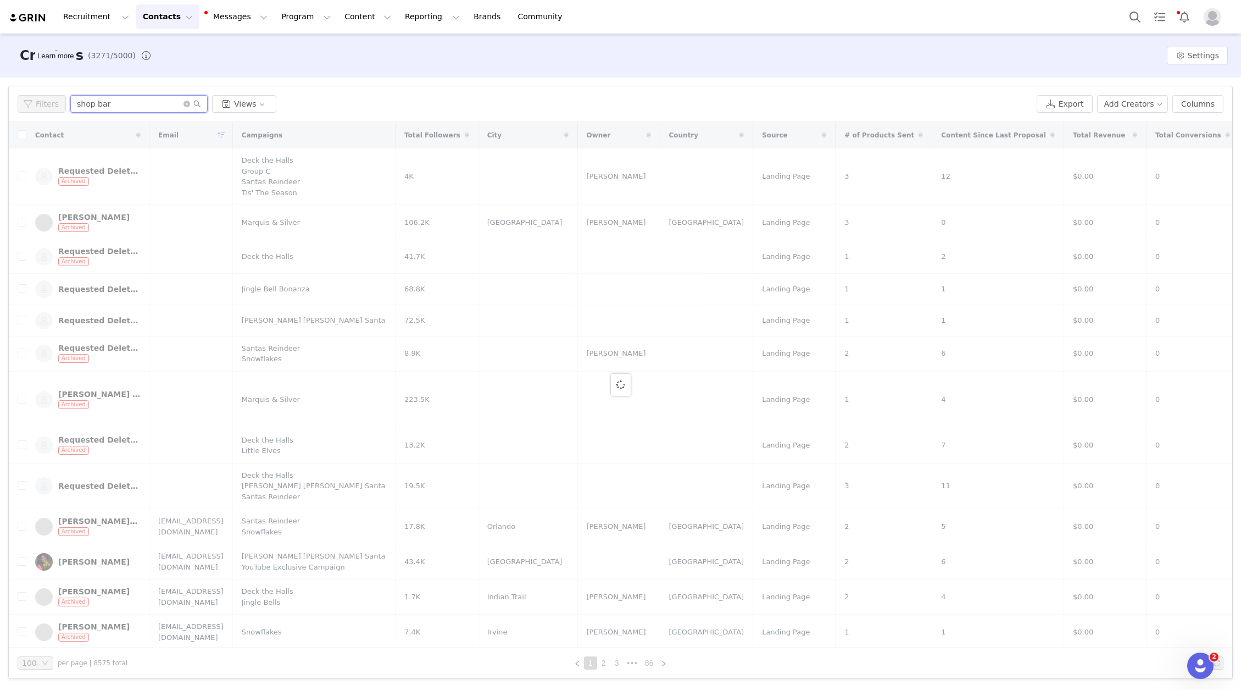
type input "shop bart"
click at [148, 105] on input "shop bart" at bounding box center [138, 104] width 137 height 18
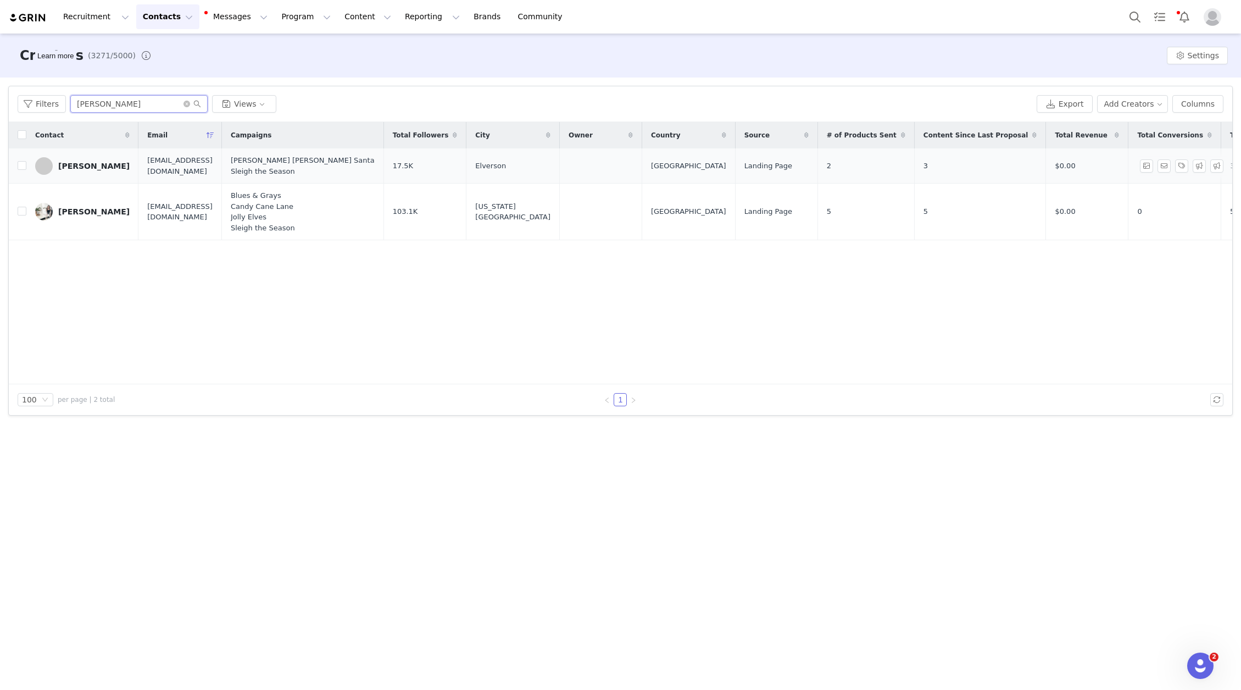
type input "[PERSON_NAME]"
click at [83, 157] on link "[PERSON_NAME]" at bounding box center [82, 166] width 95 height 18
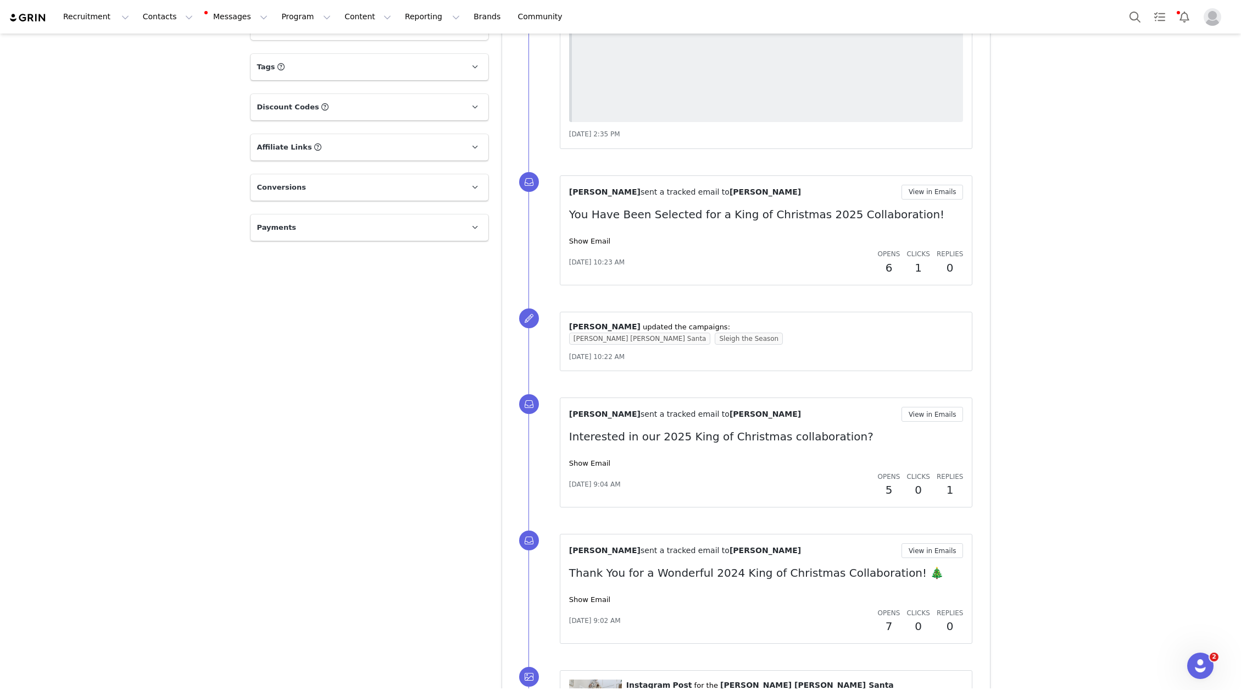
scroll to position [1563, 0]
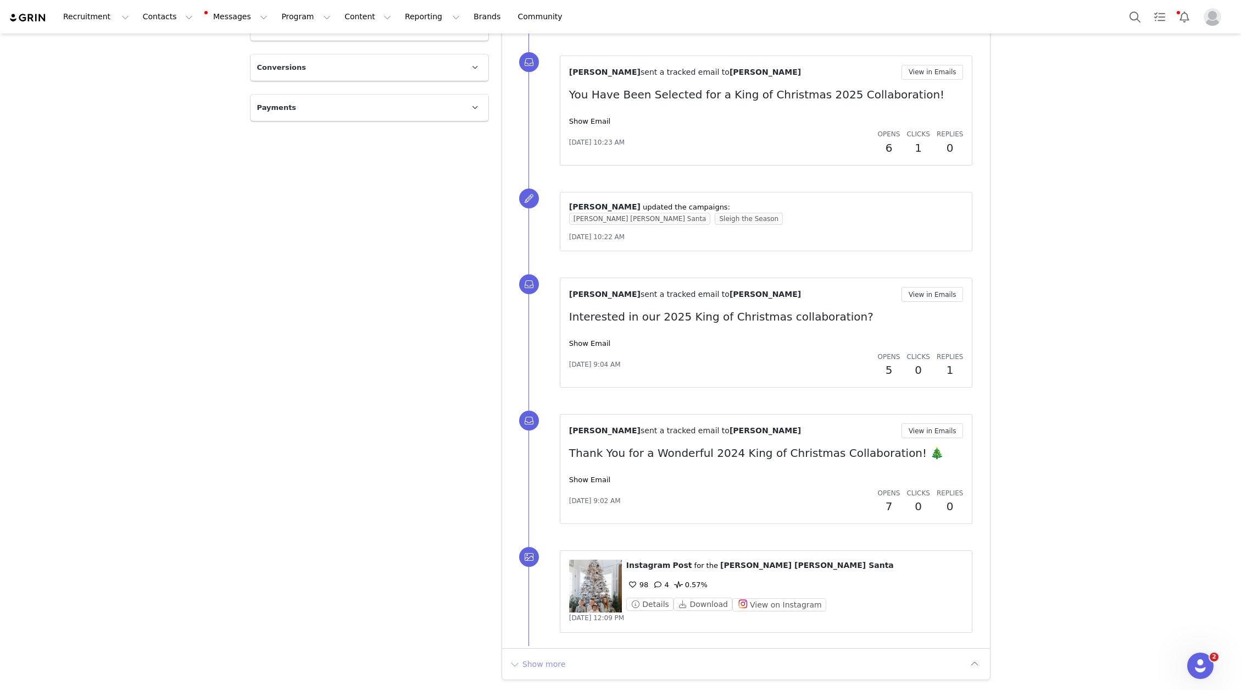
click at [533, 663] on button "Show more" at bounding box center [538, 664] width 58 height 18
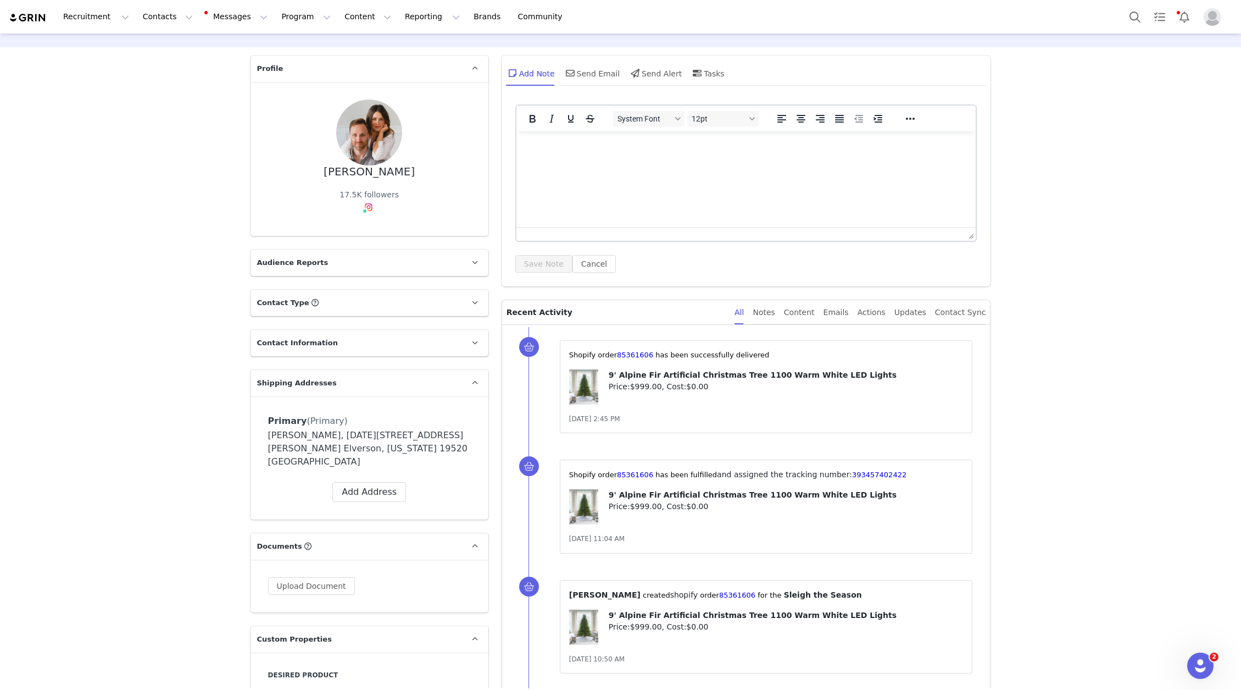
scroll to position [0, 0]
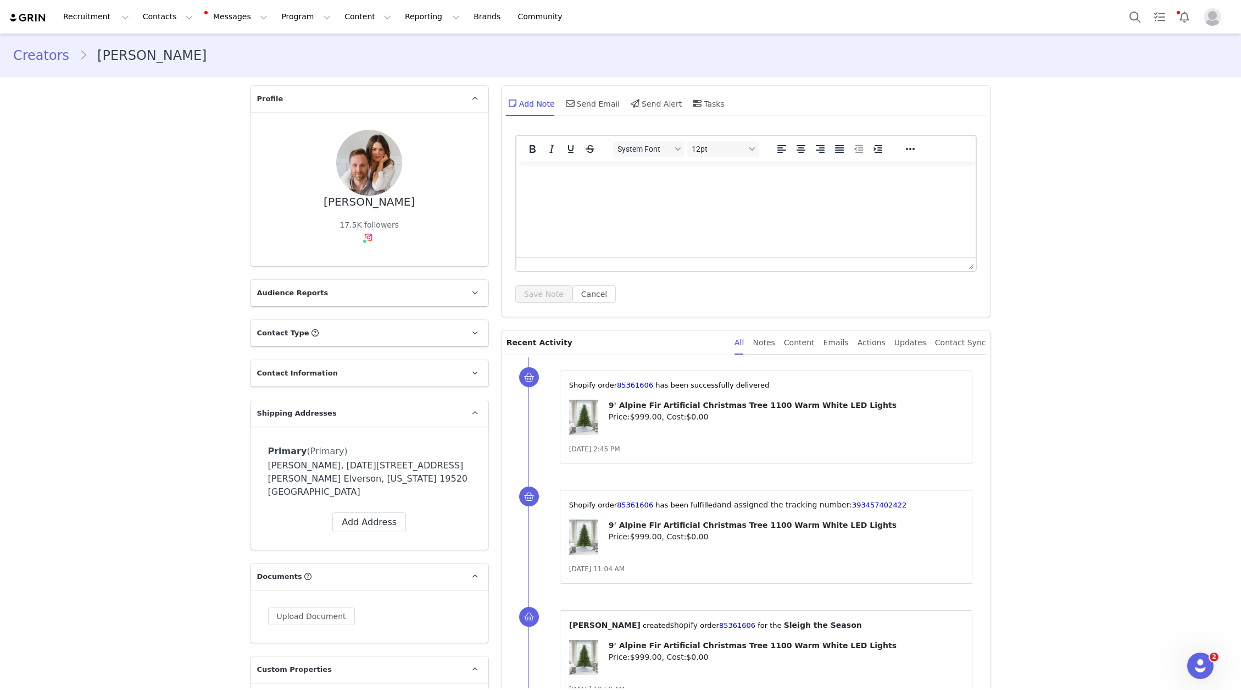
click at [375, 202] on div "[PERSON_NAME] 17.5K followers" at bounding box center [370, 189] width 238 height 154
click at [376, 208] on div "Instagram ( @bartlettpairphotography ) — Creator Connected — Account is discove…" at bounding box center [372, 212] width 207 height 47
click at [376, 201] on link "@bartlettpairphotography" at bounding box center [375, 203] width 101 height 9
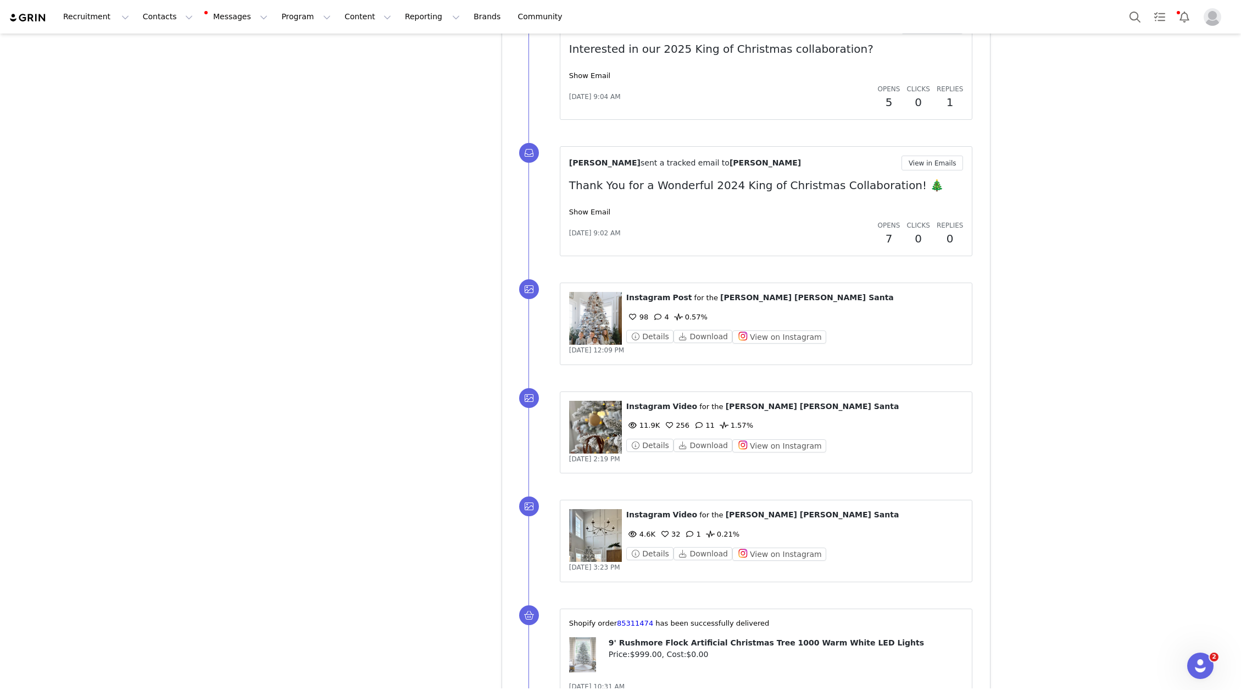
scroll to position [1899, 0]
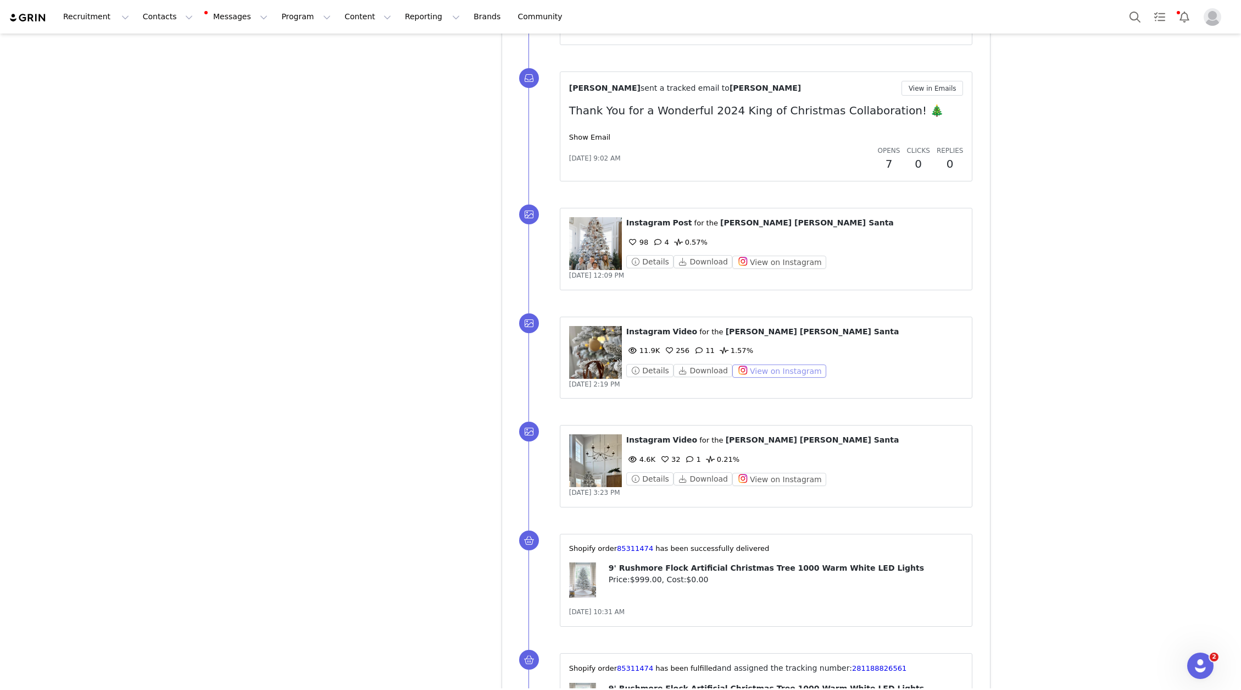
click at [791, 377] on button "View on Instagram" at bounding box center [779, 370] width 94 height 13
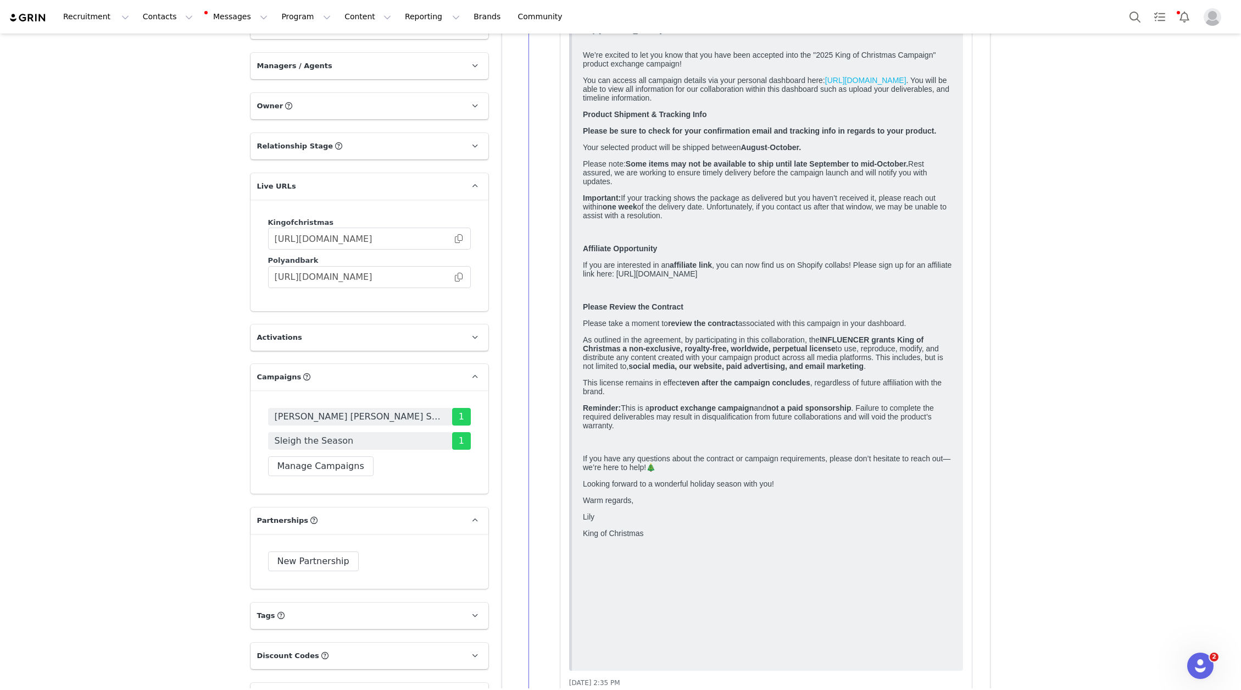
scroll to position [625, 0]
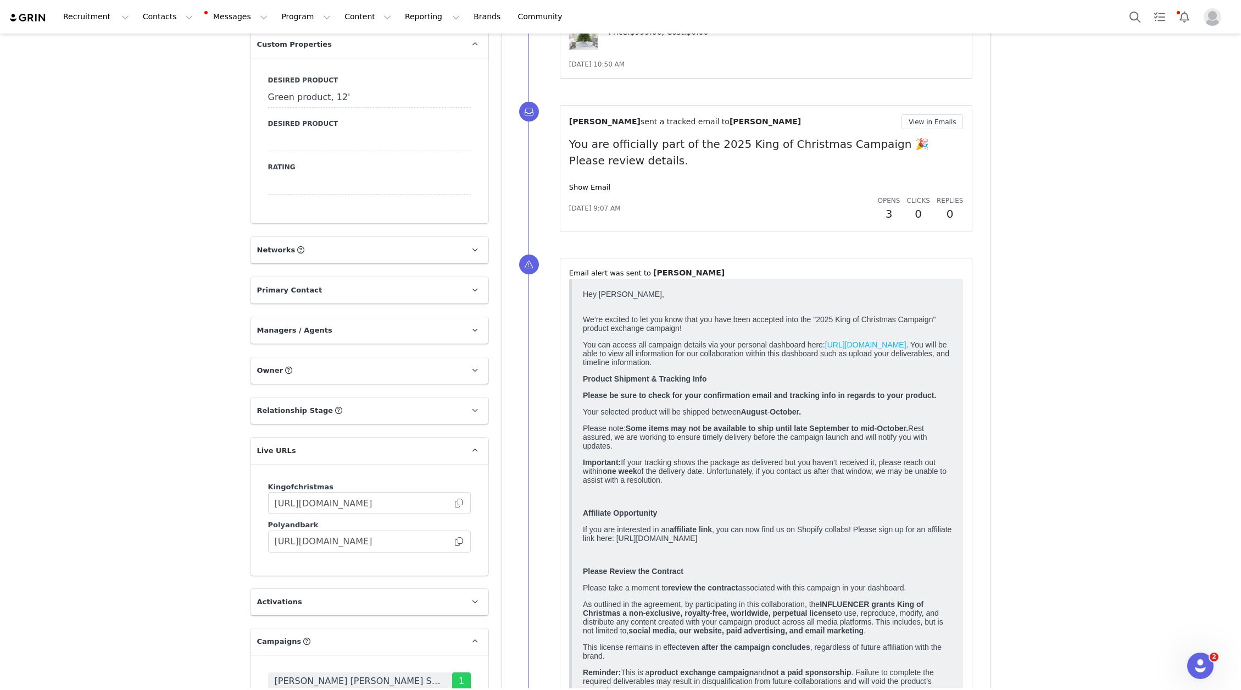
click at [353, 237] on p "Networks You can add or change your creators network URL' here, your active cre…" at bounding box center [357, 250] width 212 height 26
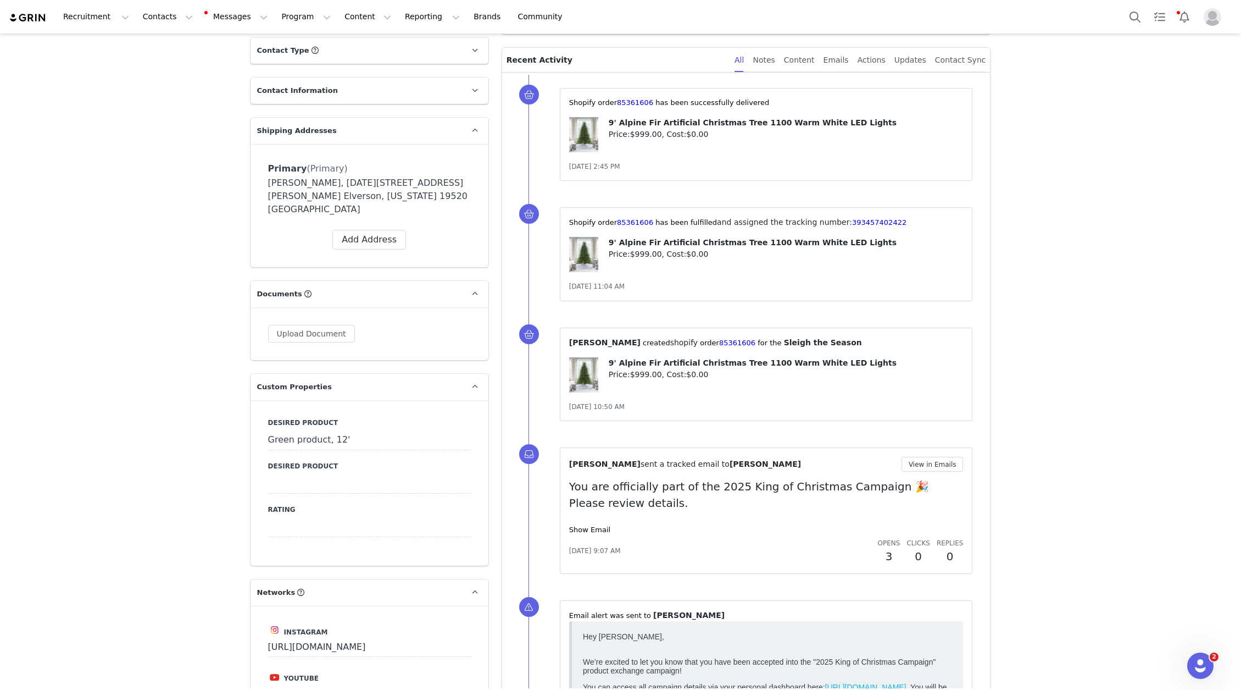
scroll to position [551, 0]
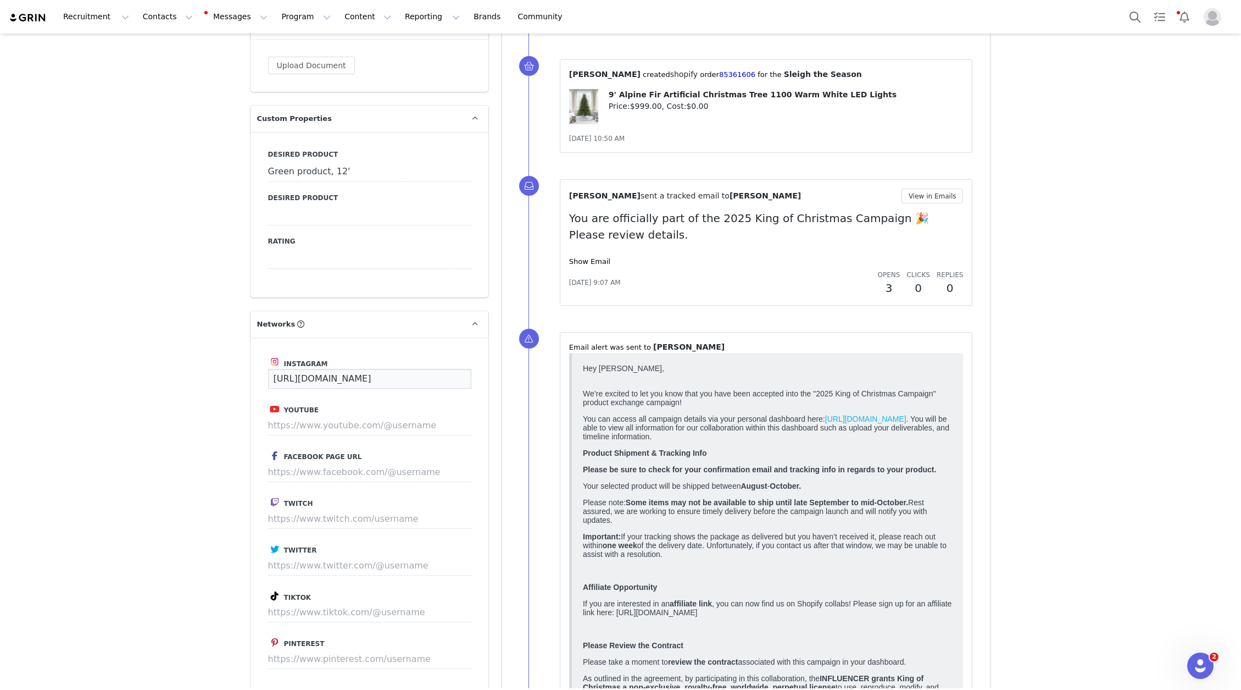
click at [312, 369] on input "[URL][DOMAIN_NAME]" at bounding box center [369, 379] width 203 height 20
paste input "[URL][DOMAIN_NAME]"
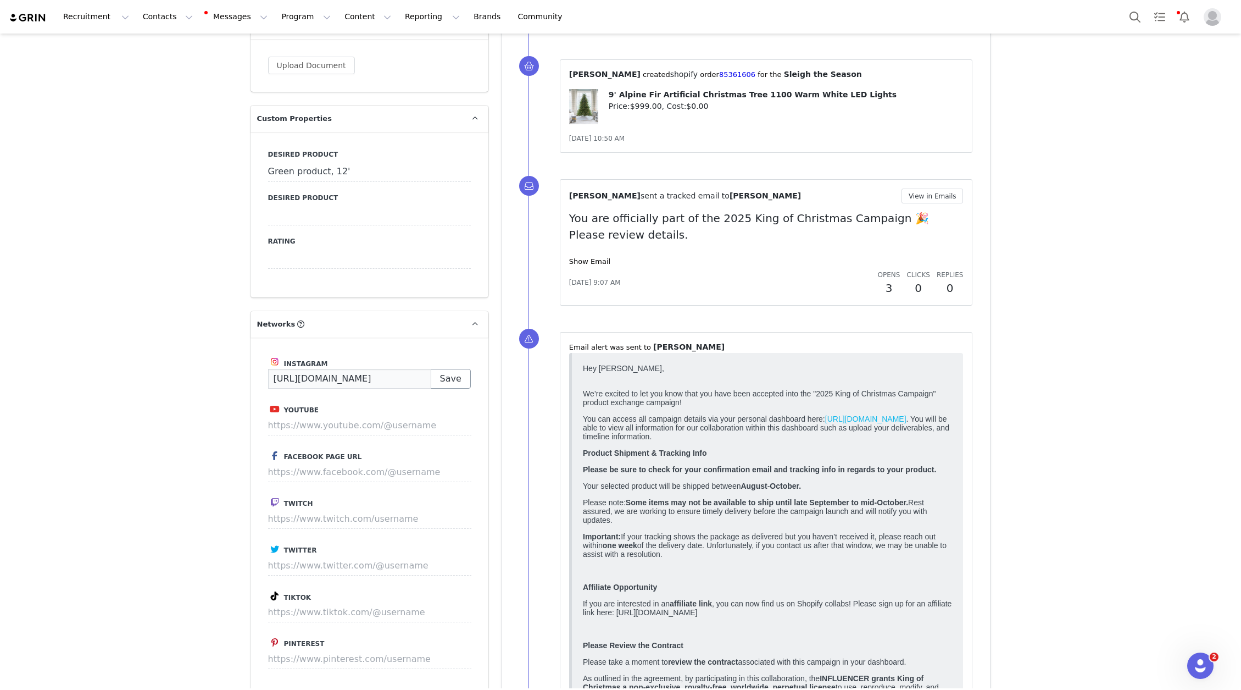
type input "[URL][DOMAIN_NAME]"
click at [459, 369] on button "Save" at bounding box center [451, 379] width 40 height 20
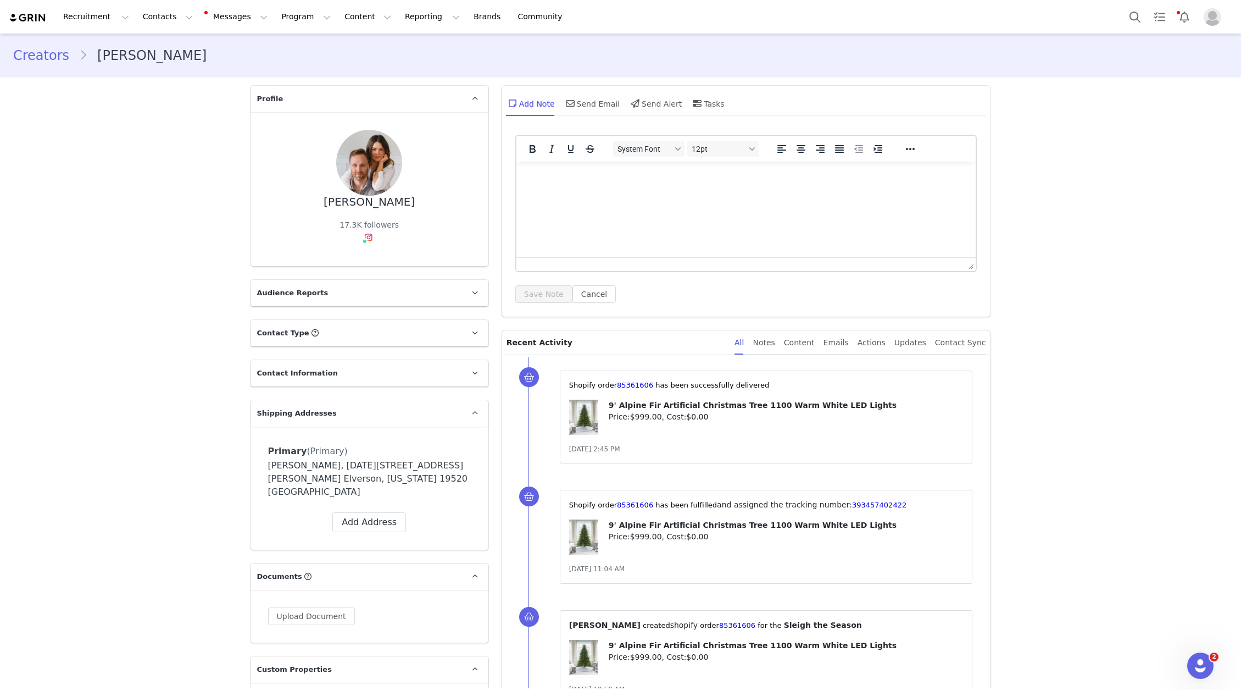
click at [344, 11] on button "Content Content" at bounding box center [368, 16] width 60 height 25
click at [347, 51] on p "Creator Content" at bounding box center [355, 49] width 62 height 12
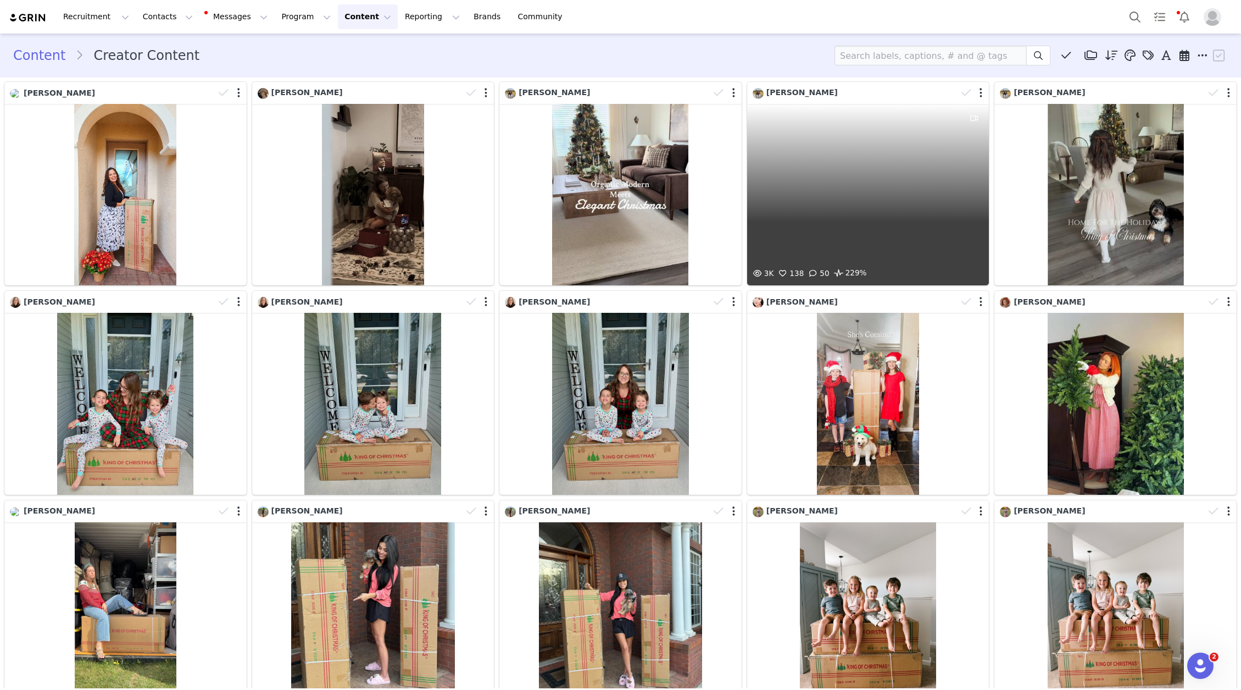
click at [864, 195] on div "3K 138 50 229%" at bounding box center [868, 194] width 242 height 181
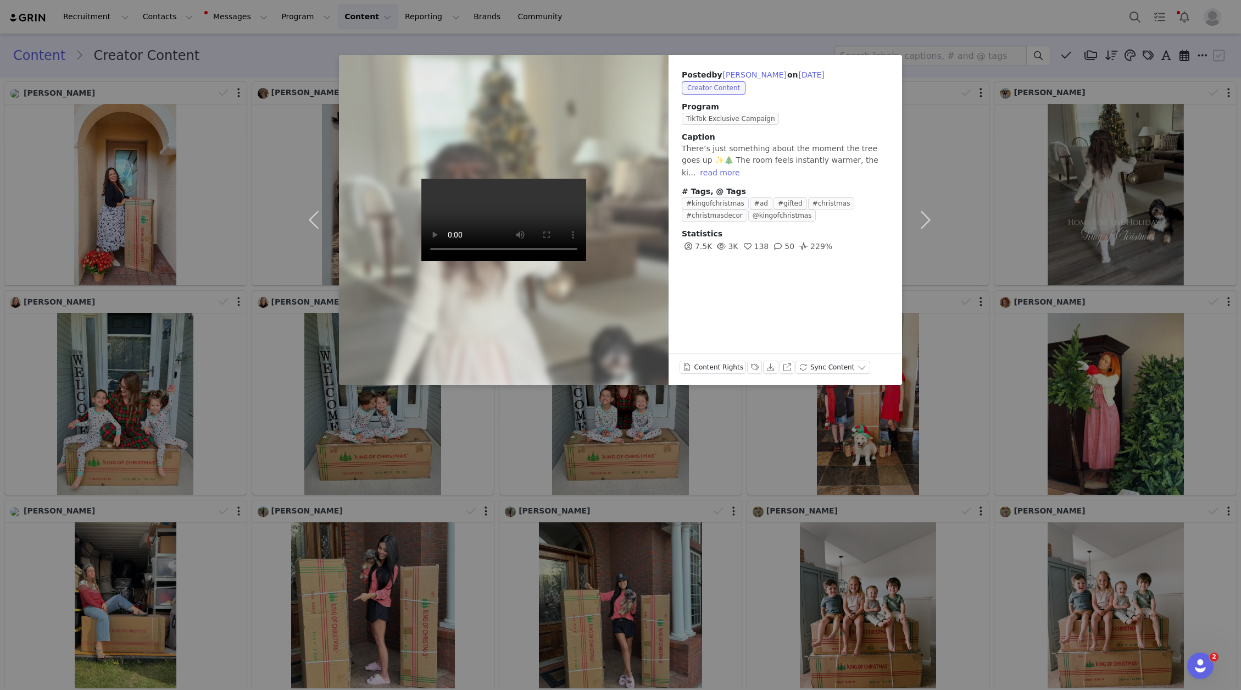
click at [1105, 220] on div "Posted by [PERSON_NAME] on [DATE] Creator Content Program TikTok Exclusive Camp…" at bounding box center [620, 345] width 1241 height 690
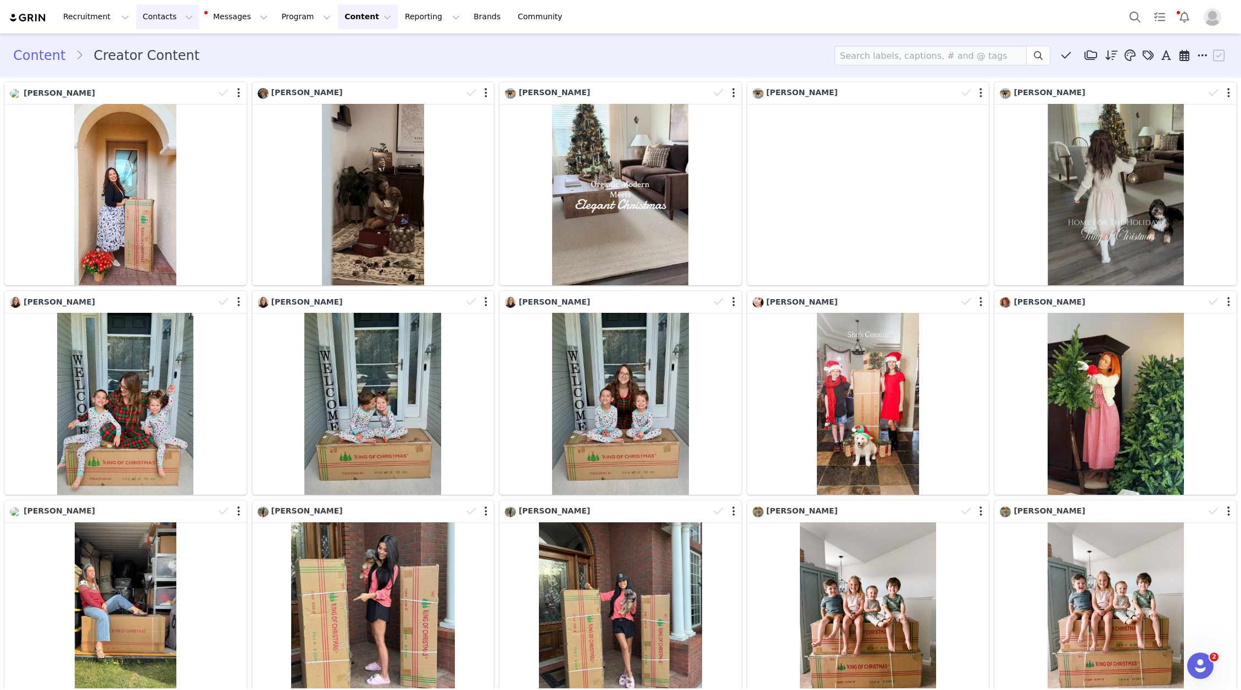
click at [160, 14] on button "Contacts Contacts" at bounding box center [167, 16] width 63 height 25
click at [175, 45] on div "Creators" at bounding box center [172, 49] width 74 height 12
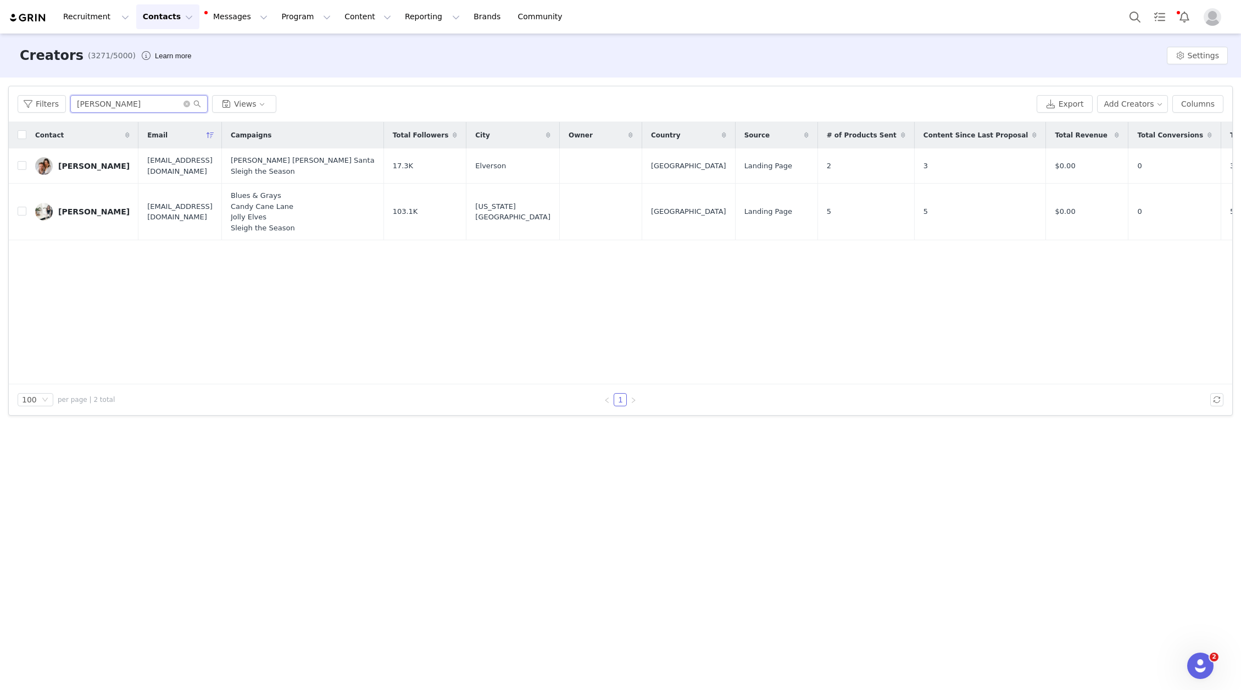
click at [137, 107] on input "[PERSON_NAME]" at bounding box center [138, 104] width 137 height 18
paste input "[PERSON_NAME]"
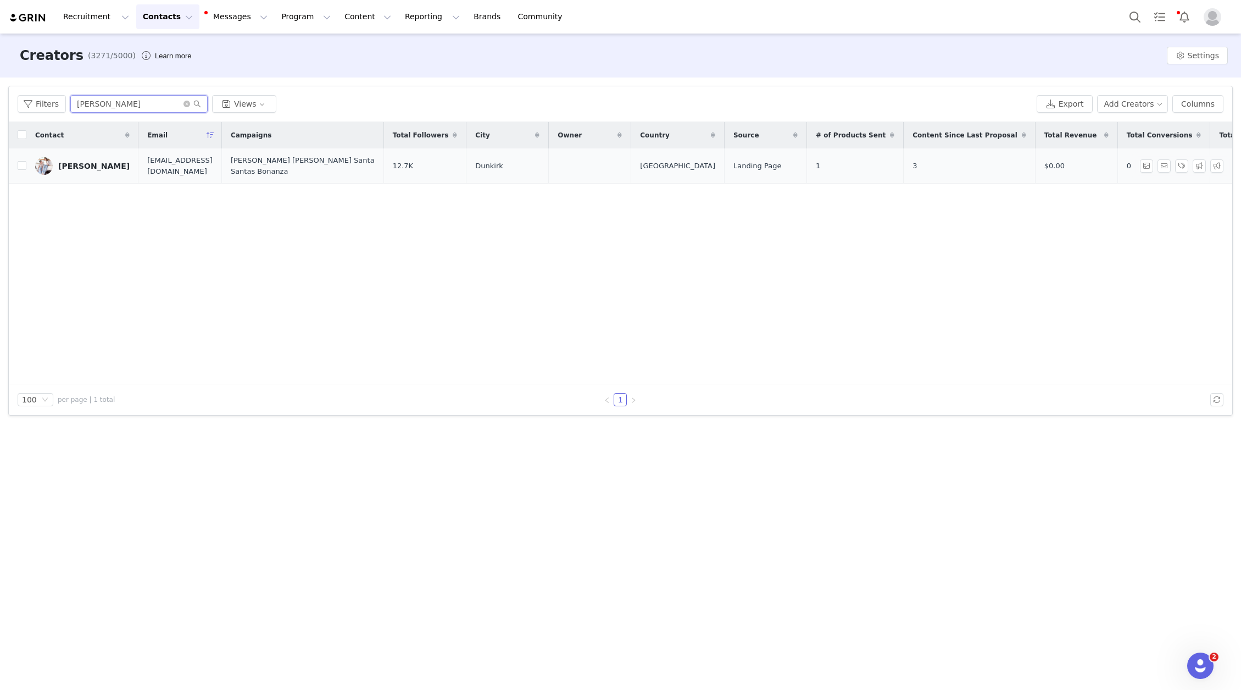
type input "[PERSON_NAME]"
click at [85, 169] on div "[PERSON_NAME]" at bounding box center [93, 166] width 71 height 9
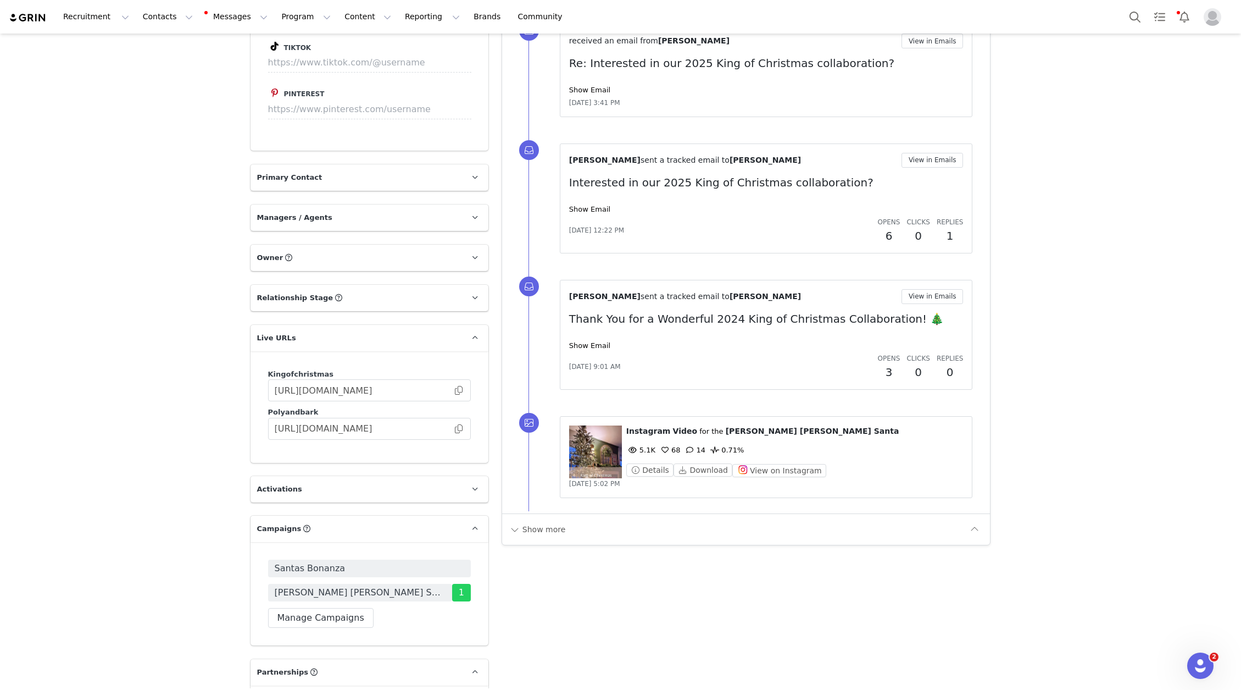
scroll to position [1275, 0]
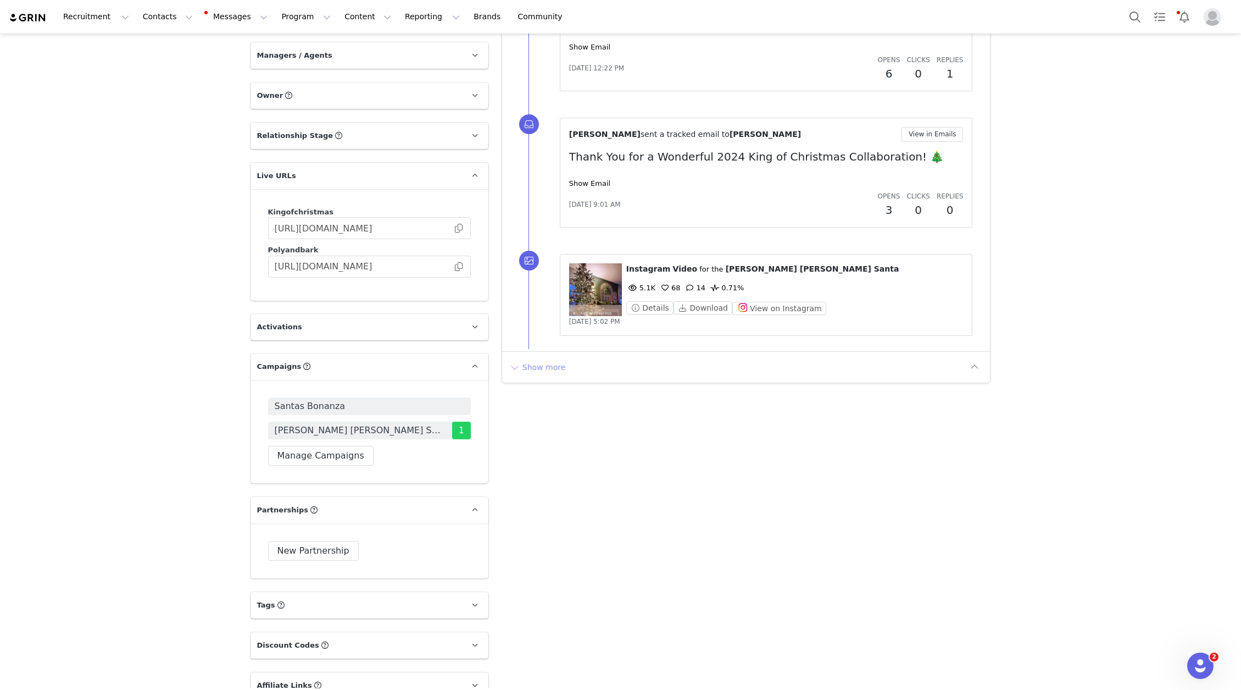
click at [537, 363] on button "Show more" at bounding box center [538, 367] width 58 height 18
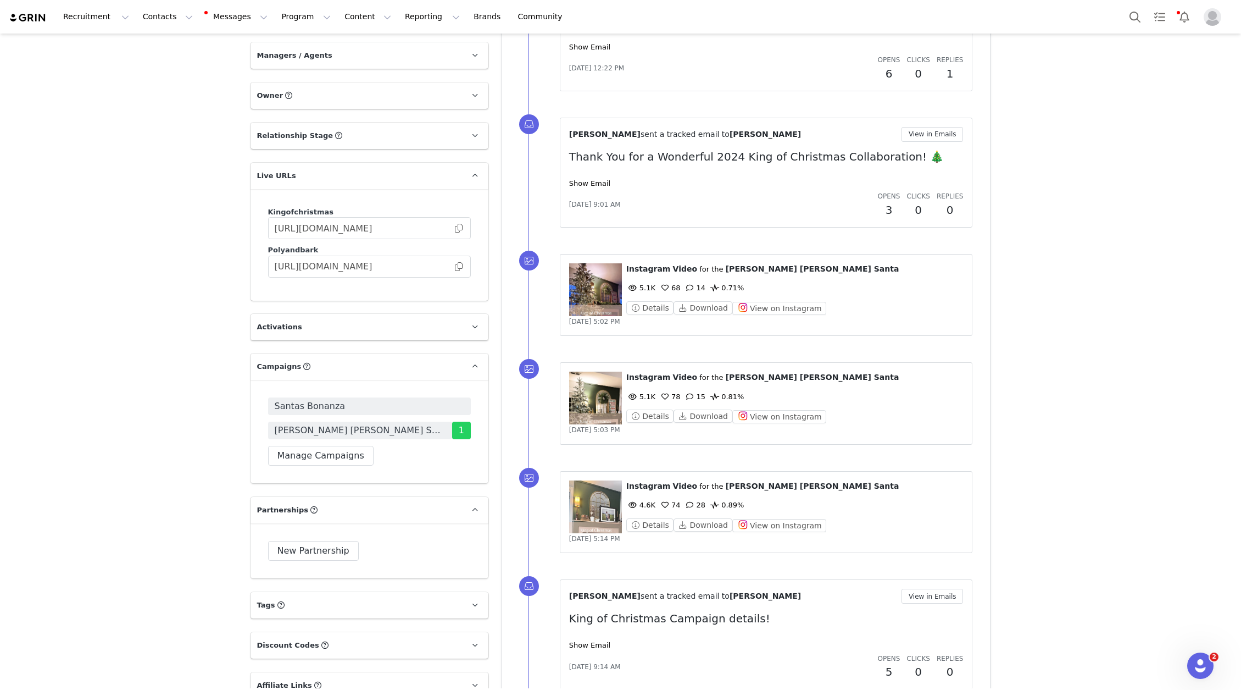
scroll to position [0, 0]
click at [600, 277] on figure at bounding box center [595, 289] width 53 height 53
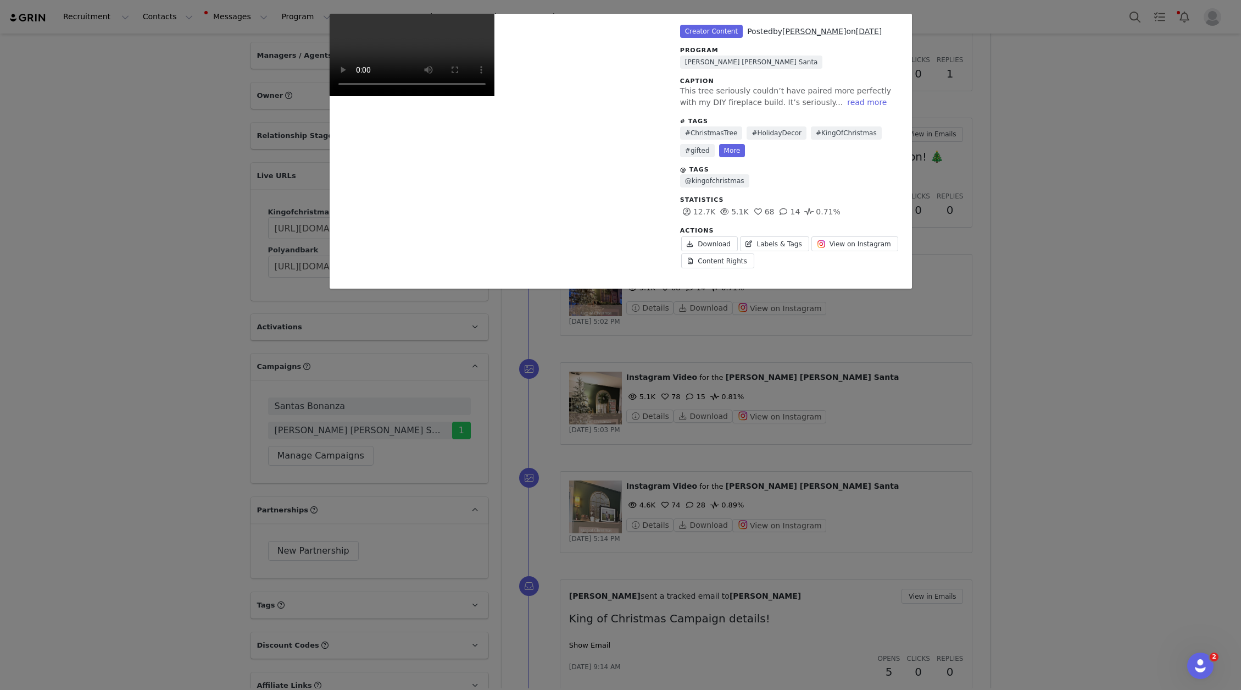
click at [985, 214] on div "Unlabeled Creator Content Posted by [PERSON_NAME] on [DATE] Program [PERSON_NAM…" at bounding box center [620, 345] width 1241 height 690
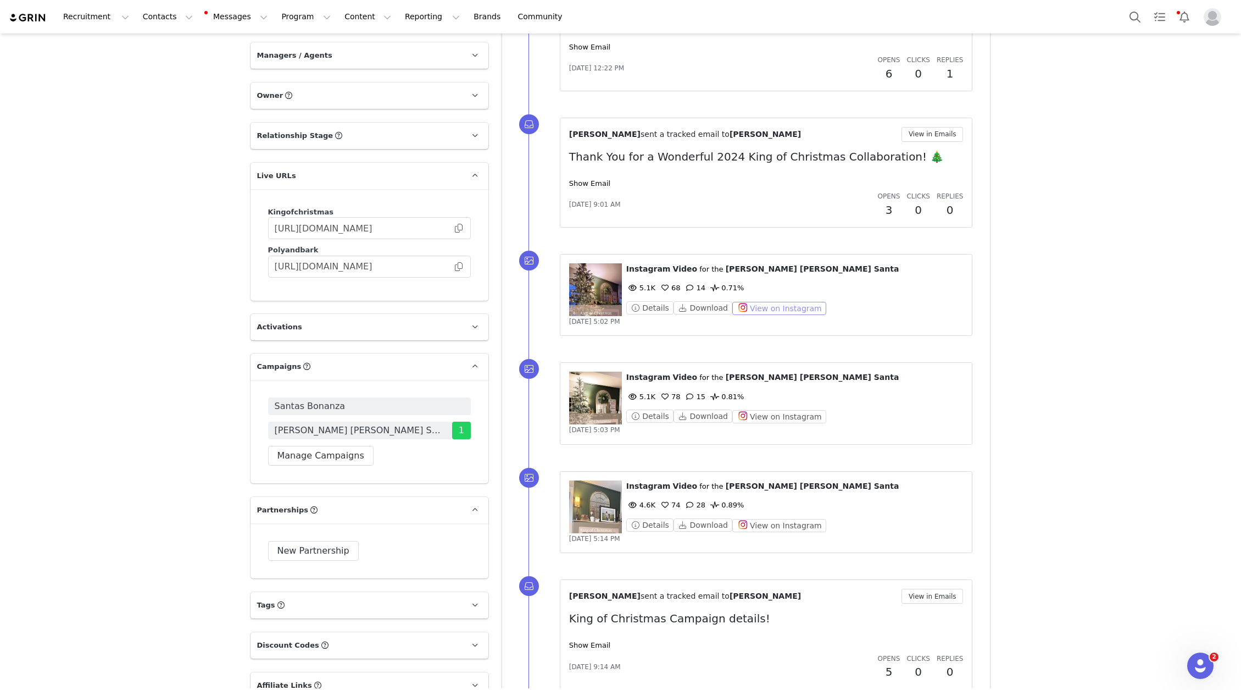
click at [777, 303] on button "View on Instagram" at bounding box center [779, 308] width 94 height 13
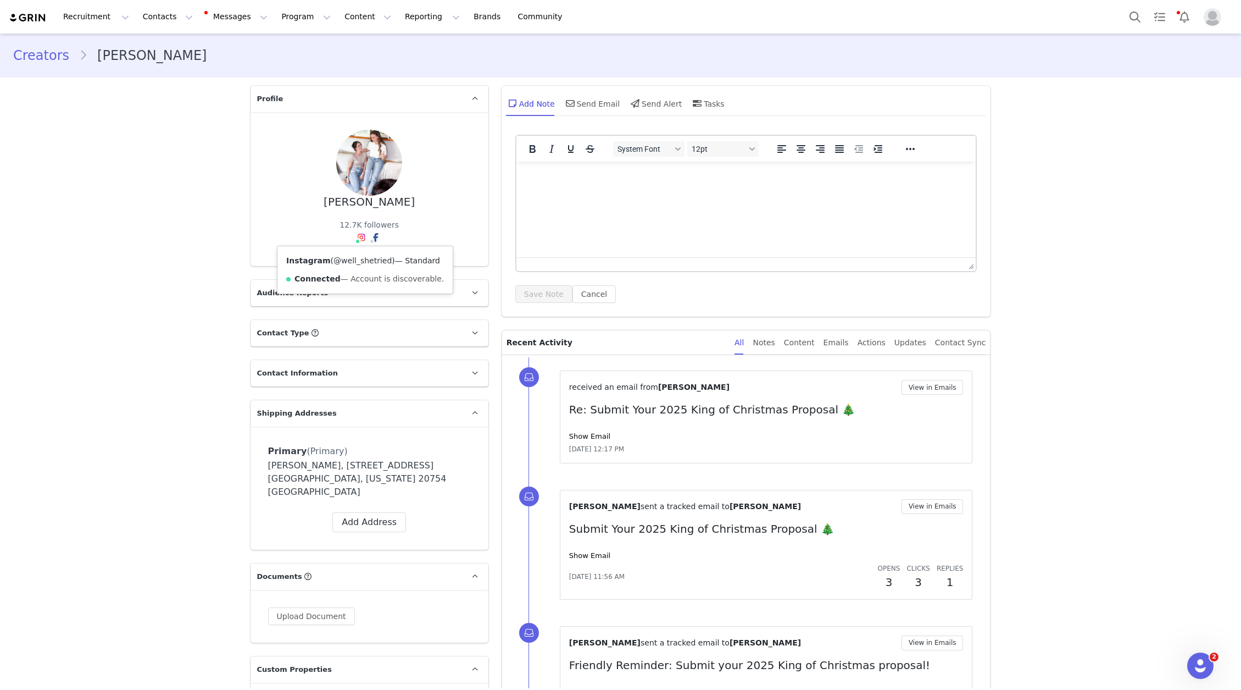
click at [363, 259] on link "@well_shetried" at bounding box center [363, 260] width 58 height 9
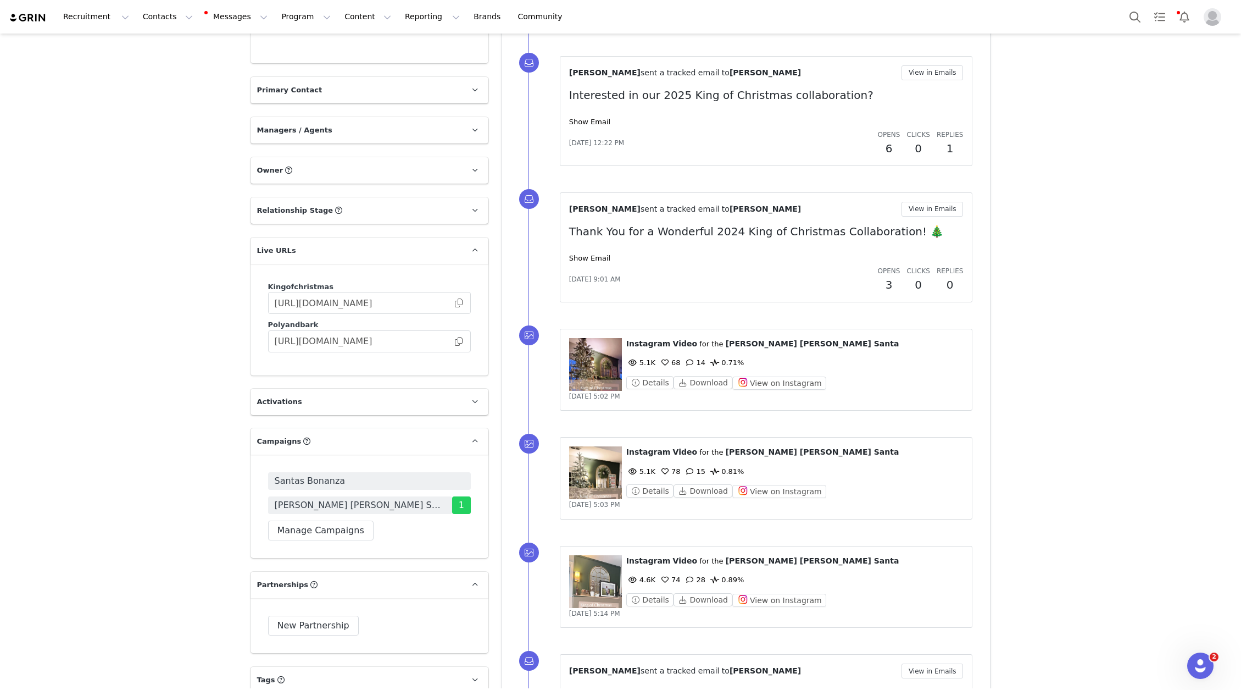
scroll to position [1192, 0]
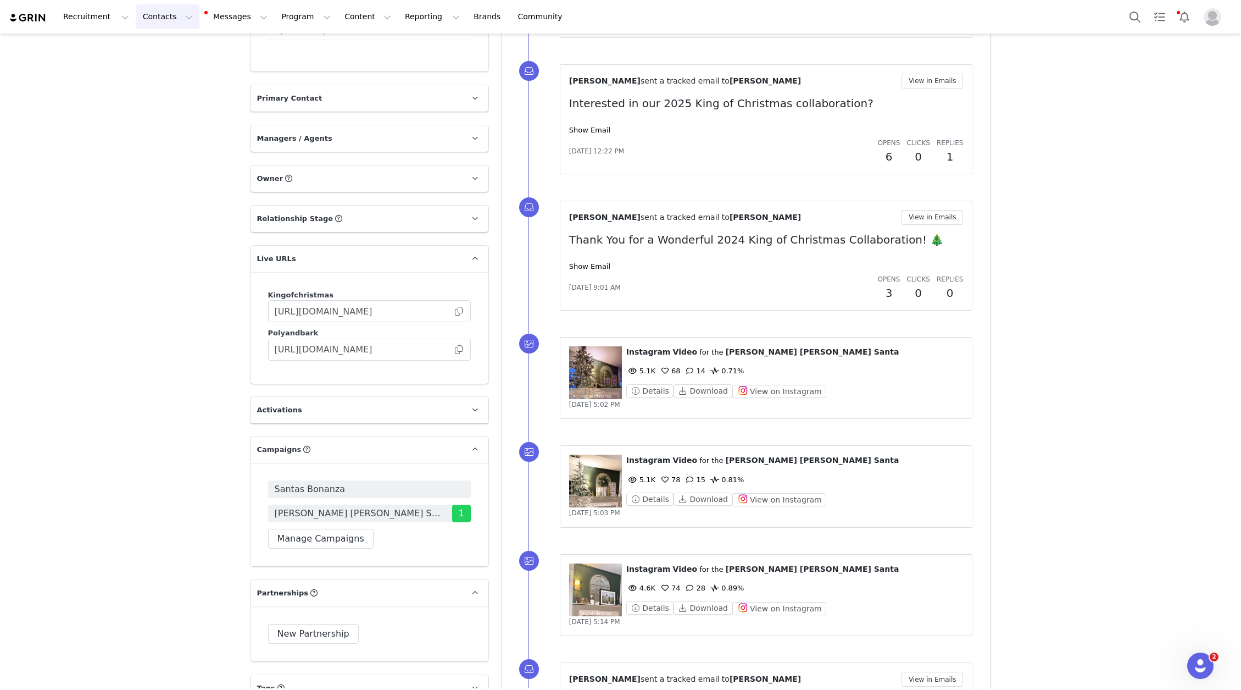
click at [166, 25] on button "Contacts Contacts" at bounding box center [167, 16] width 63 height 25
click at [173, 48] on div "Creators" at bounding box center [172, 49] width 74 height 12
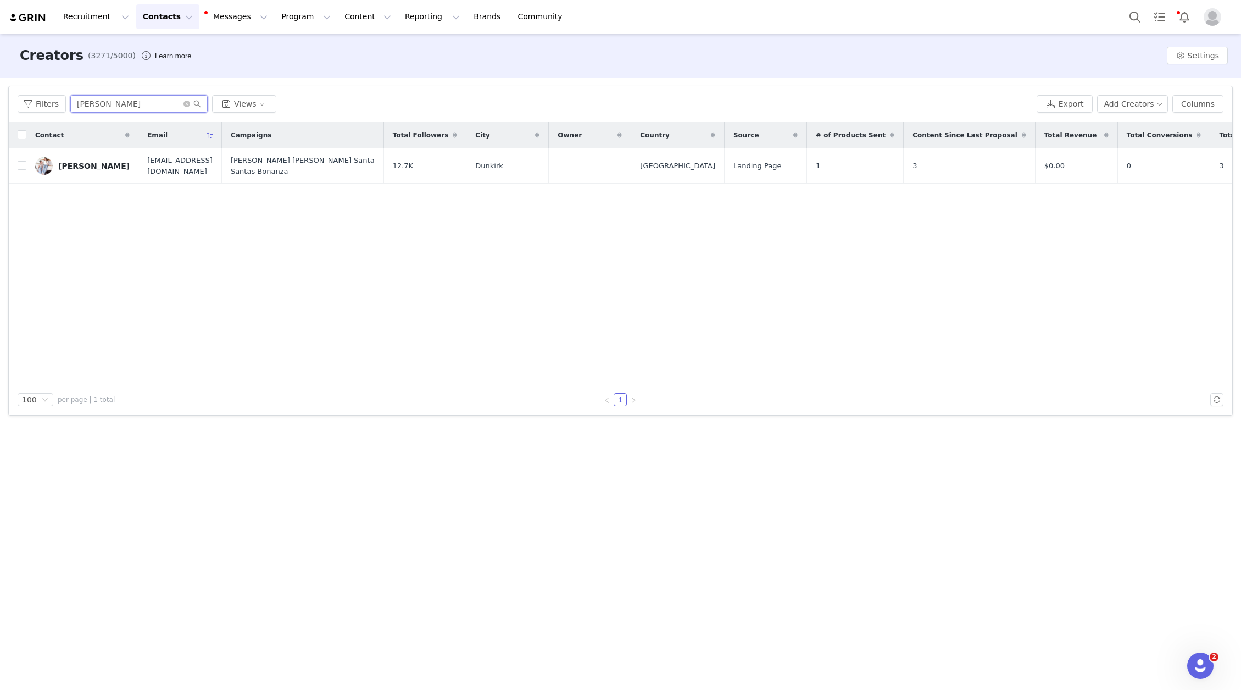
click at [143, 112] on input "[PERSON_NAME]" at bounding box center [138, 104] width 137 height 18
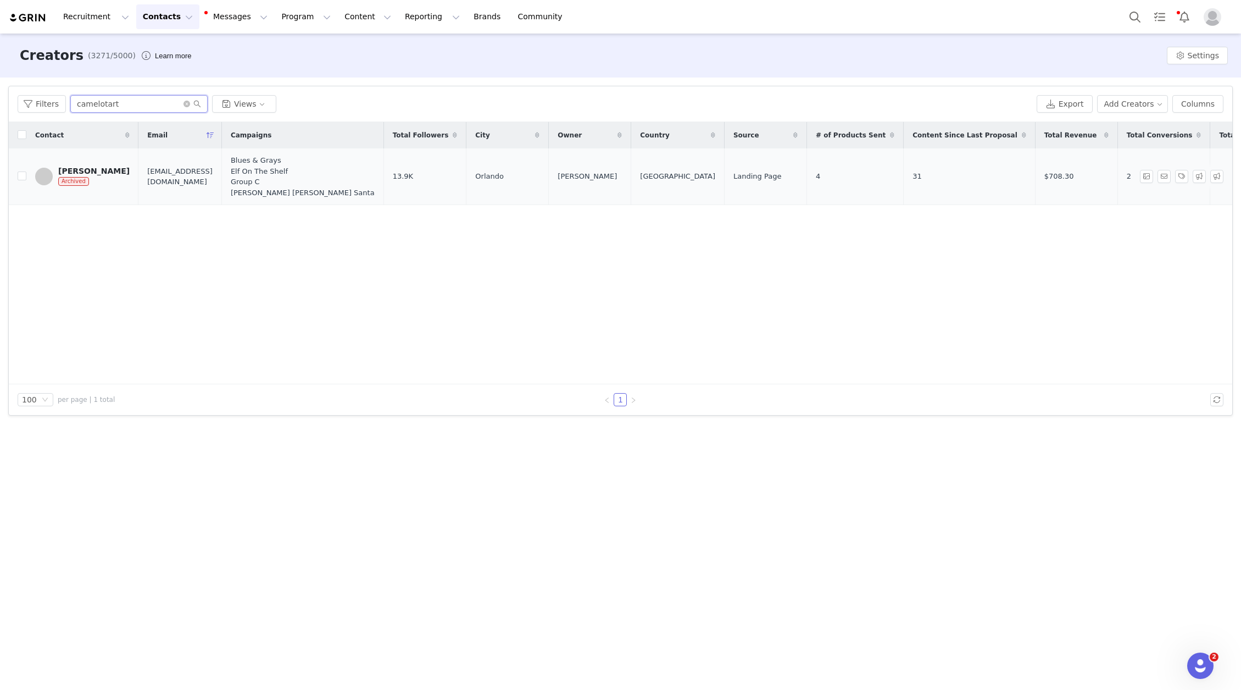
type input "camelotart"
click at [93, 169] on div "[PERSON_NAME]" at bounding box center [93, 170] width 71 height 9
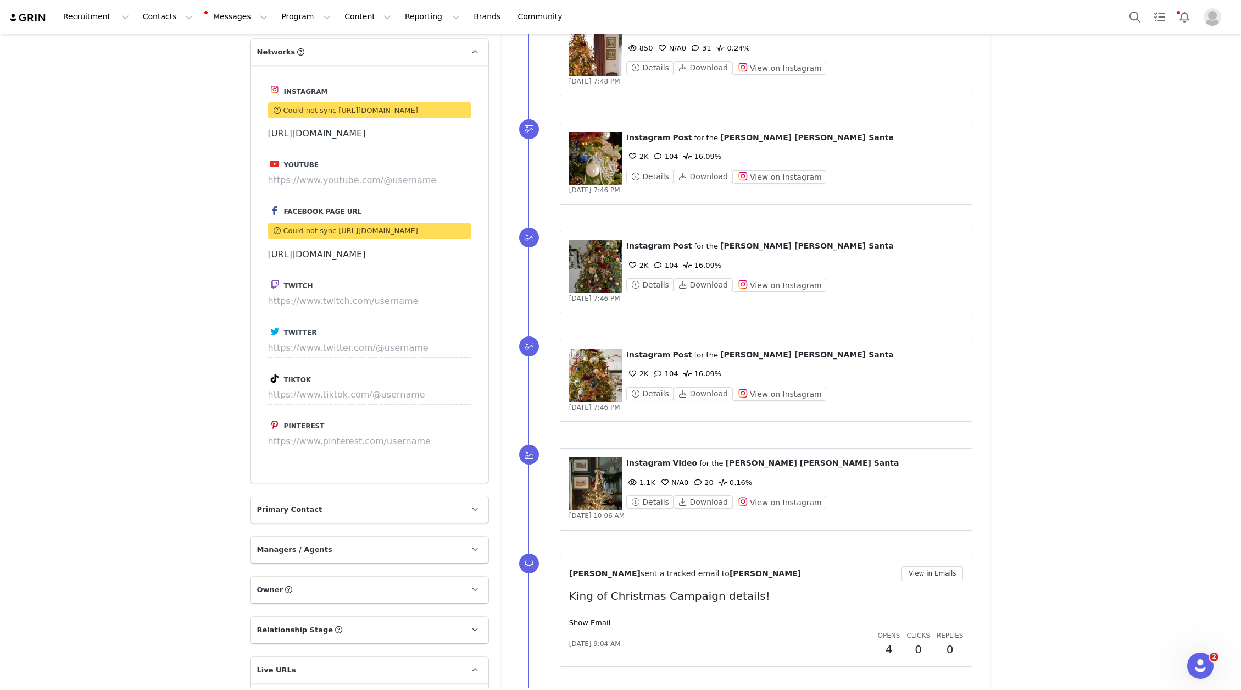
scroll to position [437, 0]
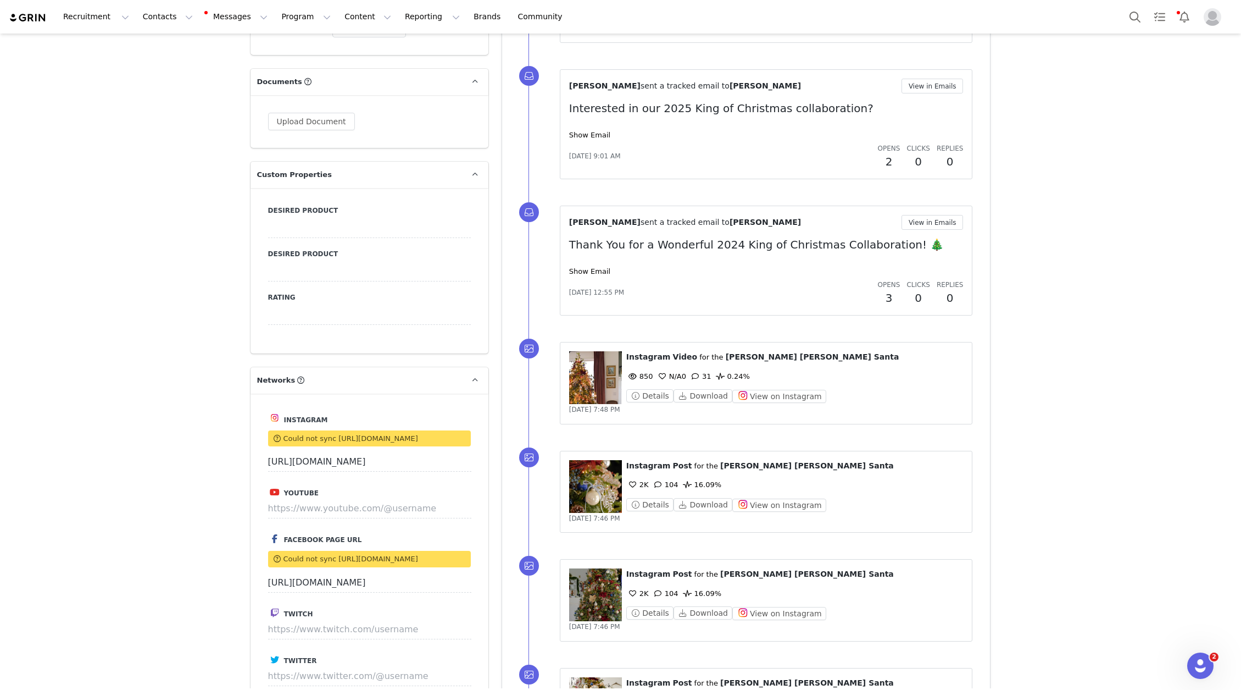
click at [598, 368] on figure at bounding box center [595, 377] width 53 height 53
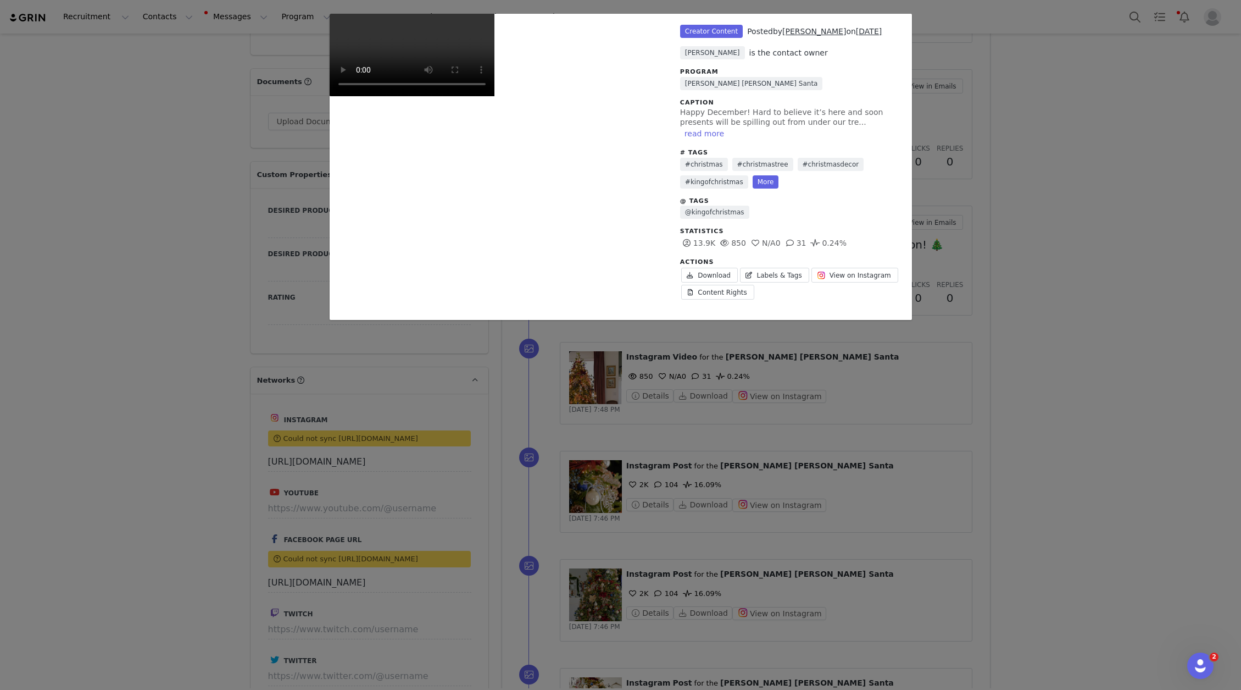
click at [960, 354] on div "Unlabeled Creator Content Posted by [PERSON_NAME] on [DATE] [PERSON_NAME] is th…" at bounding box center [620, 345] width 1241 height 690
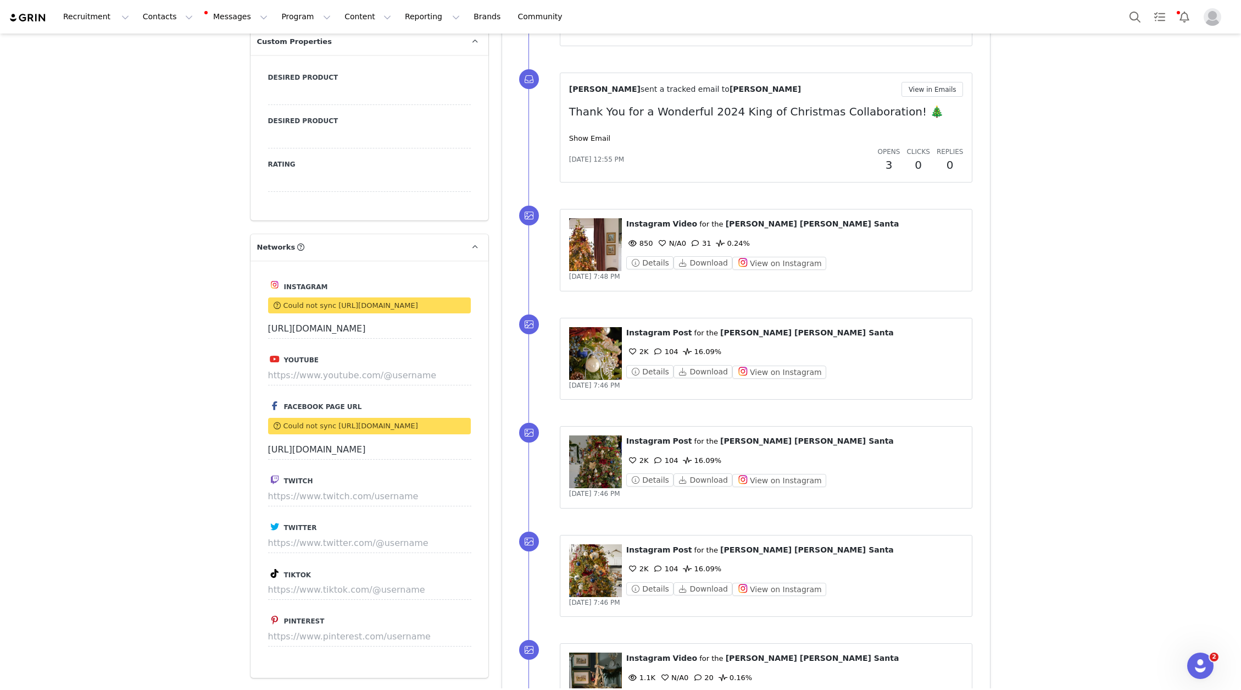
scroll to position [577, 0]
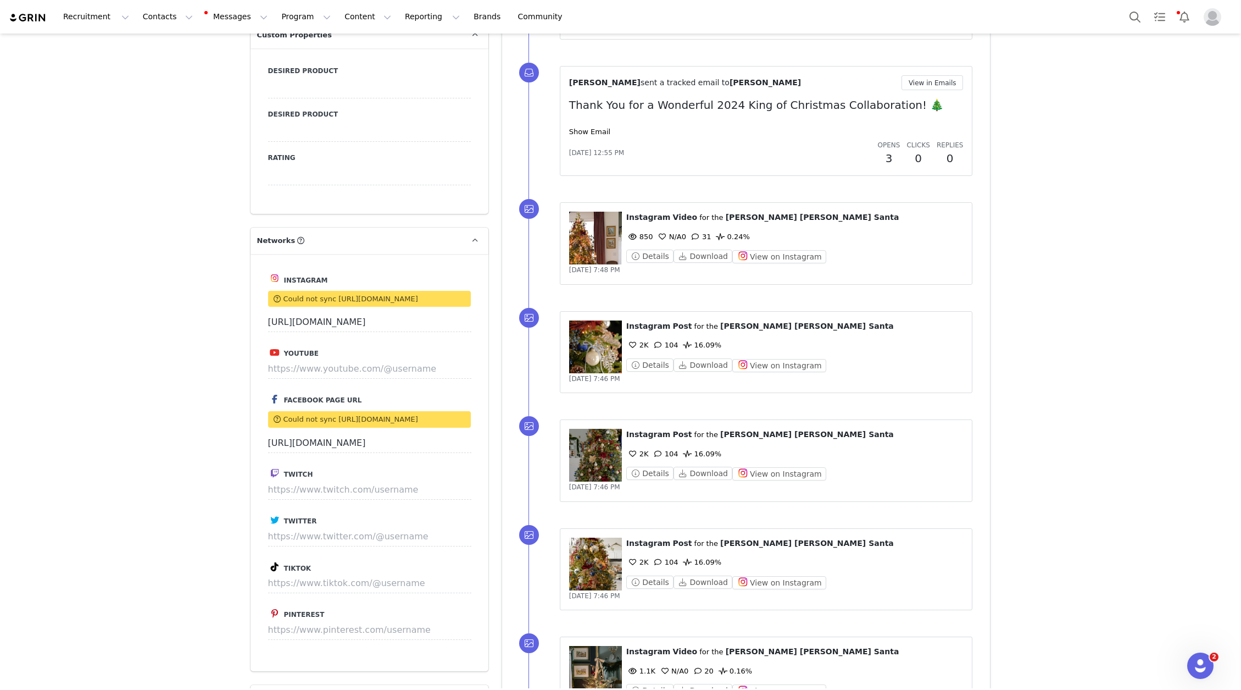
click at [588, 360] on figure at bounding box center [595, 346] width 53 height 53
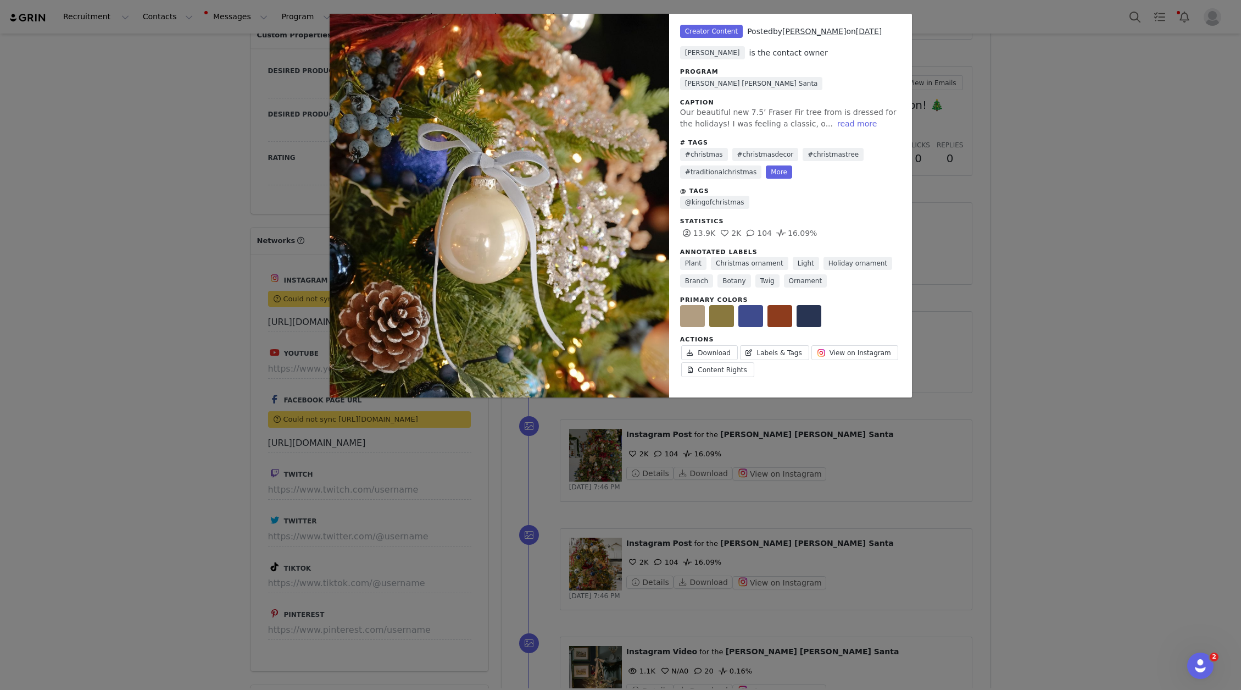
click at [1084, 290] on div "Unlabeled Creator Content Posted by [PERSON_NAME] on [DATE] [PERSON_NAME] is th…" at bounding box center [620, 345] width 1241 height 690
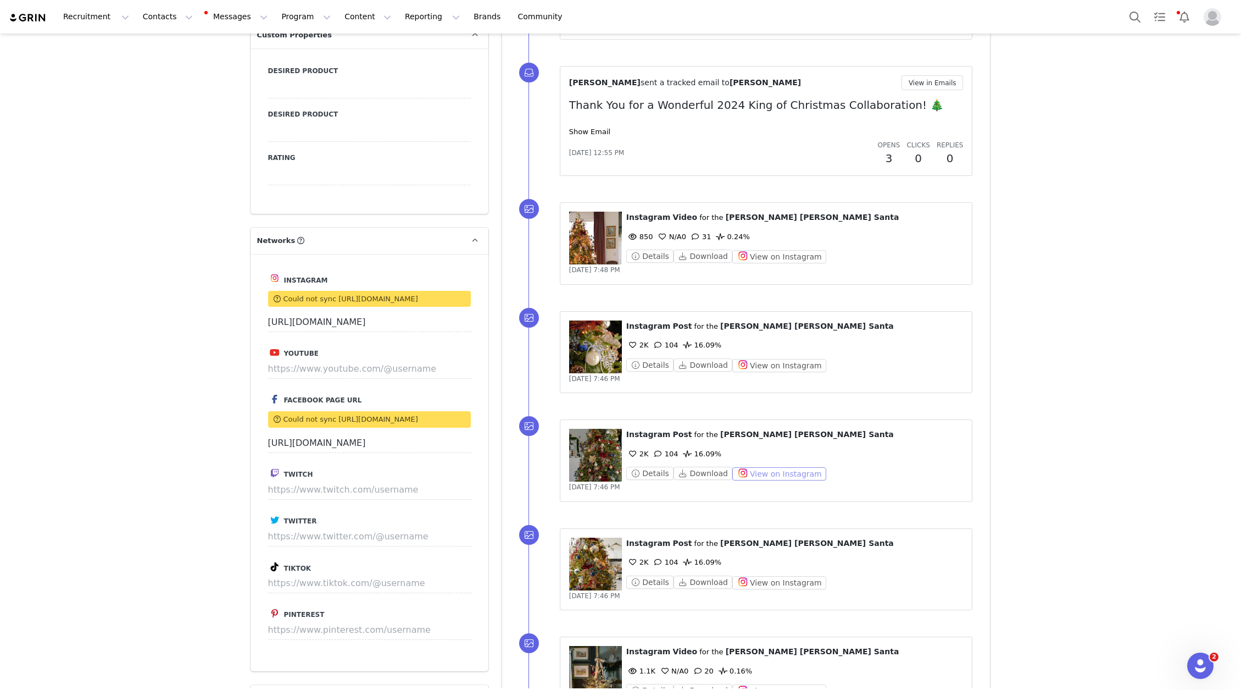
click at [786, 477] on button "View on Instagram" at bounding box center [779, 473] width 94 height 13
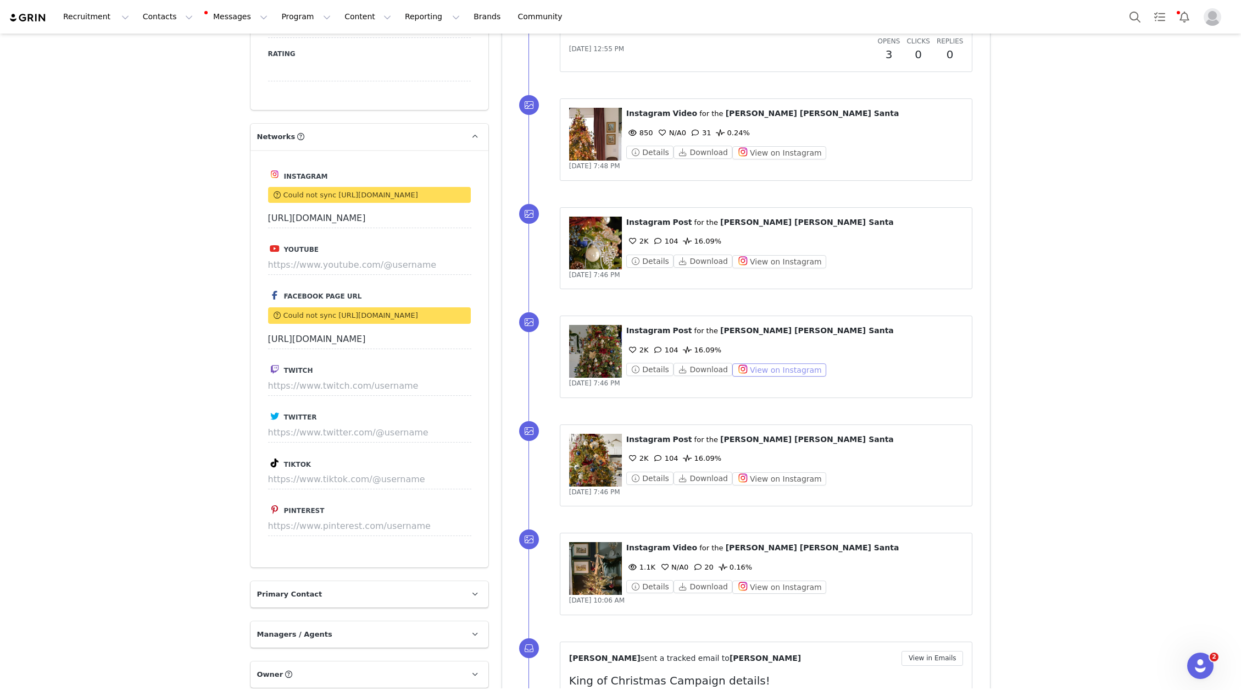
scroll to position [686, 0]
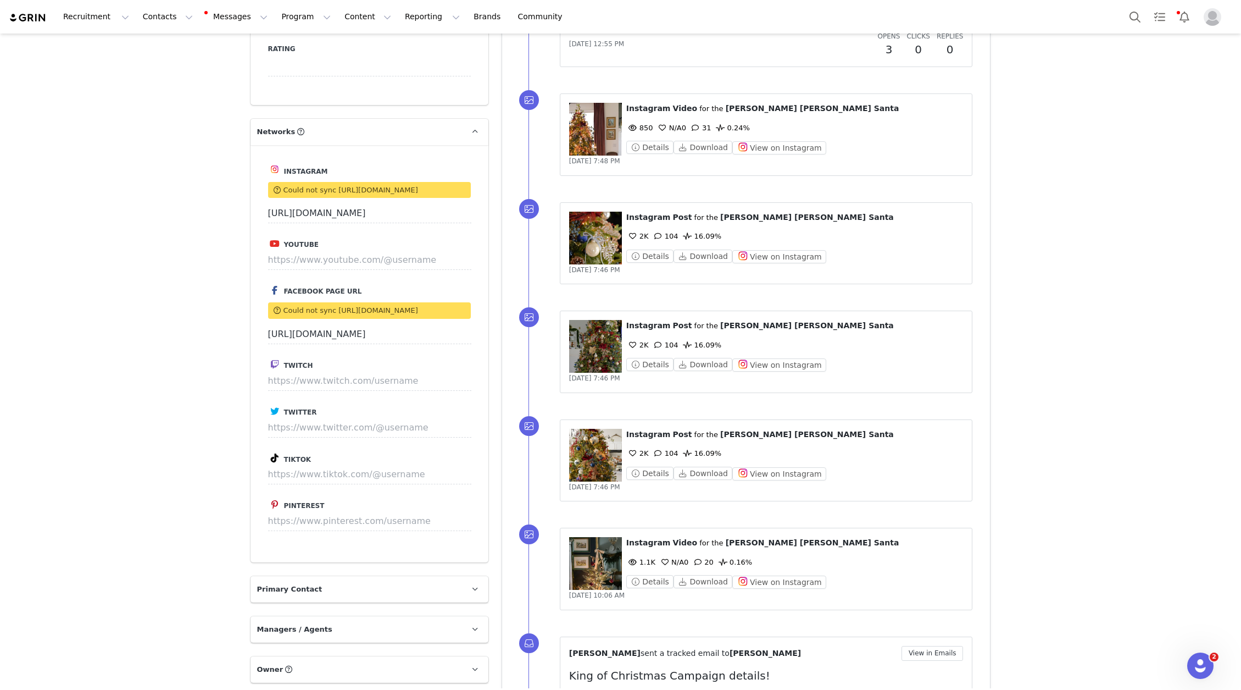
click at [590, 438] on figure at bounding box center [595, 455] width 53 height 53
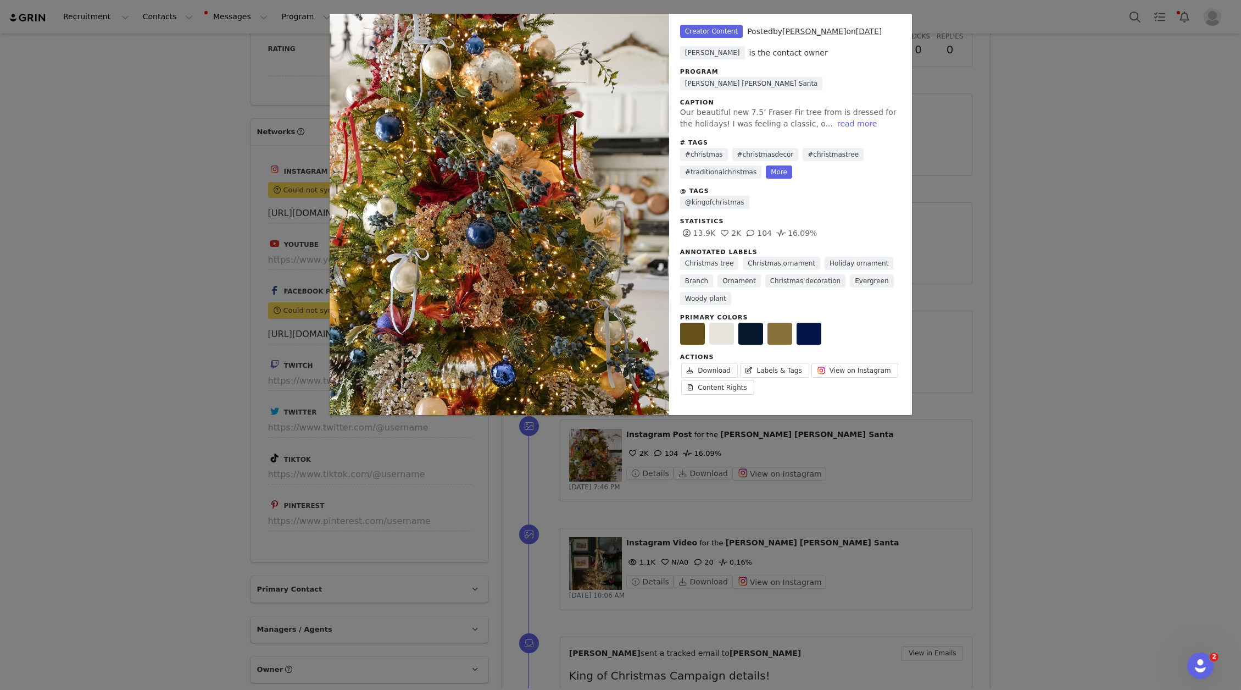
click at [1005, 359] on div "Unlabeled Creator Content Posted by [PERSON_NAME] on [DATE] [PERSON_NAME] is th…" at bounding box center [620, 345] width 1241 height 690
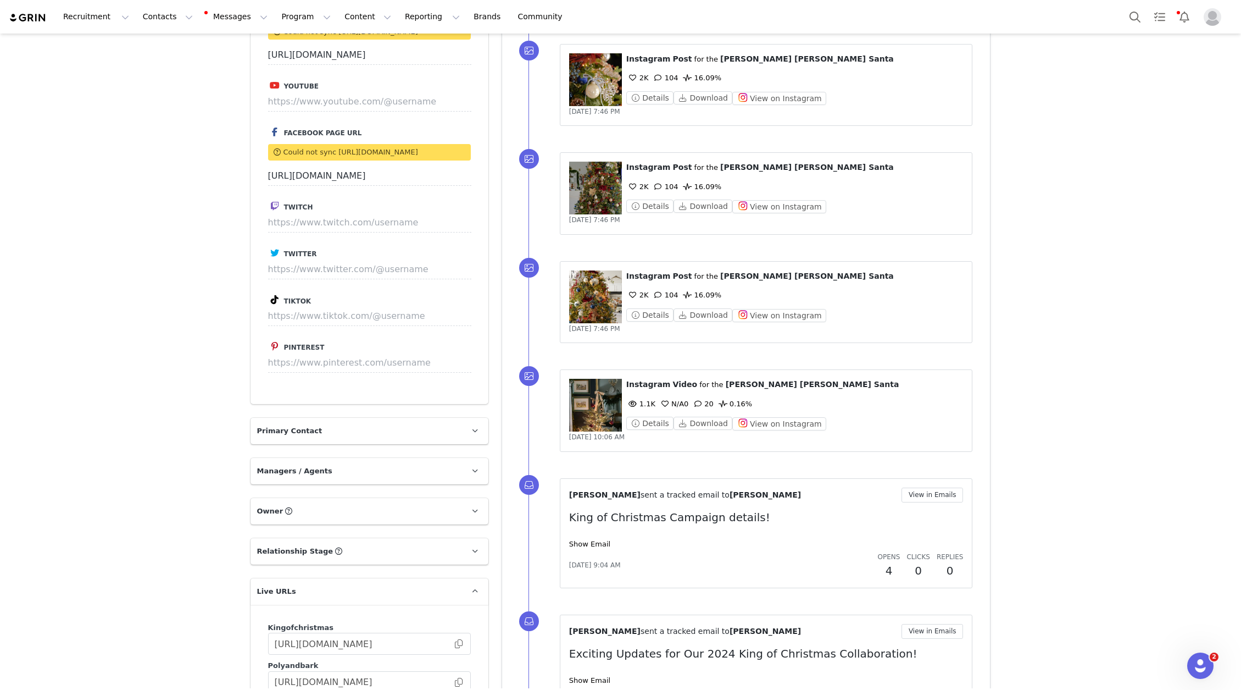
scroll to position [869, 0]
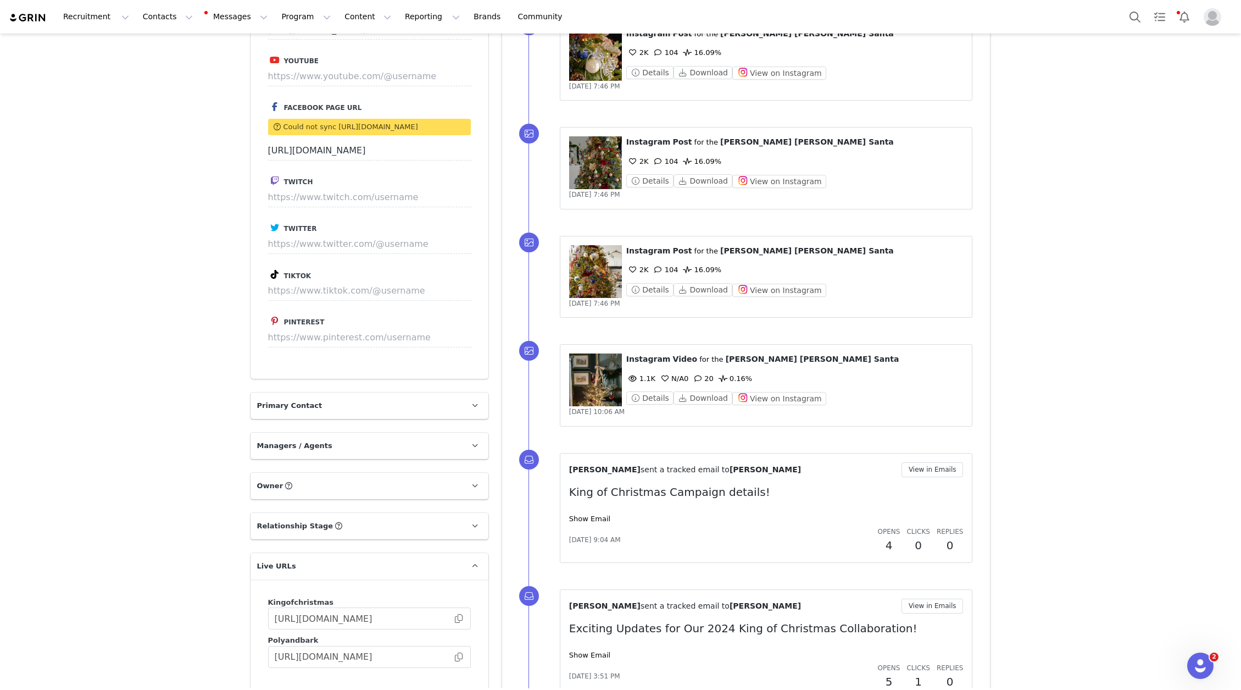
click at [591, 392] on figure at bounding box center [595, 379] width 53 height 53
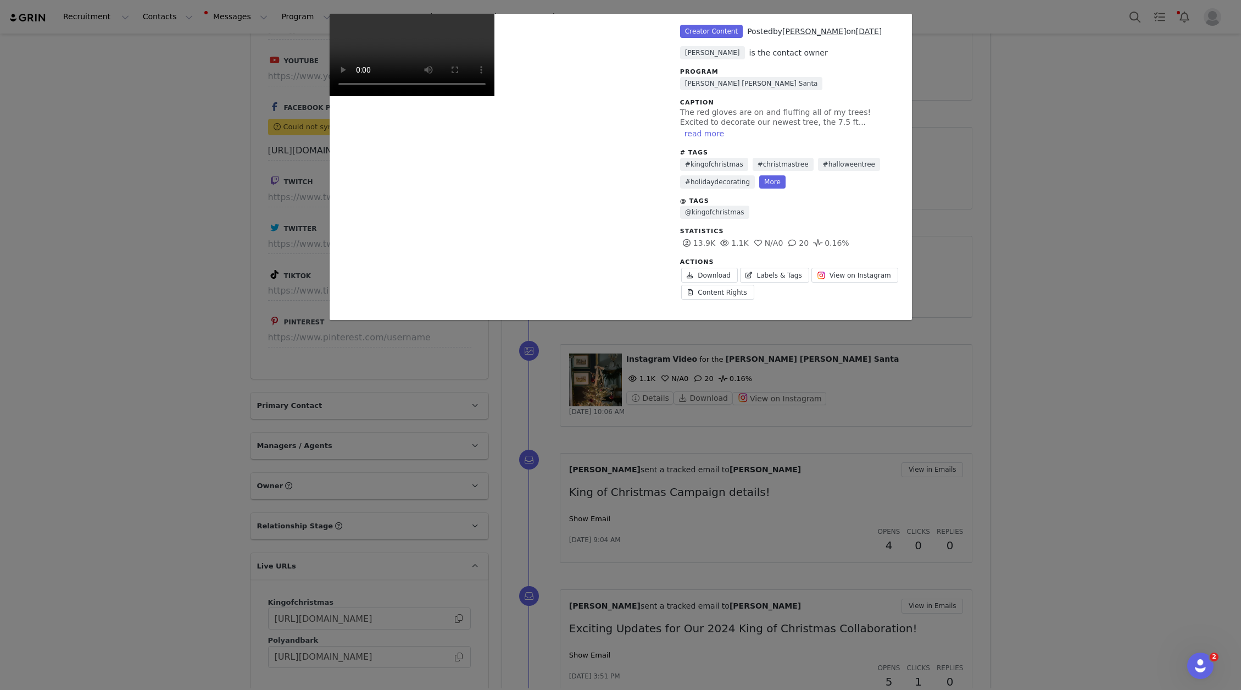
click at [1020, 270] on div "Unlabeled Creator Content Posted by [PERSON_NAME] on [DATE] [PERSON_NAME] is th…" at bounding box center [620, 345] width 1241 height 690
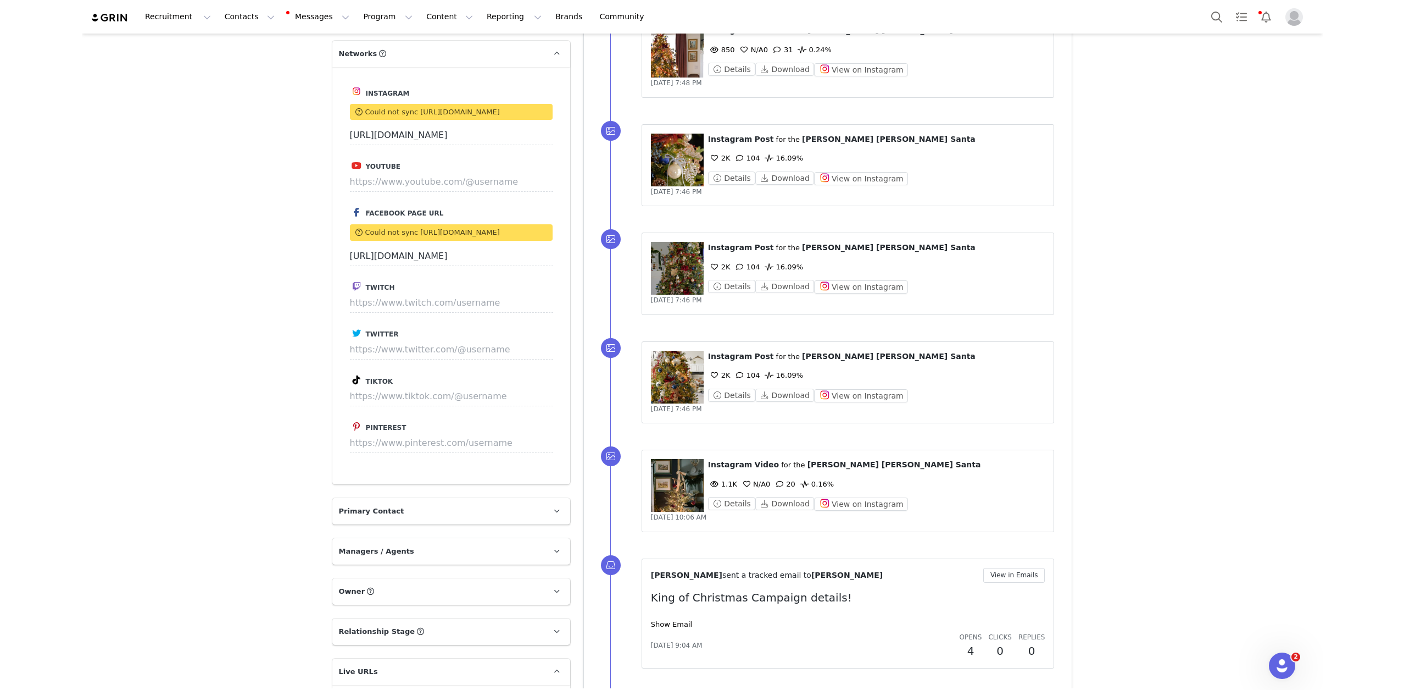
scroll to position [739, 0]
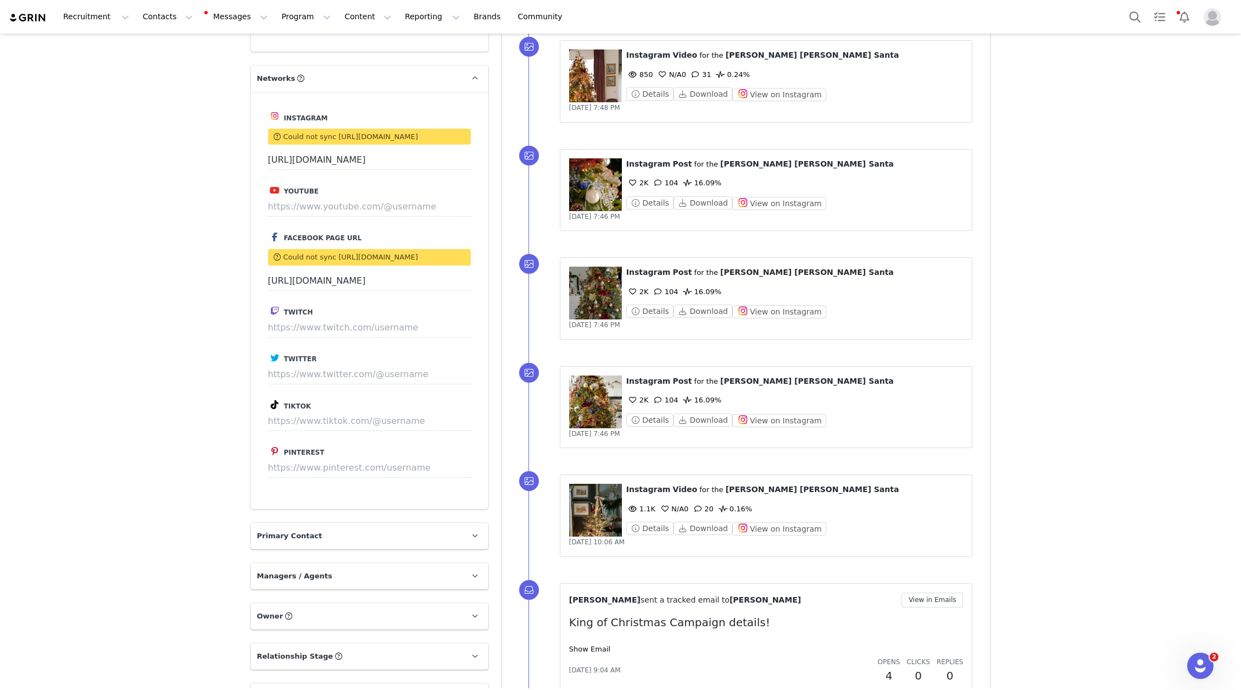
click at [590, 293] on figure at bounding box center [595, 292] width 53 height 53
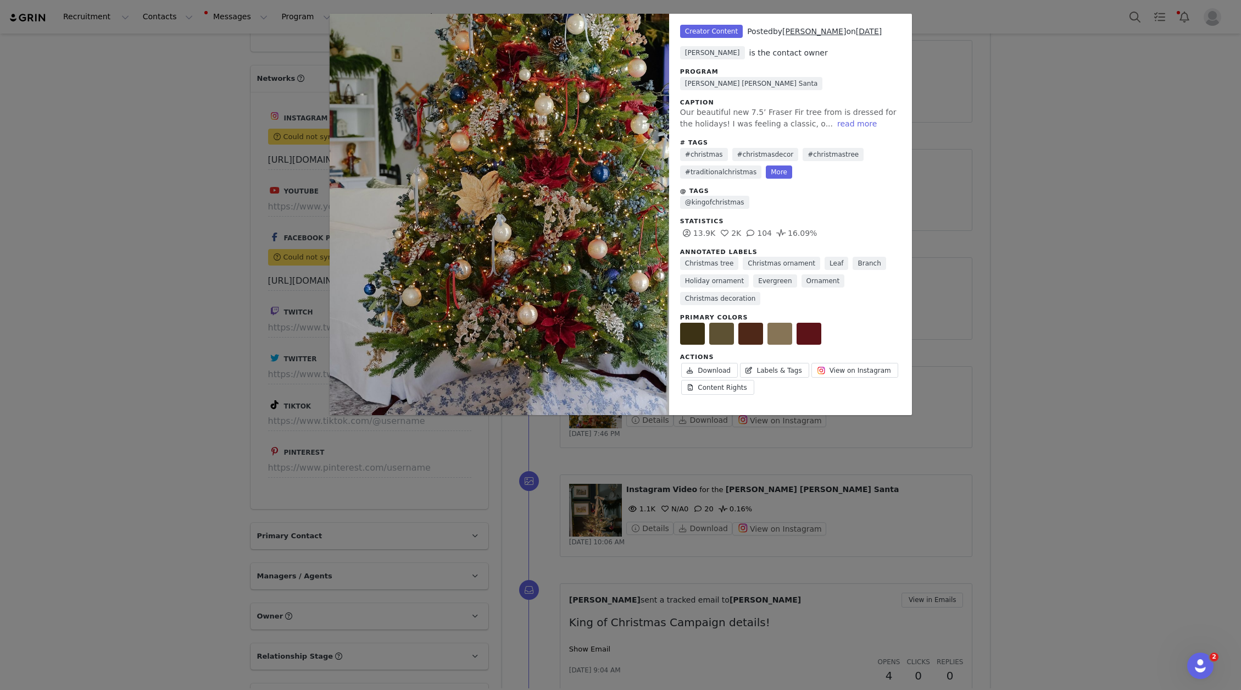
click at [1073, 233] on div "Unlabeled Creator Content Posted by [PERSON_NAME] on [DATE] [PERSON_NAME] is th…" at bounding box center [620, 345] width 1241 height 690
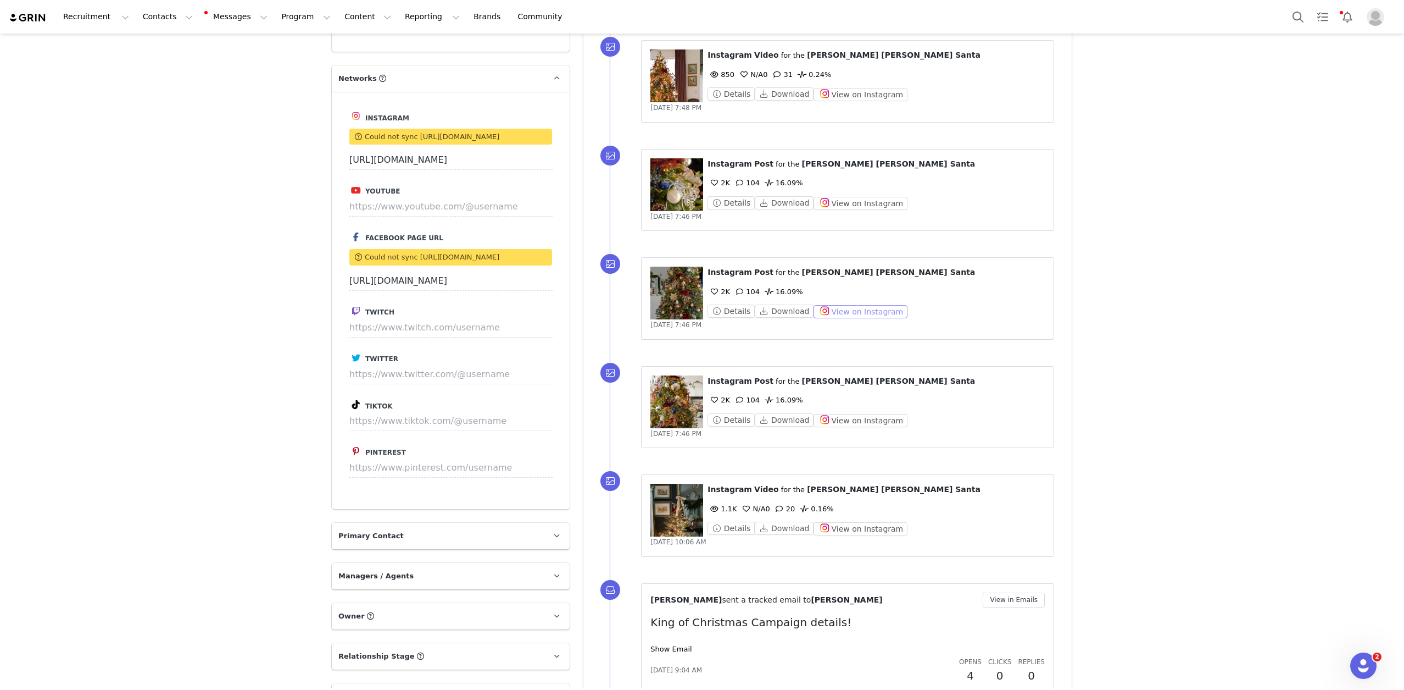
click at [850, 311] on button "View on Instagram" at bounding box center [861, 311] width 94 height 13
click at [880, 204] on button "View on Instagram" at bounding box center [861, 203] width 94 height 13
click at [860, 419] on button "View on Instagram" at bounding box center [861, 420] width 94 height 13
click at [223, 217] on div "Creators [PERSON_NAME] Profile [PERSON_NAME] 13.9K followers Audience Reports R…" at bounding box center [702, 305] width 1404 height 2021
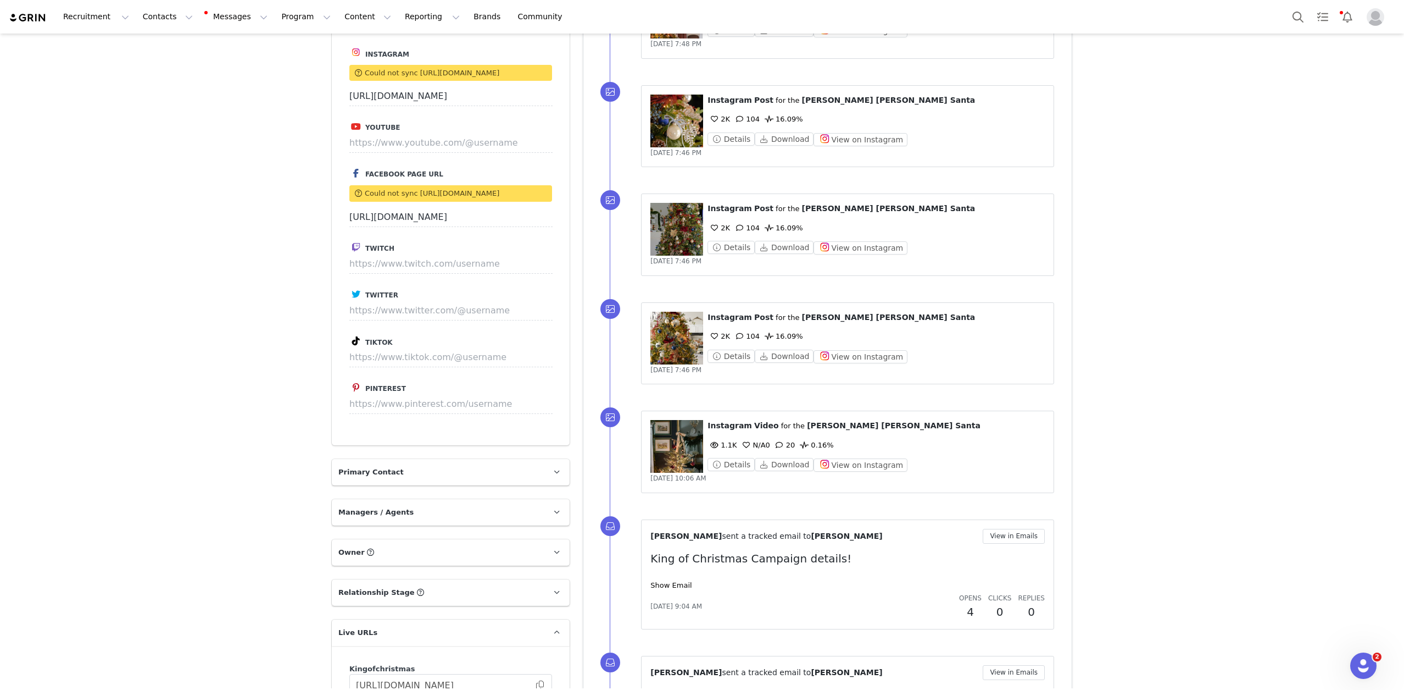
scroll to position [0, 0]
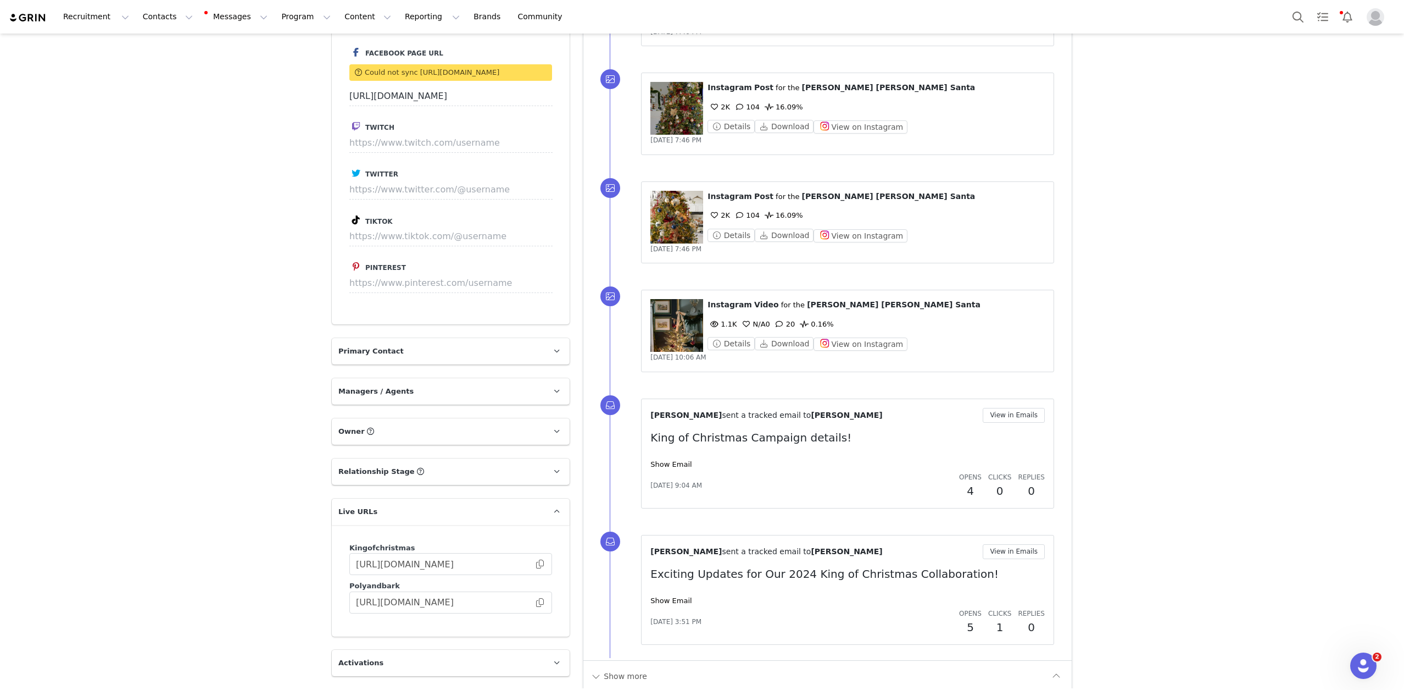
scroll to position [1238, 0]
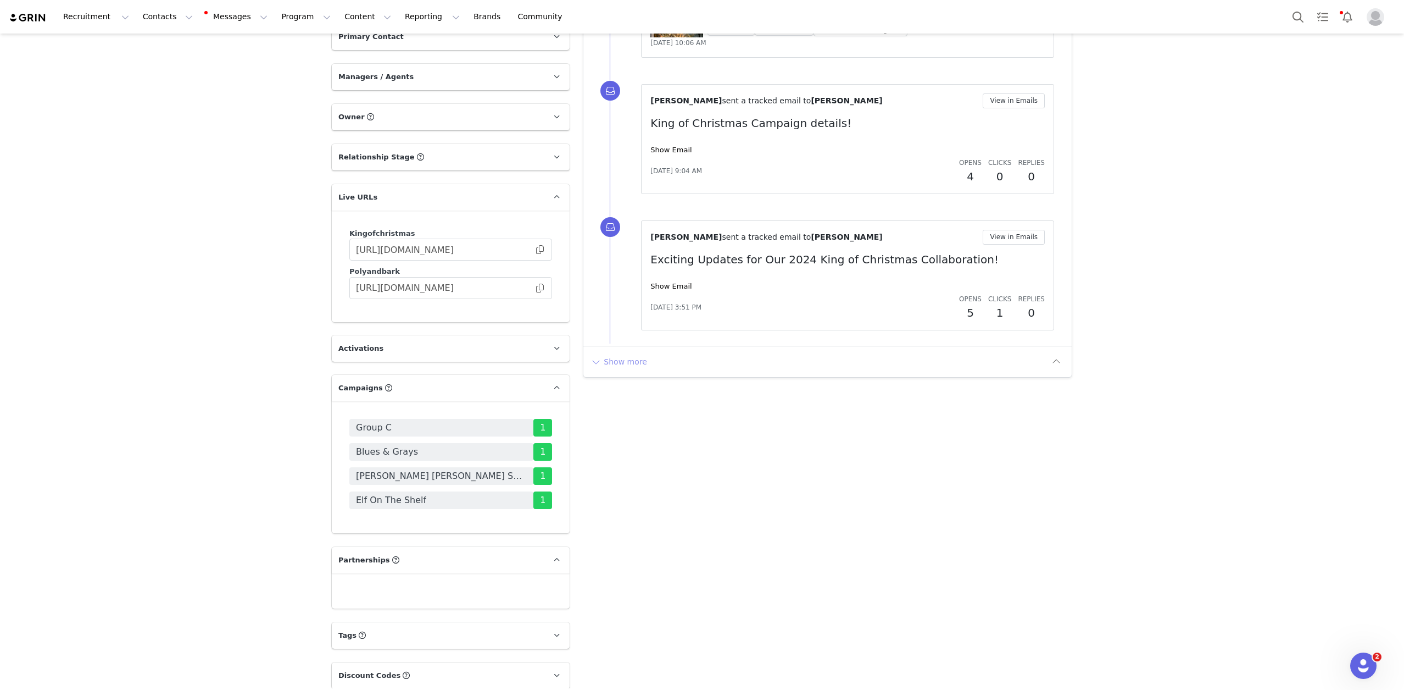
click at [631, 370] on button "Show more" at bounding box center [619, 362] width 58 height 18
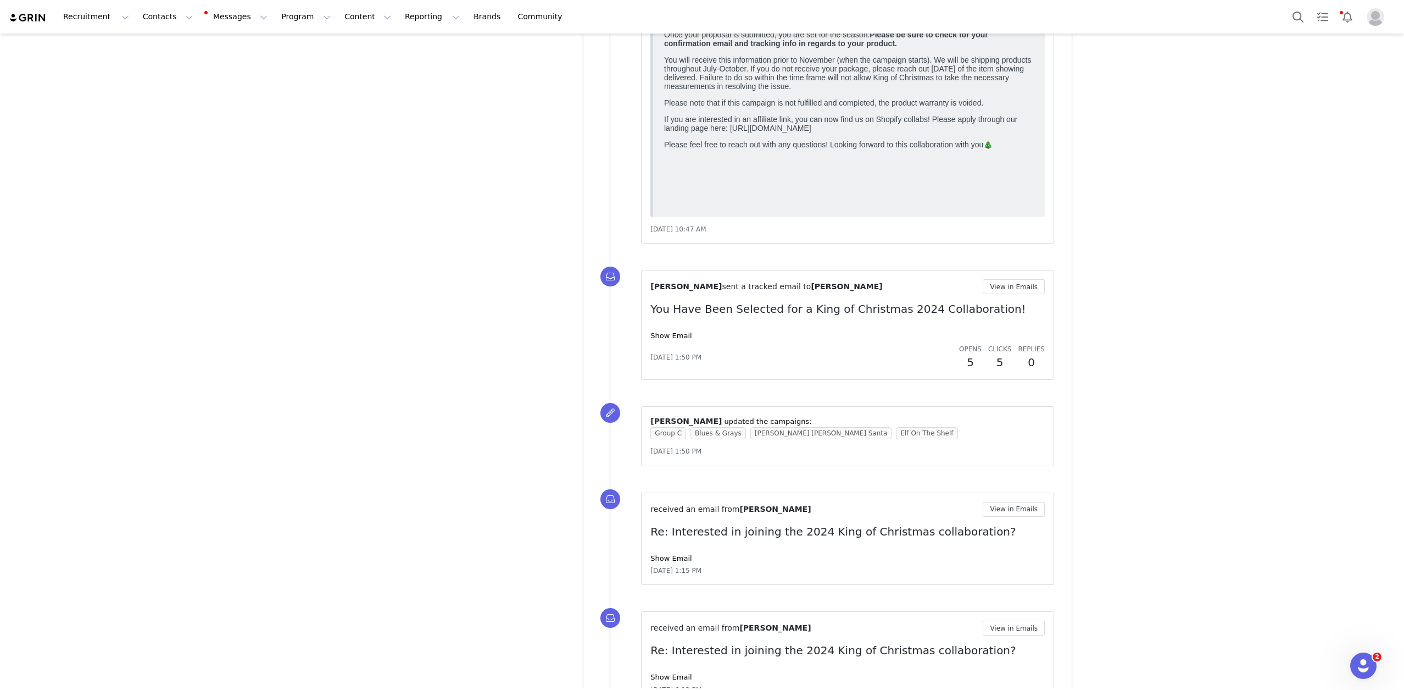
scroll to position [2386, 0]
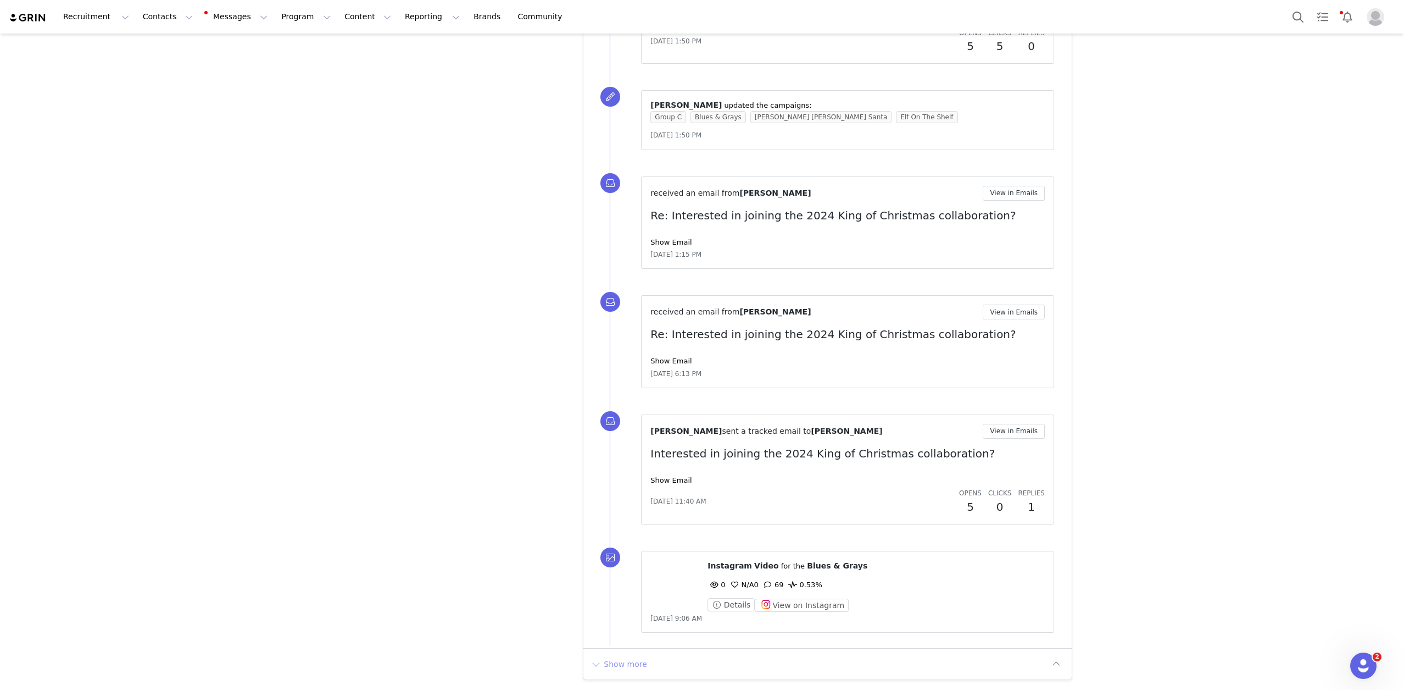
click at [614, 666] on button "Show more" at bounding box center [619, 664] width 58 height 18
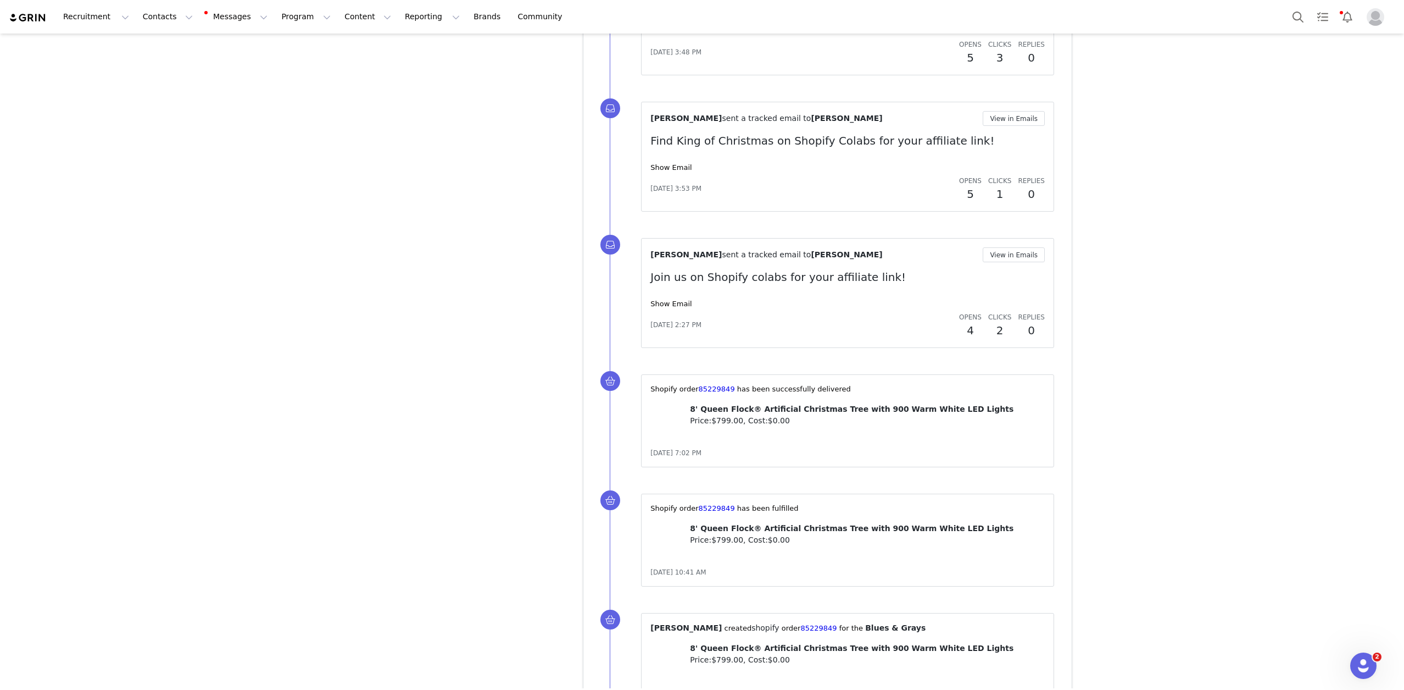
scroll to position [3879, 0]
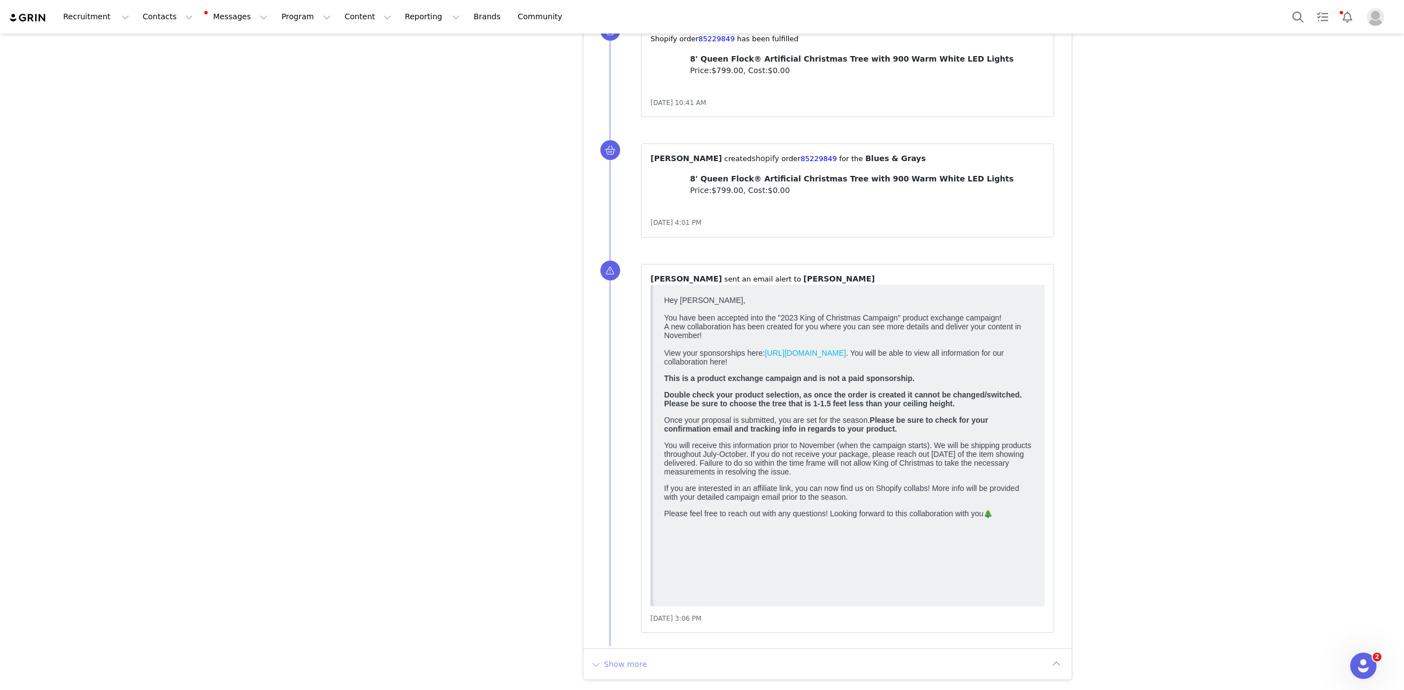
click at [621, 665] on button "Show more" at bounding box center [619, 664] width 58 height 18
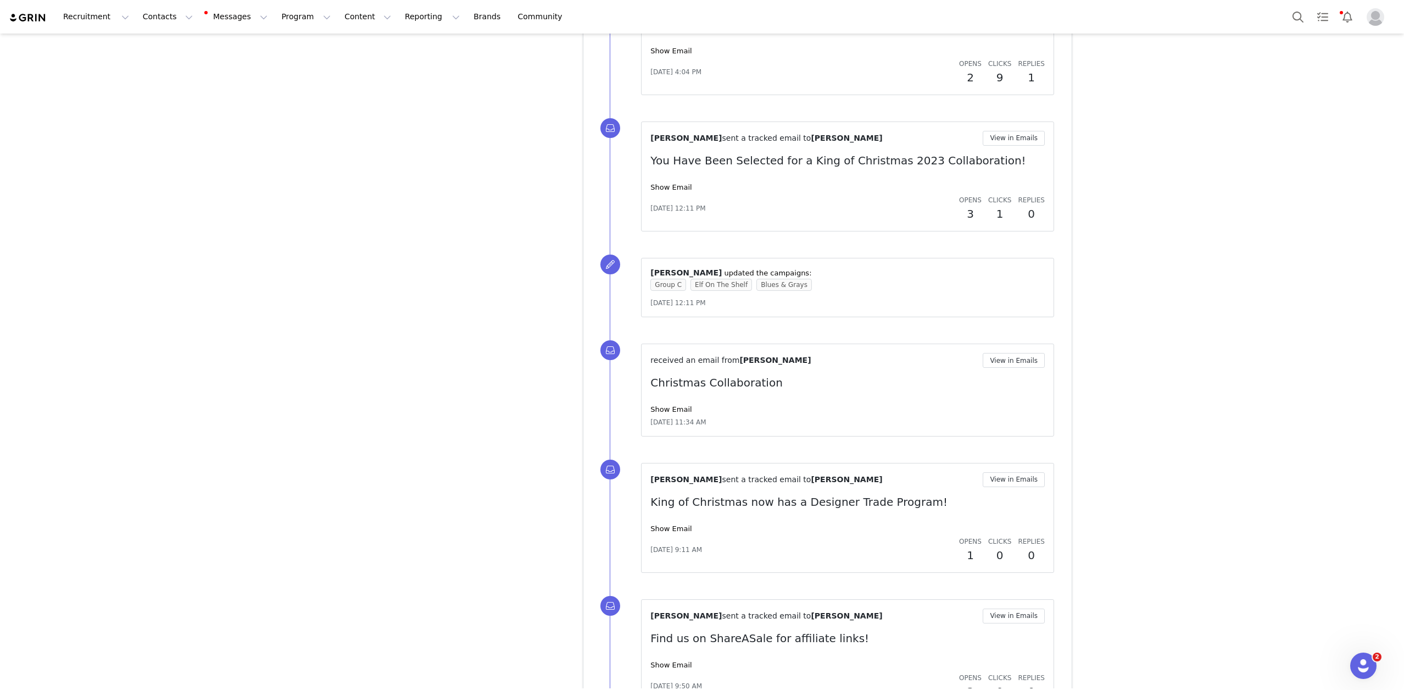
scroll to position [5121, 0]
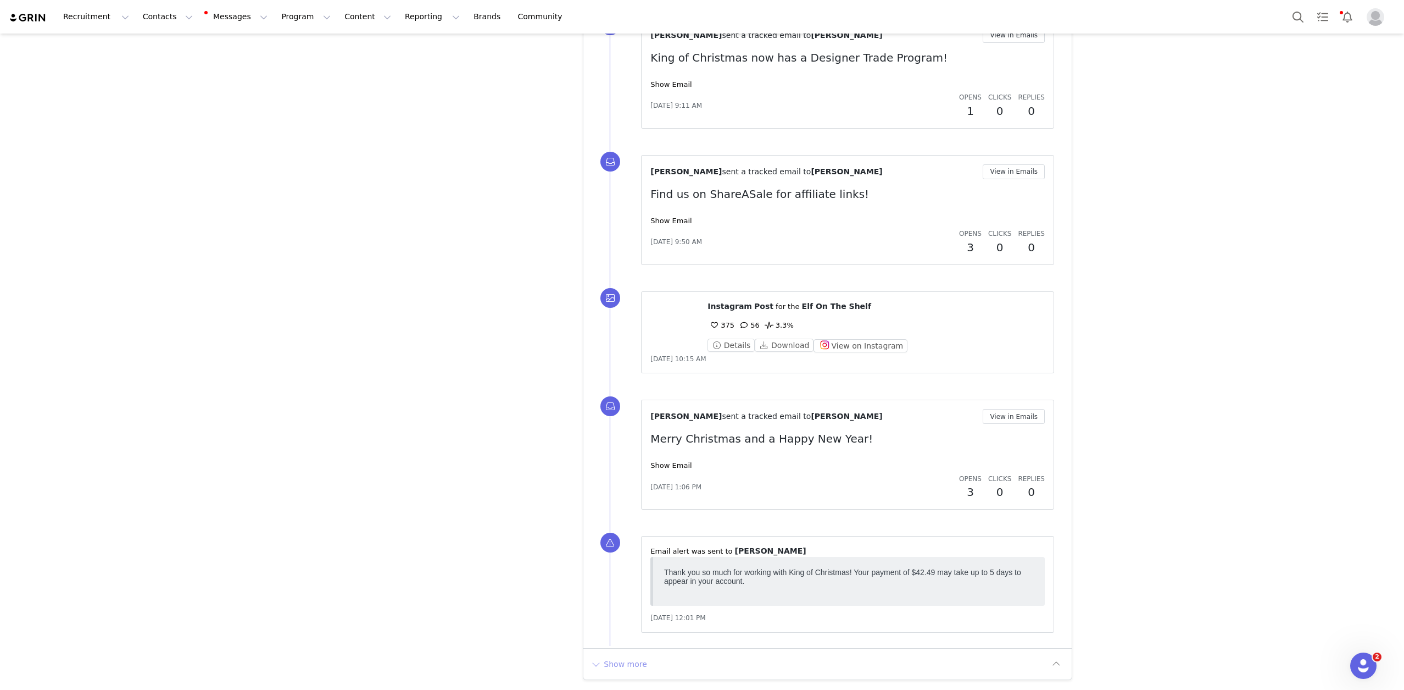
click at [631, 660] on button "Show more" at bounding box center [619, 664] width 58 height 18
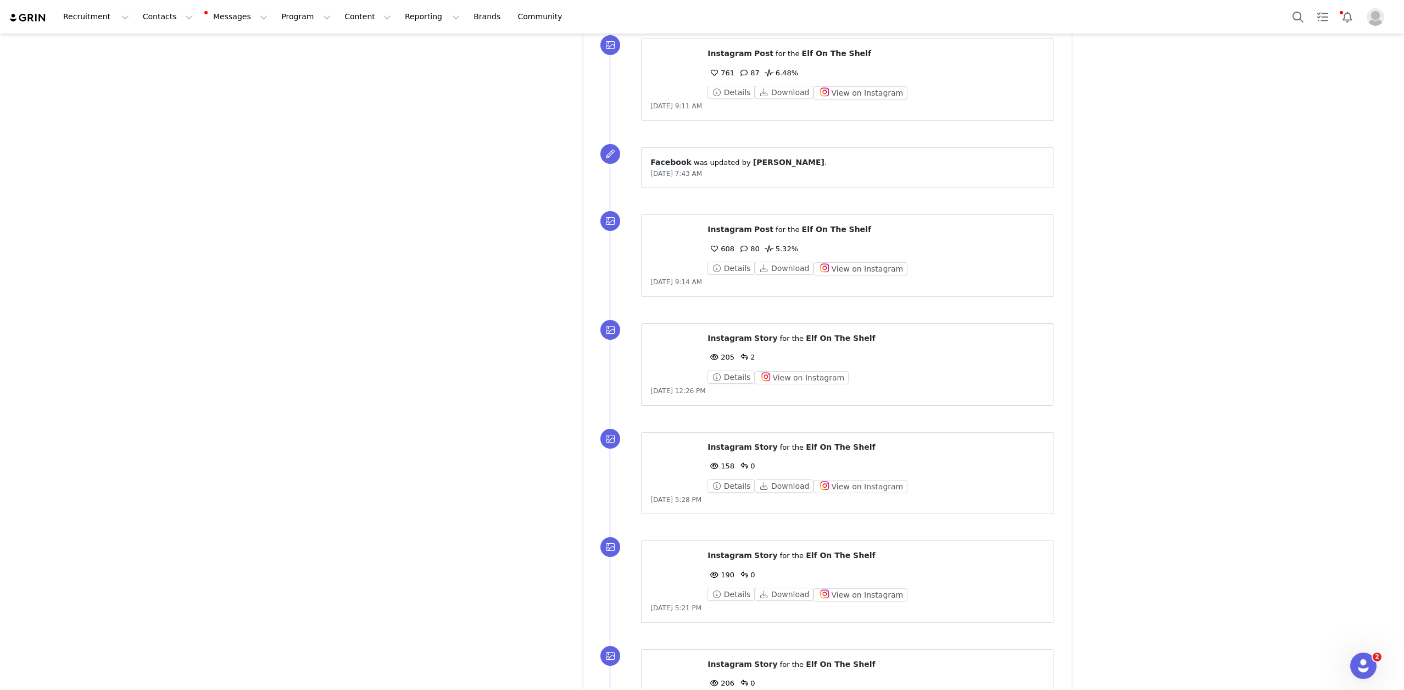
scroll to position [6129, 0]
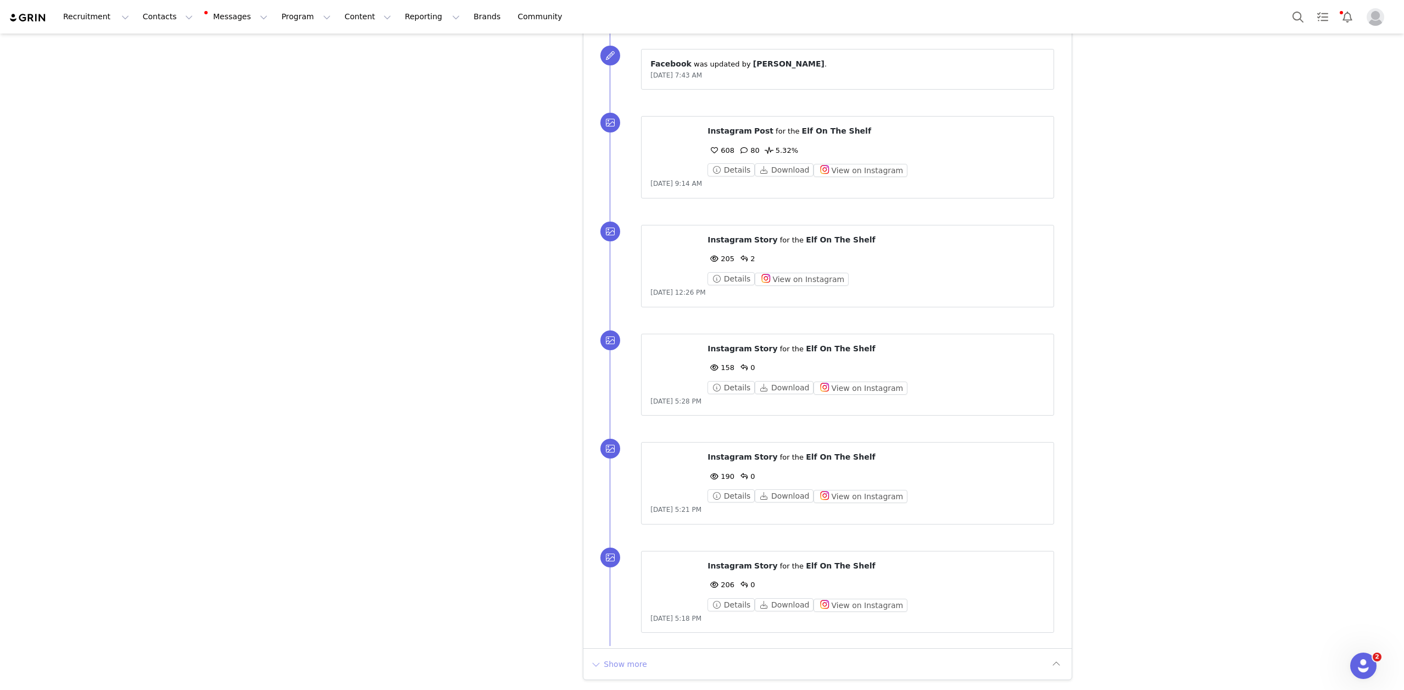
click at [627, 657] on button "Show more" at bounding box center [619, 664] width 58 height 18
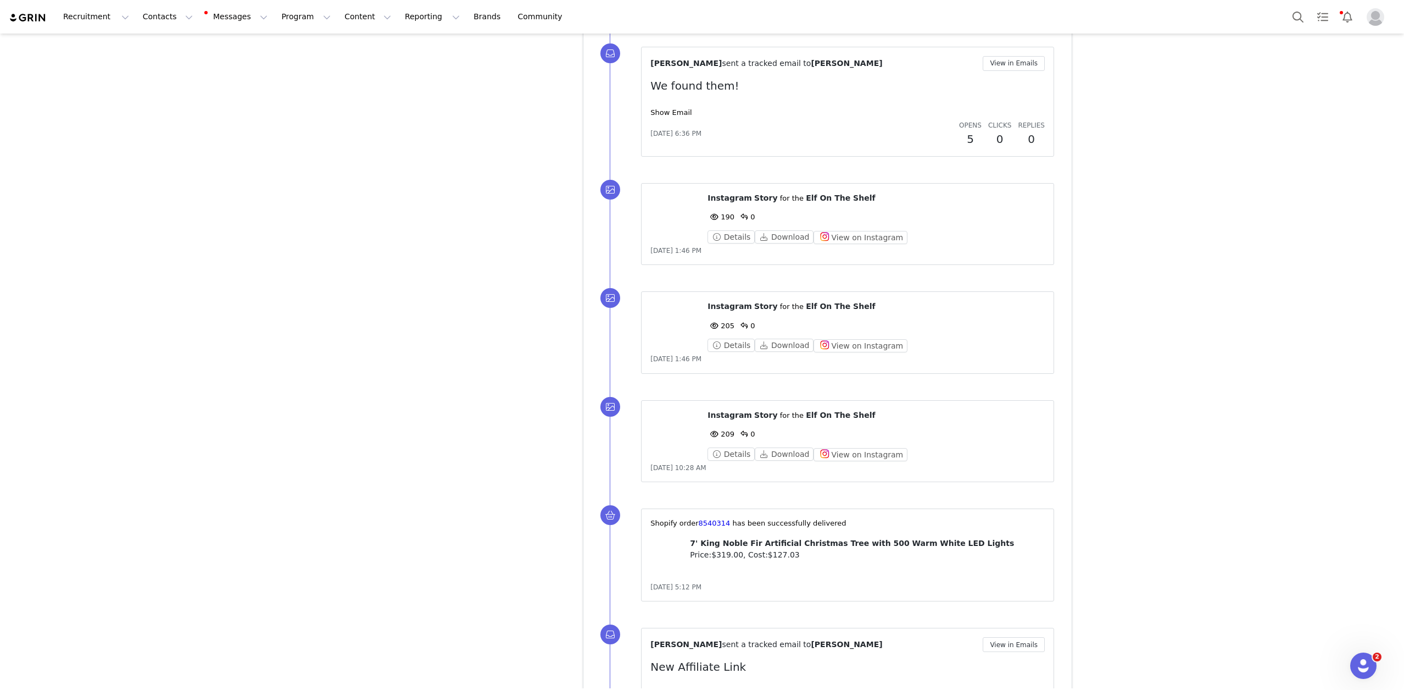
scroll to position [7304, 0]
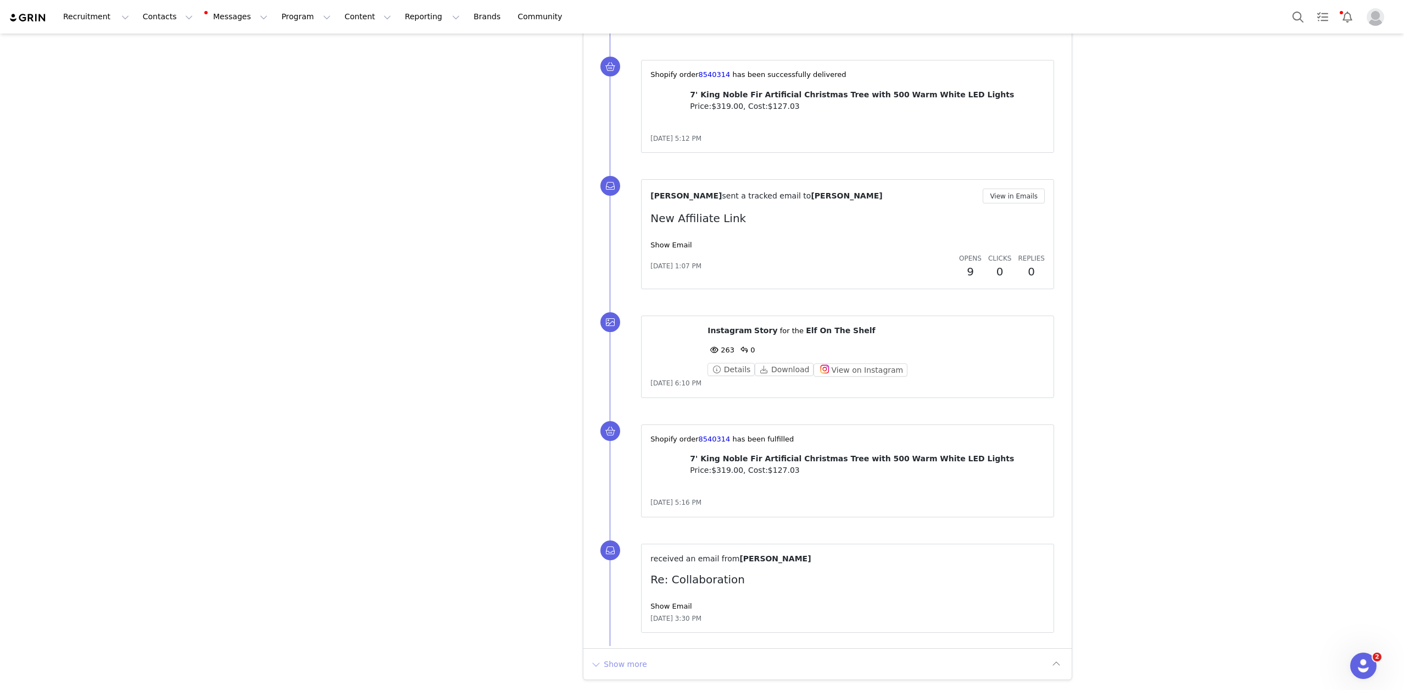
click at [631, 655] on button "Show more" at bounding box center [619, 664] width 58 height 18
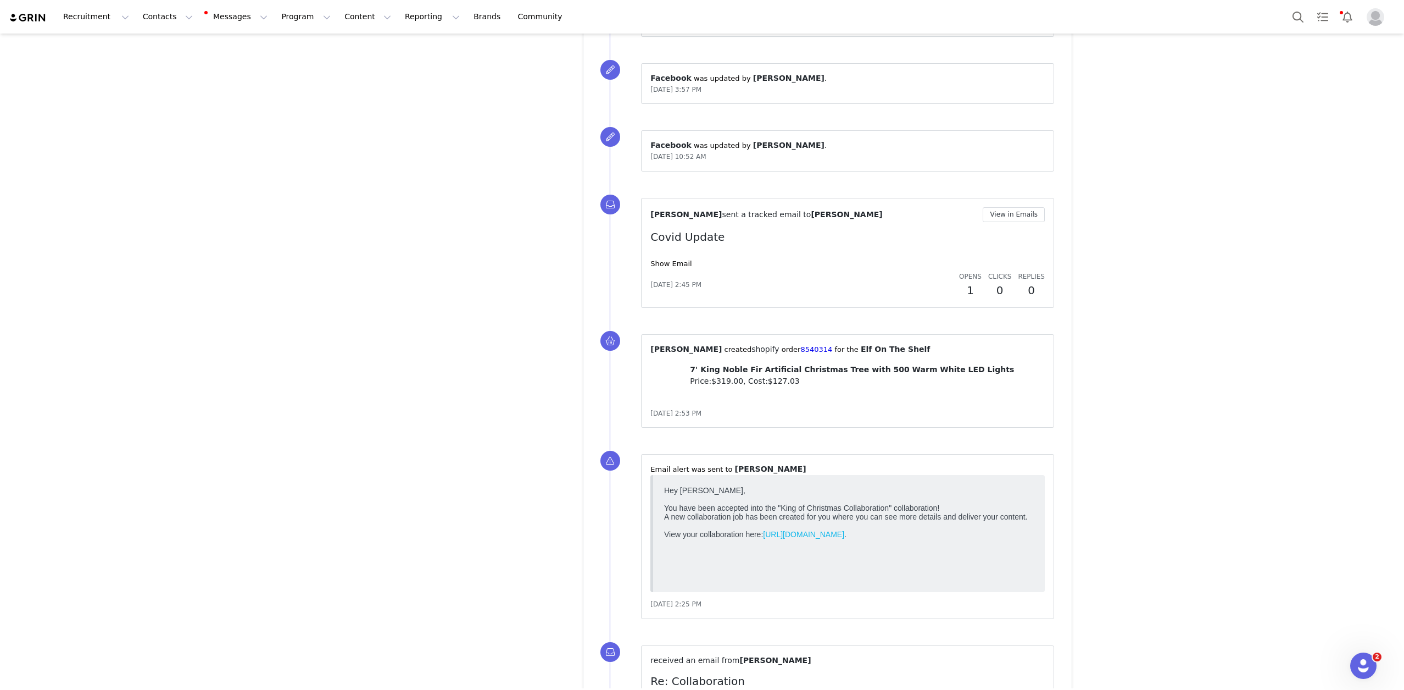
scroll to position [8498, 0]
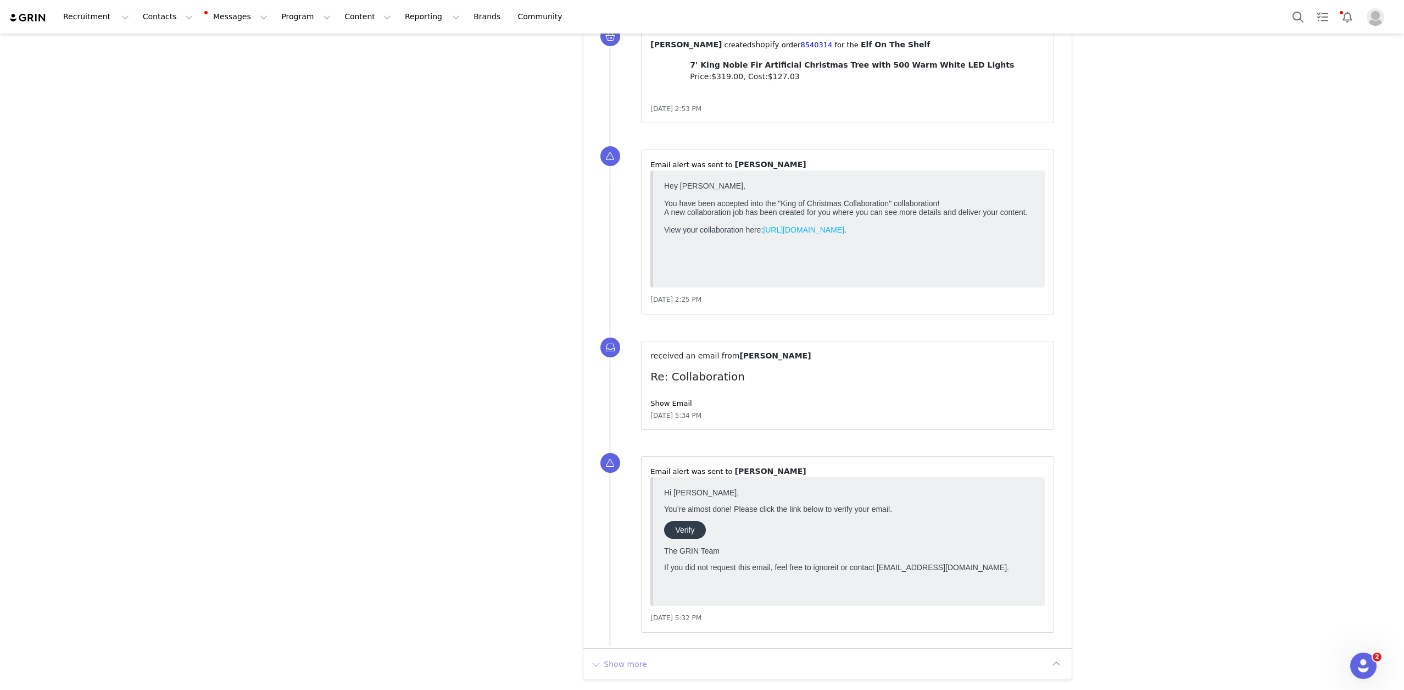
click at [601, 667] on button "Show more" at bounding box center [619, 664] width 58 height 18
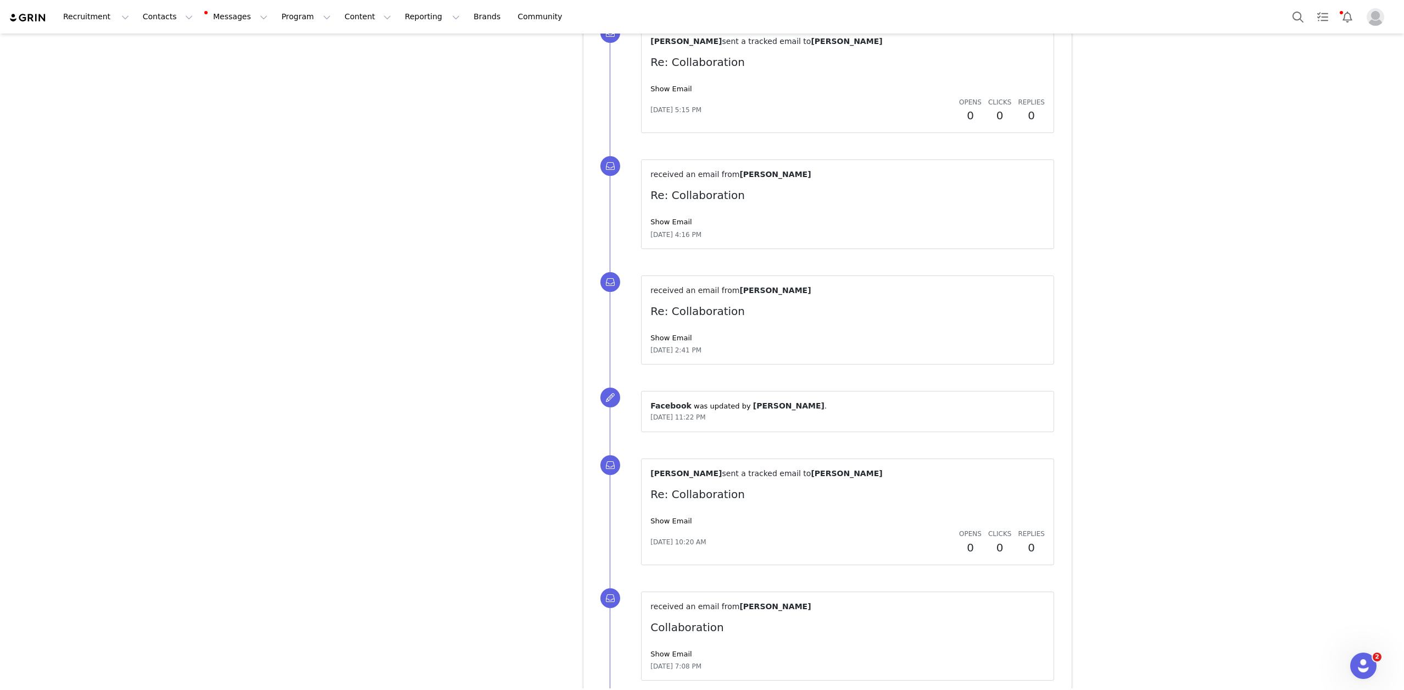
scroll to position [9626, 0]
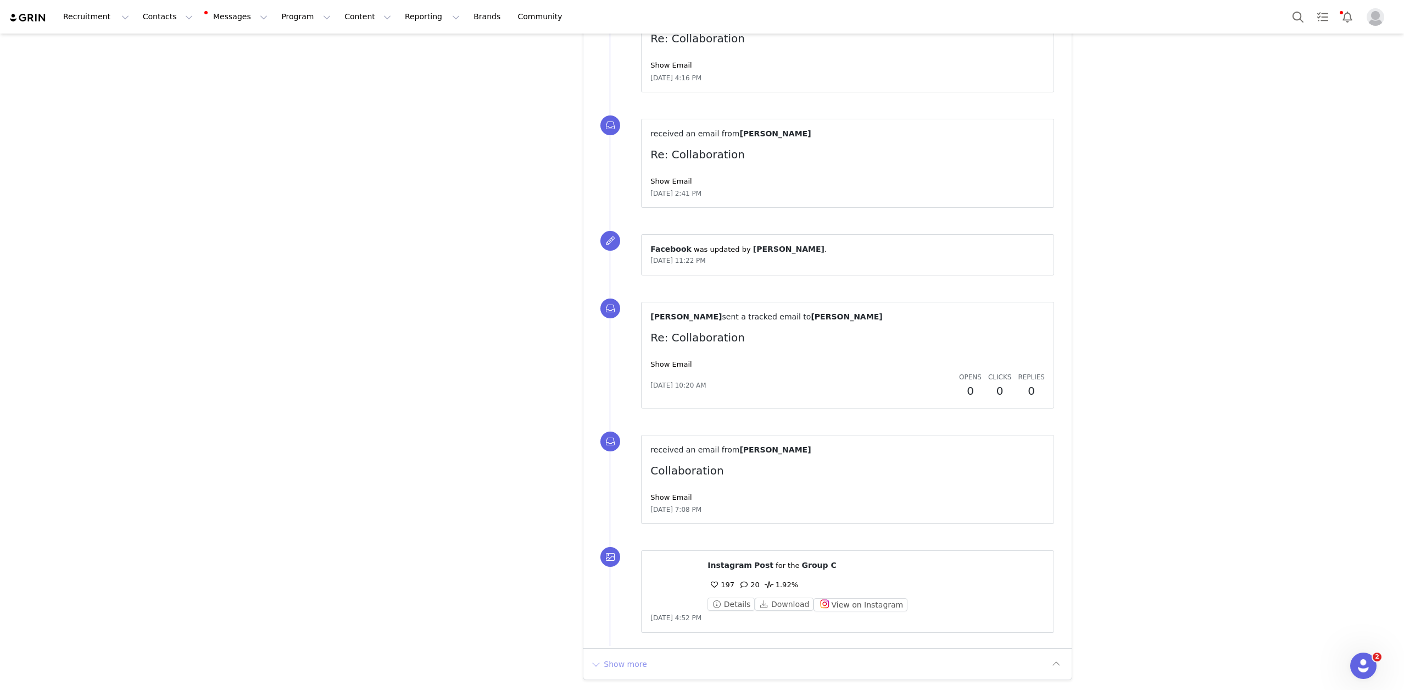
click at [634, 659] on button "Show more" at bounding box center [619, 664] width 58 height 18
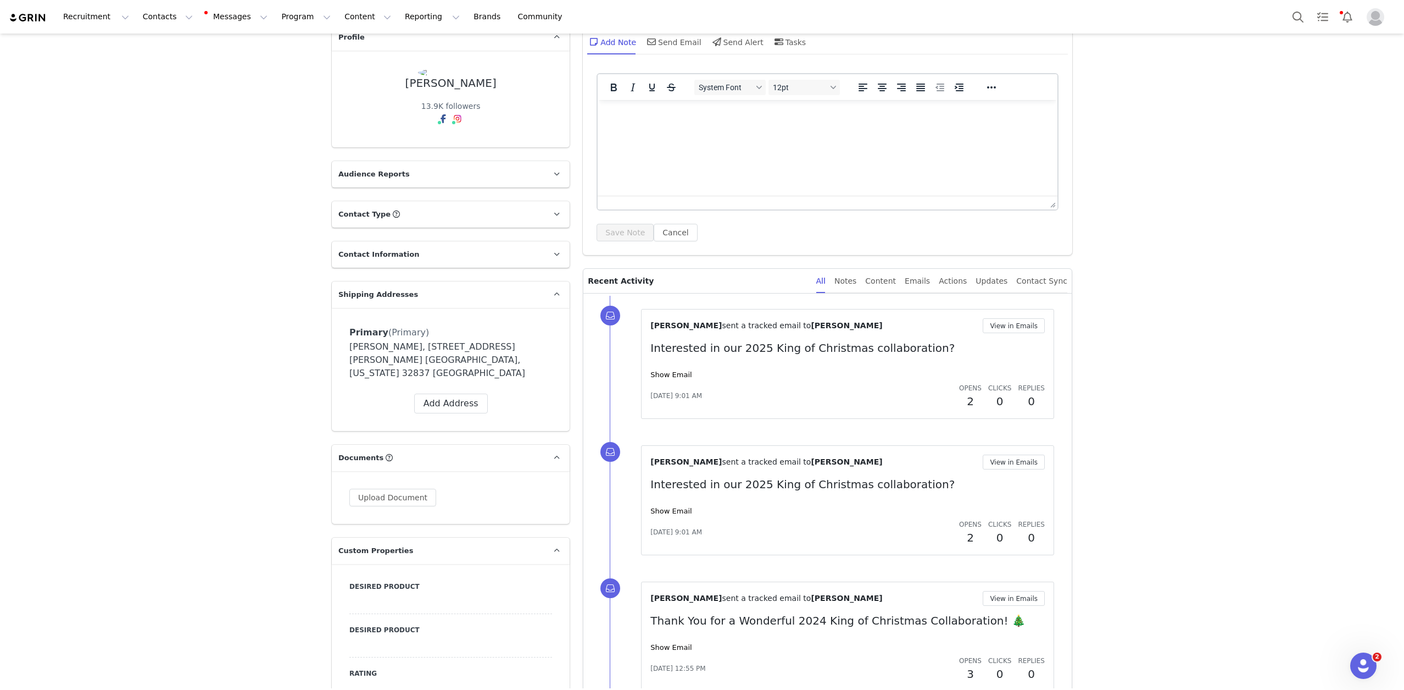
scroll to position [0, 0]
